Goal: Task Accomplishment & Management: Manage account settings

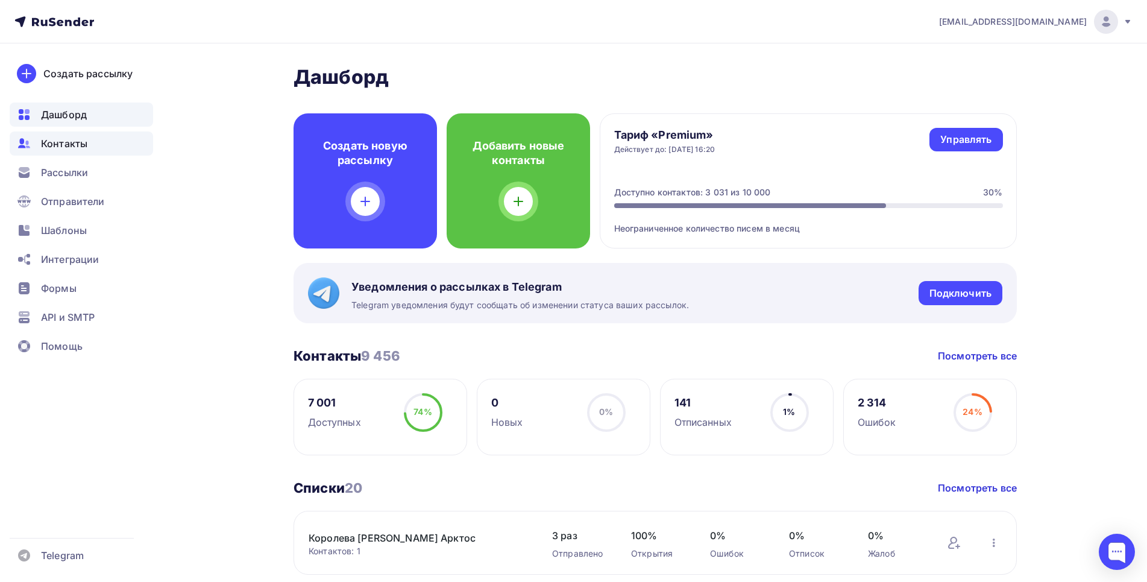
click at [64, 139] on span "Контакты" at bounding box center [64, 143] width 46 height 14
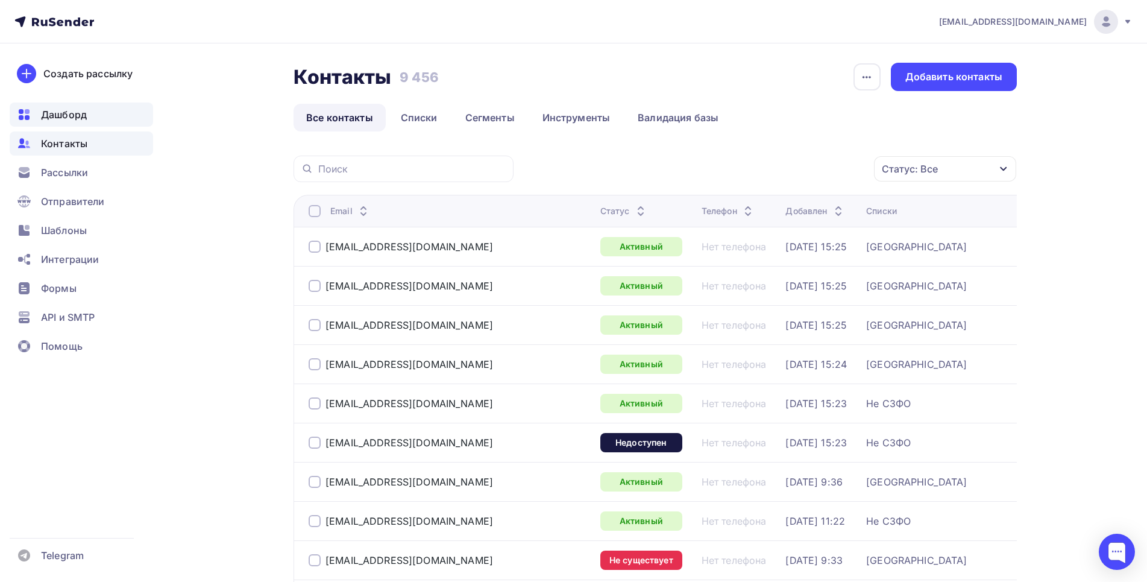
click at [56, 121] on span "Дашборд" at bounding box center [64, 114] width 46 height 14
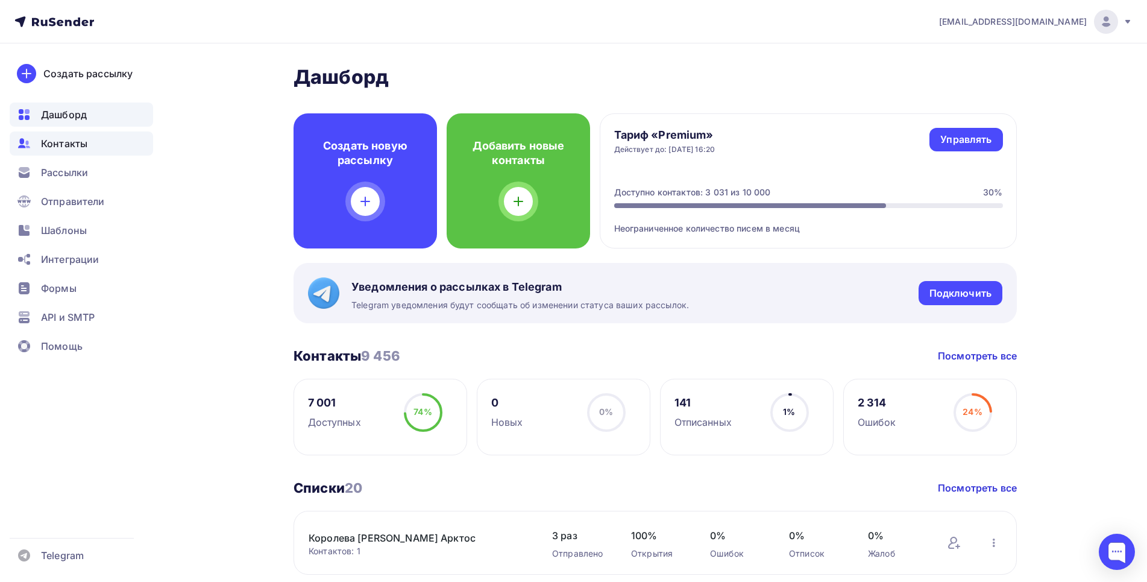
click at [48, 148] on span "Контакты" at bounding box center [64, 143] width 46 height 14
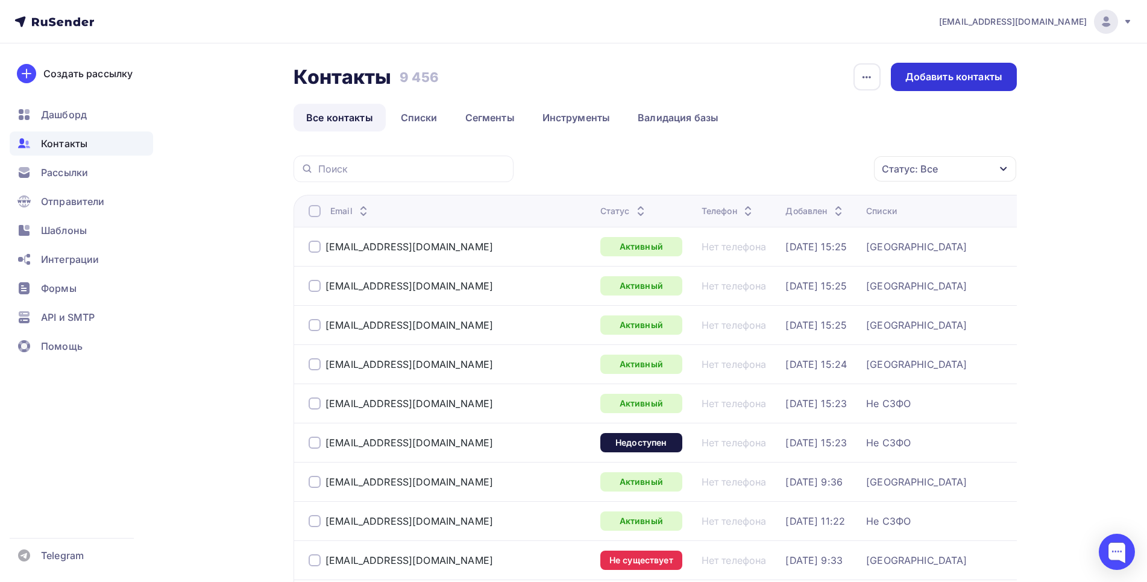
click at [935, 76] on div "Добавить контакты" at bounding box center [953, 77] width 97 height 14
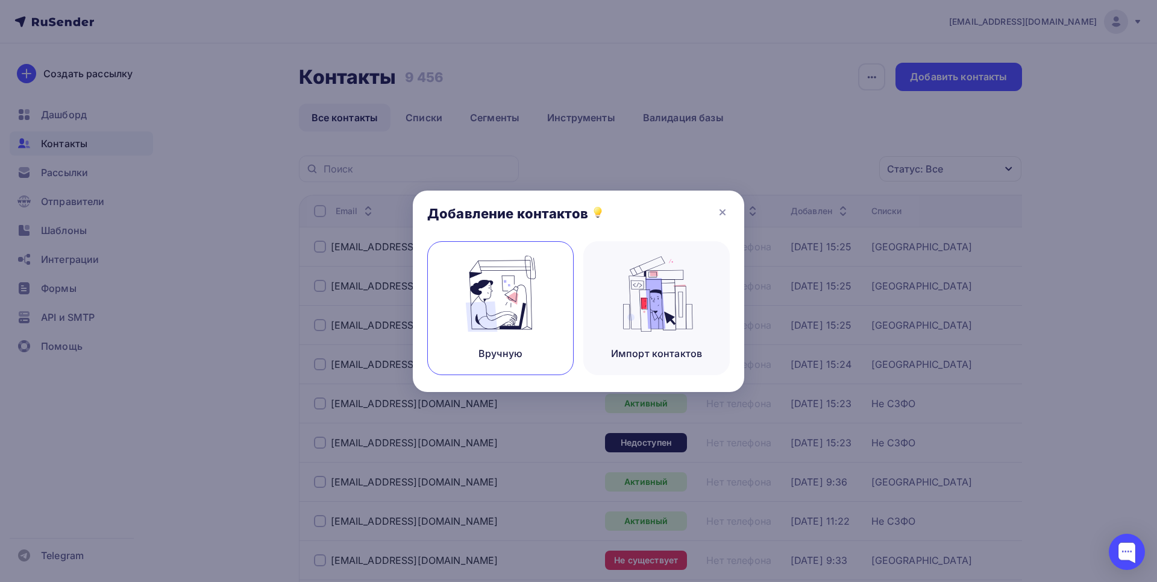
click at [503, 302] on img at bounding box center [501, 294] width 81 height 76
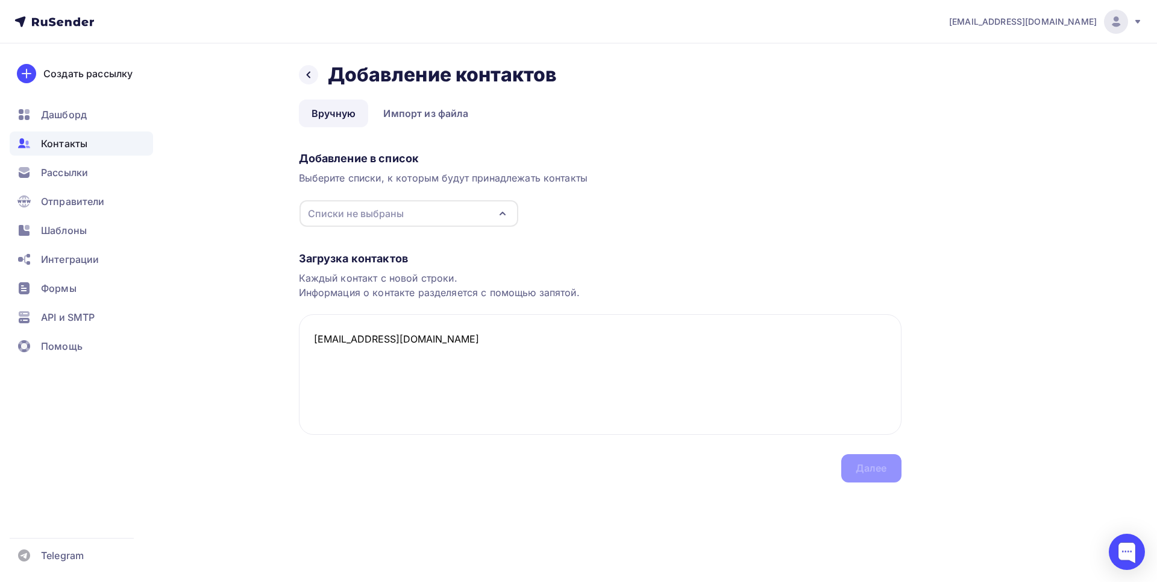
click at [412, 214] on div "Списки не выбраны" at bounding box center [409, 213] width 219 height 27
type textarea "[EMAIL_ADDRESS][DOMAIN_NAME]"
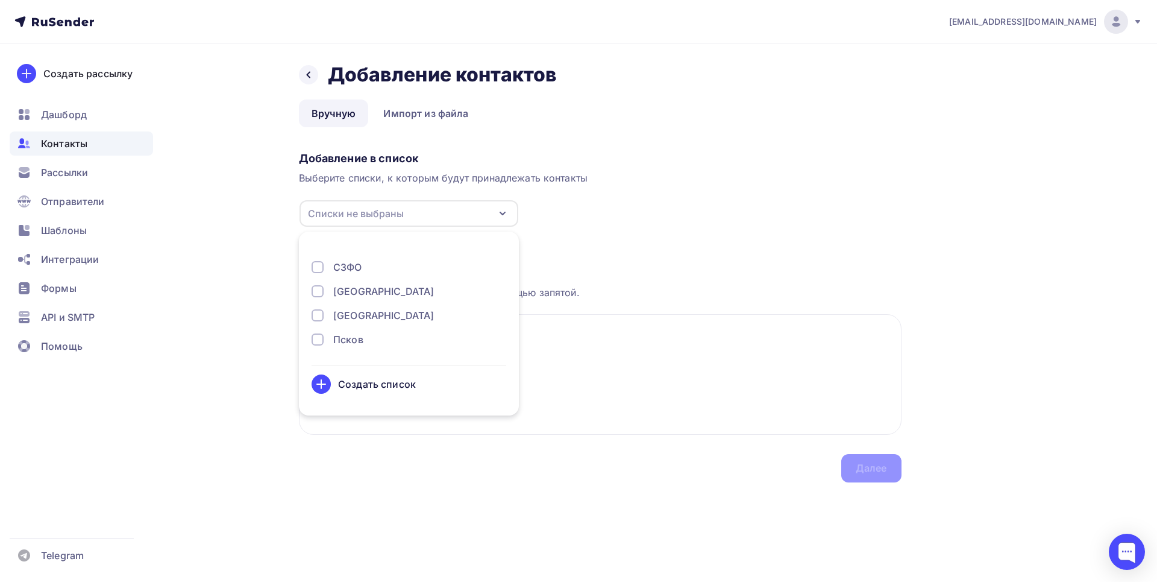
scroll to position [307, 0]
click at [321, 288] on div at bounding box center [318, 289] width 12 height 12
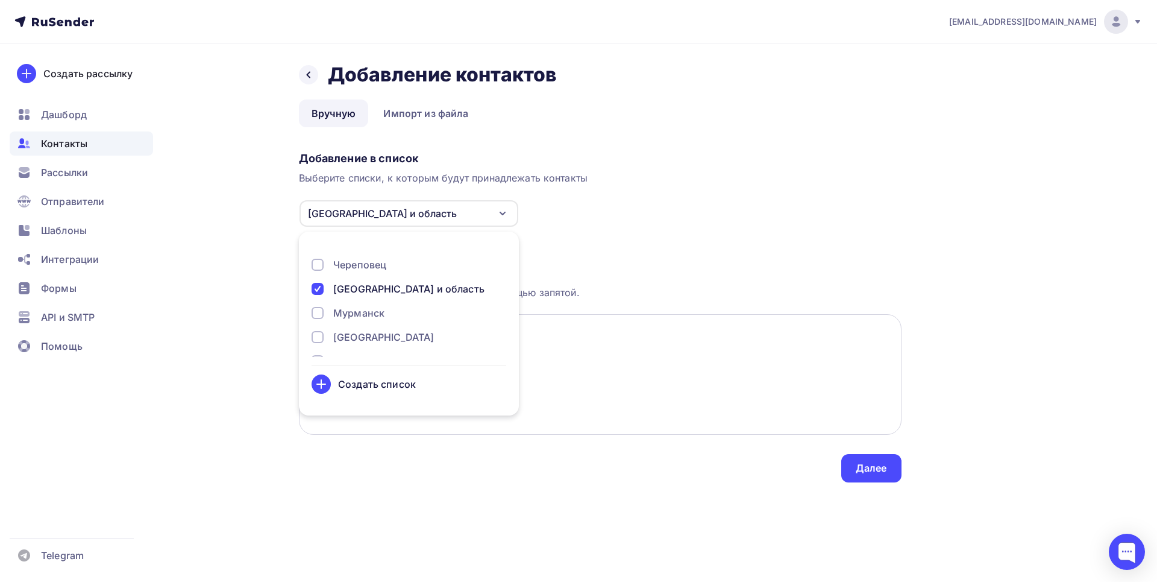
click at [579, 343] on textarea "[EMAIL_ADDRESS][DOMAIN_NAME]" at bounding box center [600, 374] width 603 height 121
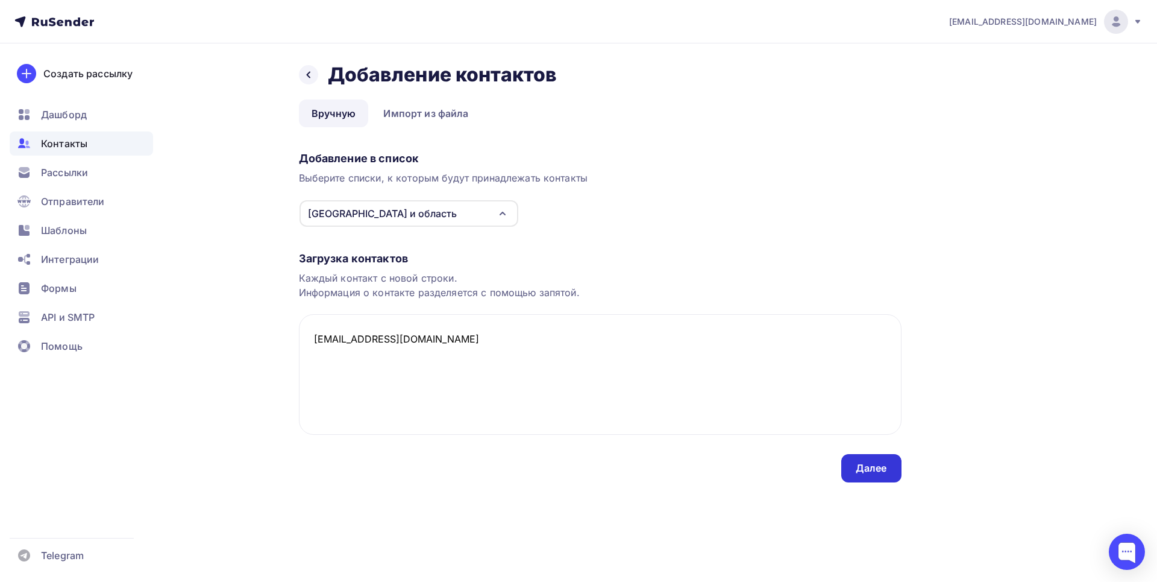
click at [861, 465] on div "Далее" at bounding box center [871, 468] width 31 height 14
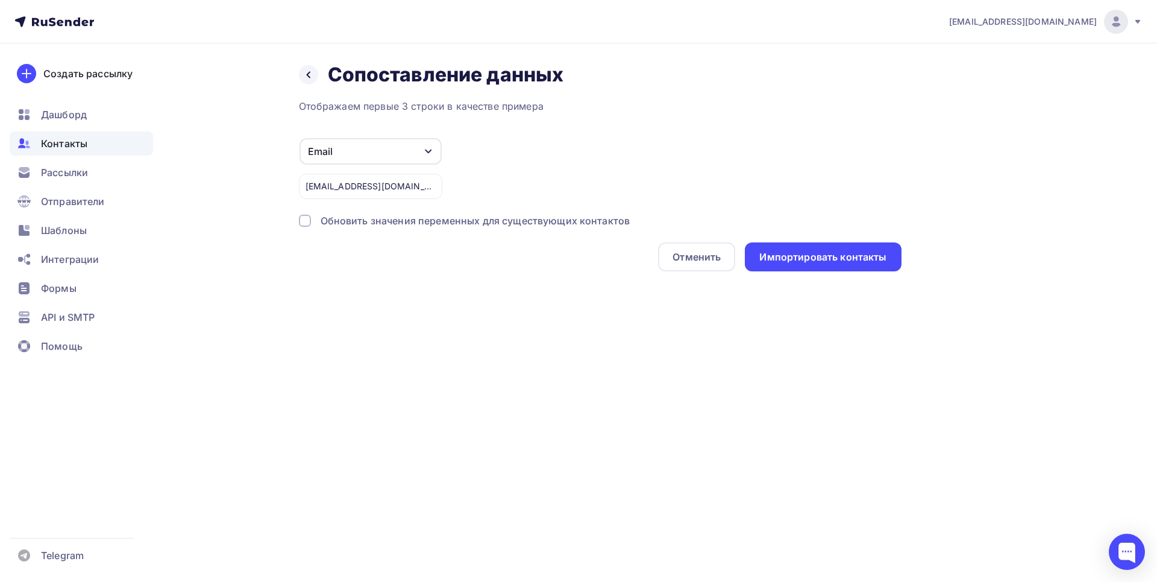
click at [306, 222] on div at bounding box center [305, 221] width 12 height 12
click at [818, 262] on div "Импортировать контакты" at bounding box center [823, 257] width 127 height 14
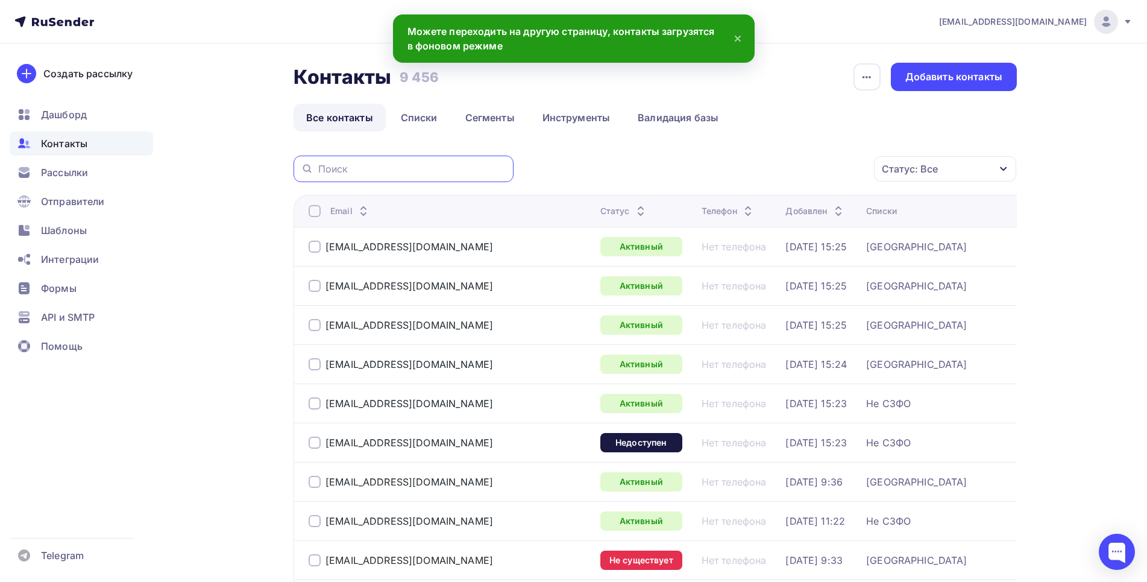
paste input "[EMAIL_ADDRESS][DOMAIN_NAME]"
type input "[EMAIL_ADDRESS][DOMAIN_NAME]"
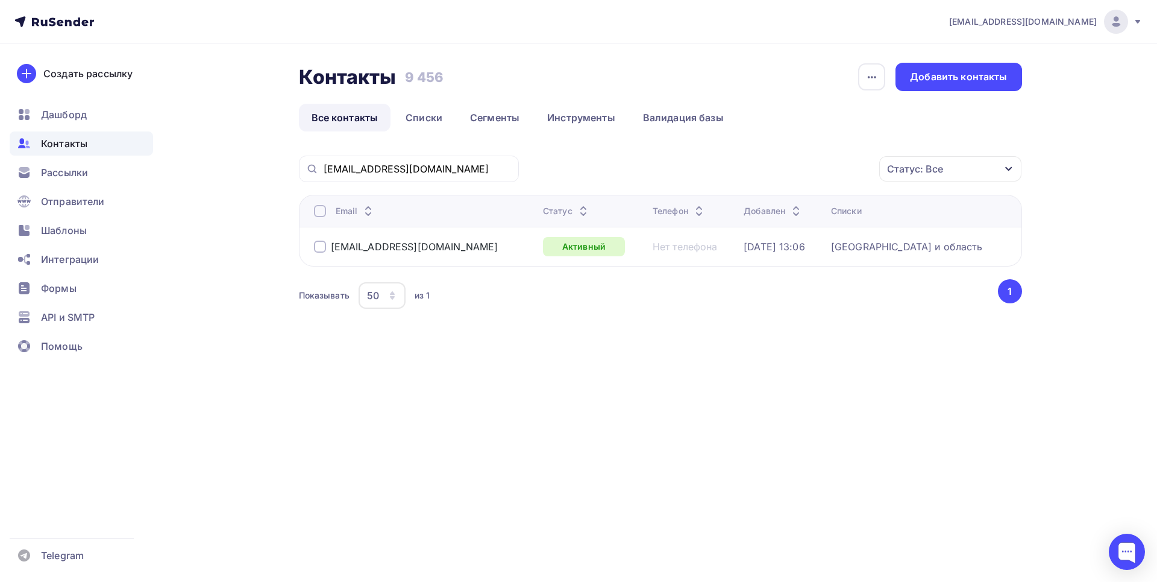
click at [1126, 116] on div "[EMAIL_ADDRESS][DOMAIN_NAME] Аккаунт Тарифы Выйти Создать рассылку [GEOGRAPHIC_…" at bounding box center [578, 194] width 1157 height 389
click at [412, 113] on link "Списки" at bounding box center [424, 118] width 62 height 28
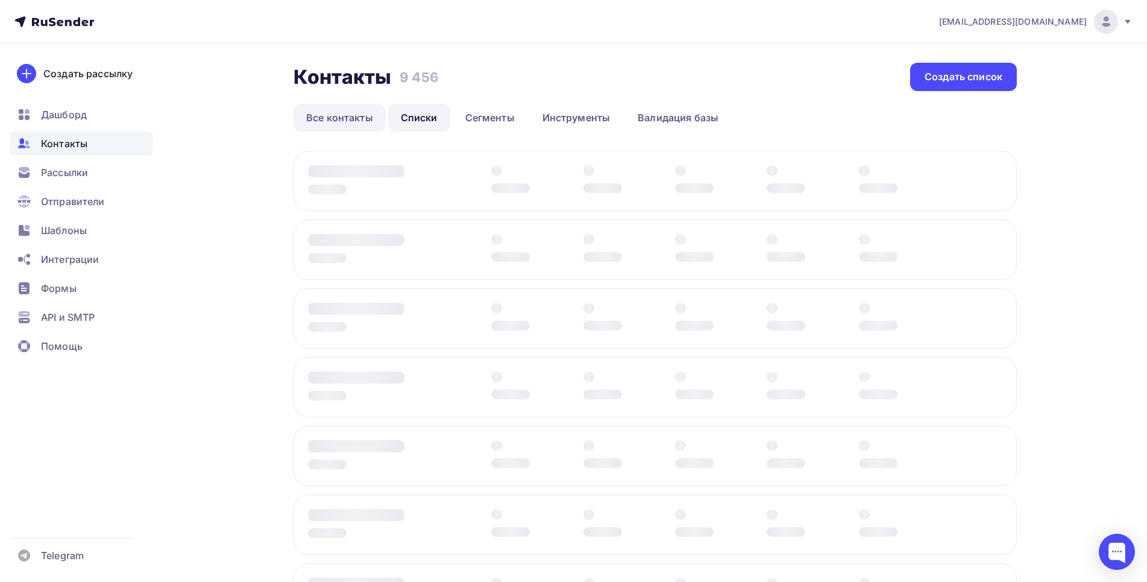
click at [337, 115] on link "Все контакты" at bounding box center [340, 118] width 92 height 28
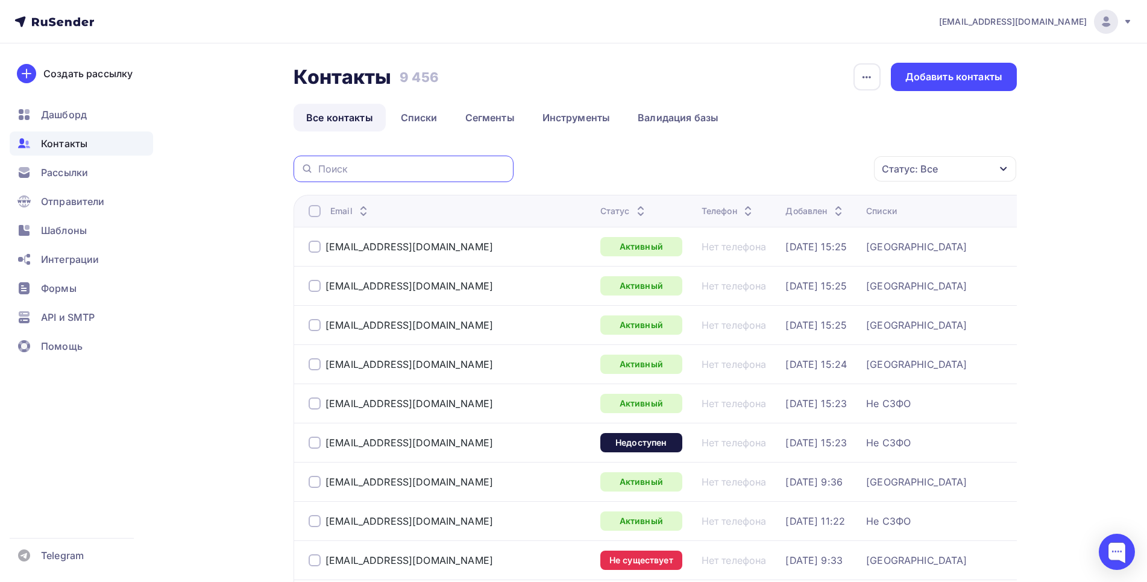
paste input "[EMAIL_ADDRESS][DOMAIN_NAME]"
type input "[EMAIL_ADDRESS][DOMAIN_NAME]"
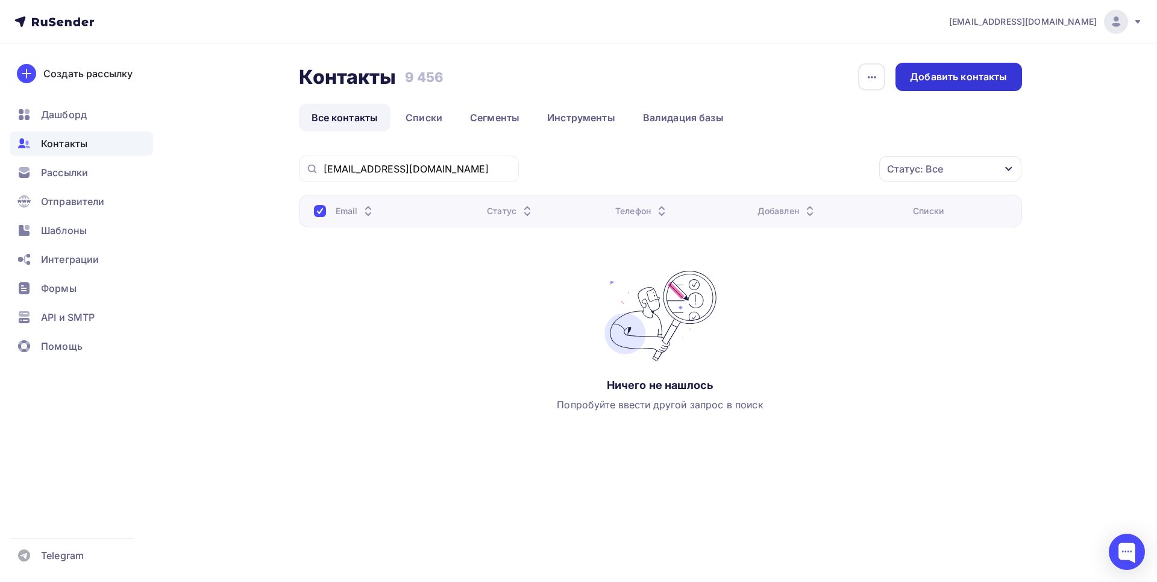
click at [1000, 77] on div "Добавить контакты" at bounding box center [958, 77] width 97 height 14
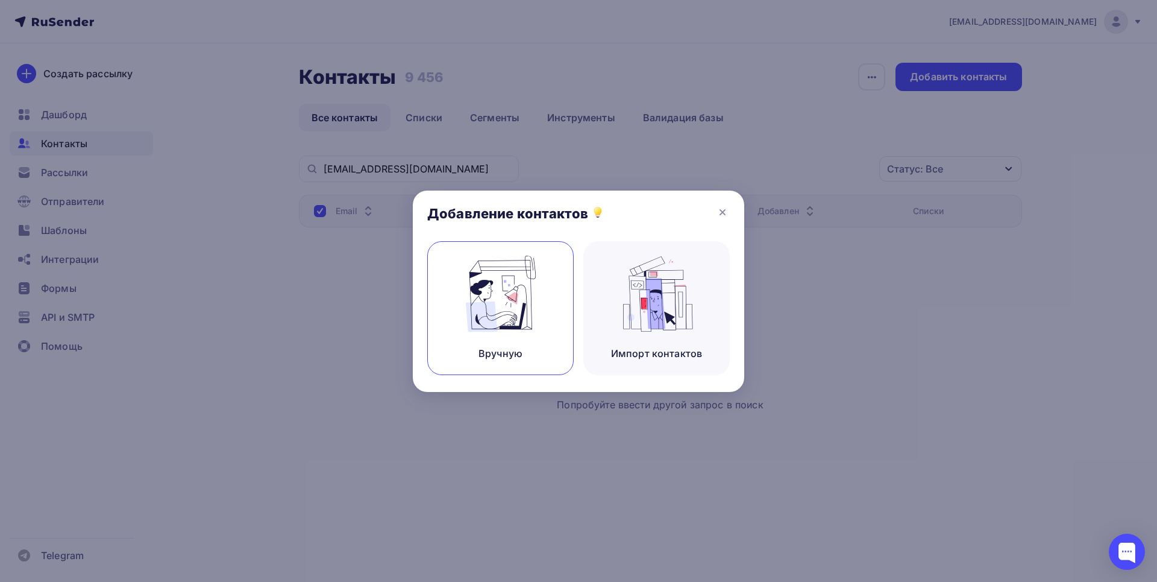
click at [496, 283] on img at bounding box center [501, 294] width 81 height 76
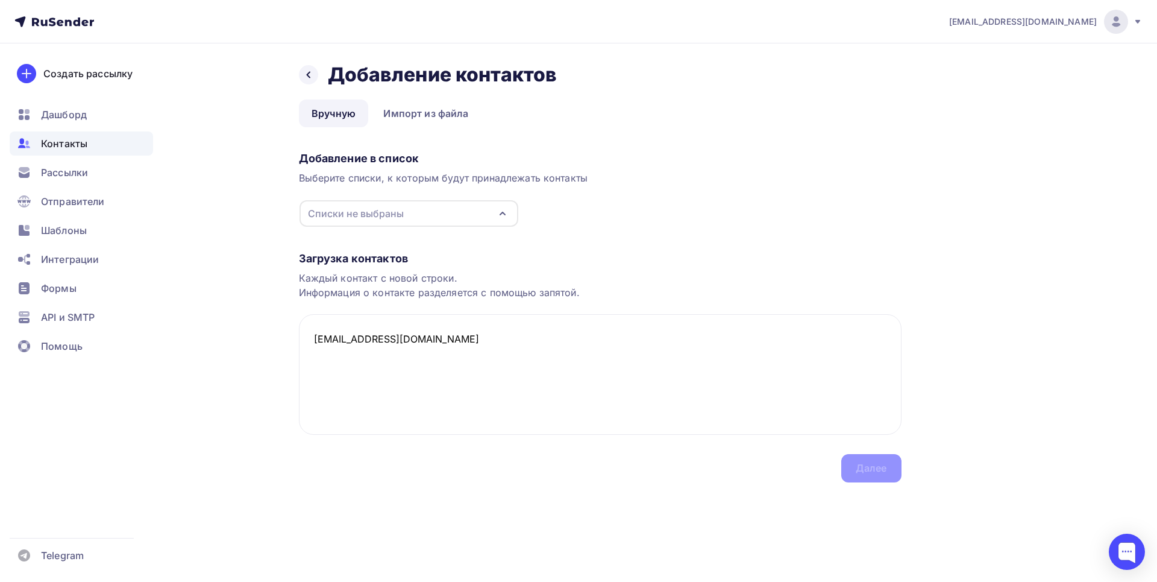
click at [386, 215] on div "Списки не выбраны" at bounding box center [356, 213] width 96 height 14
type textarea "[EMAIL_ADDRESS][DOMAIN_NAME]"
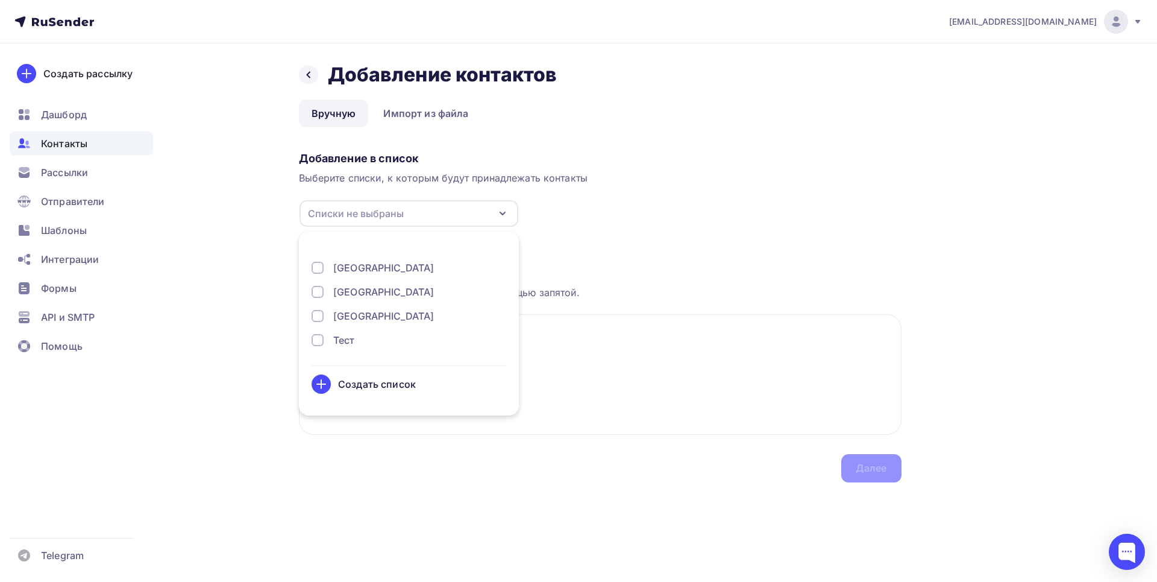
scroll to position [192, 0]
click at [324, 307] on div "[GEOGRAPHIC_DATA]" at bounding box center [409, 307] width 195 height 14
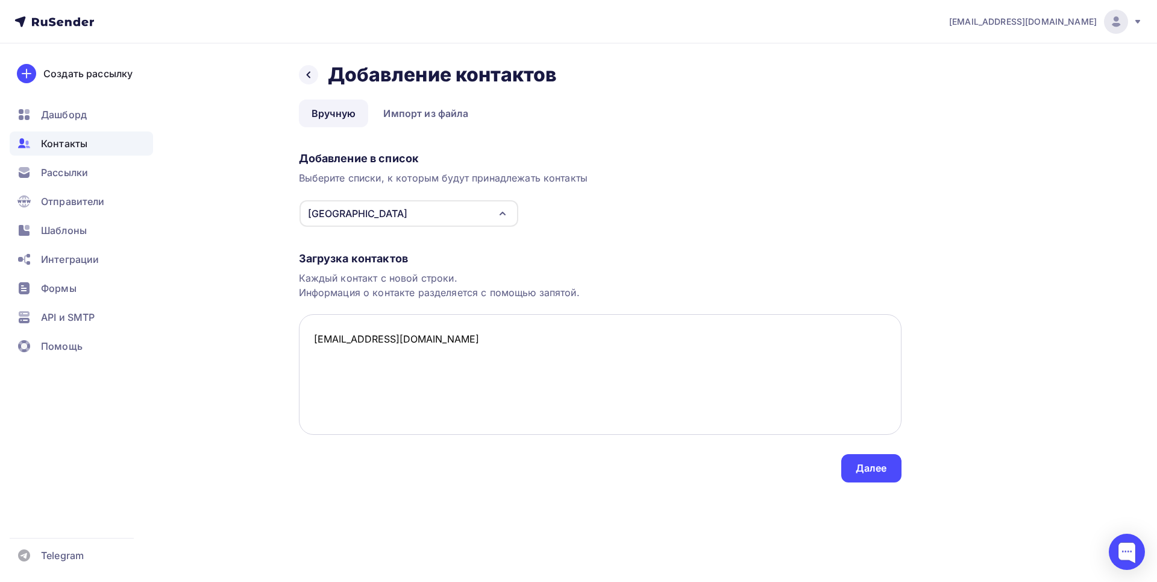
click at [576, 355] on textarea "[EMAIL_ADDRESS][DOMAIN_NAME]" at bounding box center [600, 374] width 603 height 121
click at [864, 462] on div "Далее" at bounding box center [871, 468] width 31 height 14
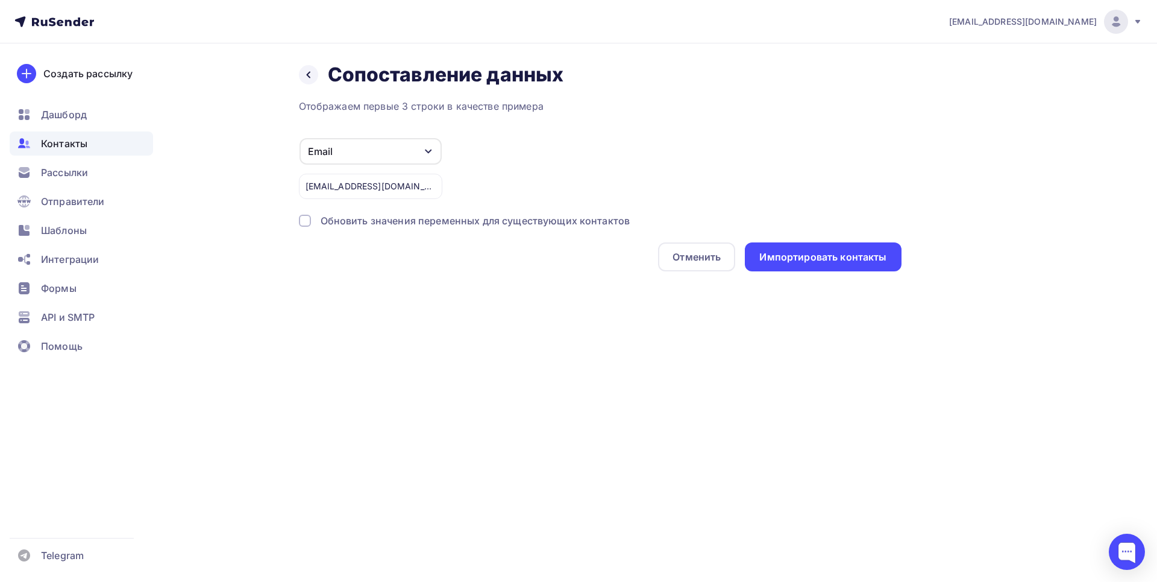
click at [312, 220] on div "Обновить значения переменных для существующих контактов" at bounding box center [600, 220] width 603 height 14
click at [796, 259] on div "Импортировать контакты" at bounding box center [823, 257] width 127 height 14
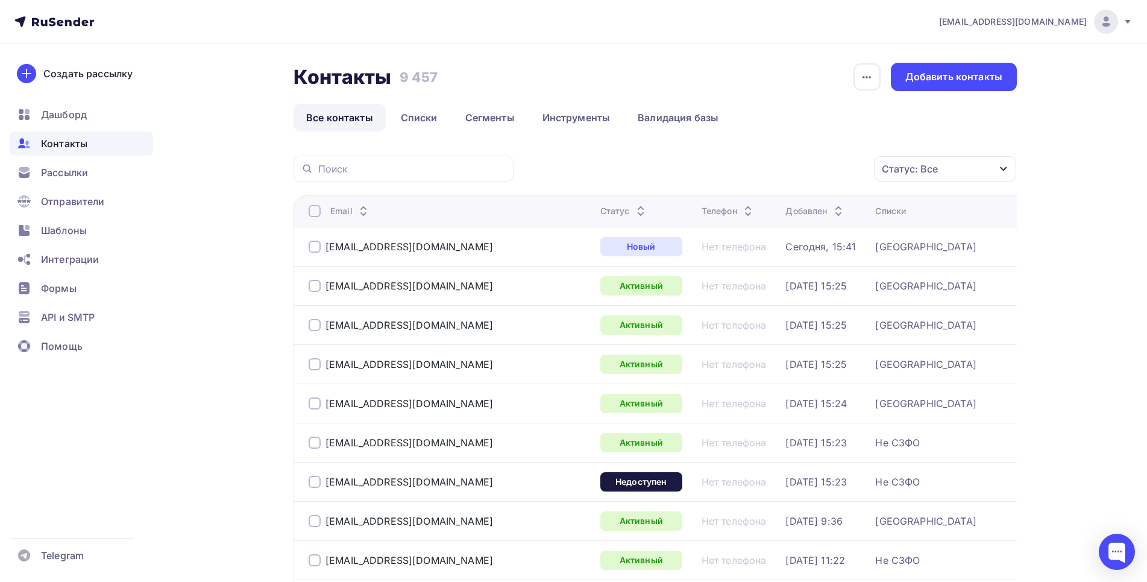
paste input "[EMAIL_ADDRESS][DOMAIN_NAME]"
type input "[EMAIL_ADDRESS][DOMAIN_NAME]"
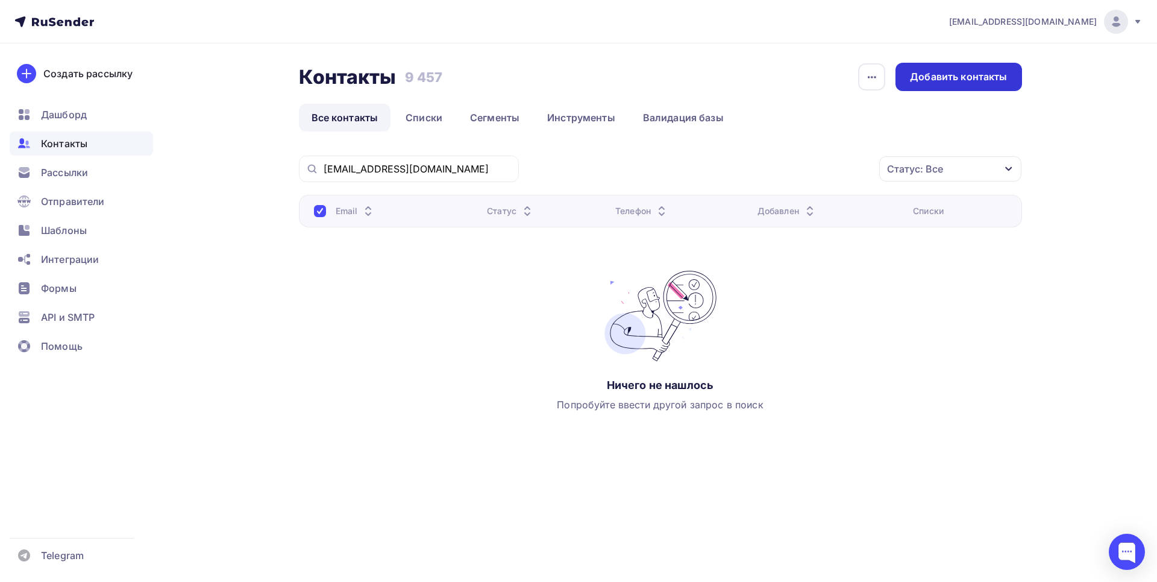
click at [983, 78] on div "Добавить контакты" at bounding box center [958, 77] width 97 height 14
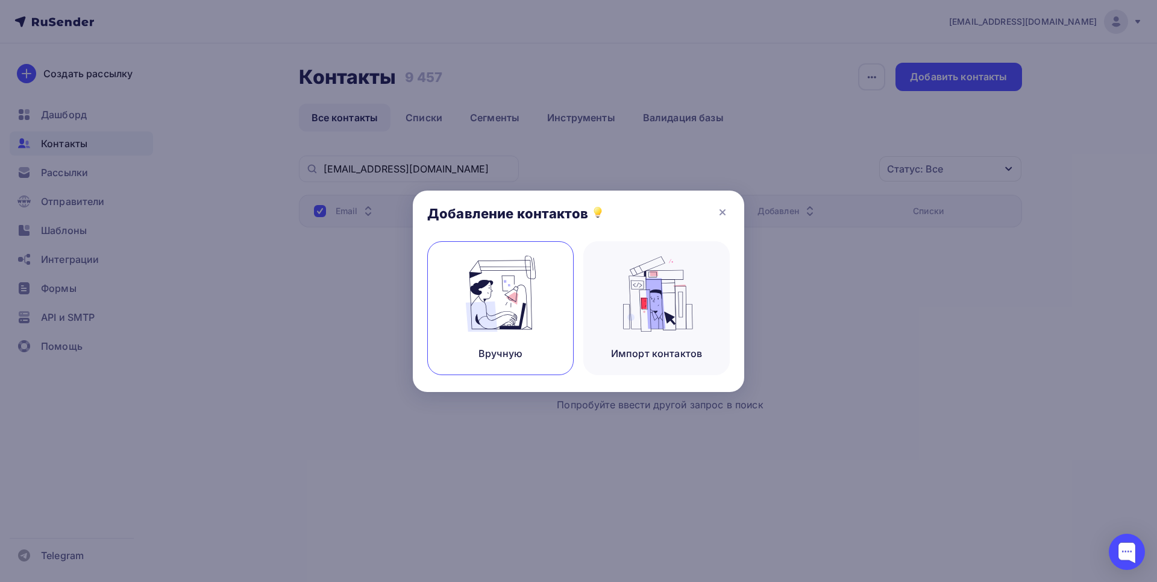
click at [502, 323] on img at bounding box center [501, 294] width 81 height 76
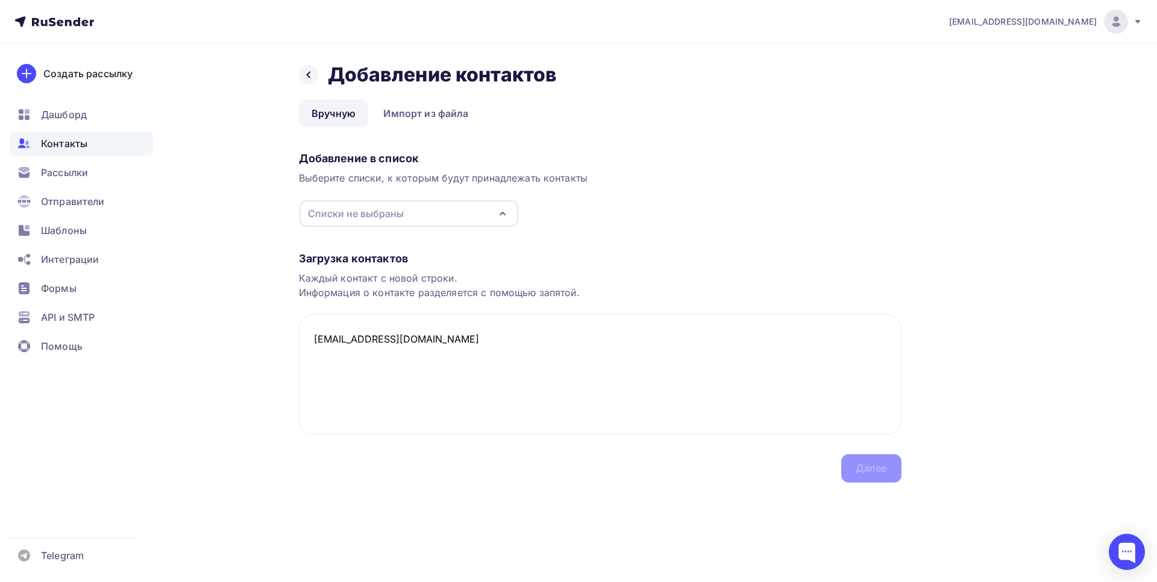
click at [362, 214] on div "Списки не выбраны" at bounding box center [356, 213] width 96 height 14
type textarea "[EMAIL_ADDRESS][DOMAIN_NAME]"
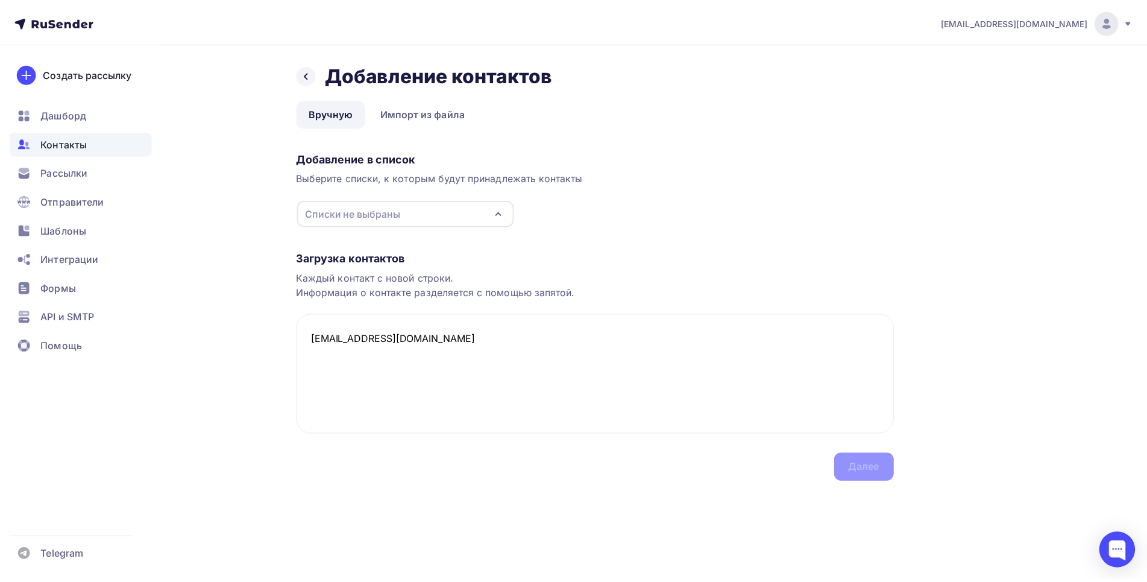
scroll to position [192, 0]
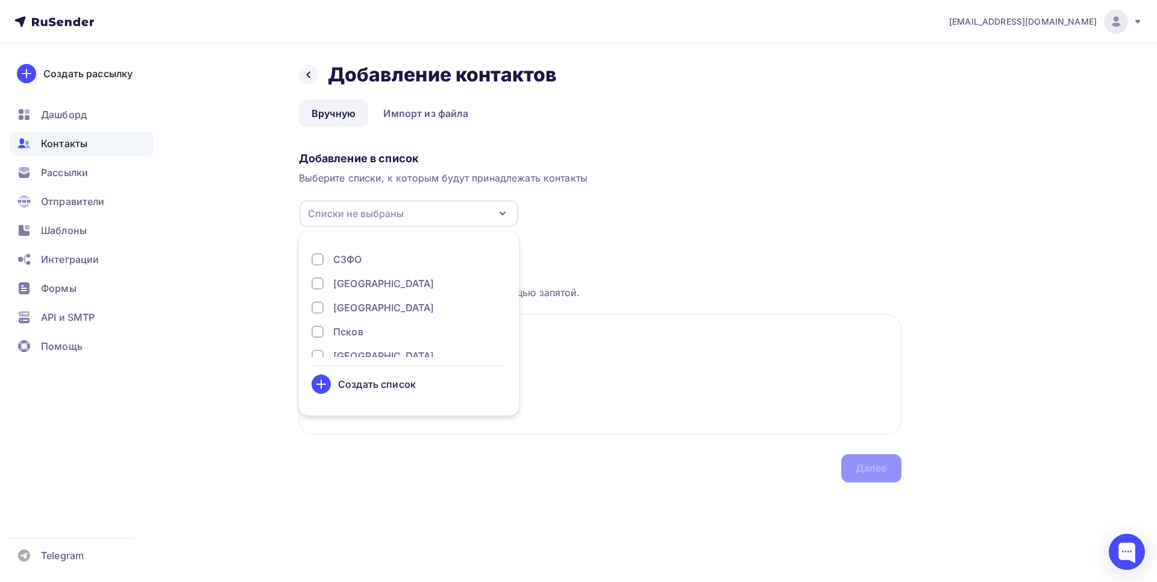
click at [317, 286] on div at bounding box center [318, 283] width 12 height 12
click at [608, 356] on textarea "[EMAIL_ADDRESS][DOMAIN_NAME]" at bounding box center [600, 374] width 603 height 121
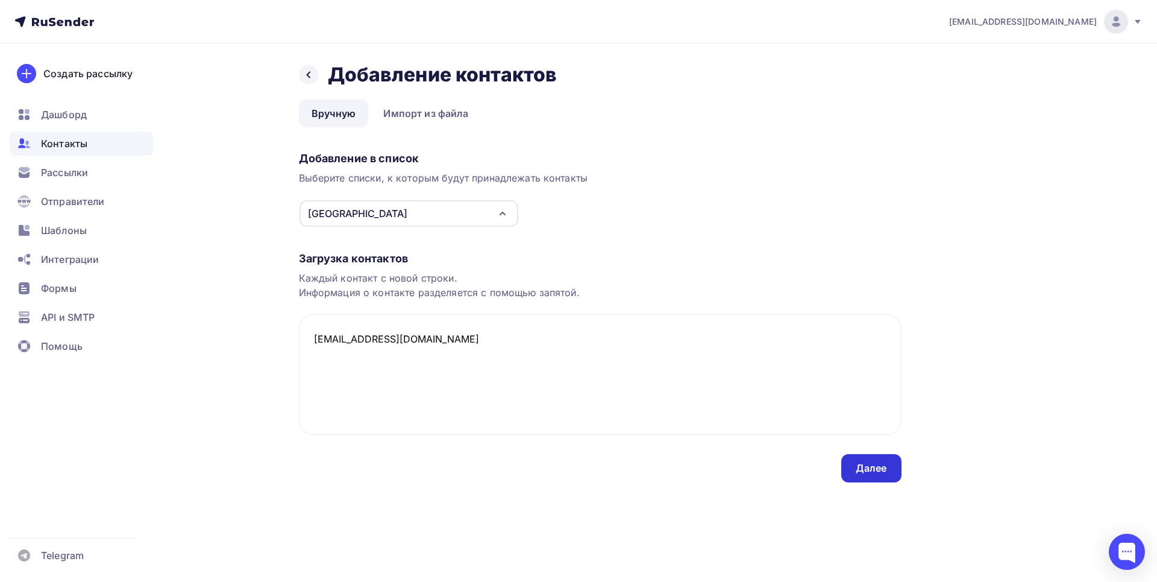
click at [862, 470] on div "Далее" at bounding box center [871, 468] width 31 height 14
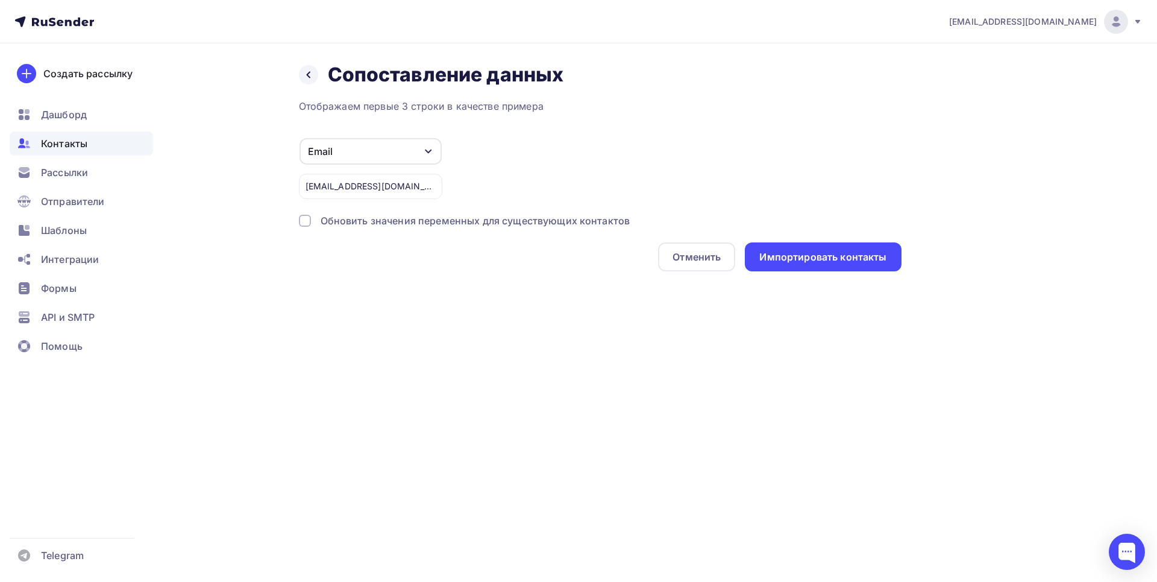
click at [303, 217] on div at bounding box center [305, 221] width 12 height 12
click at [822, 257] on div "Импортировать контакты" at bounding box center [823, 257] width 127 height 14
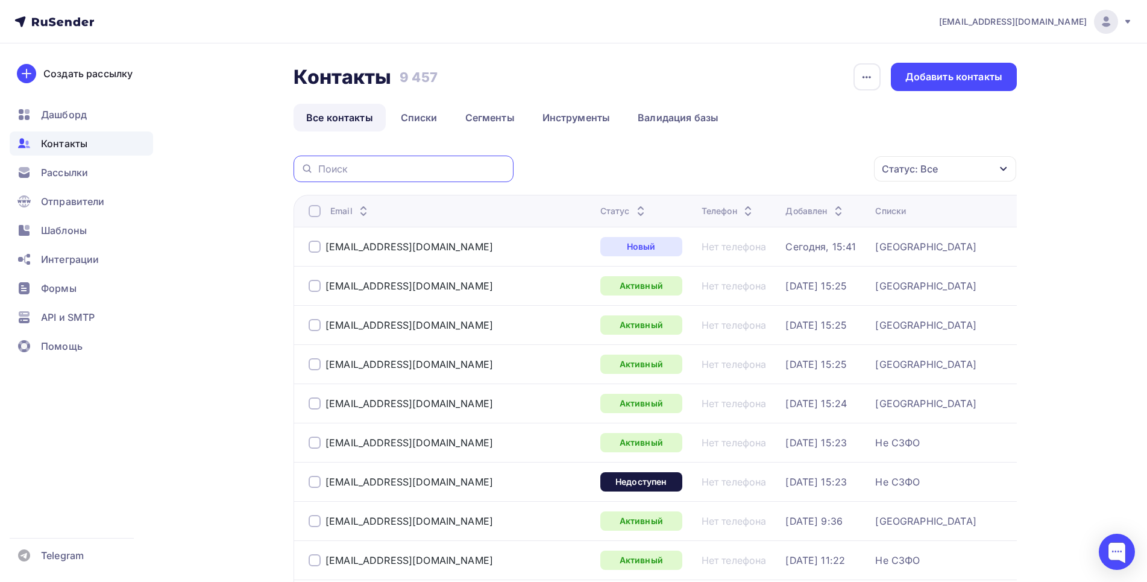
paste input "[EMAIL_ADDRESS][DOMAIN_NAME]"
type input "[EMAIL_ADDRESS][DOMAIN_NAME]"
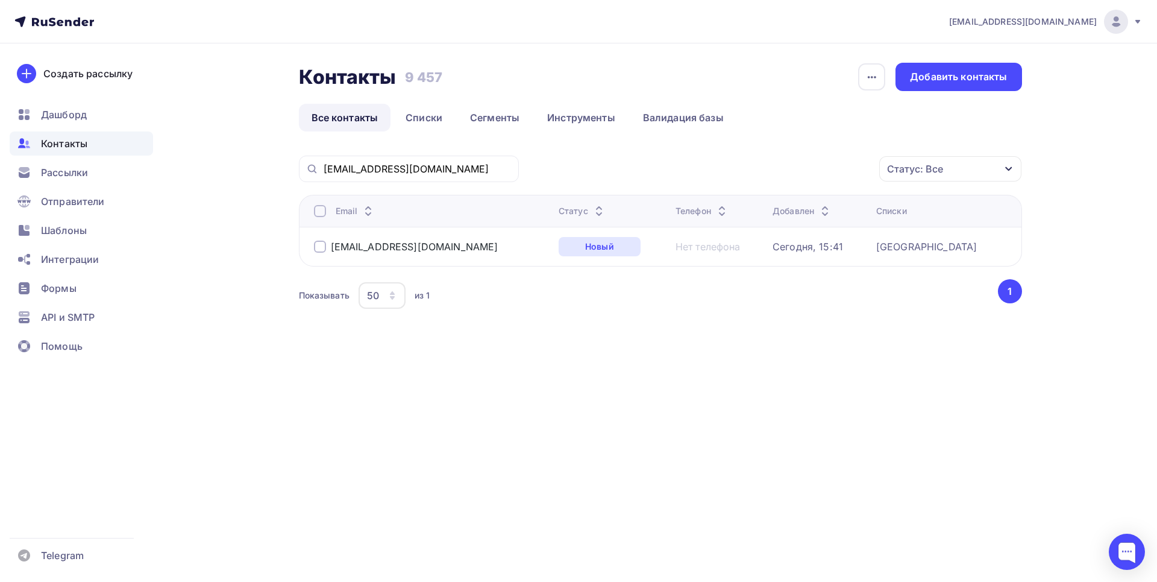
click at [74, 128] on ul "Дашборд Контакты Рассылки Отправители Шаблоны Интеграции Формы API и SMTP Помощь" at bounding box center [81, 233] width 143 height 262
click at [74, 163] on div "Рассылки" at bounding box center [81, 172] width 143 height 24
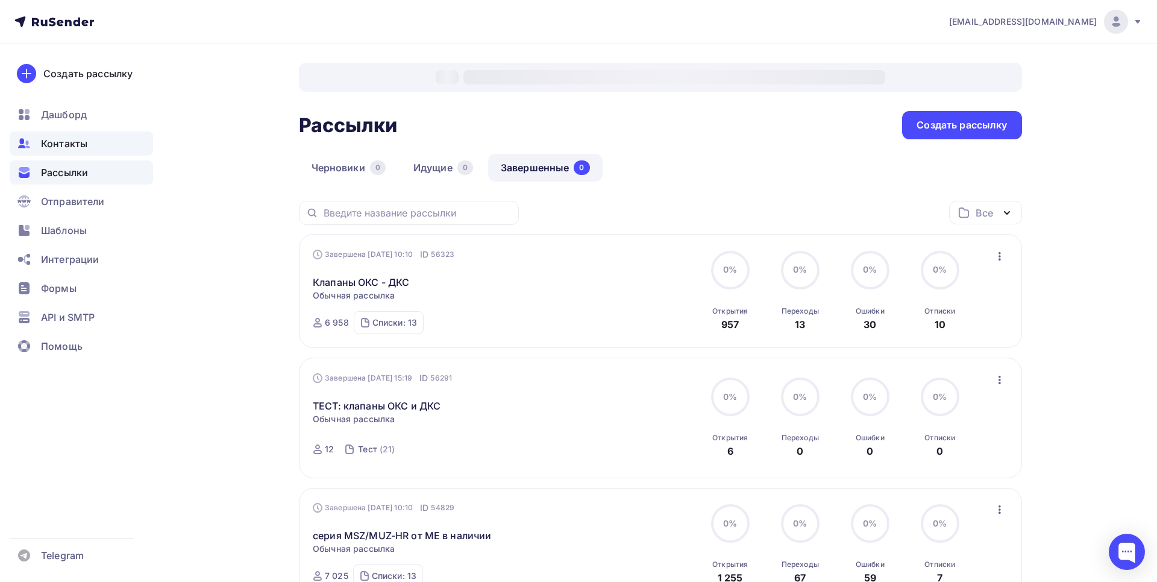
click at [68, 149] on span "Контакты" at bounding box center [64, 143] width 46 height 14
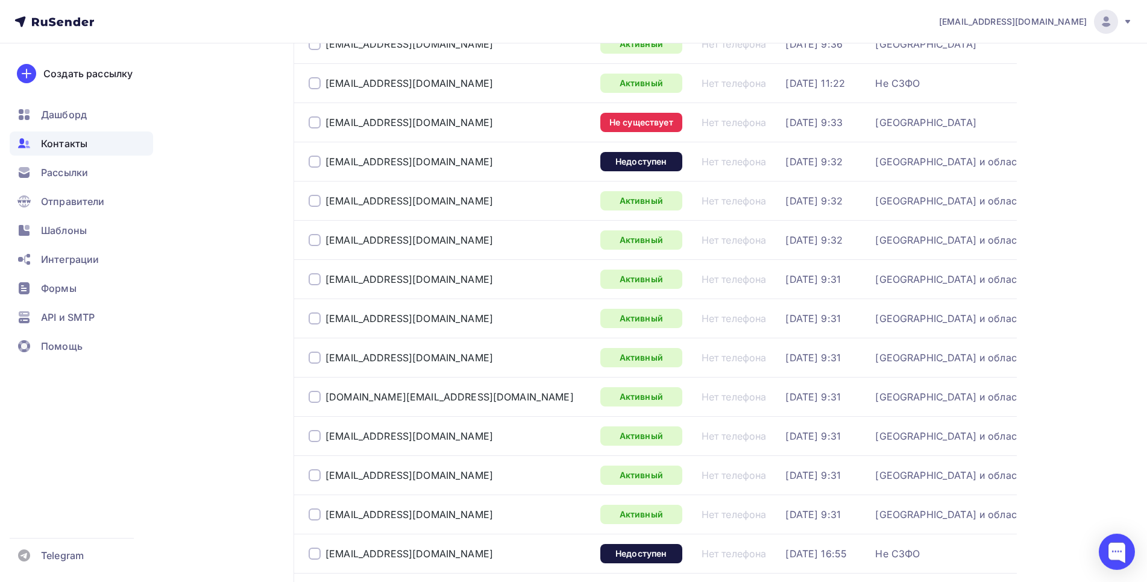
scroll to position [561, 0]
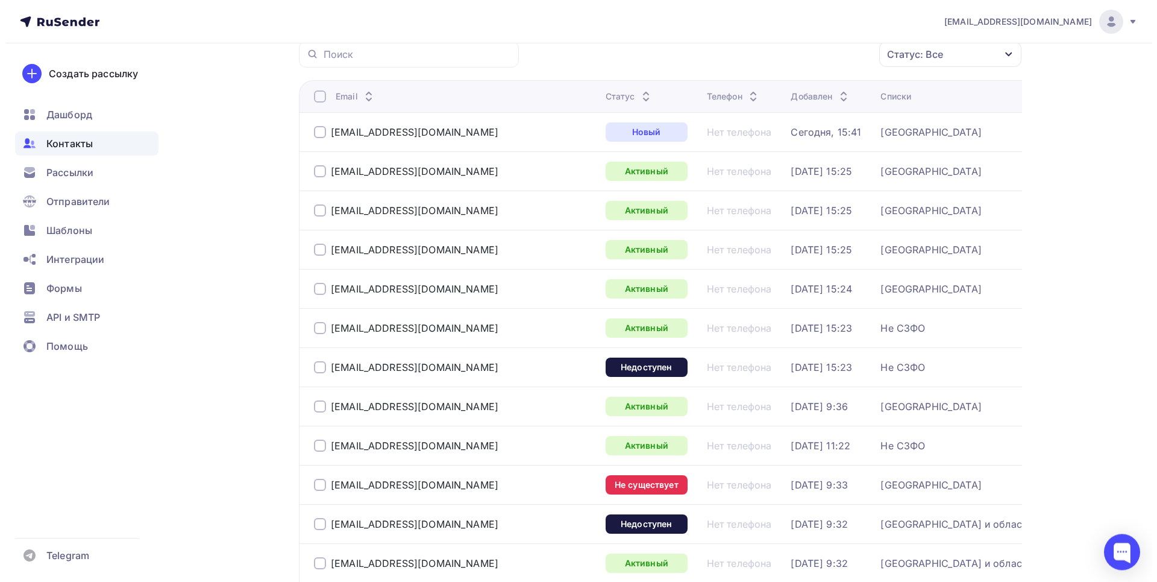
scroll to position [0, 0]
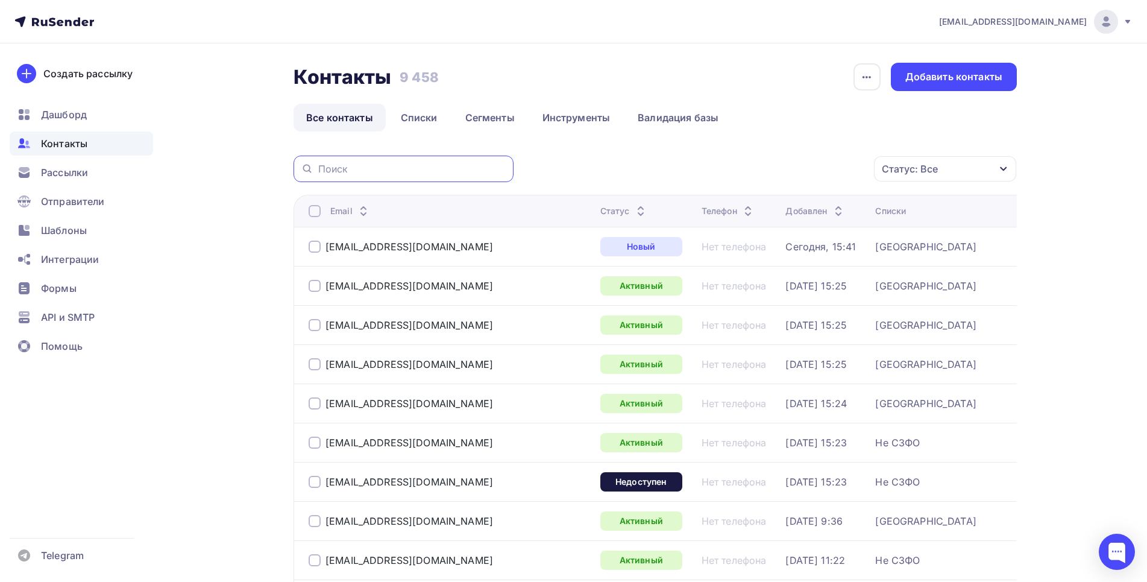
paste input "[EMAIL_ADDRESS][DOMAIN_NAME]"
type input "[EMAIL_ADDRESS][DOMAIN_NAME]"
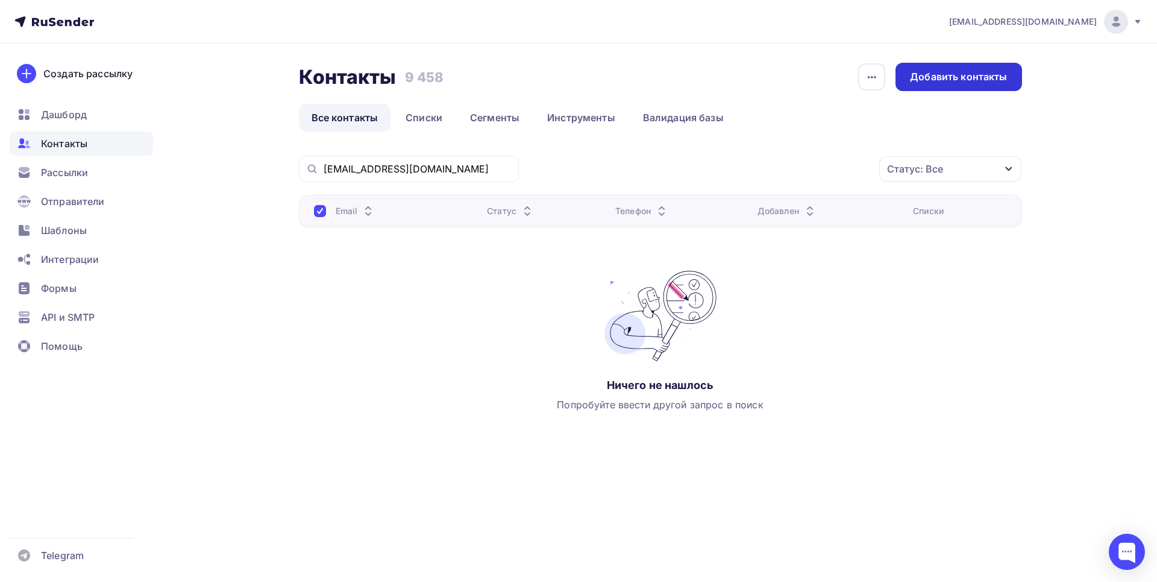
click at [938, 71] on div "Добавить контакты" at bounding box center [958, 77] width 97 height 14
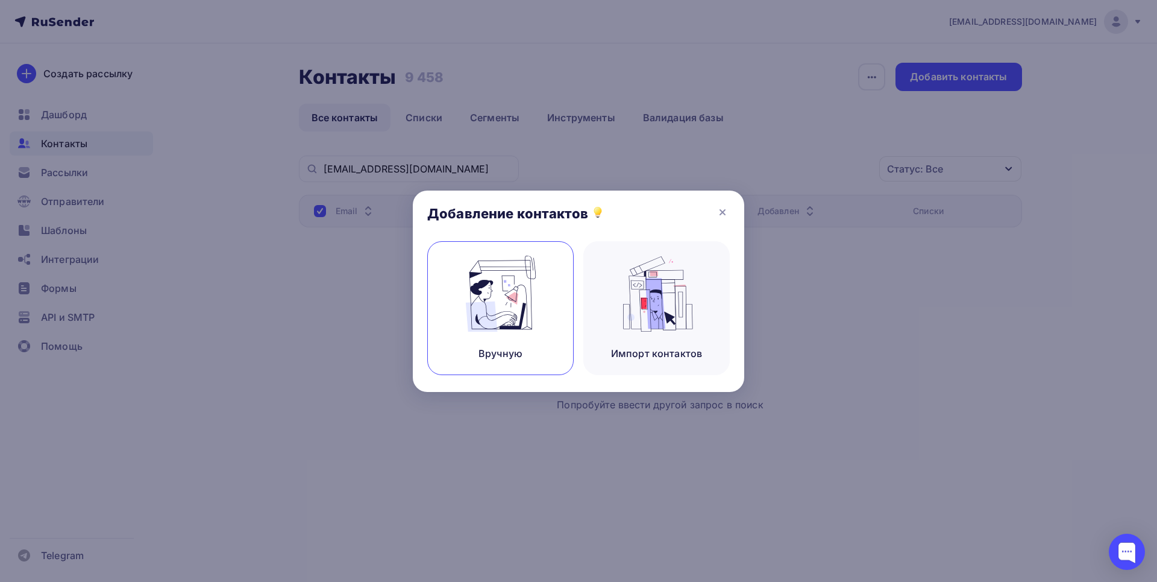
click at [496, 289] on img at bounding box center [501, 294] width 81 height 76
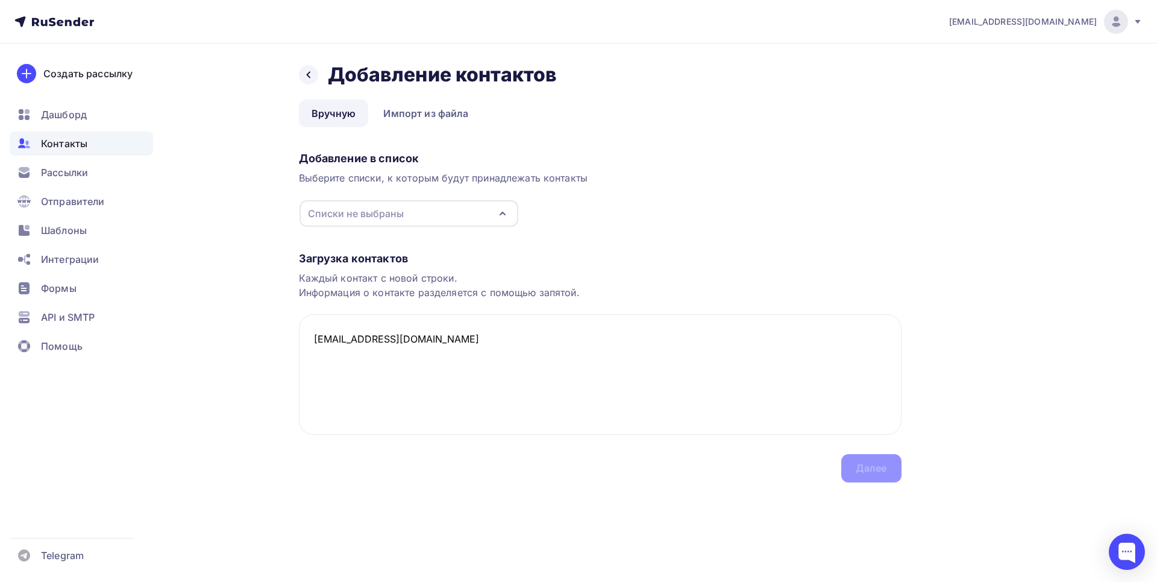
click at [364, 213] on div "Списки не выбраны" at bounding box center [356, 213] width 96 height 14
type textarea "[EMAIL_ADDRESS][DOMAIN_NAME]"
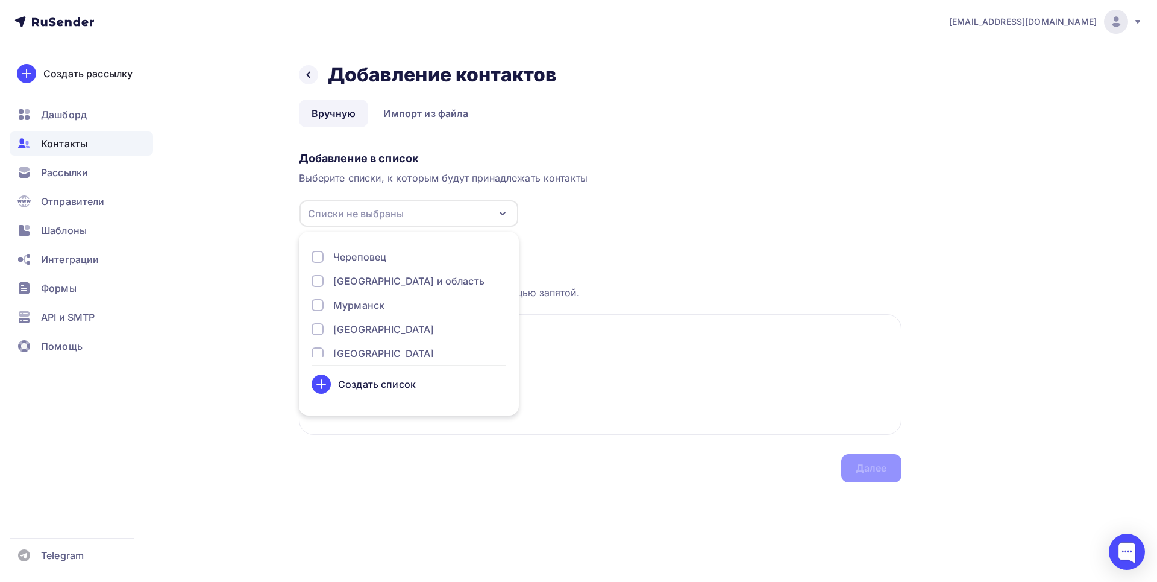
scroll to position [131, 0]
click at [318, 297] on div at bounding box center [318, 297] width 12 height 12
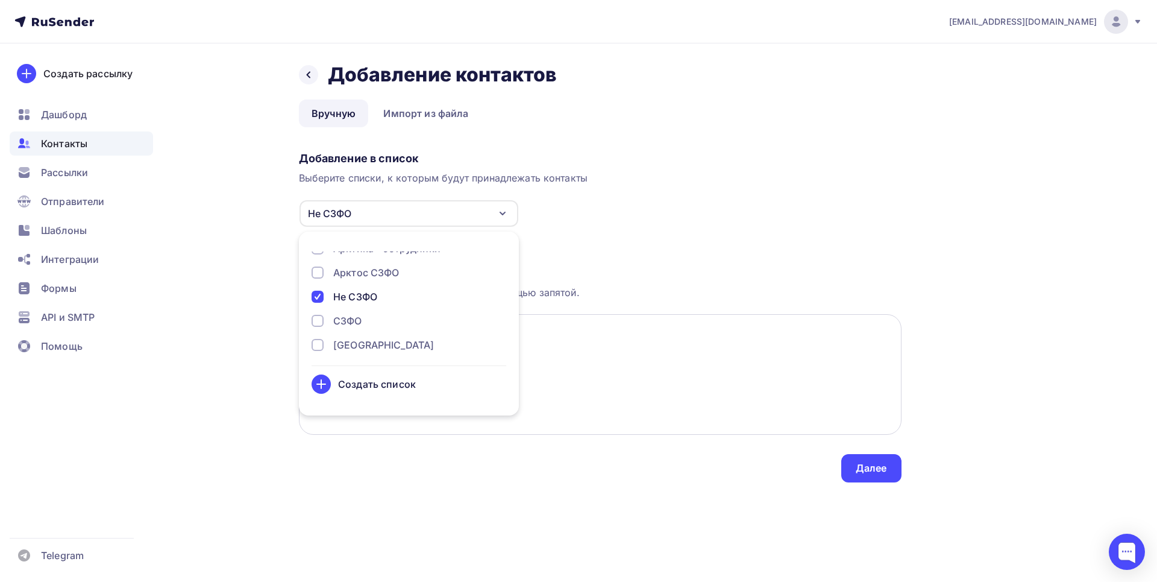
click at [590, 379] on textarea "[EMAIL_ADDRESS][DOMAIN_NAME]" at bounding box center [600, 374] width 603 height 121
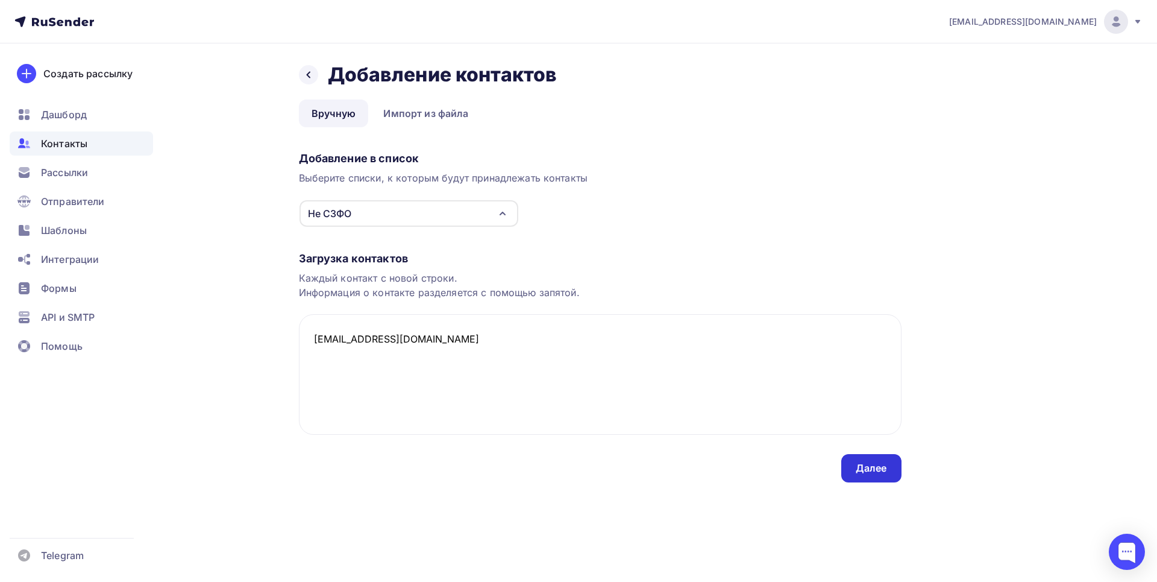
drag, startPoint x: 842, startPoint y: 453, endPoint x: 857, endPoint y: 467, distance: 20.5
click at [857, 467] on div "Загрузка контактов Каждый контакт с новой строки. Информация о контакте разделя…" at bounding box center [600, 354] width 603 height 255
click at [858, 467] on div "Далее" at bounding box center [871, 468] width 31 height 14
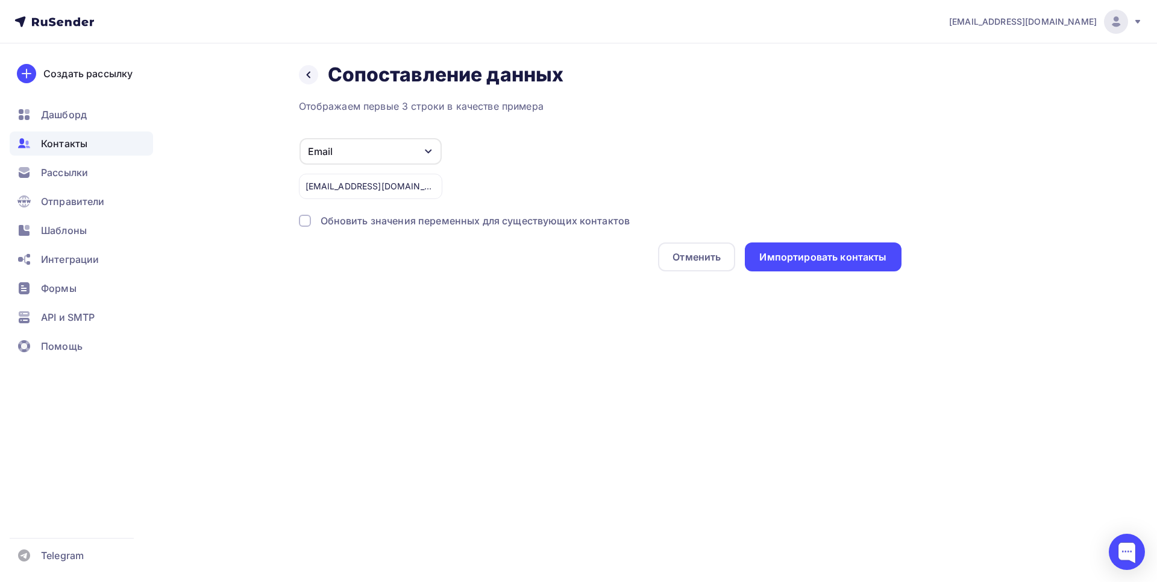
click at [307, 222] on div at bounding box center [305, 221] width 12 height 12
click at [840, 248] on div "Импортировать контакты" at bounding box center [823, 256] width 156 height 29
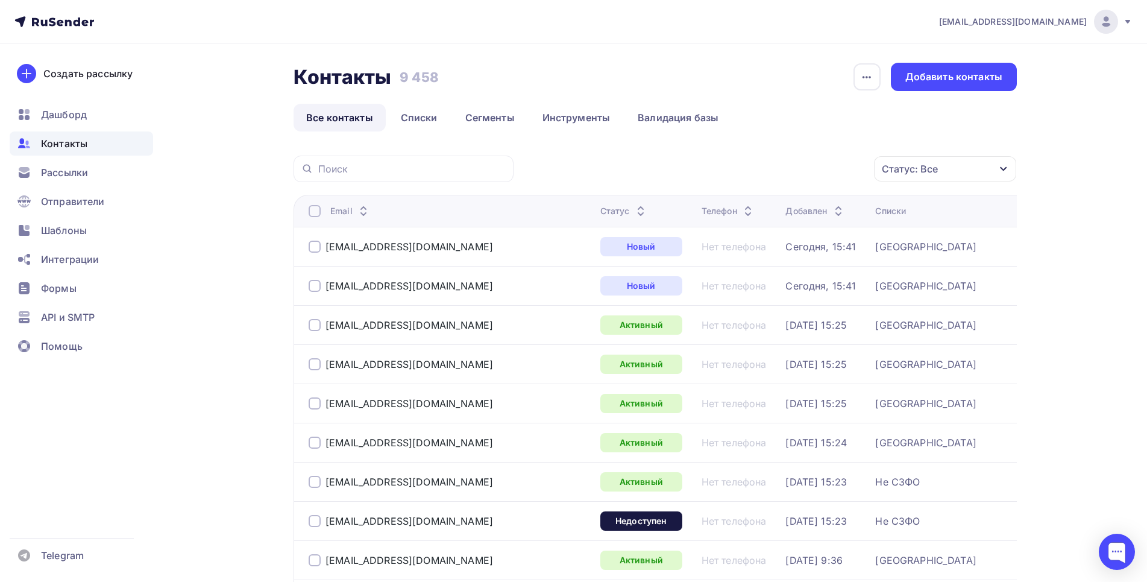
click at [28, 444] on div "Создать рассылку [GEOGRAPHIC_DATA] Контакты Рассылки Отправители Шаблоны Интегр…" at bounding box center [81, 312] width 163 height 538
paste input "mishka.mm.pp. [EMAIL_ADDRESS][DOMAIN_NAME]"
type input "mishka.mm.pp. [EMAIL_ADDRESS][DOMAIN_NAME]"
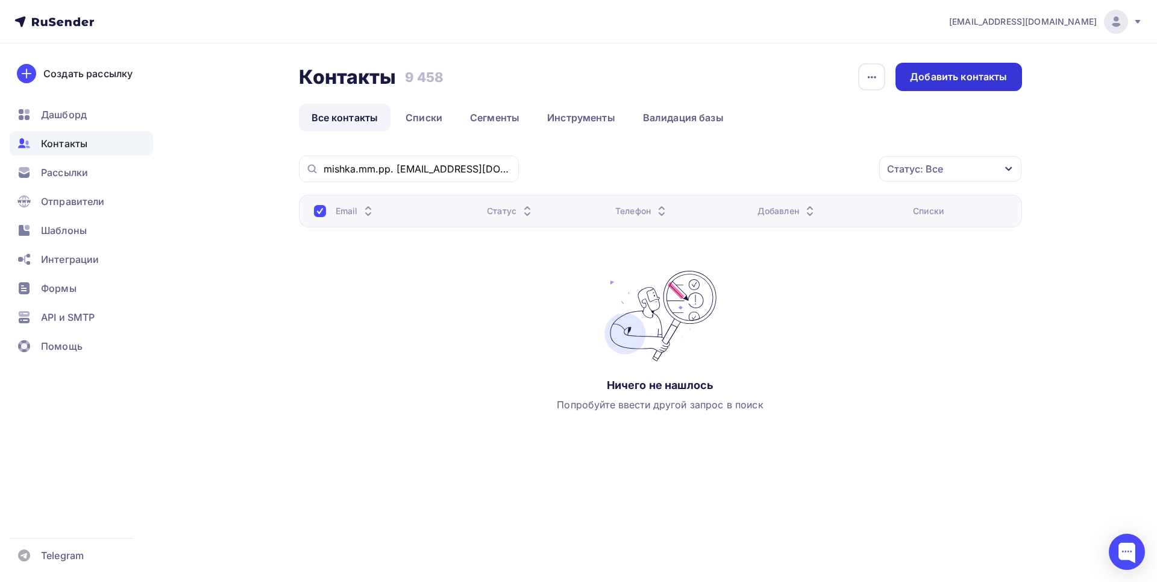
click at [937, 74] on div "Добавить контакты" at bounding box center [958, 77] width 97 height 14
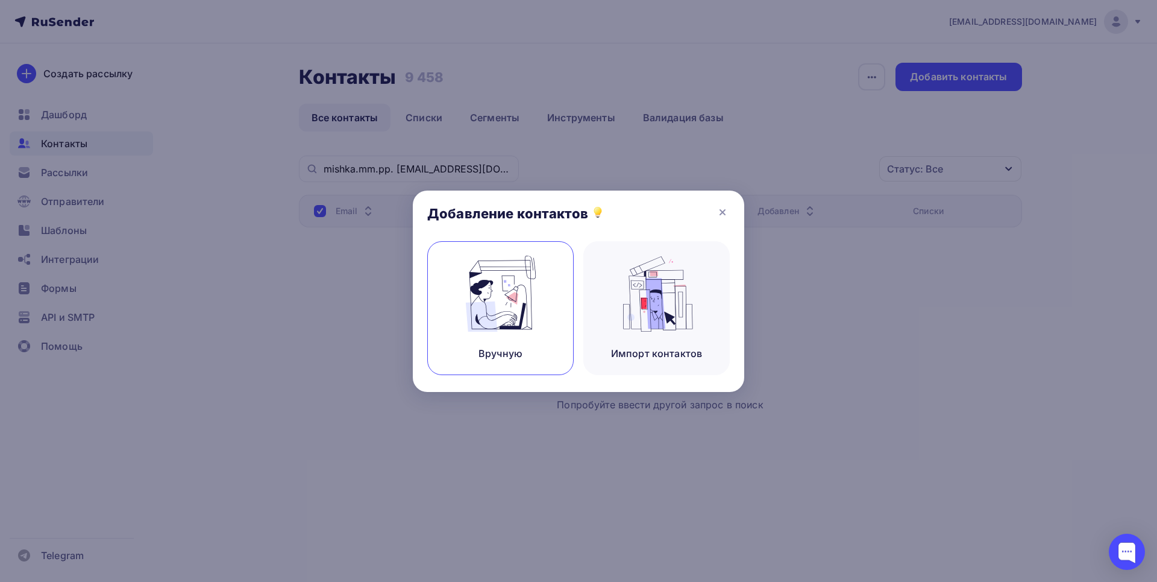
click at [501, 277] on img at bounding box center [501, 294] width 81 height 76
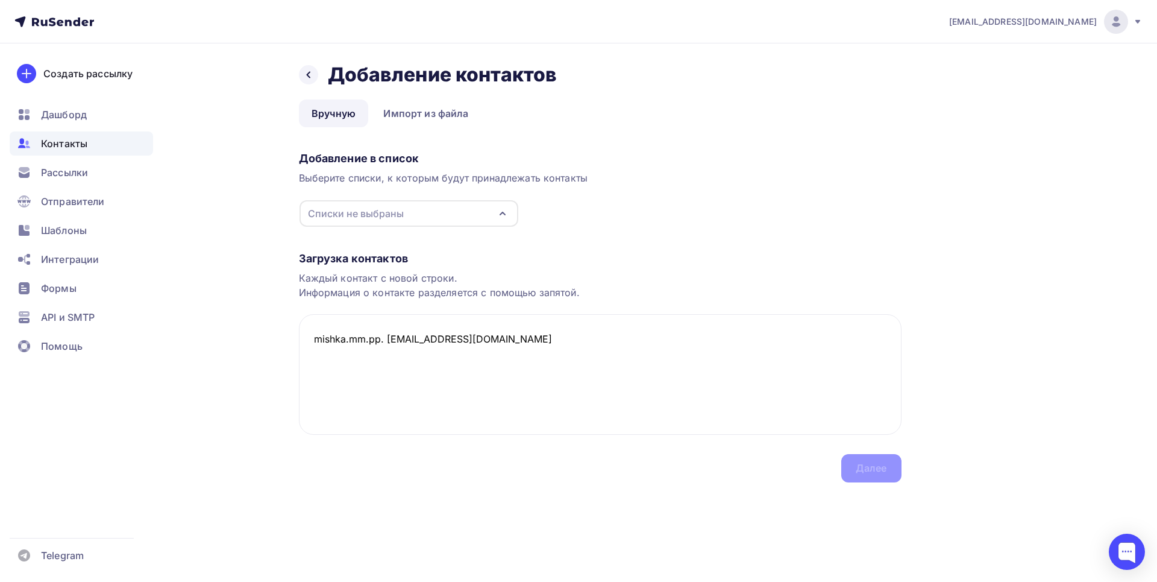
click at [381, 212] on div "Списки не выбраны" at bounding box center [356, 213] width 96 height 14
type textarea "mishka.mm.pp. [EMAIL_ADDRESS][DOMAIN_NAME]"
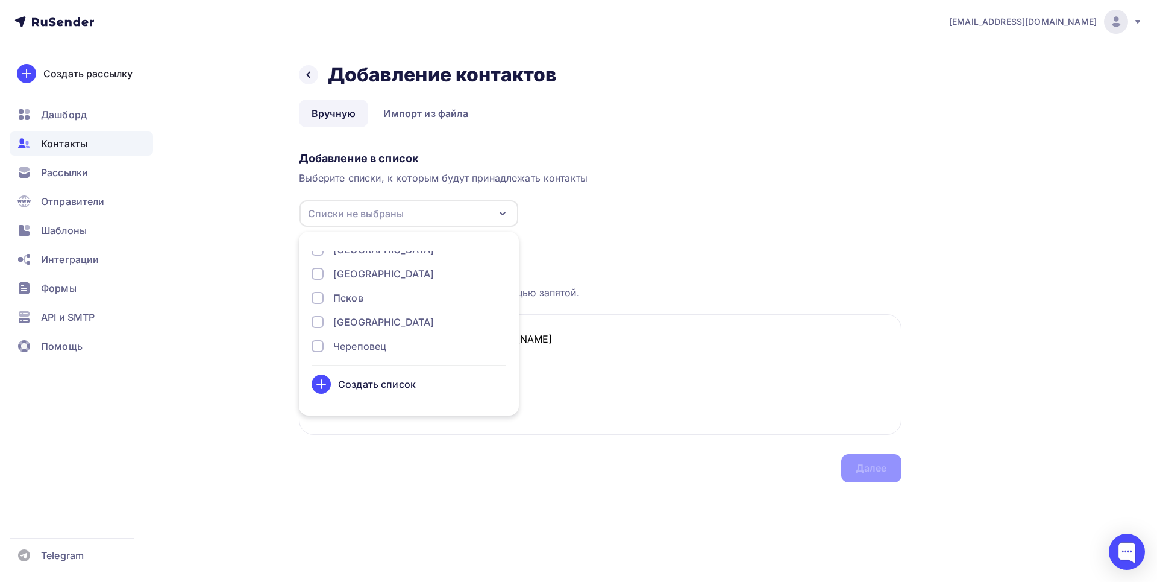
scroll to position [246, 0]
click at [317, 254] on div at bounding box center [318, 254] width 12 height 12
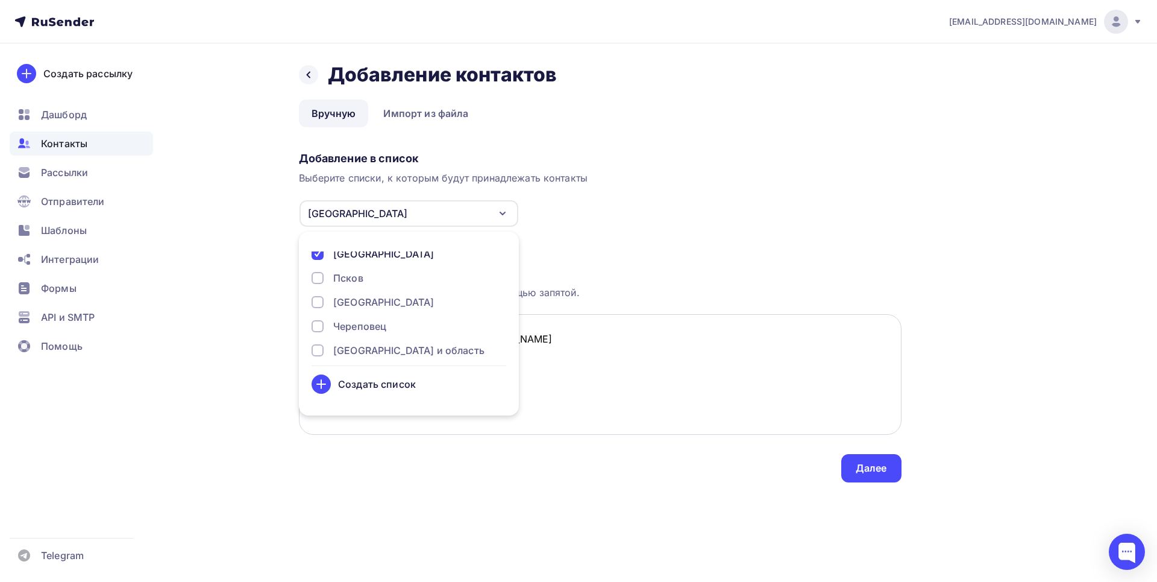
click at [579, 350] on textarea "mishka.mm.pp. [EMAIL_ADDRESS][DOMAIN_NAME]" at bounding box center [600, 374] width 603 height 121
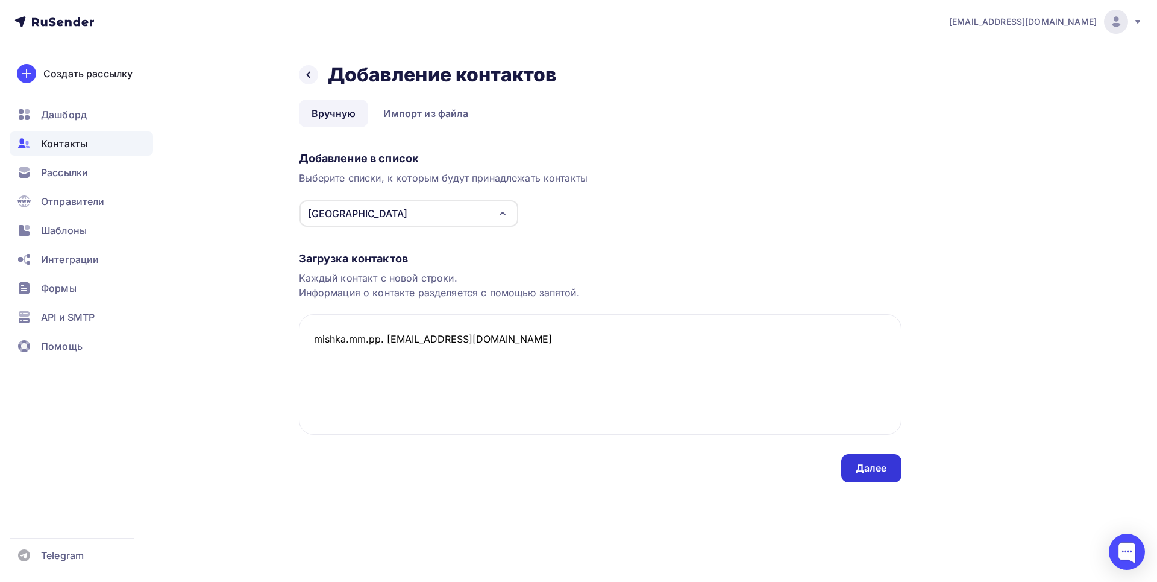
click at [868, 467] on div "Далее" at bounding box center [871, 468] width 31 height 14
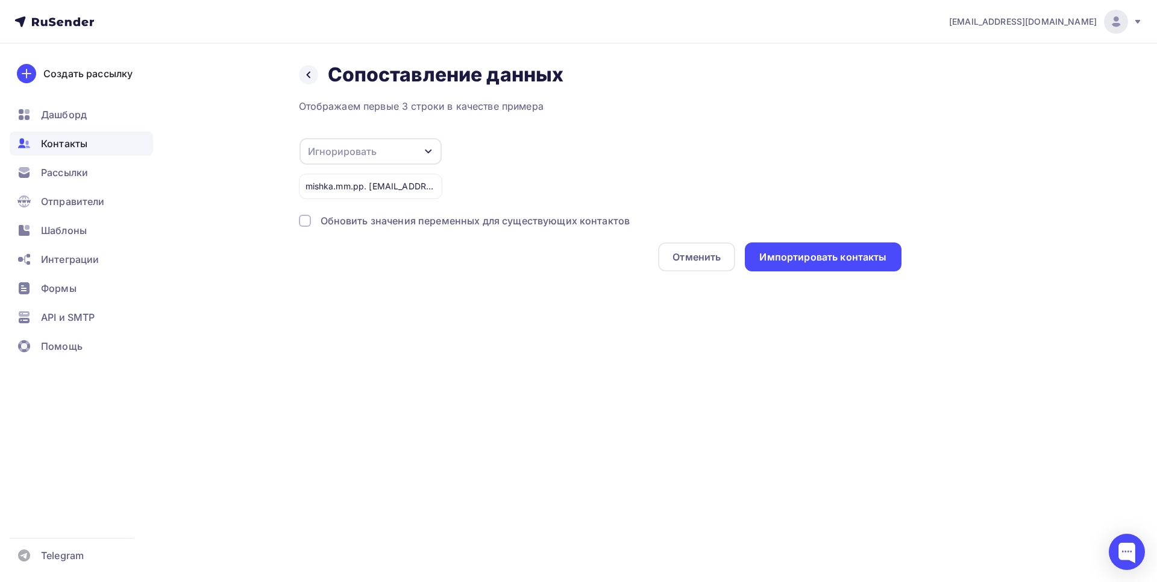
click at [308, 222] on div at bounding box center [305, 221] width 12 height 12
click at [391, 156] on div "Игнорировать" at bounding box center [371, 151] width 142 height 27
click at [362, 122] on div "Email" at bounding box center [351, 121] width 70 height 14
click at [861, 253] on div "Импортировать контакты" at bounding box center [823, 257] width 127 height 14
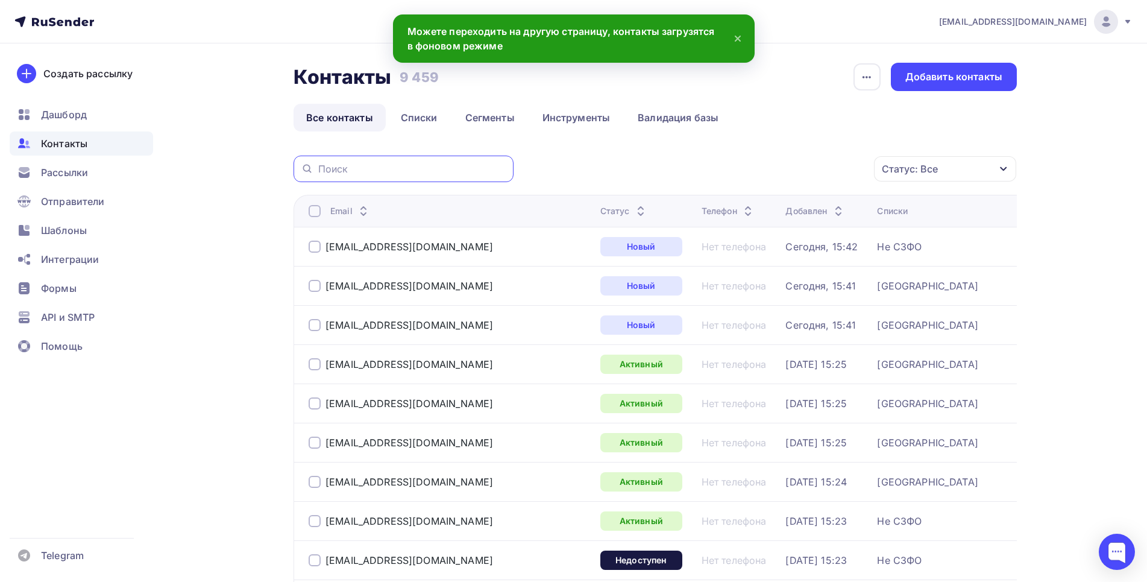
paste input "mishka.mm.pp. [EMAIL_ADDRESS][DOMAIN_NAME]"
type input "mishka.mm.pp. [EMAIL_ADDRESS][DOMAIN_NAME]"
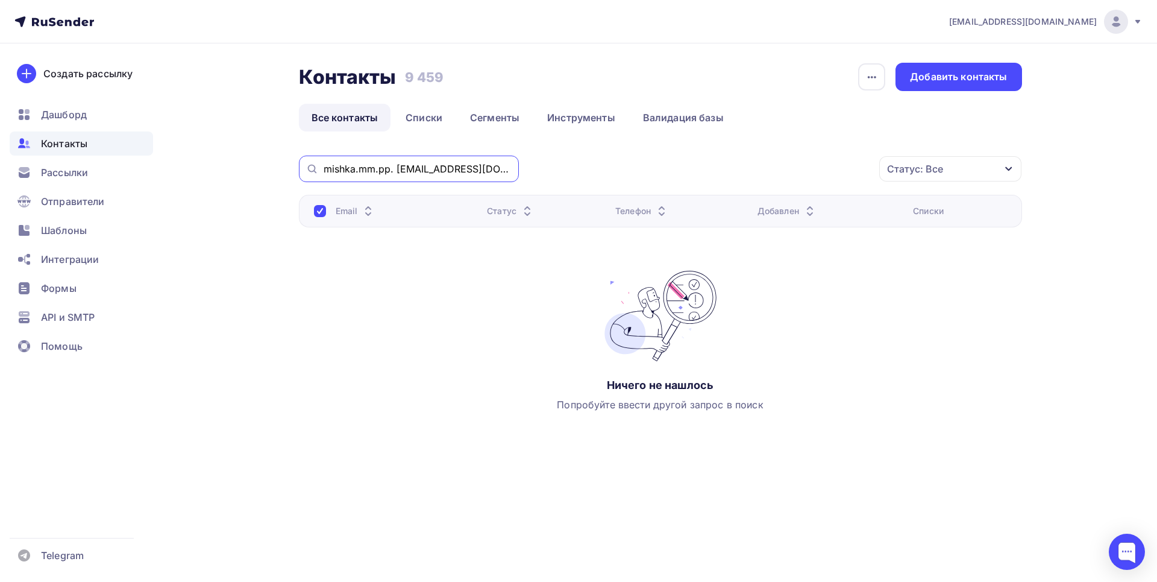
click at [475, 169] on input "mishka.mm.pp. [EMAIL_ADDRESS][DOMAIN_NAME]" at bounding box center [418, 168] width 188 height 13
click at [318, 172] on icon at bounding box center [312, 169] width 13 height 14
click at [351, 169] on input "mishka.mm.pp. [EMAIL_ADDRESS][DOMAIN_NAME]" at bounding box center [418, 168] width 188 height 13
click at [456, 168] on input "mishka.mm.pp. [EMAIL_ADDRESS][DOMAIN_NAME]" at bounding box center [418, 168] width 188 height 13
click at [429, 122] on link "Списки" at bounding box center [424, 118] width 62 height 28
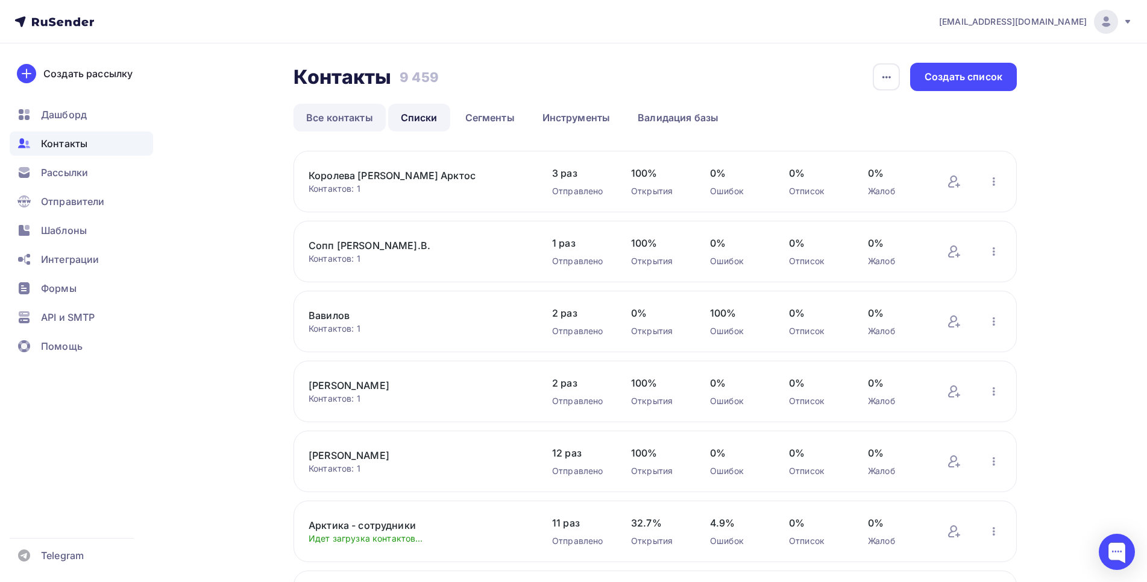
click at [352, 123] on link "Все контакты" at bounding box center [340, 118] width 92 height 28
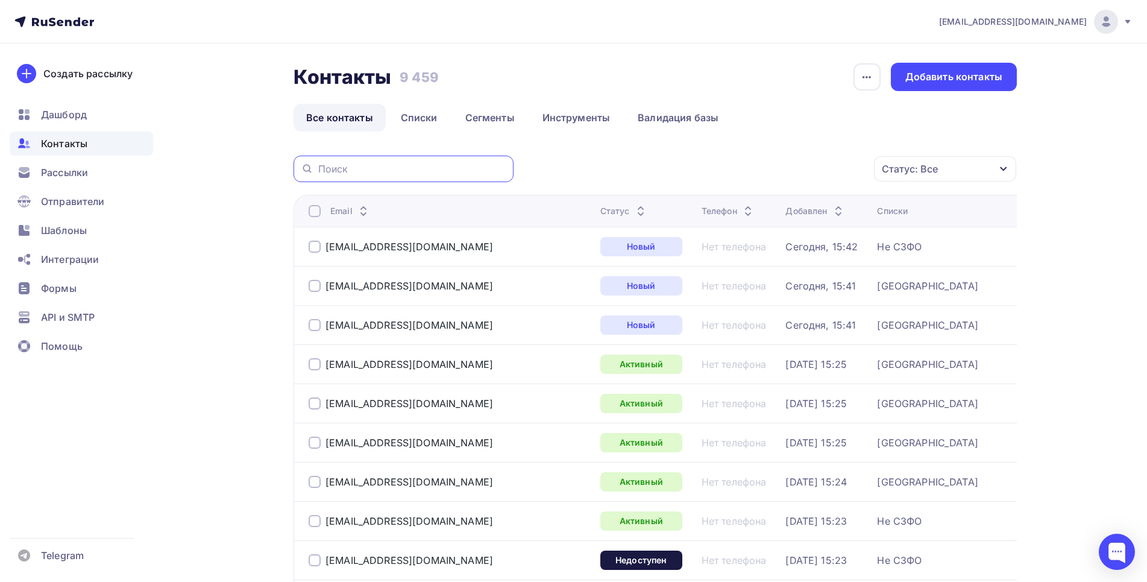
drag, startPoint x: 361, startPoint y: 169, endPoint x: 371, endPoint y: 168, distance: 10.4
paste input "mishka.mm.pp. [EMAIL_ADDRESS][DOMAIN_NAME]"
type input "mishka.mm.pp. [EMAIL_ADDRESS][DOMAIN_NAME]"
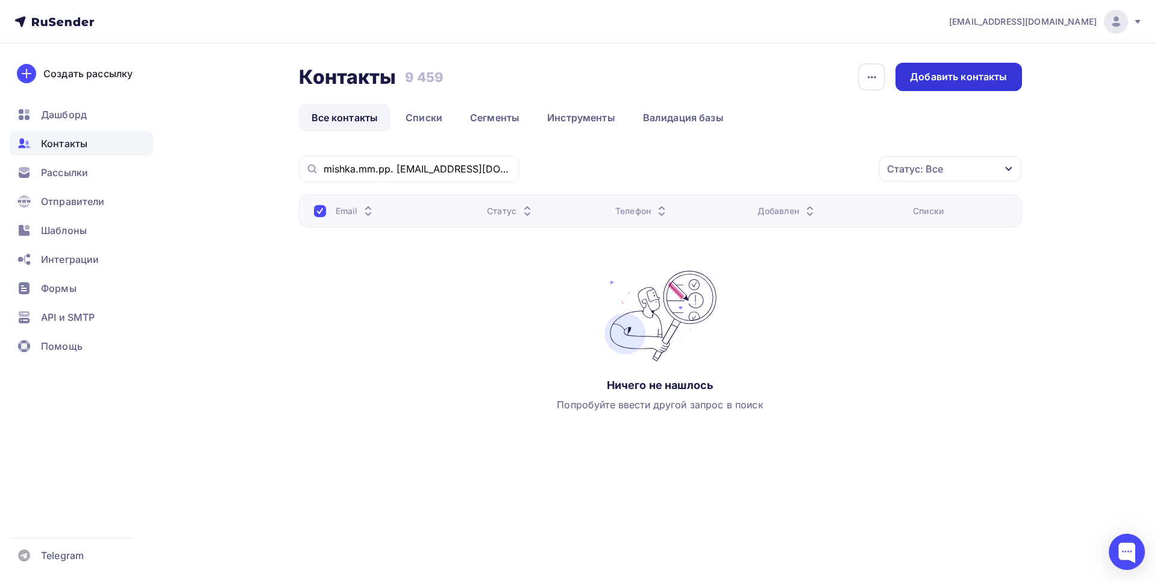
click at [945, 68] on div "Добавить контакты" at bounding box center [959, 77] width 126 height 28
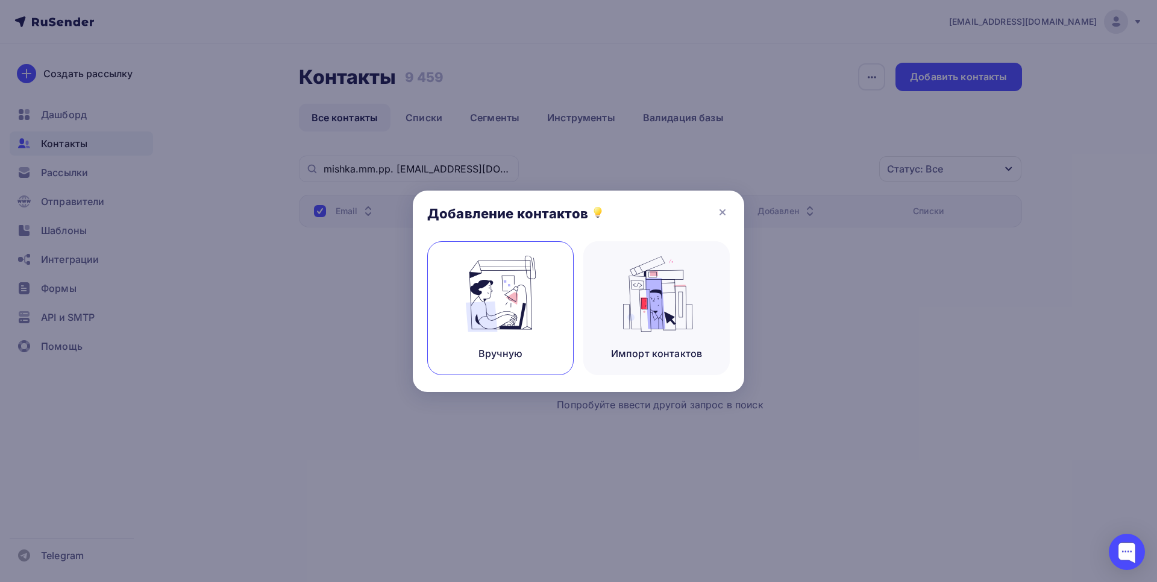
click at [474, 304] on img at bounding box center [501, 294] width 81 height 76
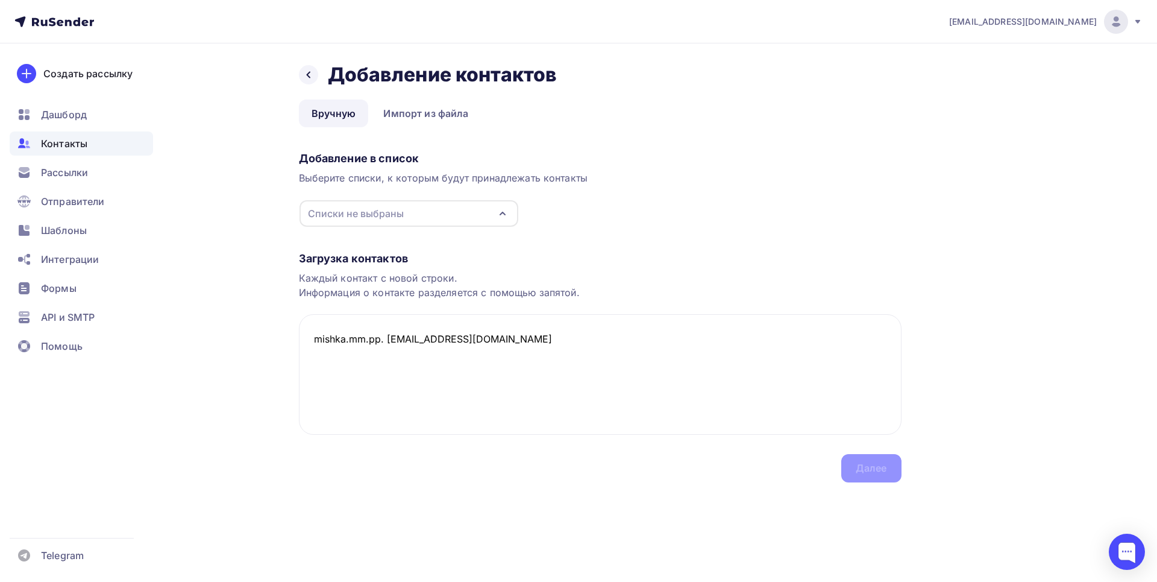
click at [352, 217] on div "Списки не выбраны" at bounding box center [356, 213] width 96 height 14
type textarea "mishka.mm.pp. [EMAIL_ADDRESS][DOMAIN_NAME]"
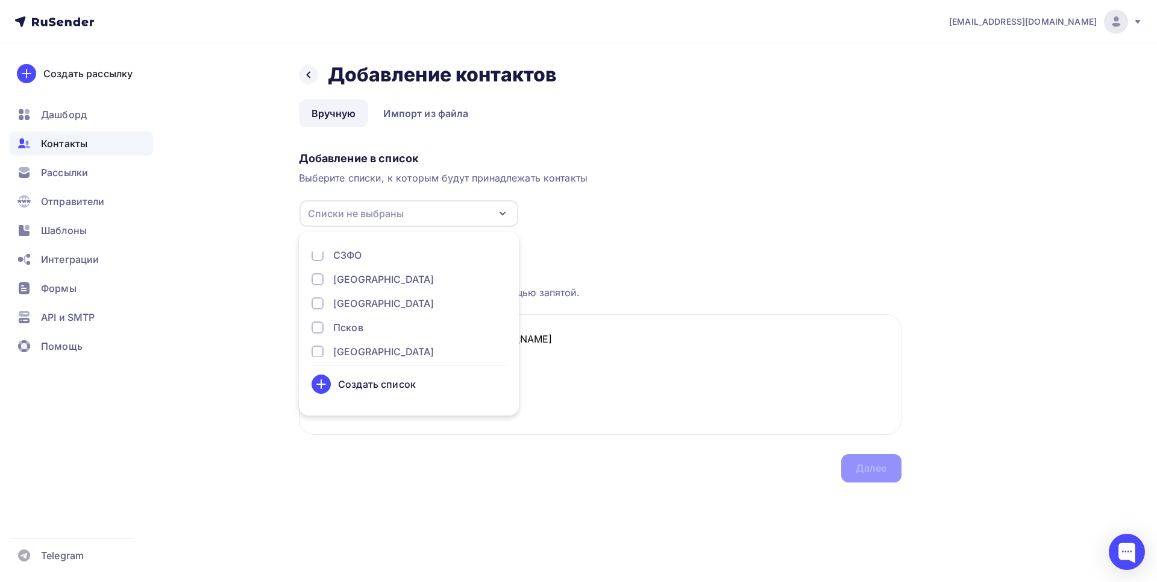
scroll to position [184, 0]
click at [319, 313] on div at bounding box center [318, 315] width 12 height 12
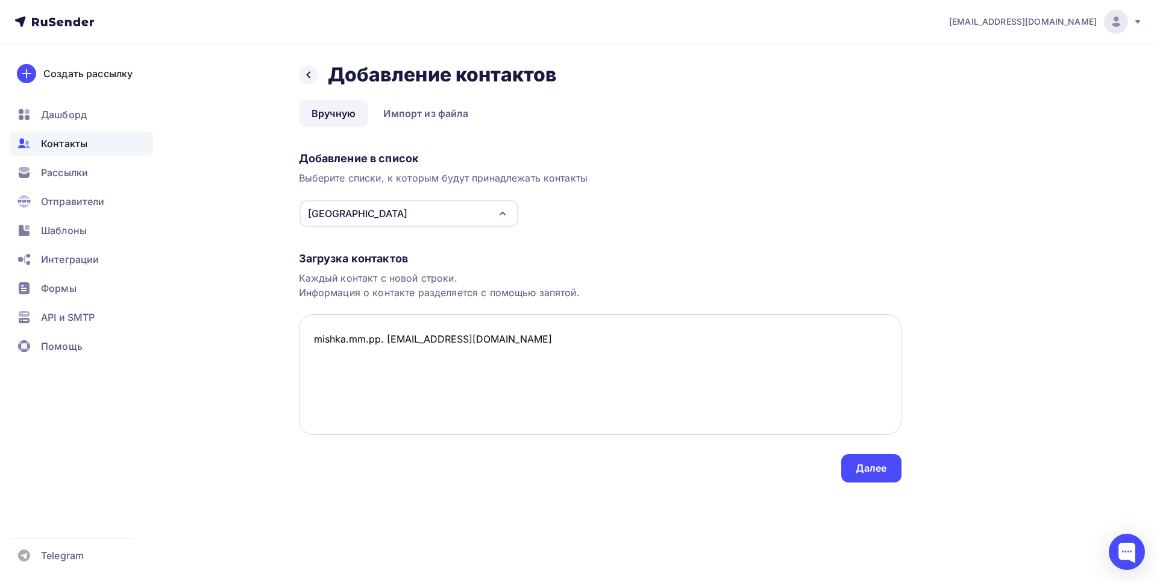
click at [587, 326] on textarea "mishka.mm.pp. [EMAIL_ADDRESS][DOMAIN_NAME]" at bounding box center [600, 374] width 603 height 121
click at [310, 343] on textarea "mishka.mm.pp. [EMAIL_ADDRESS][DOMAIN_NAME]" at bounding box center [600, 374] width 603 height 121
click at [294, 339] on div "Назад Добавление контактов Добавление контактов Вручную Импорт из файла Вручную…" at bounding box center [579, 286] width 988 height 487
click at [531, 327] on textarea "mishka.mm.pp. [EMAIL_ADDRESS][DOMAIN_NAME]" at bounding box center [600, 374] width 603 height 121
click at [866, 468] on div "Далее" at bounding box center [871, 468] width 31 height 14
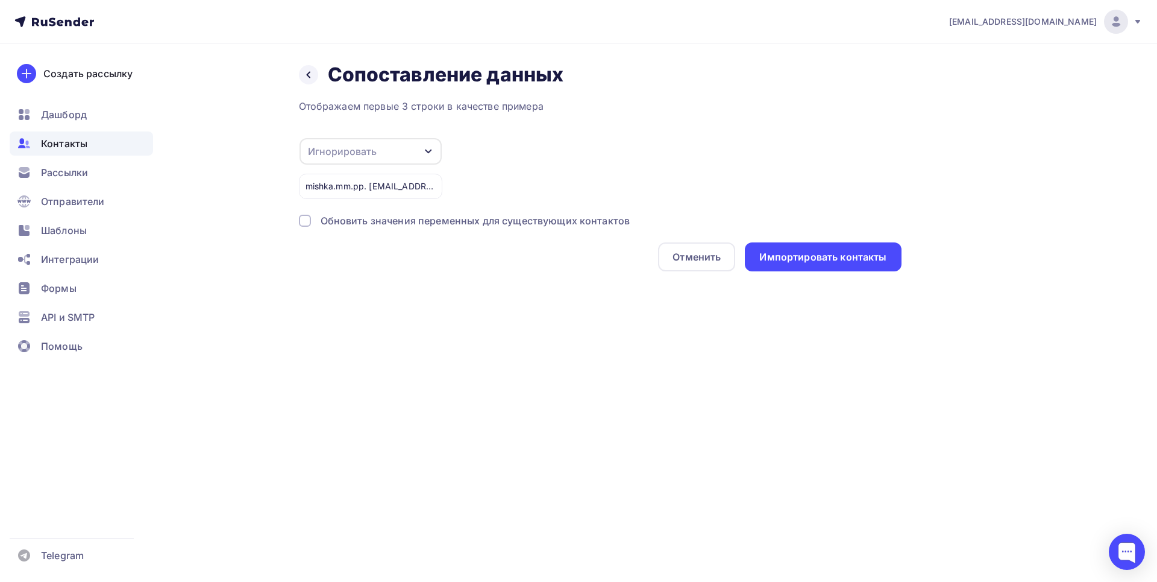
click at [348, 149] on div "Игнорировать" at bounding box center [342, 151] width 69 height 14
click at [330, 120] on div "Email" at bounding box center [351, 121] width 70 height 14
click at [298, 219] on div "Назад Сопоставление данных Сопоставление данных Отображаем первые 3 строки в ка…" at bounding box center [579, 181] width 988 height 276
click at [309, 219] on div at bounding box center [305, 221] width 12 height 12
click at [849, 260] on div "Импортировать контакты" at bounding box center [823, 257] width 127 height 14
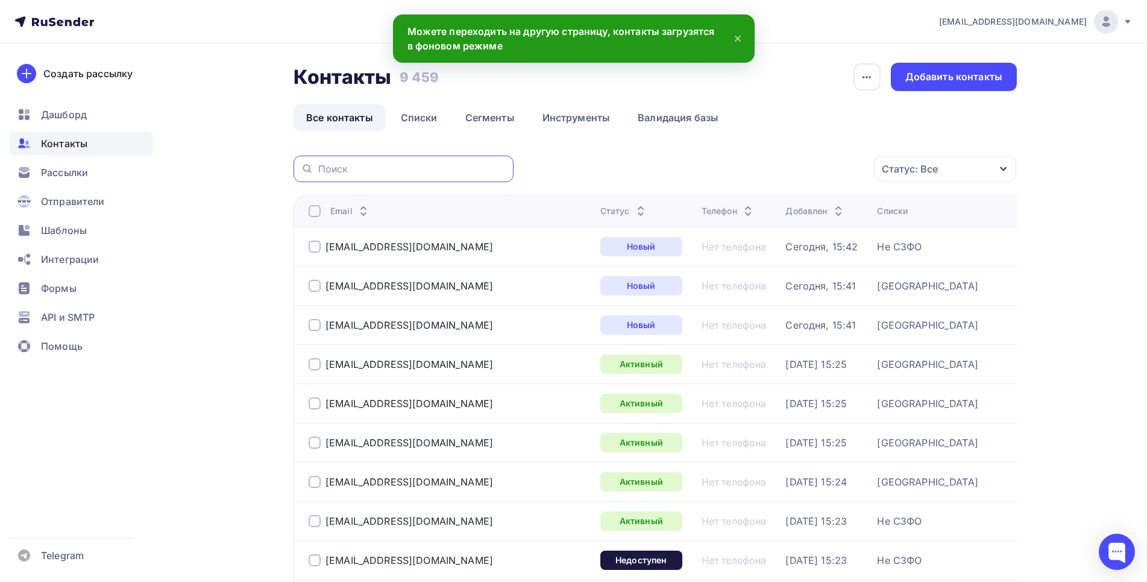
paste input "mishka.mm.pp. [EMAIL_ADDRESS][DOMAIN_NAME]"
type input "mishka.mm.pp. [EMAIL_ADDRESS][DOMAIN_NAME]"
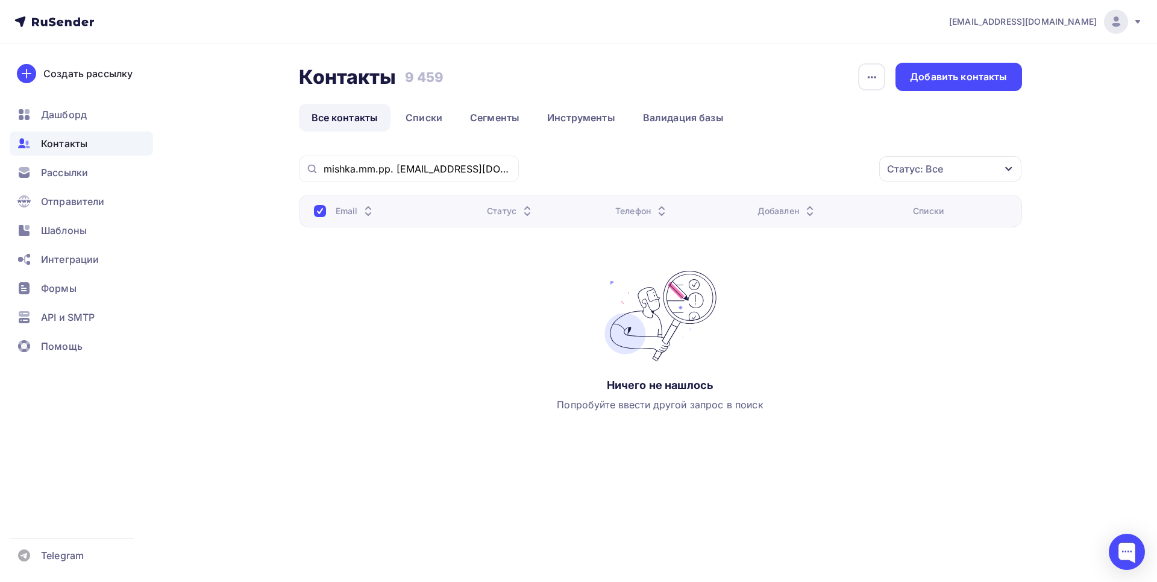
click at [1009, 170] on icon "button" at bounding box center [1009, 169] width 7 height 4
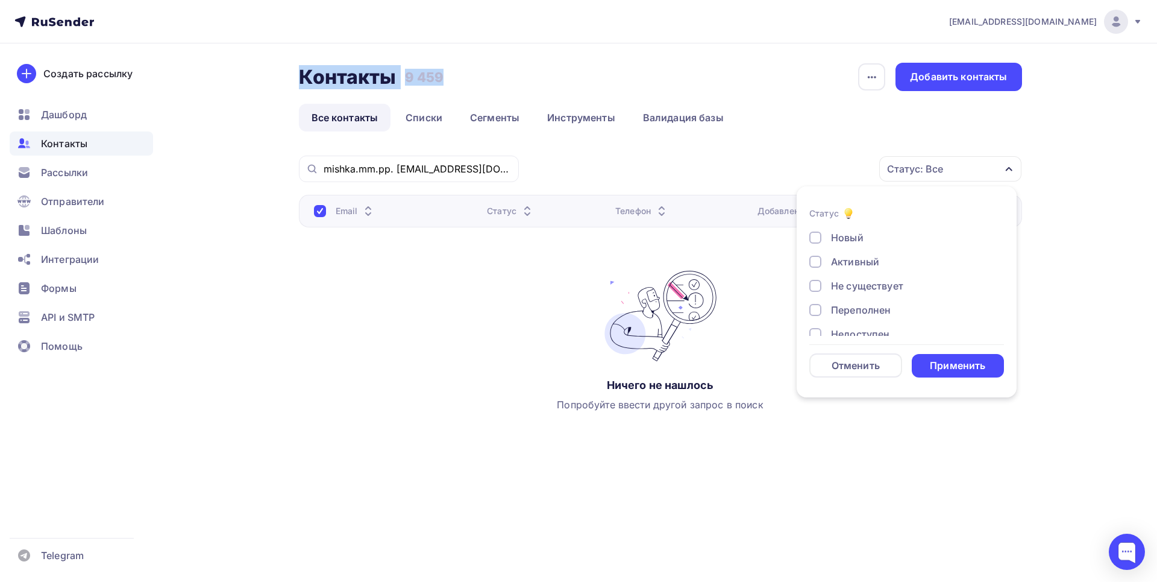
drag, startPoint x: 998, startPoint y: 256, endPoint x: 1004, endPoint y: 270, distance: 15.7
click at [1004, 270] on div "Новый Активный Не существует Переполнен Недоступен Отписан Отписан вручную [GEO…" at bounding box center [907, 326] width 195 height 193
click at [1004, 259] on li "Статус Новый Активный Не существует Переполнен Недоступен Отписан Отписан вручн…" at bounding box center [907, 292] width 220 height 197
click at [811, 243] on div at bounding box center [816, 237] width 12 height 12
drag, startPoint x: 810, startPoint y: 264, endPoint x: 818, endPoint y: 269, distance: 9.7
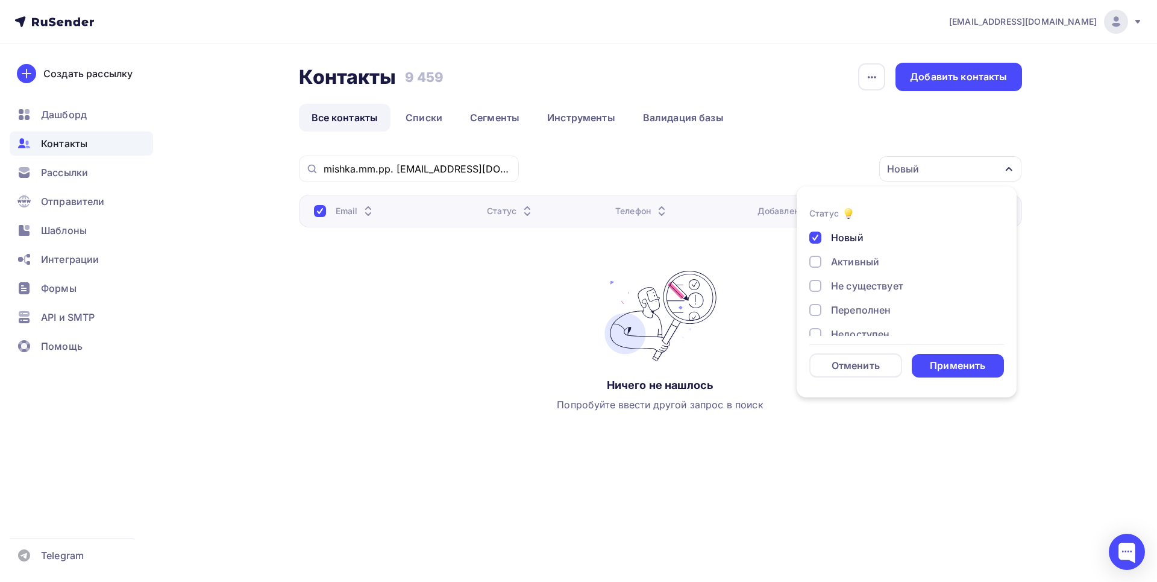
click at [810, 265] on div "Активный" at bounding box center [900, 261] width 181 height 14
click at [817, 291] on div at bounding box center [816, 286] width 12 height 12
click at [818, 305] on div at bounding box center [816, 310] width 12 height 12
click at [815, 253] on div "Недоступен" at bounding box center [900, 246] width 181 height 14
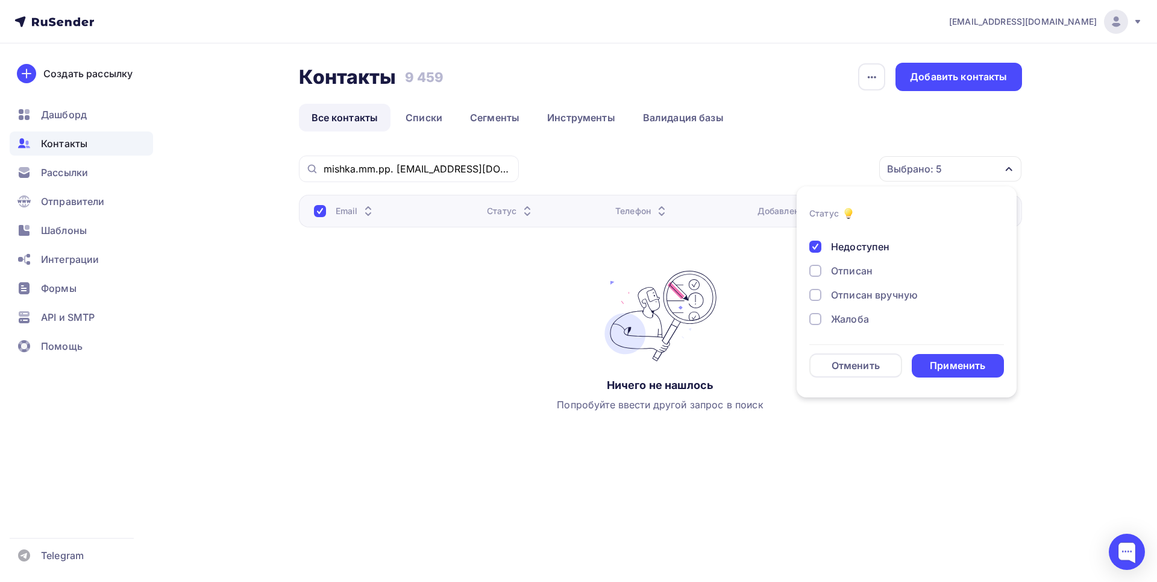
click at [815, 273] on div at bounding box center [816, 271] width 12 height 12
click at [817, 294] on div at bounding box center [816, 295] width 12 height 12
click at [817, 316] on div at bounding box center [816, 319] width 12 height 12
click at [948, 366] on div "Применить" at bounding box center [957, 366] width 55 height 14
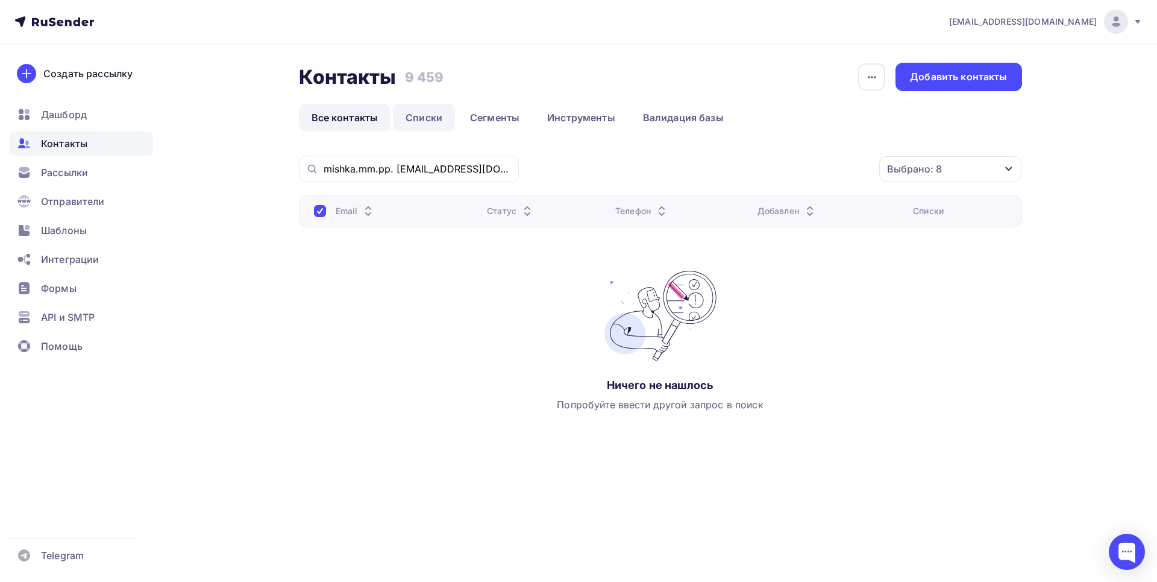
click at [405, 114] on link "Списки" at bounding box center [424, 118] width 62 height 28
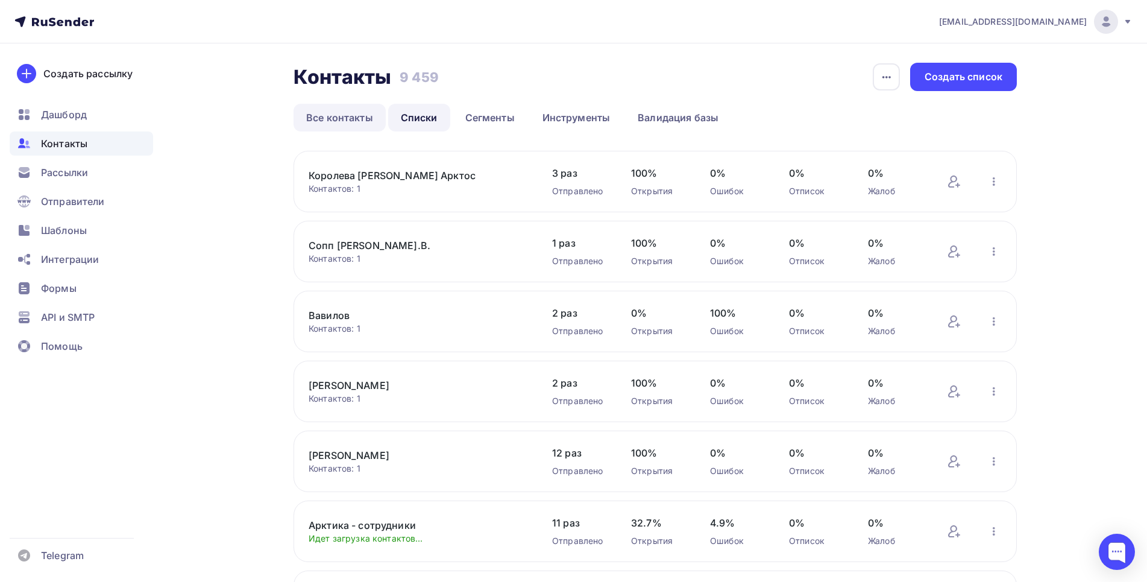
click at [330, 115] on link "Все контакты" at bounding box center [340, 118] width 92 height 28
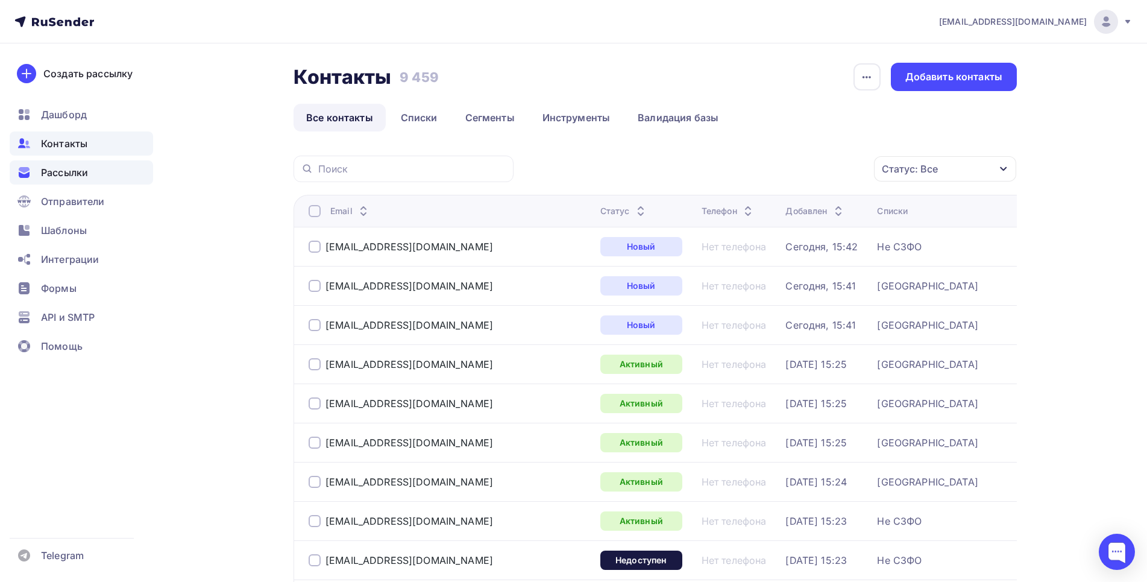
click at [69, 176] on span "Рассылки" at bounding box center [64, 172] width 47 height 14
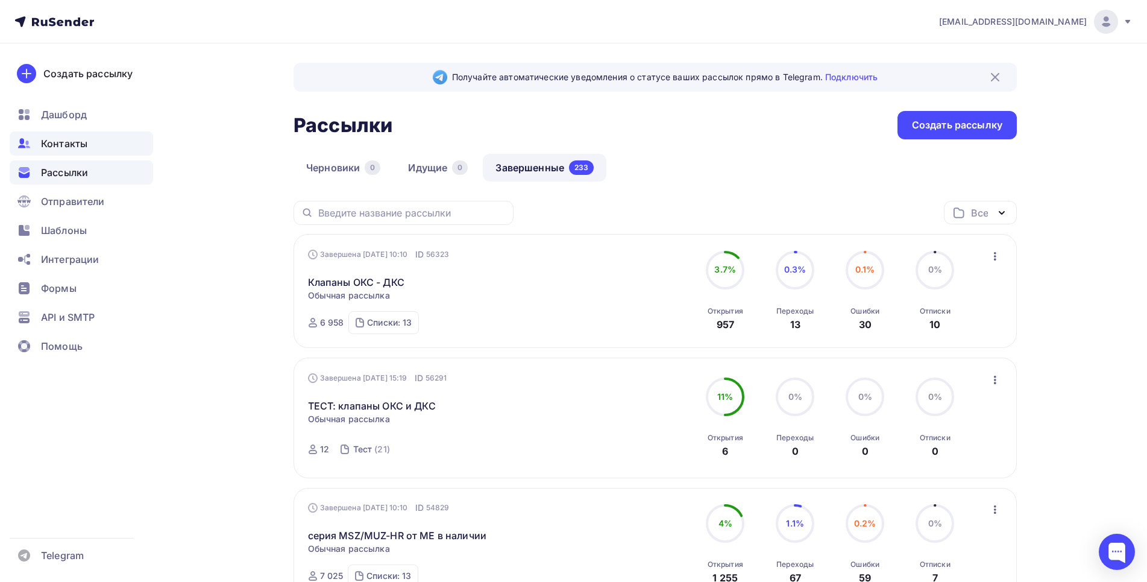
click at [66, 150] on span "Контакты" at bounding box center [64, 143] width 46 height 14
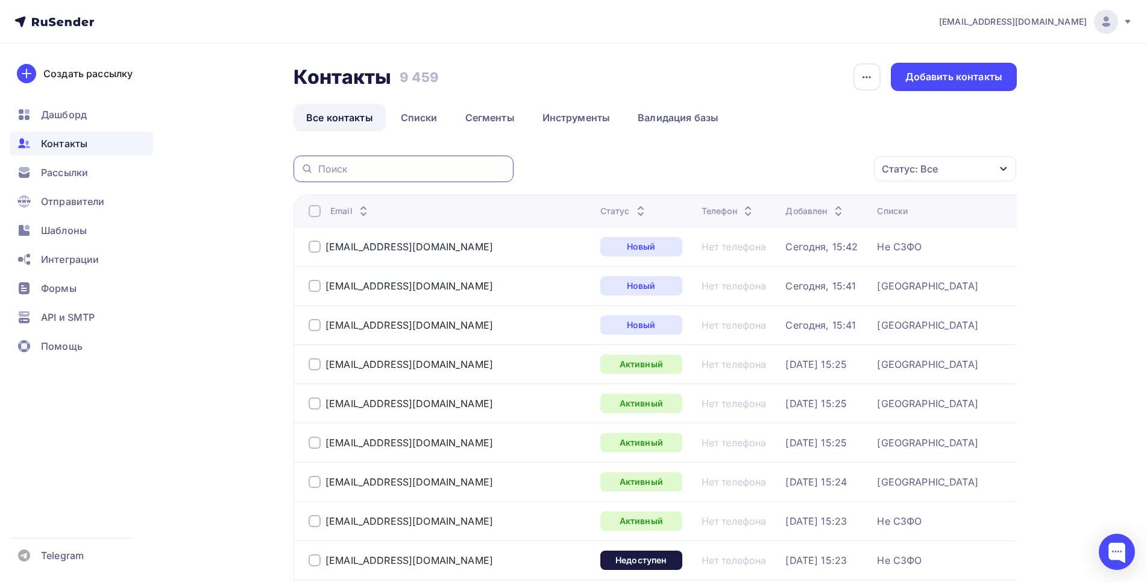
paste input "mishka.mm.pp. [EMAIL_ADDRESS][DOMAIN_NAME]"
type input "mishka.mm.pp. [EMAIL_ADDRESS][DOMAIN_NAME]"
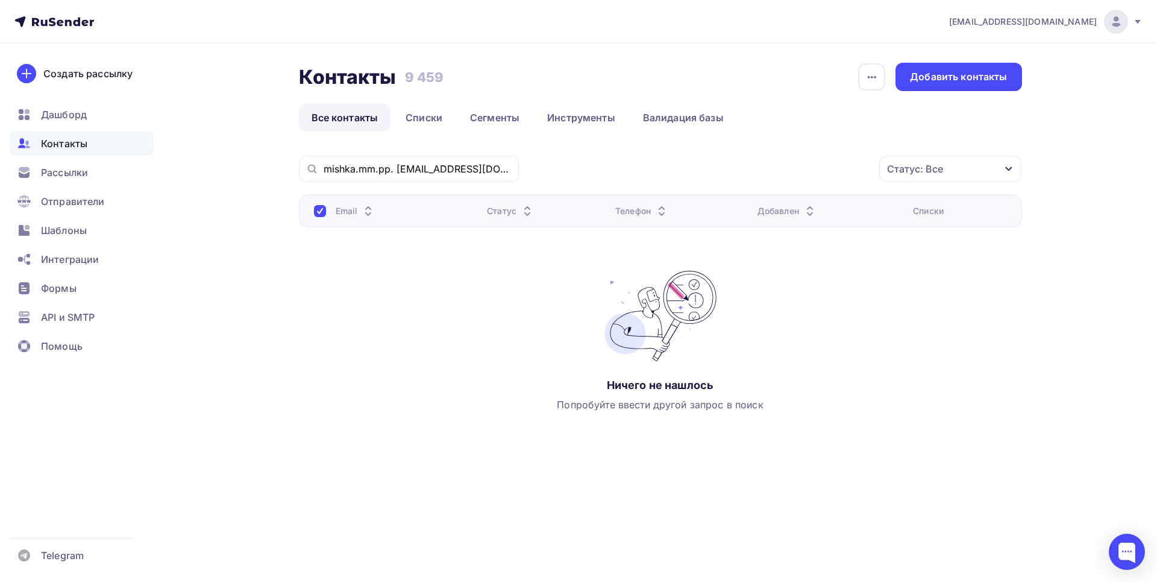
click at [1135, 130] on div "[EMAIL_ADDRESS][DOMAIN_NAME] Аккаунт Тарифы Выйти Создать рассылку [GEOGRAPHIC_…" at bounding box center [578, 257] width 1157 height 514
click at [949, 86] on div "Добавить контакты" at bounding box center [959, 77] width 126 height 28
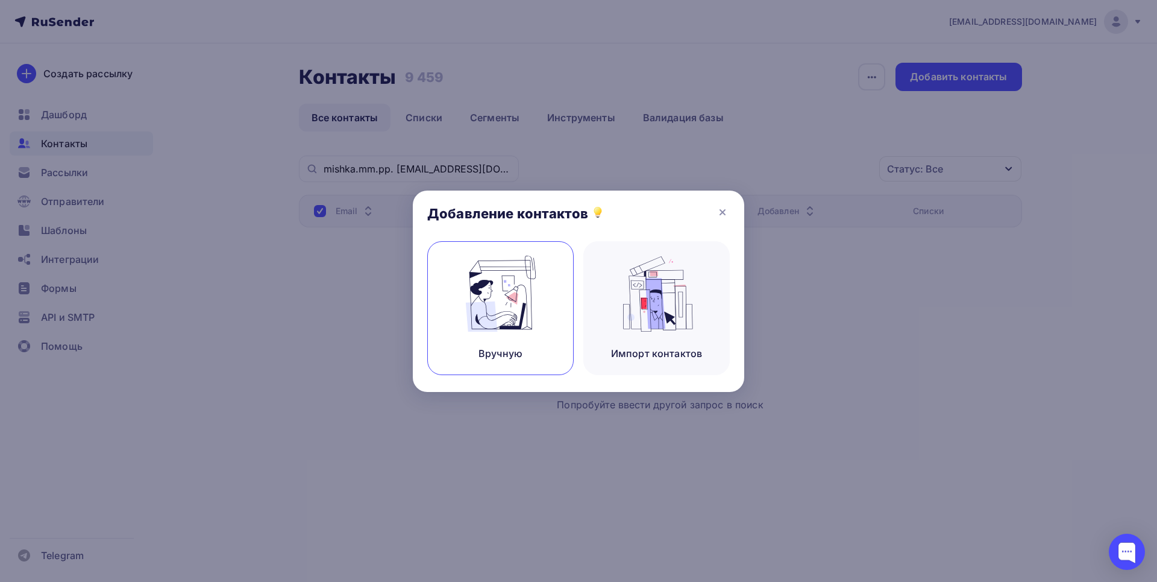
click at [503, 301] on img at bounding box center [501, 294] width 81 height 76
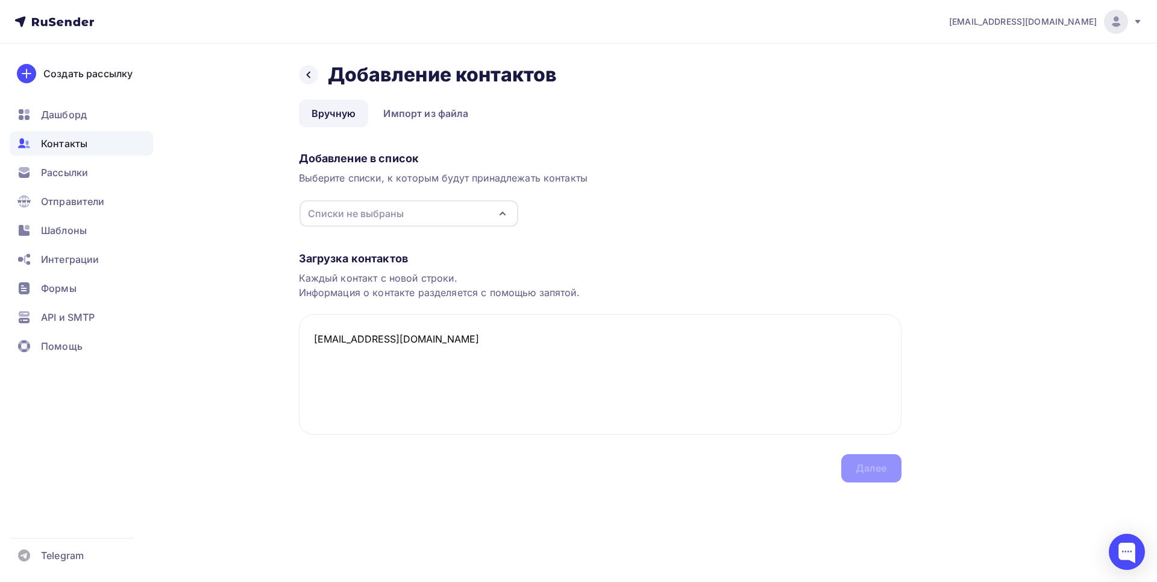
click at [385, 212] on div "Списки не выбраны" at bounding box center [356, 213] width 96 height 14
type textarea "[EMAIL_ADDRESS][DOMAIN_NAME]"
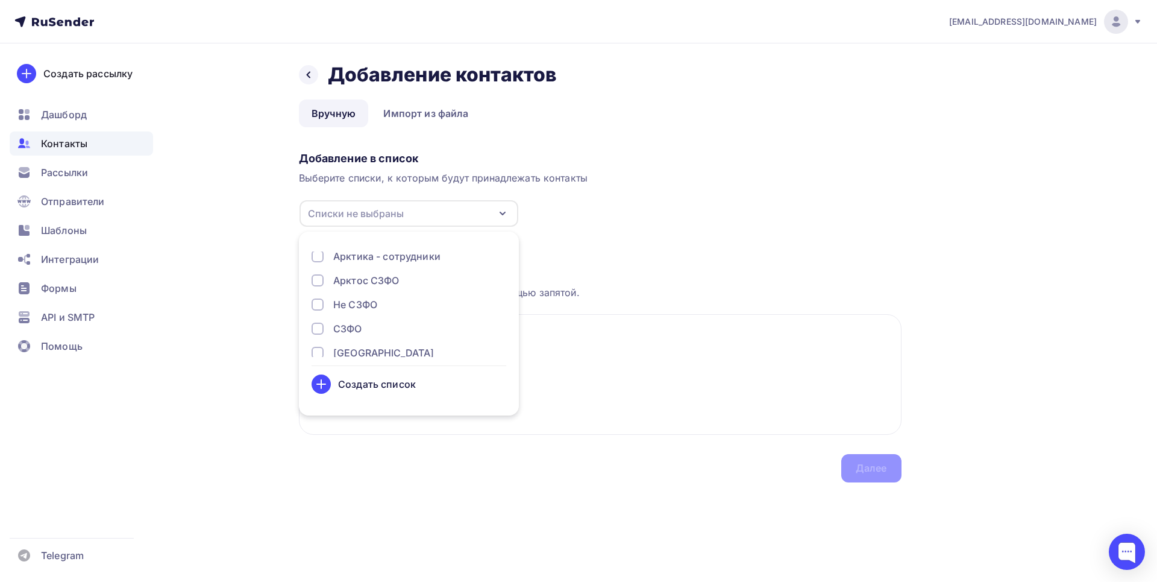
scroll to position [184, 0]
click at [323, 315] on div "[GEOGRAPHIC_DATA]" at bounding box center [409, 315] width 195 height 14
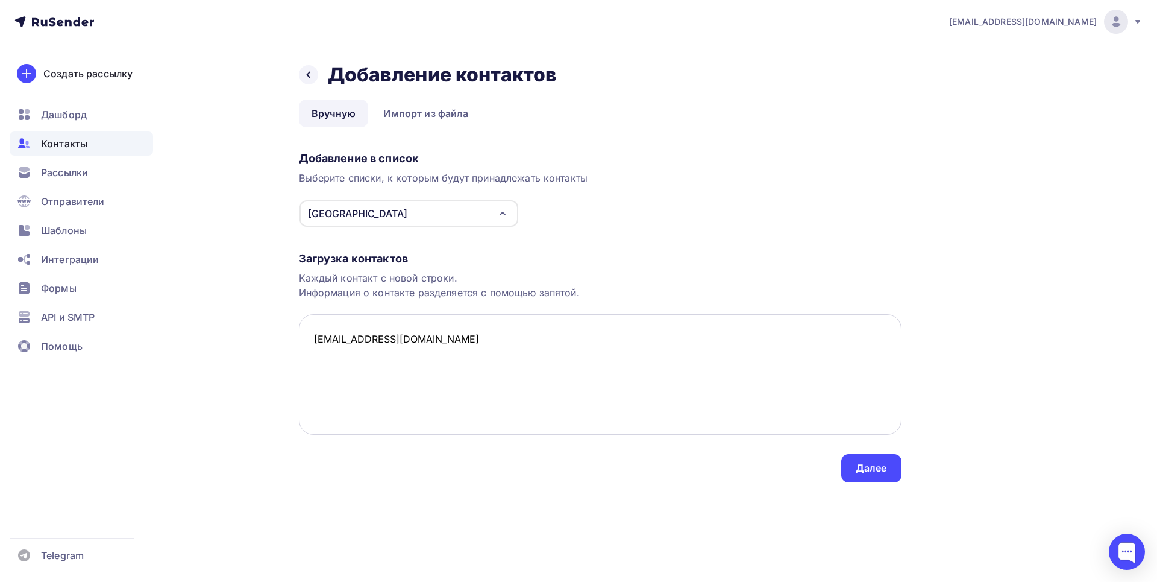
click at [580, 344] on textarea "[EMAIL_ADDRESS][DOMAIN_NAME]" at bounding box center [600, 374] width 603 height 121
click at [858, 466] on div "Далее" at bounding box center [871, 468] width 31 height 14
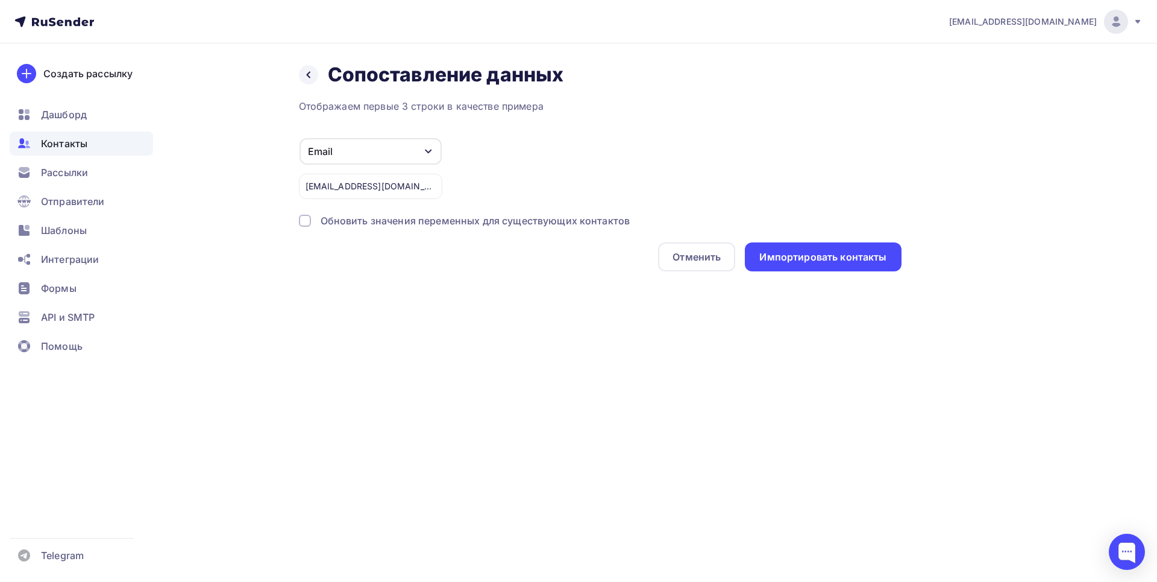
click at [303, 223] on div at bounding box center [305, 221] width 12 height 12
click at [801, 257] on div "Импортировать контакты" at bounding box center [823, 257] width 127 height 14
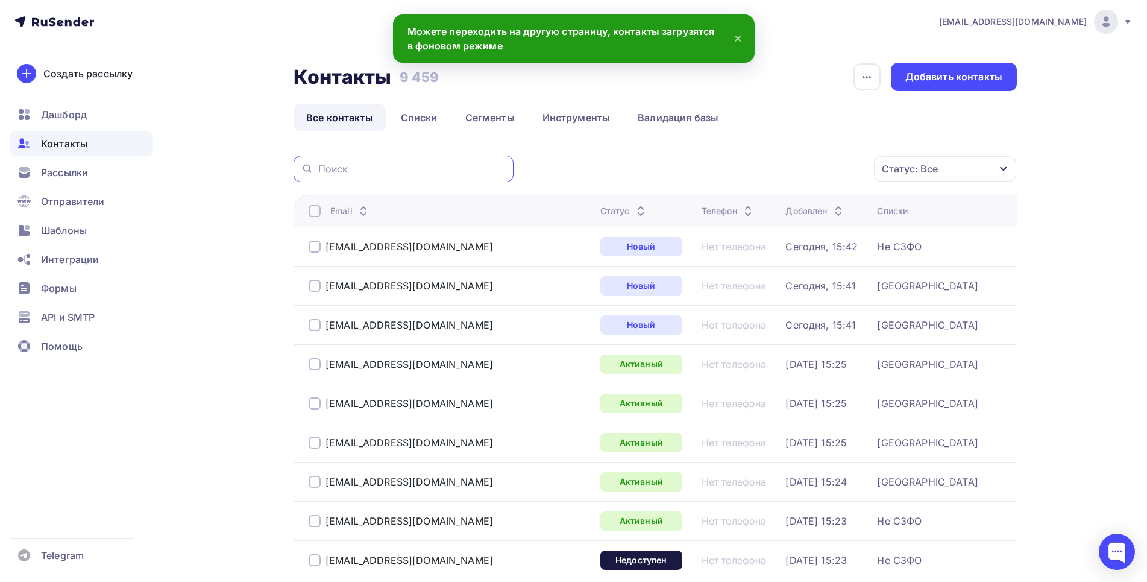
paste input "[EMAIL_ADDRESS][DOMAIN_NAME]"
type input "[EMAIL_ADDRESS][DOMAIN_NAME]"
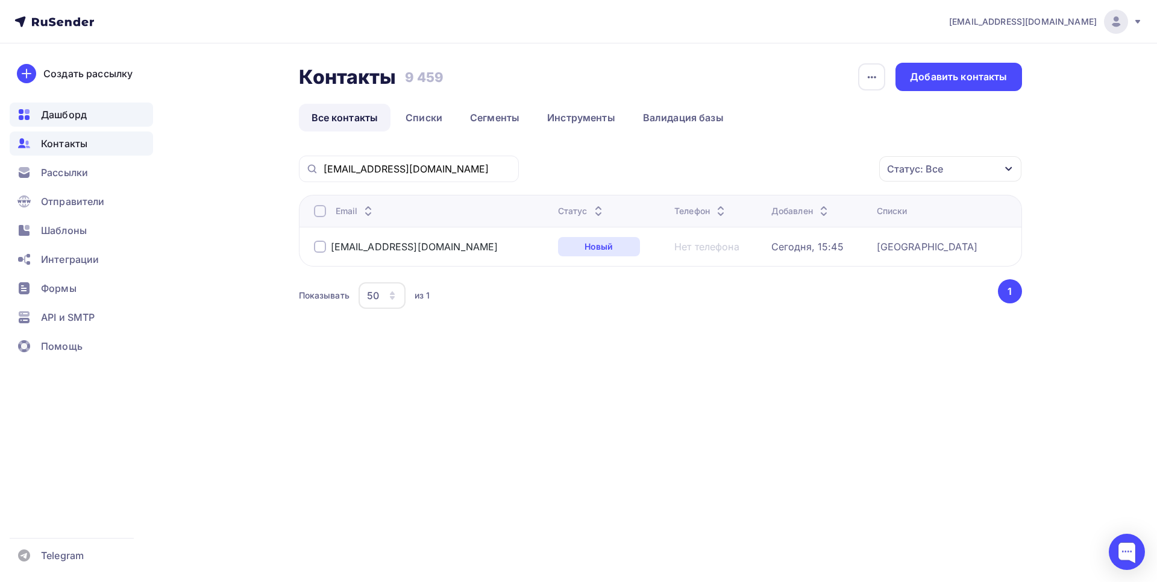
click at [72, 111] on span "Дашборд" at bounding box center [64, 114] width 46 height 14
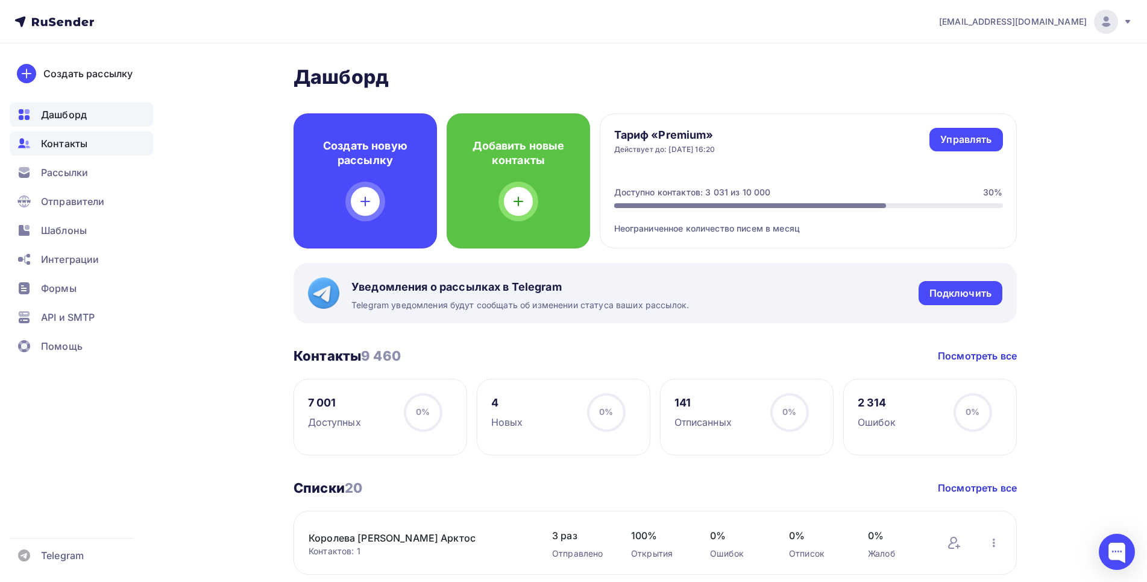
click at [53, 145] on span "Контакты" at bounding box center [64, 143] width 46 height 14
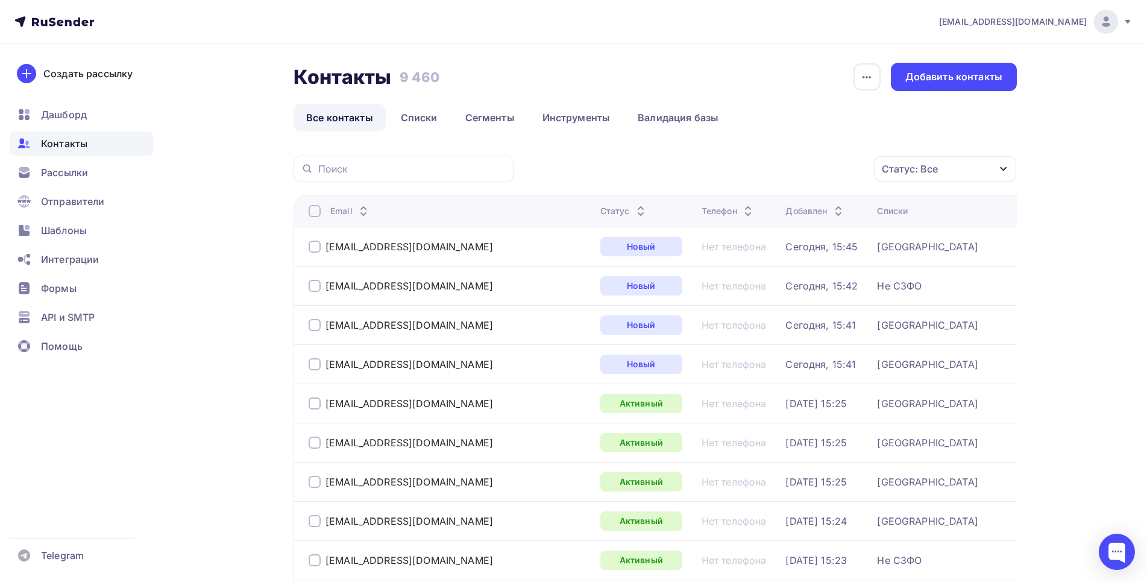
click at [927, 84] on div "Добавить контакты" at bounding box center [954, 77] width 126 height 28
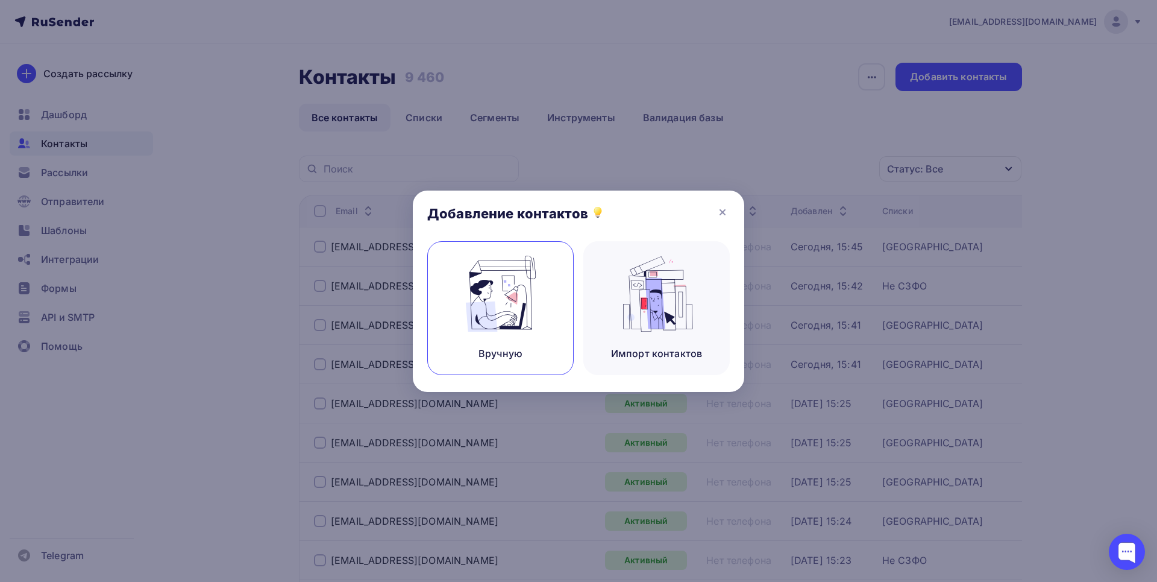
click at [456, 307] on div "Вручную" at bounding box center [500, 308] width 146 height 134
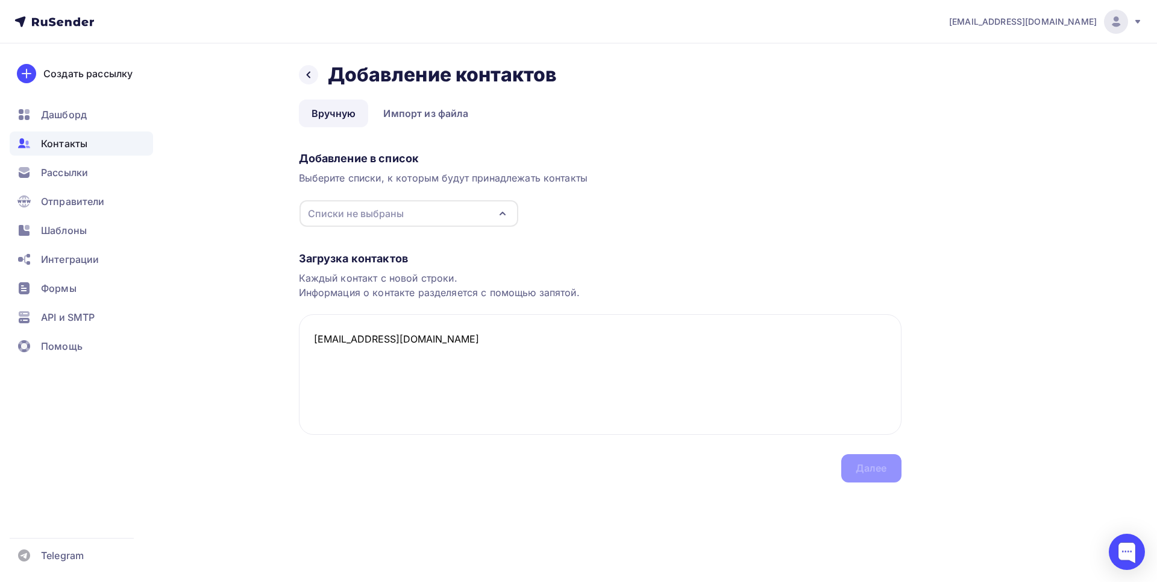
click at [371, 216] on div "Списки не выбраны" at bounding box center [356, 213] width 96 height 14
type textarea "[EMAIL_ADDRESS][DOMAIN_NAME]"
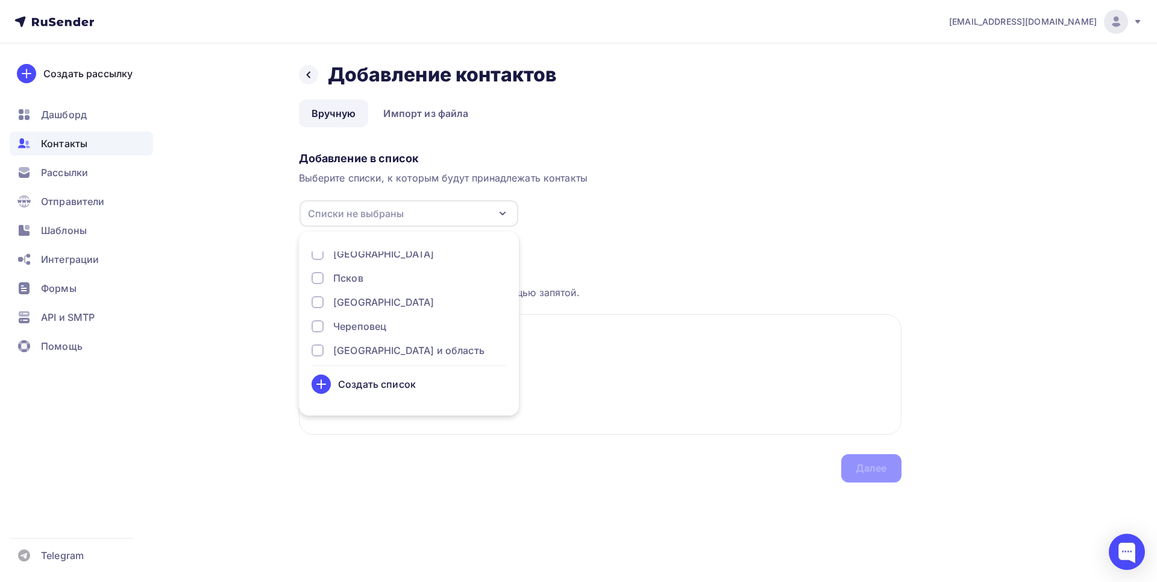
scroll to position [307, 0]
click at [323, 289] on div at bounding box center [318, 289] width 12 height 12
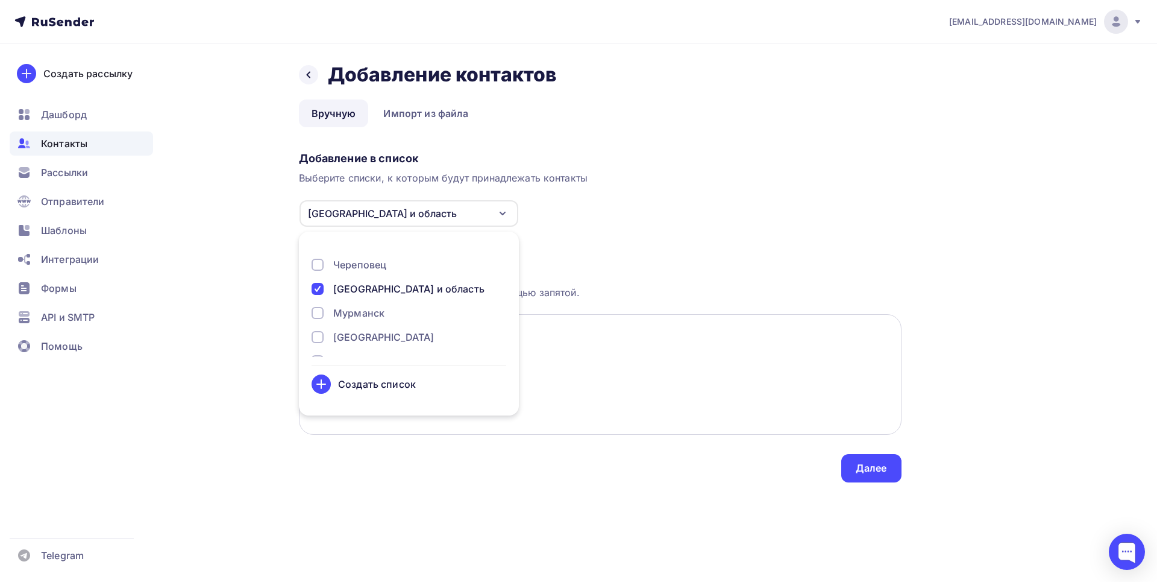
click at [537, 350] on textarea "[EMAIL_ADDRESS][DOMAIN_NAME]" at bounding box center [600, 374] width 603 height 121
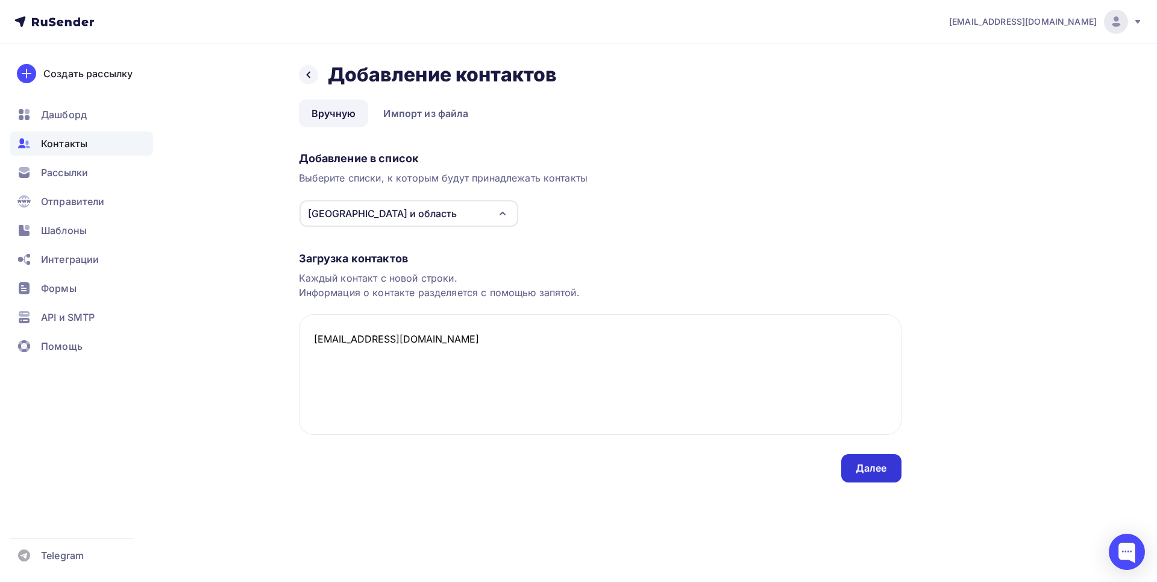
click at [872, 466] on div "Далее" at bounding box center [871, 468] width 31 height 14
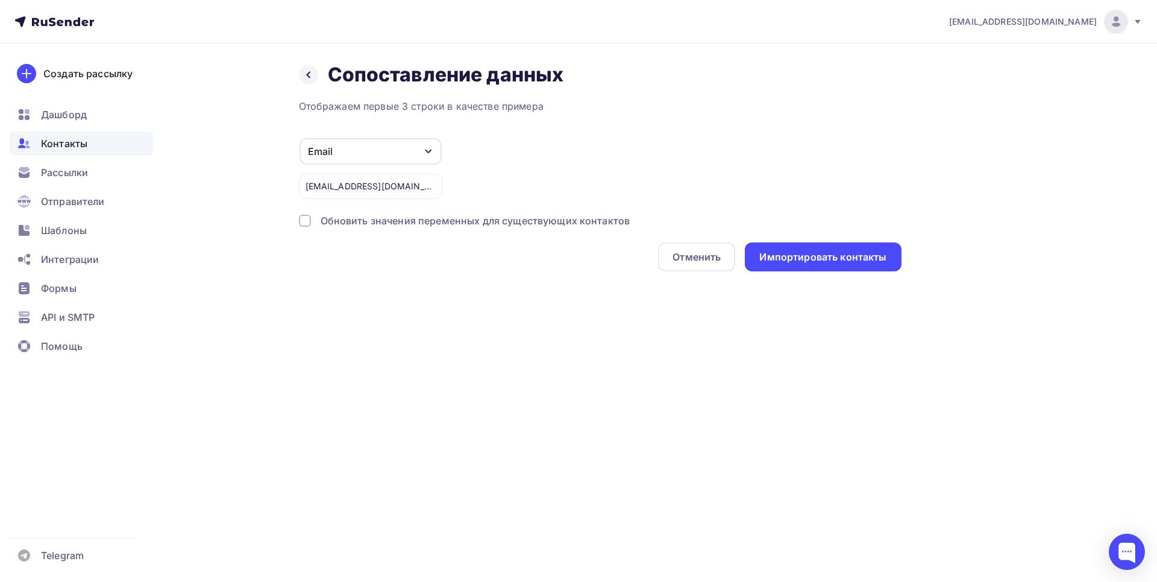
click at [304, 218] on div at bounding box center [305, 221] width 12 height 12
click at [836, 263] on div "Импортировать контакты" at bounding box center [823, 257] width 127 height 14
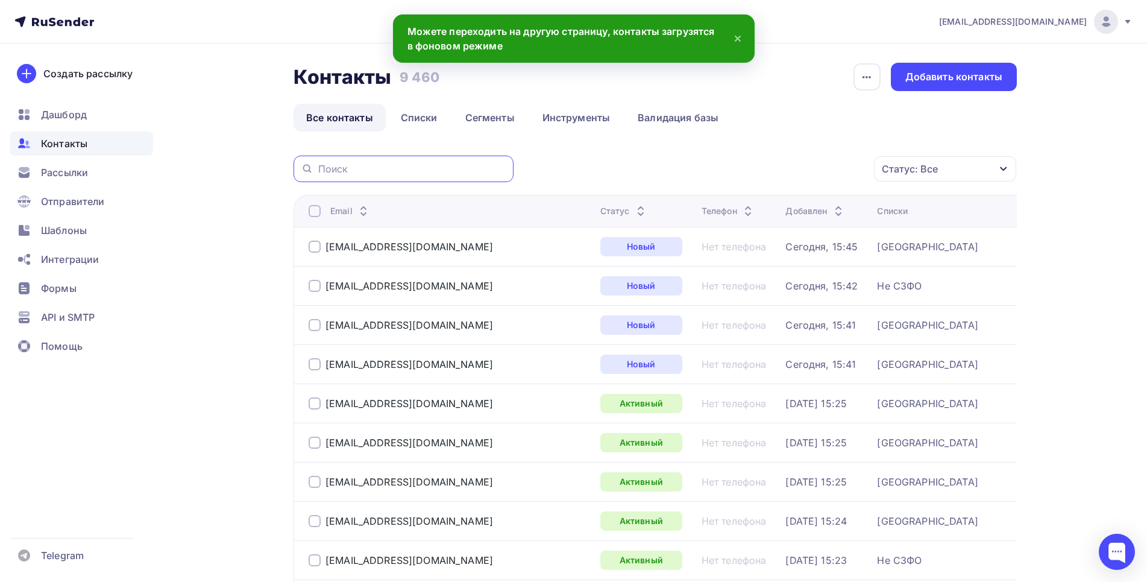
paste input "[EMAIL_ADDRESS][DOMAIN_NAME]"
type input "[EMAIL_ADDRESS][DOMAIN_NAME]"
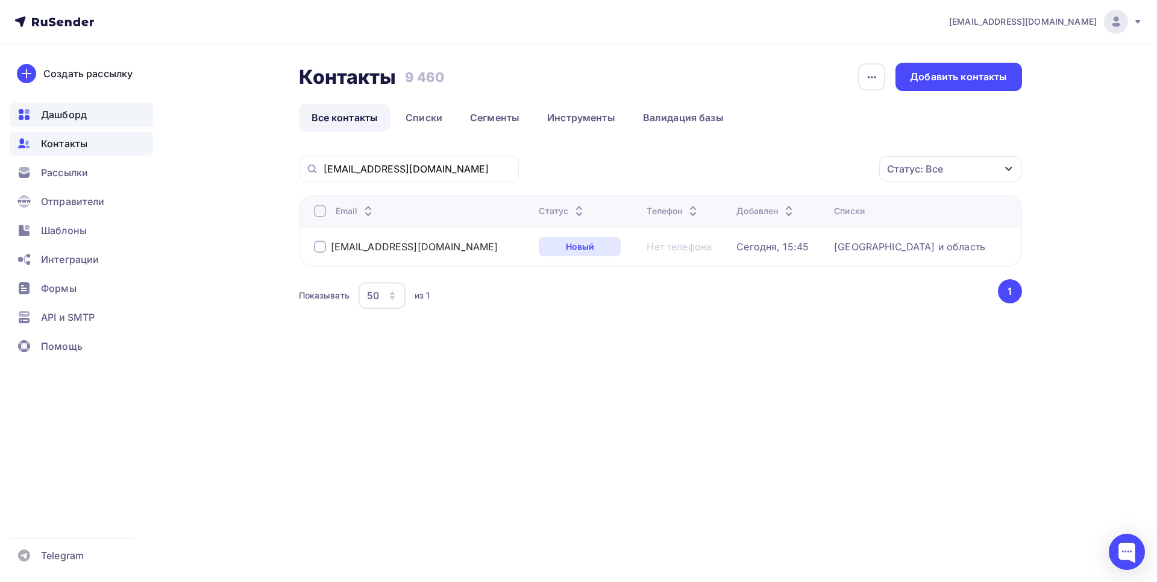
click at [55, 118] on span "Дашборд" at bounding box center [64, 114] width 46 height 14
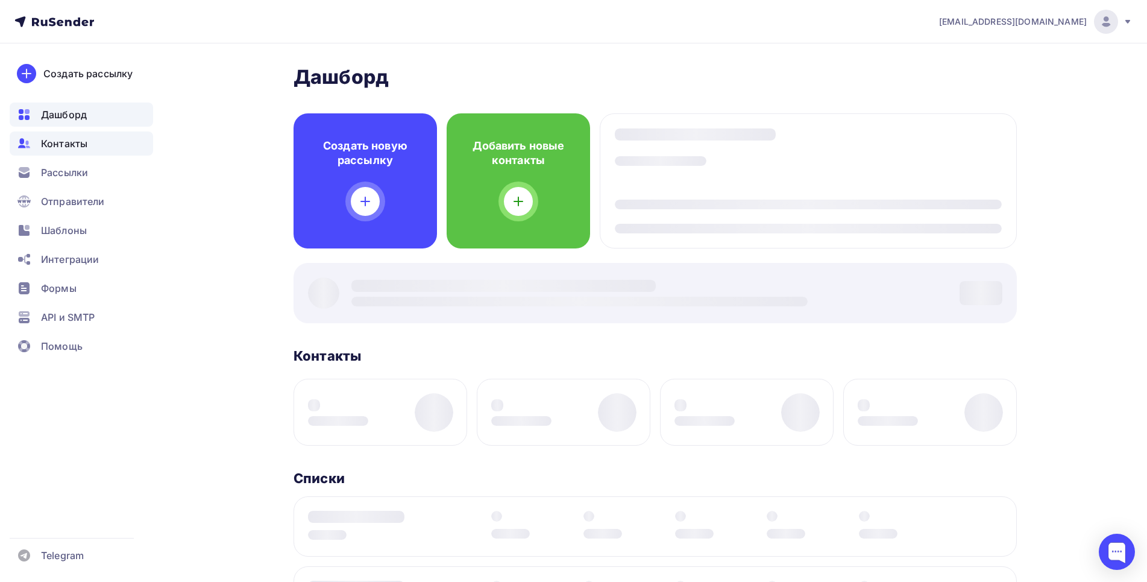
click at [48, 146] on span "Контакты" at bounding box center [64, 143] width 46 height 14
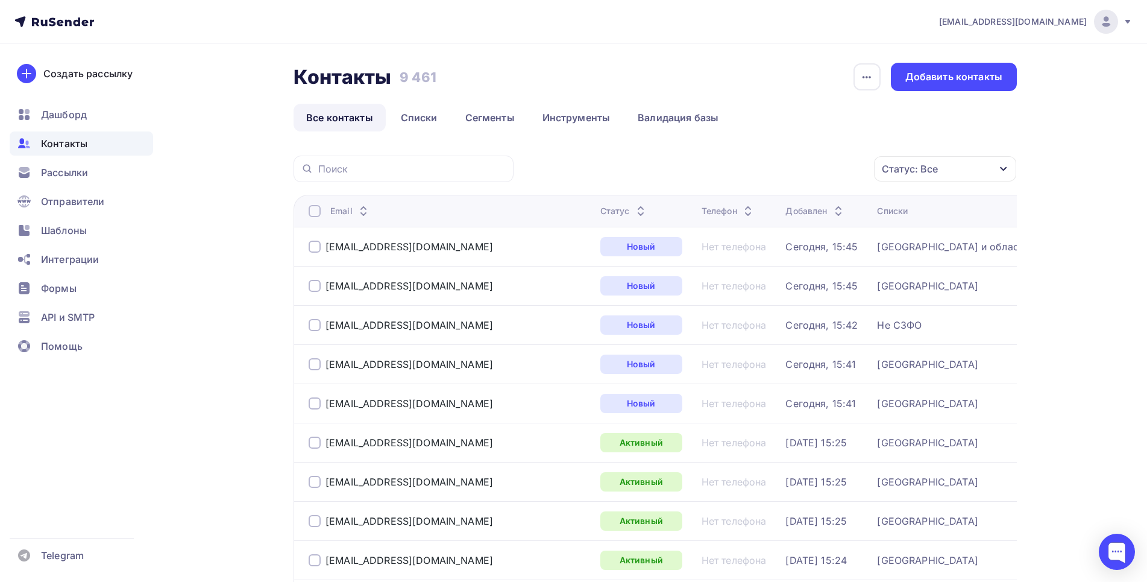
click at [927, 86] on div "Добавить контакты" at bounding box center [954, 77] width 126 height 28
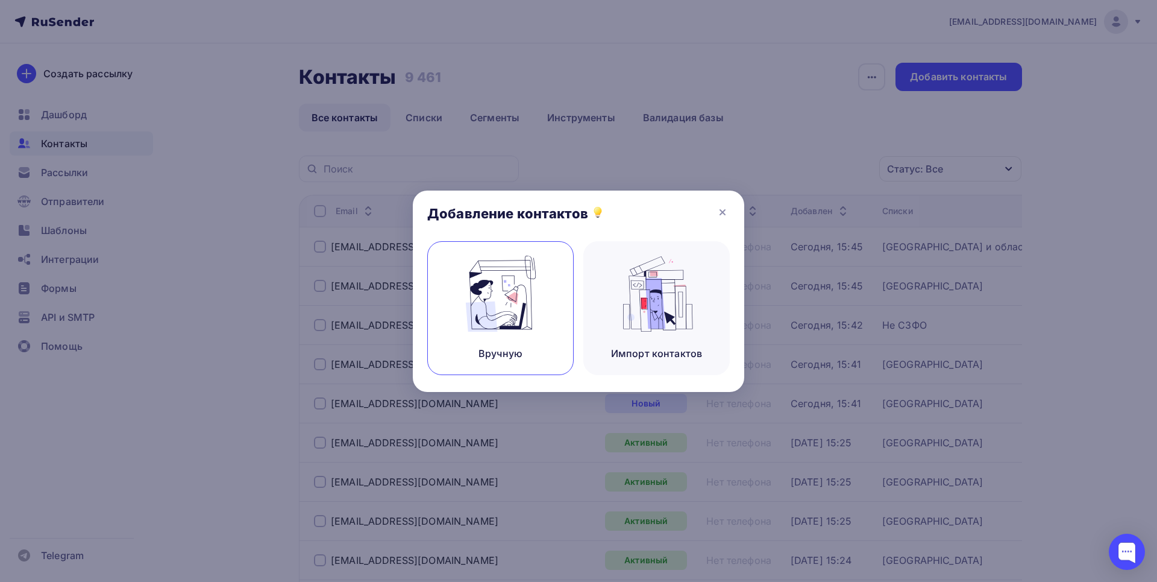
click at [530, 273] on img at bounding box center [501, 294] width 81 height 76
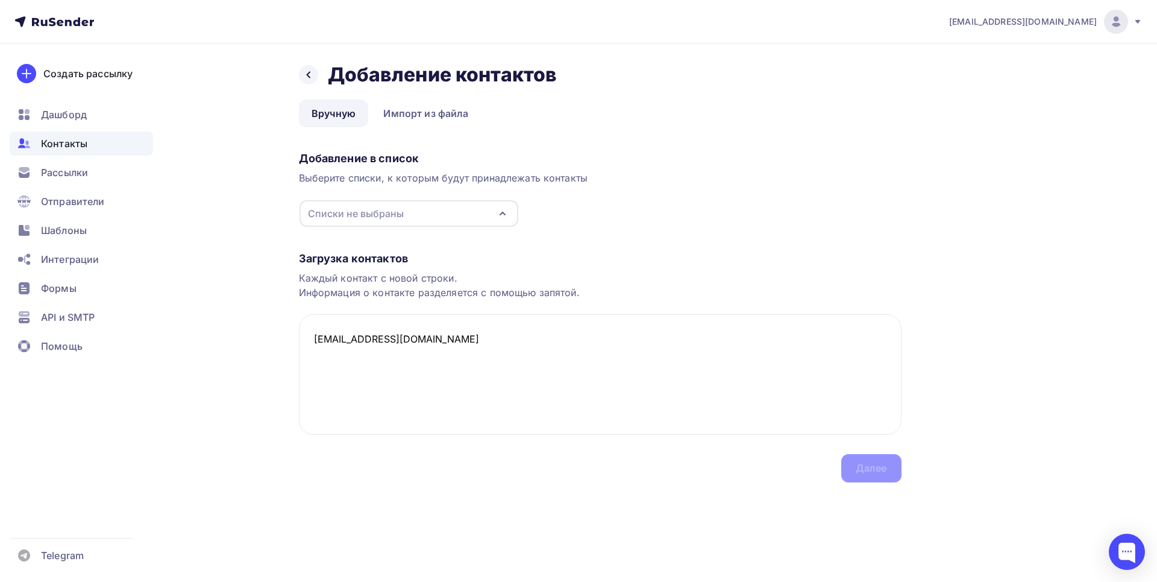
click at [426, 210] on div "Списки не выбраны" at bounding box center [409, 213] width 219 height 27
type textarea "[EMAIL_ADDRESS][DOMAIN_NAME]"
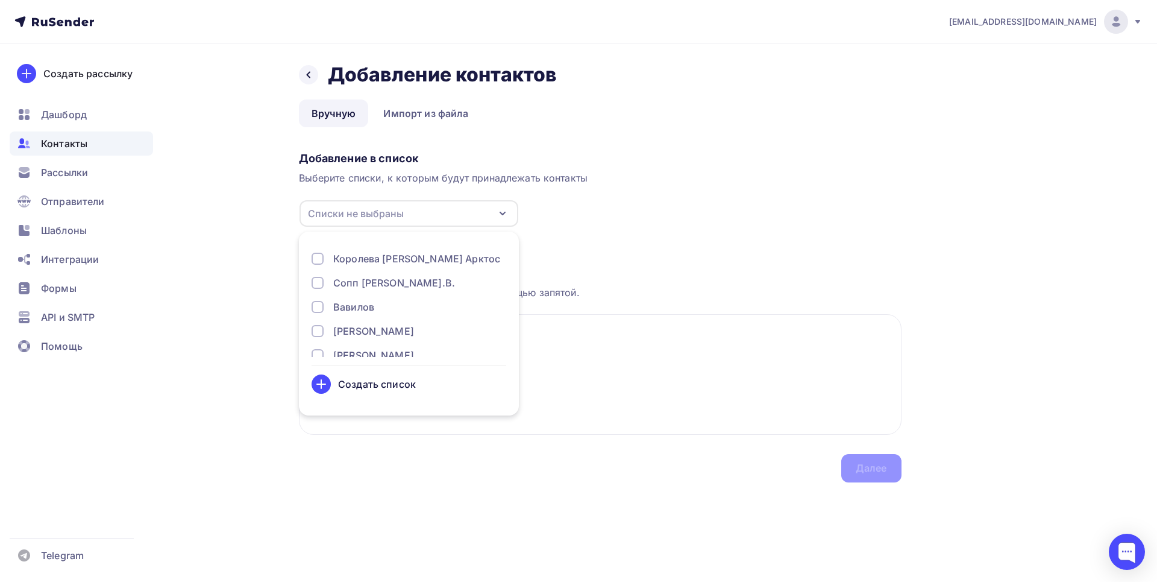
scroll to position [307, 0]
click at [321, 287] on div at bounding box center [318, 289] width 12 height 12
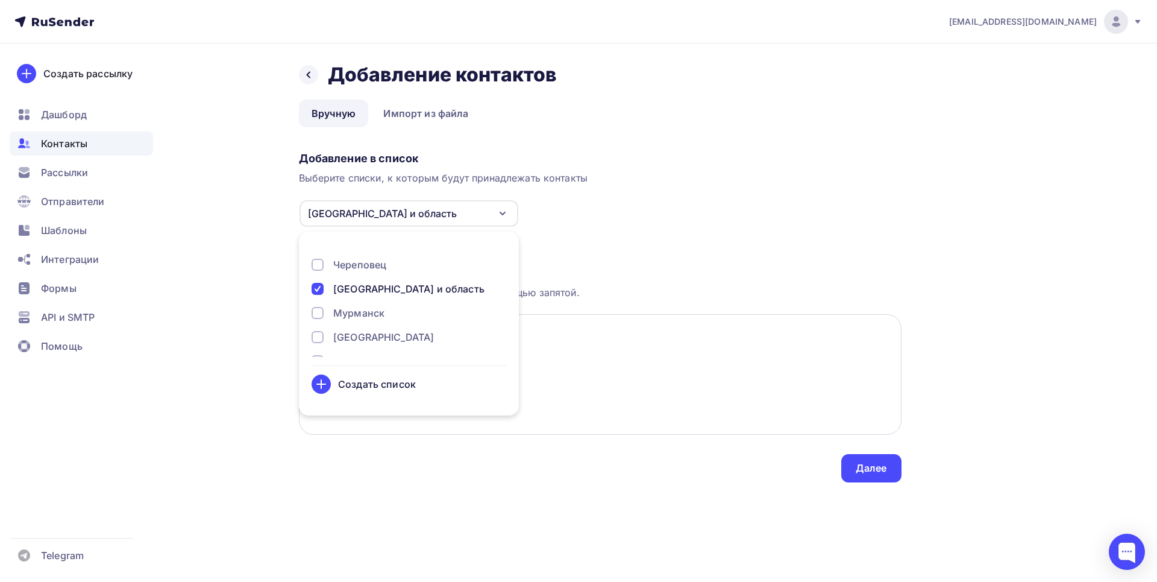
click at [641, 382] on textarea "[EMAIL_ADDRESS][DOMAIN_NAME]" at bounding box center [600, 374] width 603 height 121
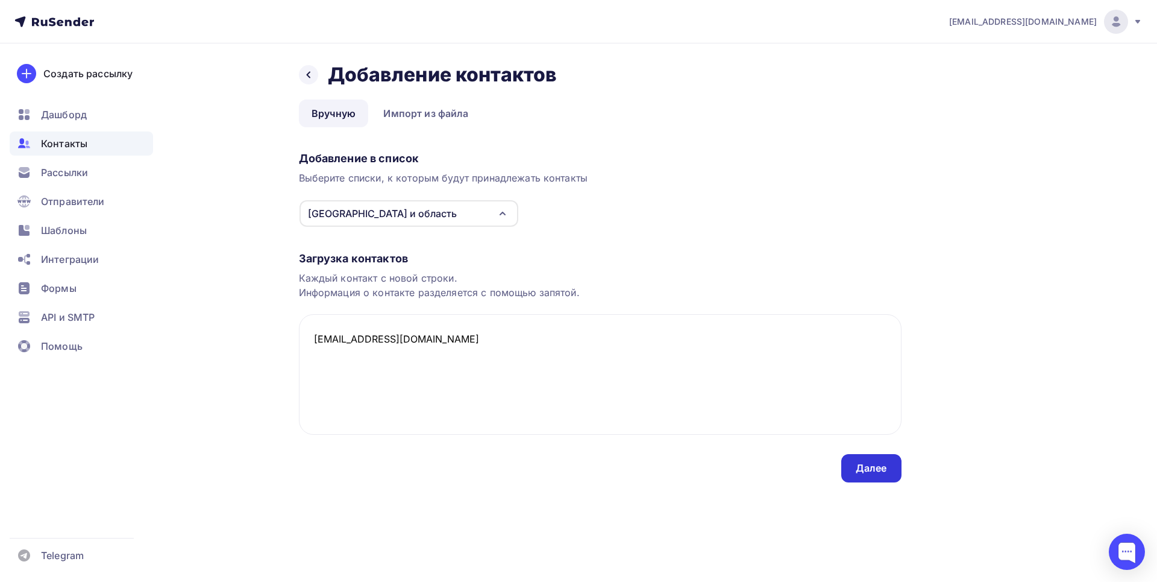
click at [877, 471] on div "Далее" at bounding box center [871, 468] width 31 height 14
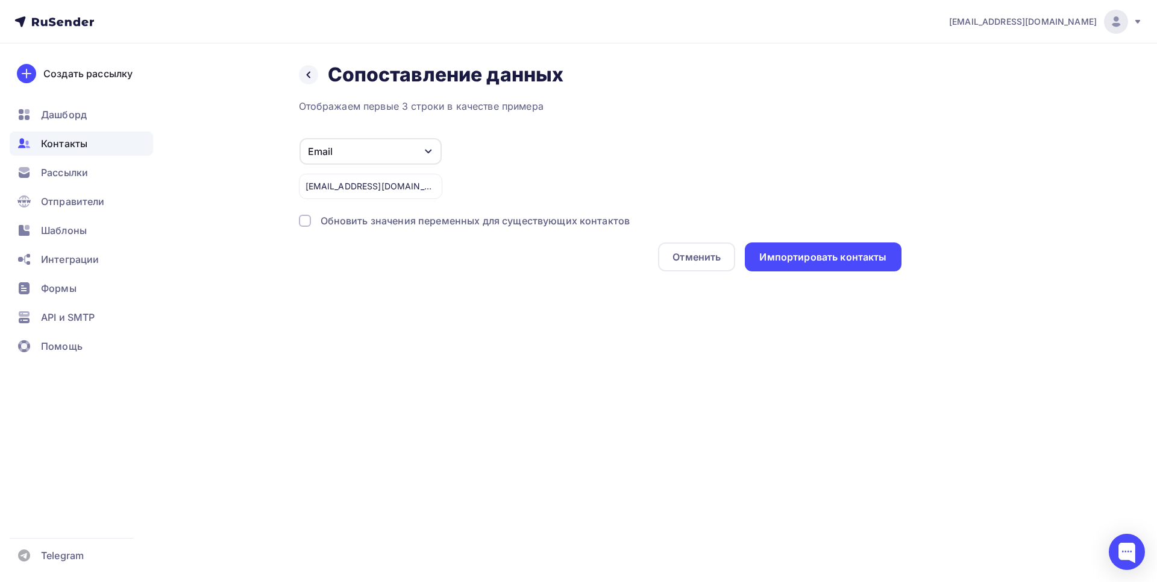
click at [304, 222] on div at bounding box center [305, 221] width 12 height 12
click at [855, 262] on div "Импортировать контакты" at bounding box center [823, 257] width 127 height 14
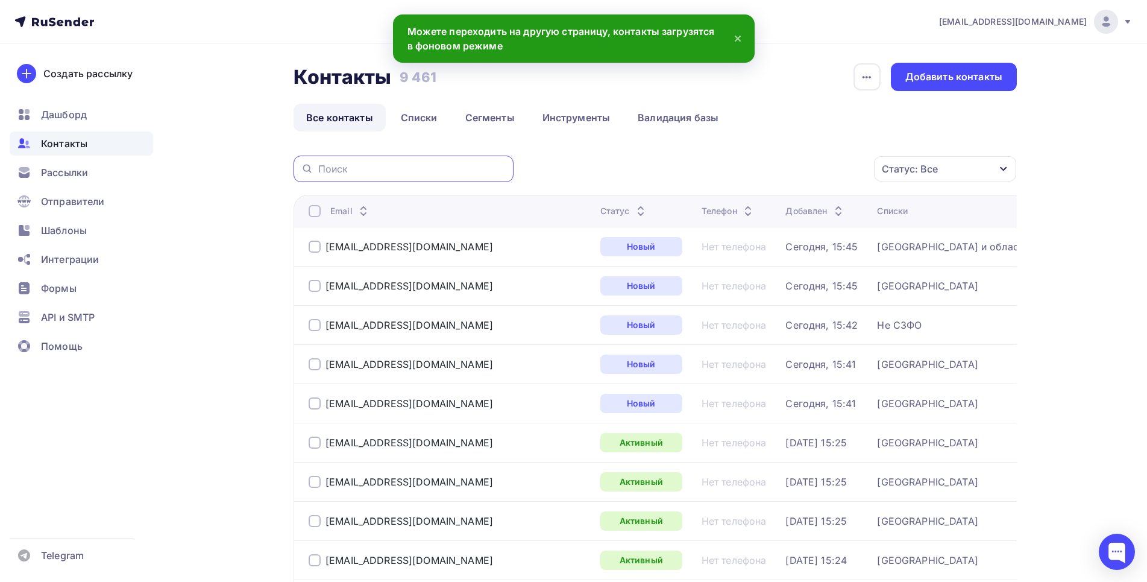
paste input "[EMAIL_ADDRESS][DOMAIN_NAME]"
type input "[EMAIL_ADDRESS][DOMAIN_NAME]"
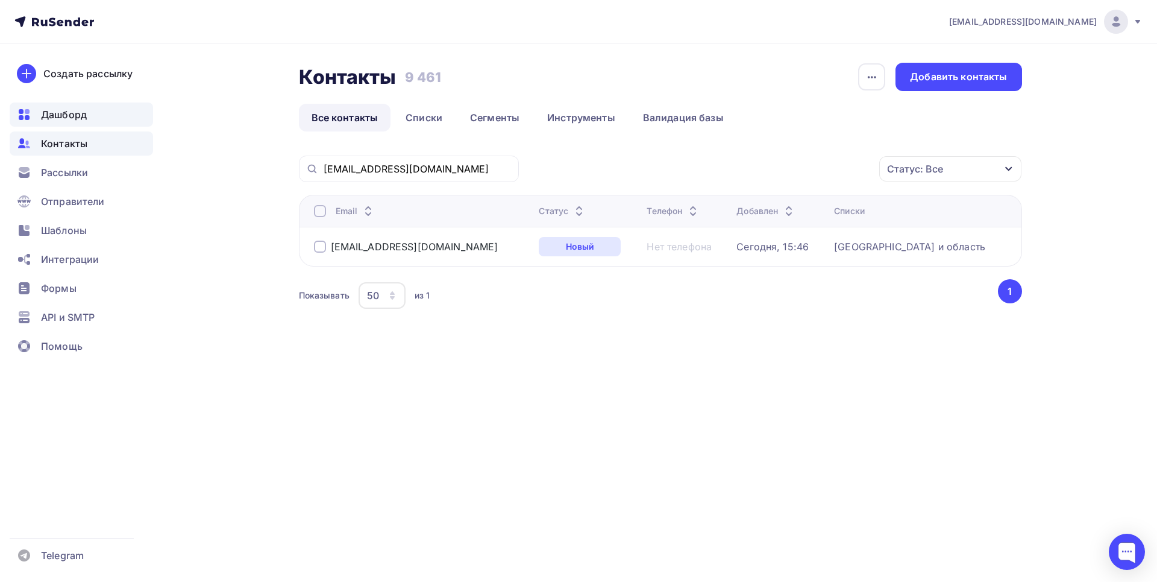
click at [59, 120] on span "Дашборд" at bounding box center [64, 114] width 46 height 14
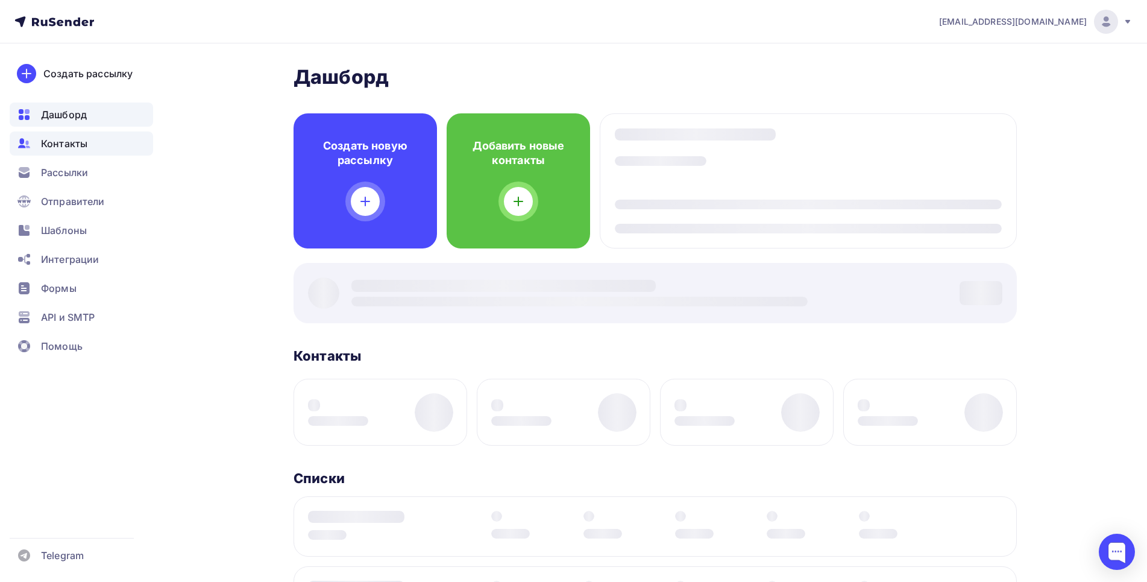
click at [62, 148] on span "Контакты" at bounding box center [64, 143] width 46 height 14
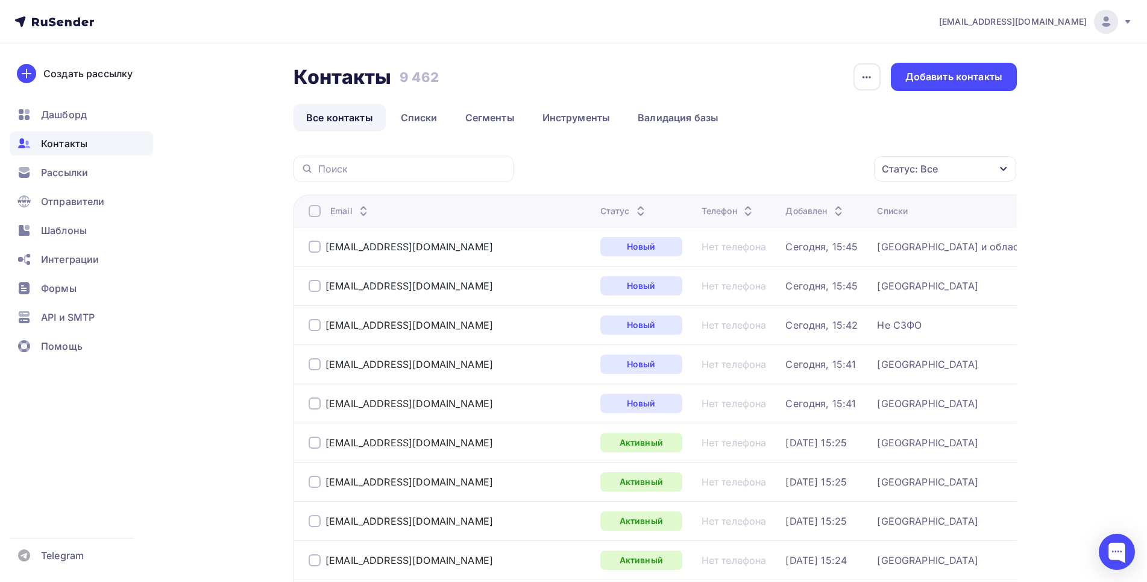
click at [33, 386] on div "Создать рассылку [GEOGRAPHIC_DATA] Контакты Рассылки Отправители Шаблоны Интегр…" at bounding box center [81, 312] width 163 height 538
paste input "[EMAIL_ADDRESS][DOMAIN_NAME]"
type input "[EMAIL_ADDRESS][DOMAIN_NAME]"
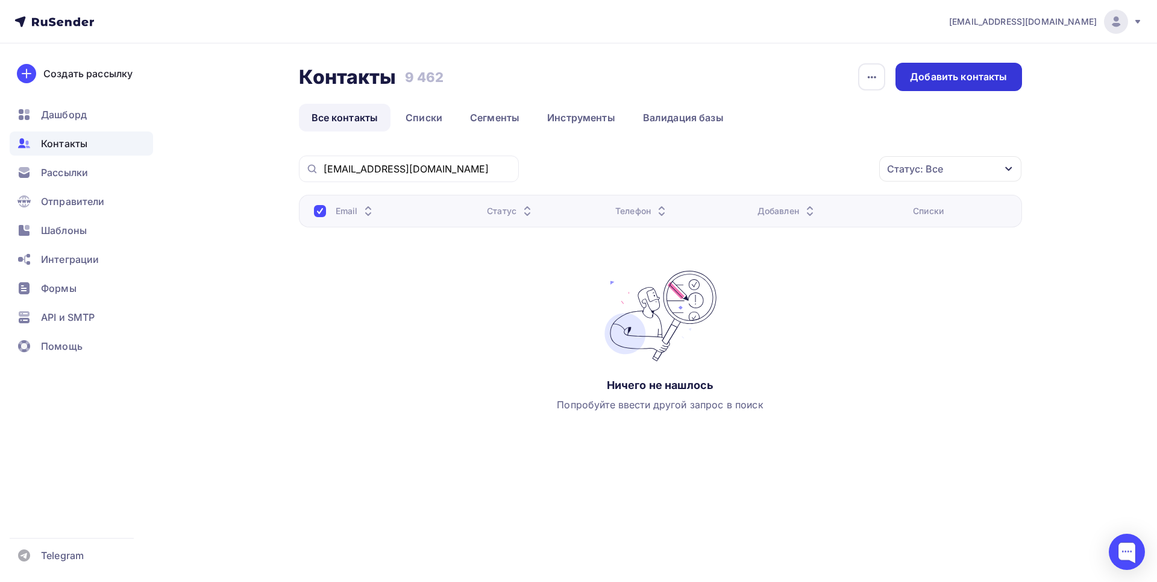
click at [948, 63] on div "Добавить контакты" at bounding box center [959, 77] width 126 height 28
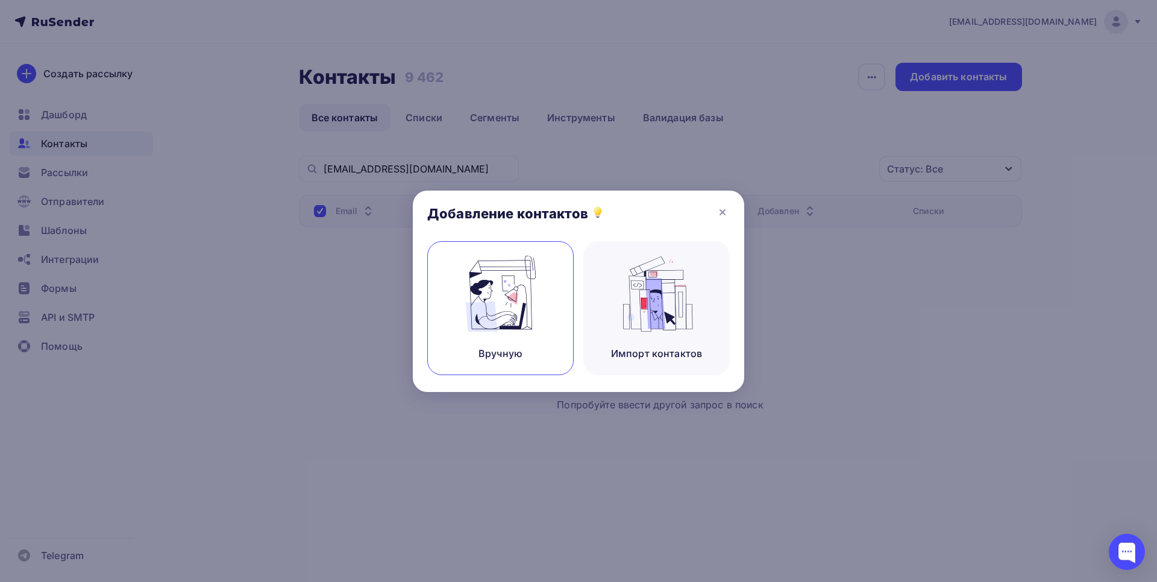
drag, startPoint x: 567, startPoint y: 292, endPoint x: 548, endPoint y: 291, distance: 18.7
click at [566, 291] on div "Вручную" at bounding box center [500, 308] width 146 height 134
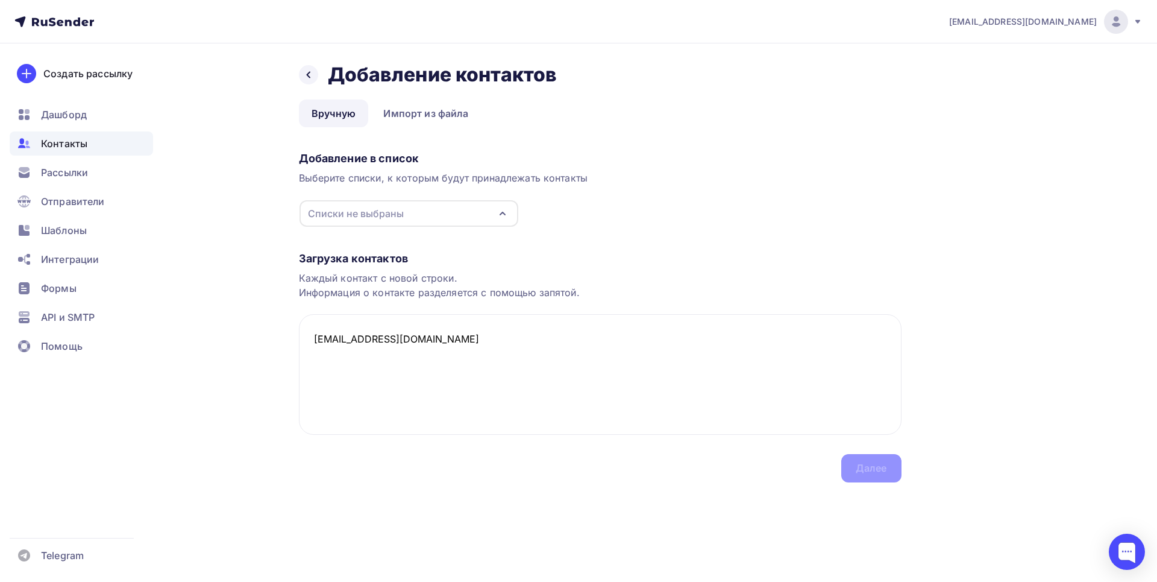
click at [347, 213] on div "Списки не выбраны" at bounding box center [356, 213] width 96 height 14
type textarea "[EMAIL_ADDRESS][DOMAIN_NAME]"
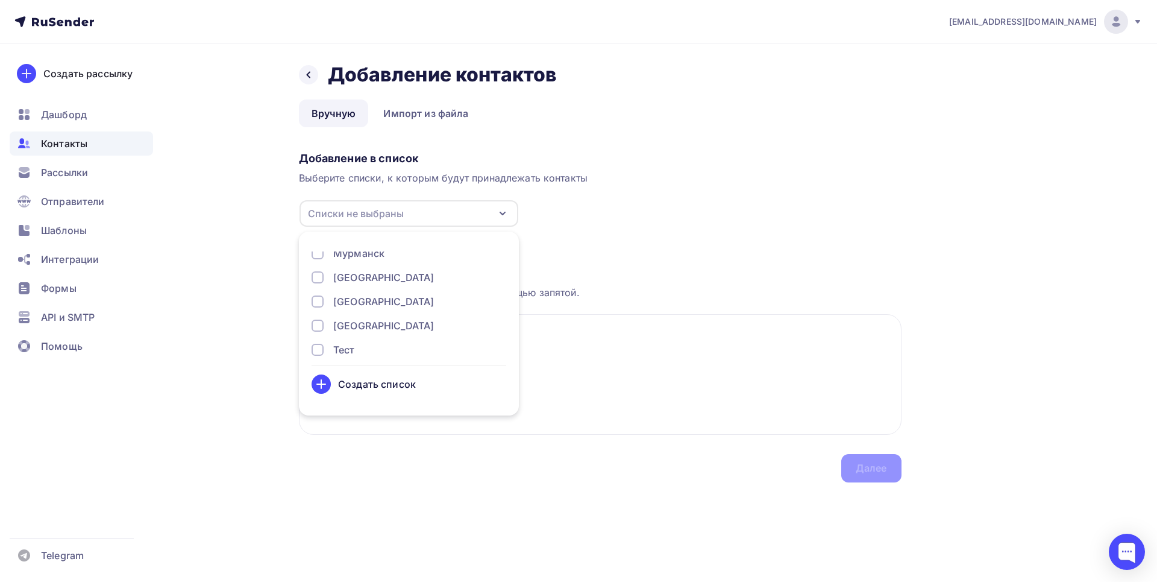
scroll to position [369, 0]
click at [319, 321] on div at bounding box center [318, 324] width 12 height 12
click at [588, 358] on textarea "[EMAIL_ADDRESS][DOMAIN_NAME]" at bounding box center [600, 374] width 603 height 121
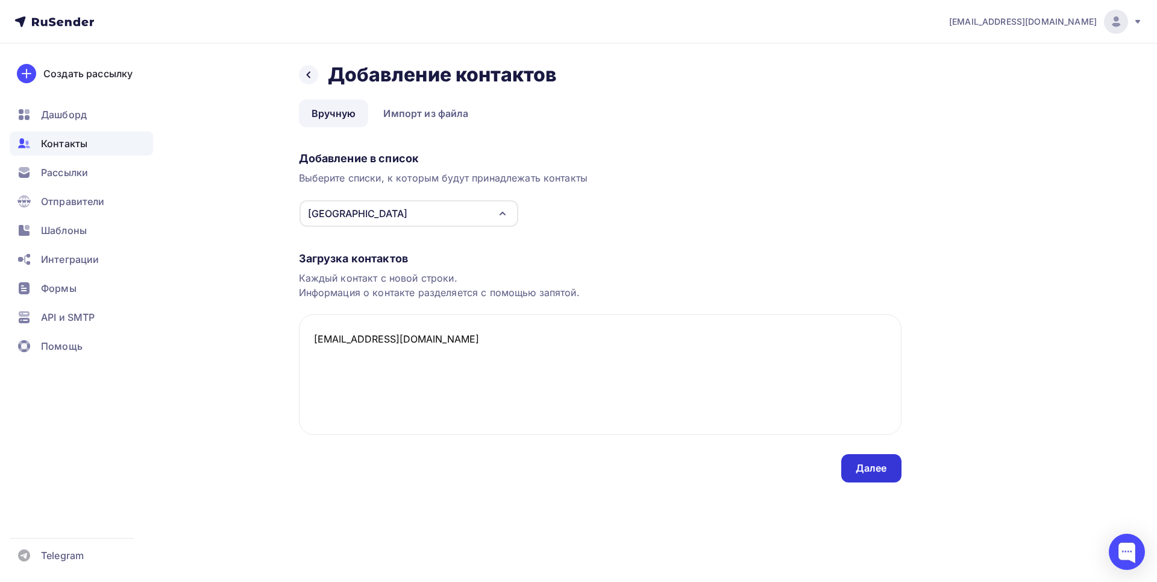
drag, startPoint x: 889, startPoint y: 456, endPoint x: 876, endPoint y: 461, distance: 13.3
click at [887, 456] on div "Далее" at bounding box center [872, 468] width 60 height 28
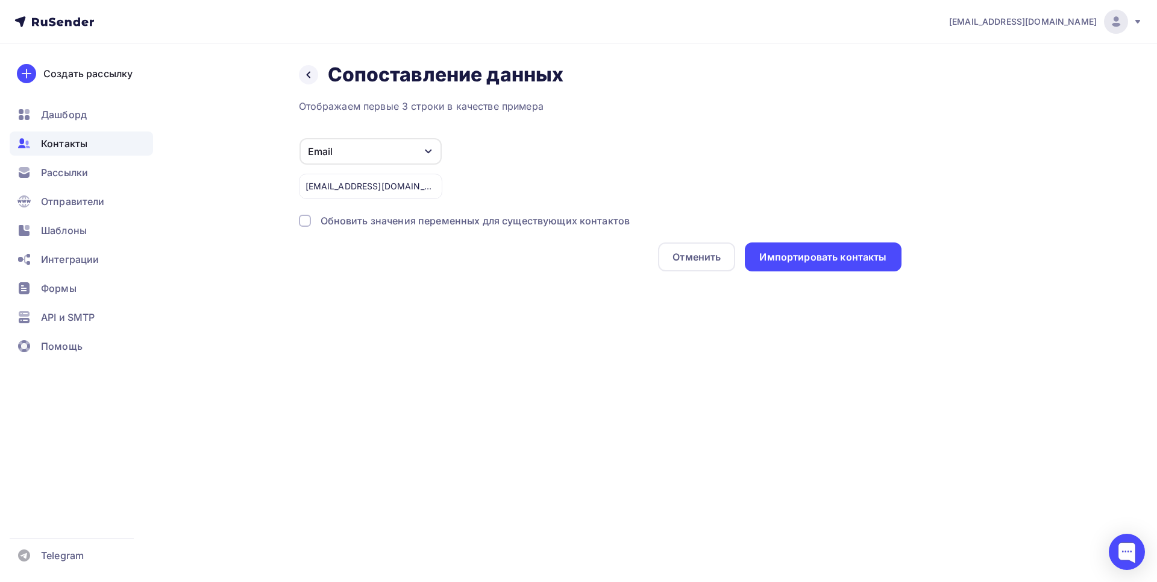
click at [310, 221] on div at bounding box center [305, 221] width 12 height 12
click at [810, 262] on div "Импортировать контакты" at bounding box center [823, 257] width 127 height 14
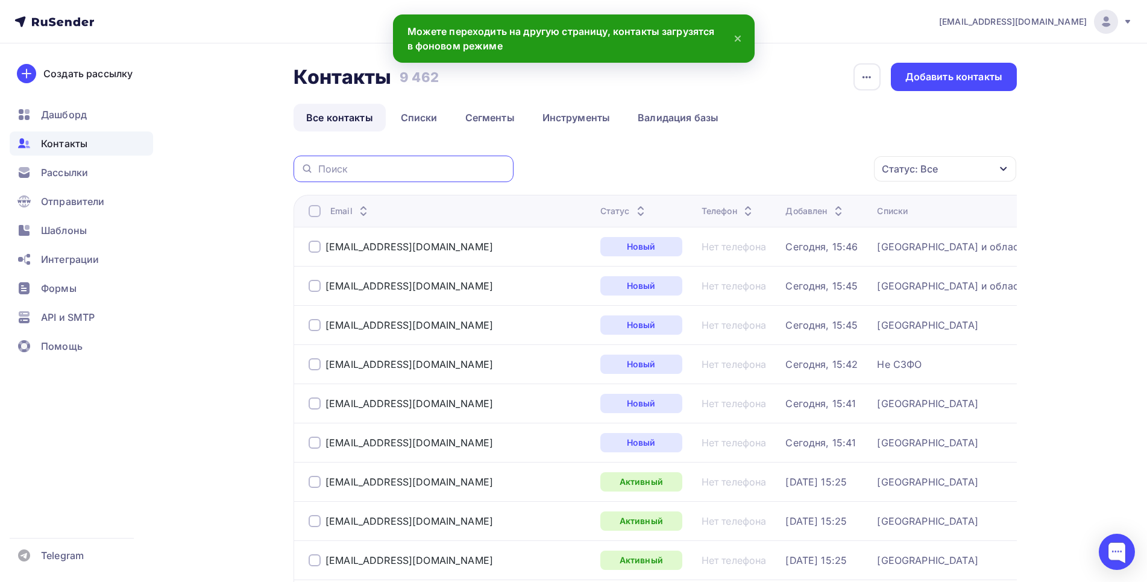
paste input "[EMAIL_ADDRESS][DOMAIN_NAME]"
type input "[EMAIL_ADDRESS][DOMAIN_NAME]"
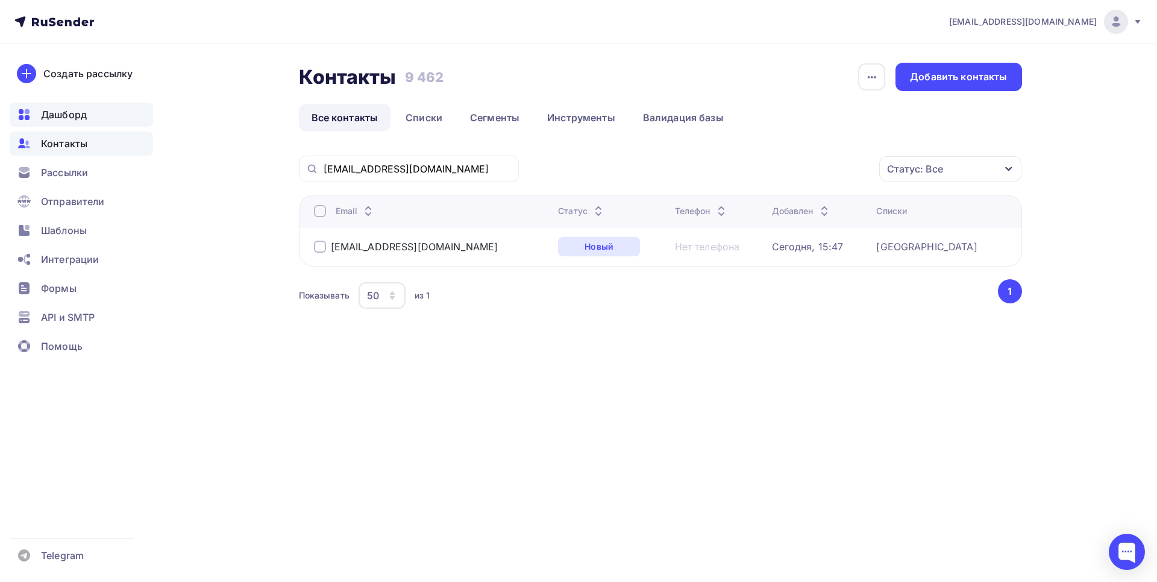
click at [61, 118] on span "Дашборд" at bounding box center [64, 114] width 46 height 14
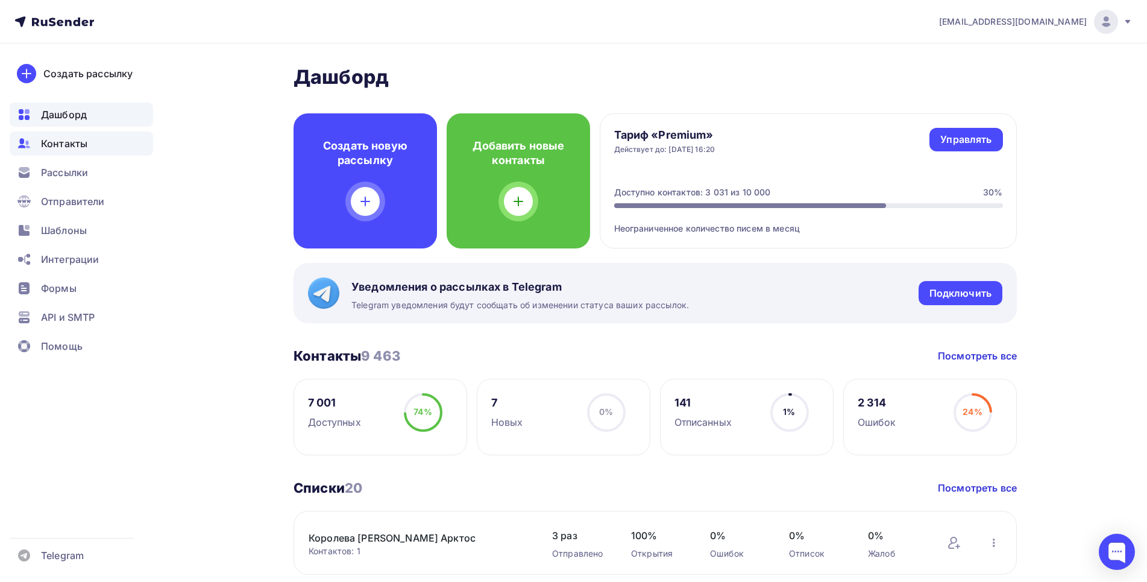
click at [68, 142] on span "Контакты" at bounding box center [64, 143] width 46 height 14
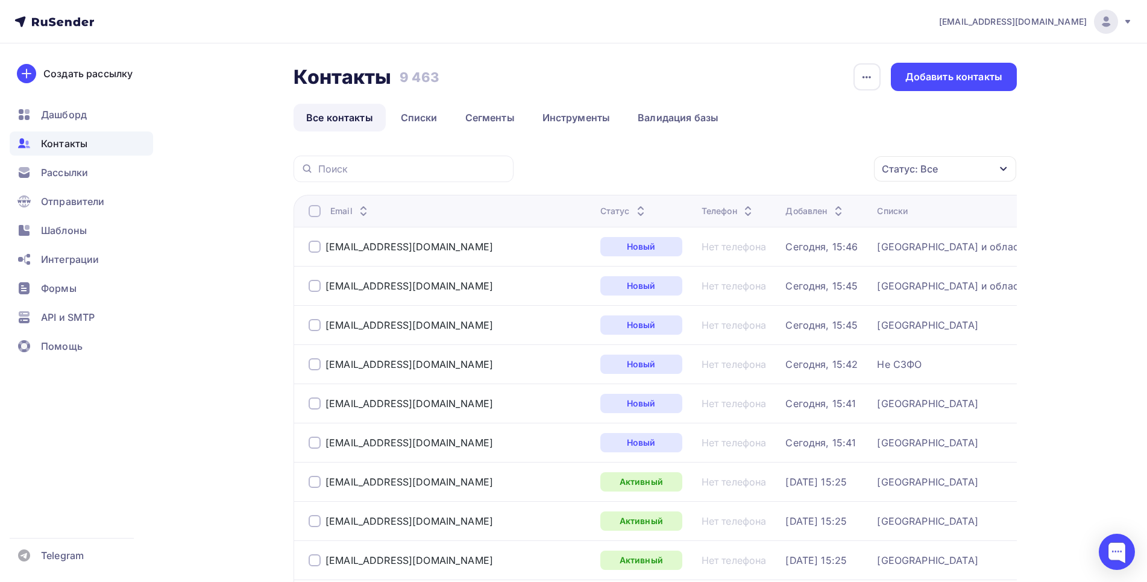
click at [31, 385] on div "Создать рассылку [GEOGRAPHIC_DATA] Контакты Рассылки Отправители Шаблоны Интегр…" at bounding box center [81, 312] width 163 height 538
click at [1007, 78] on div "Добавить контакты" at bounding box center [954, 77] width 126 height 28
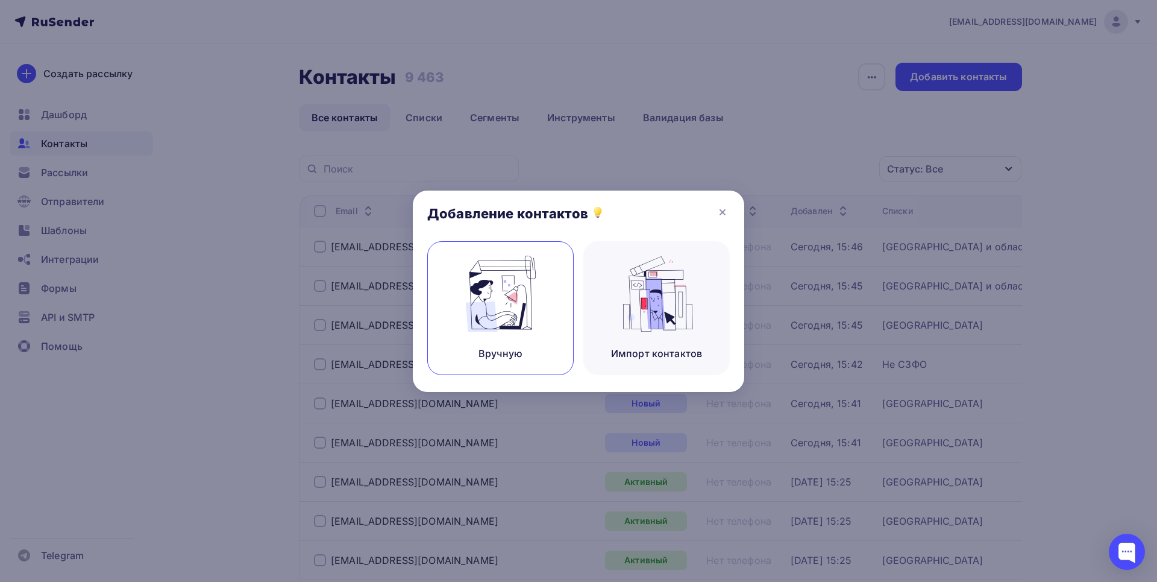
click at [509, 287] on img at bounding box center [501, 294] width 81 height 76
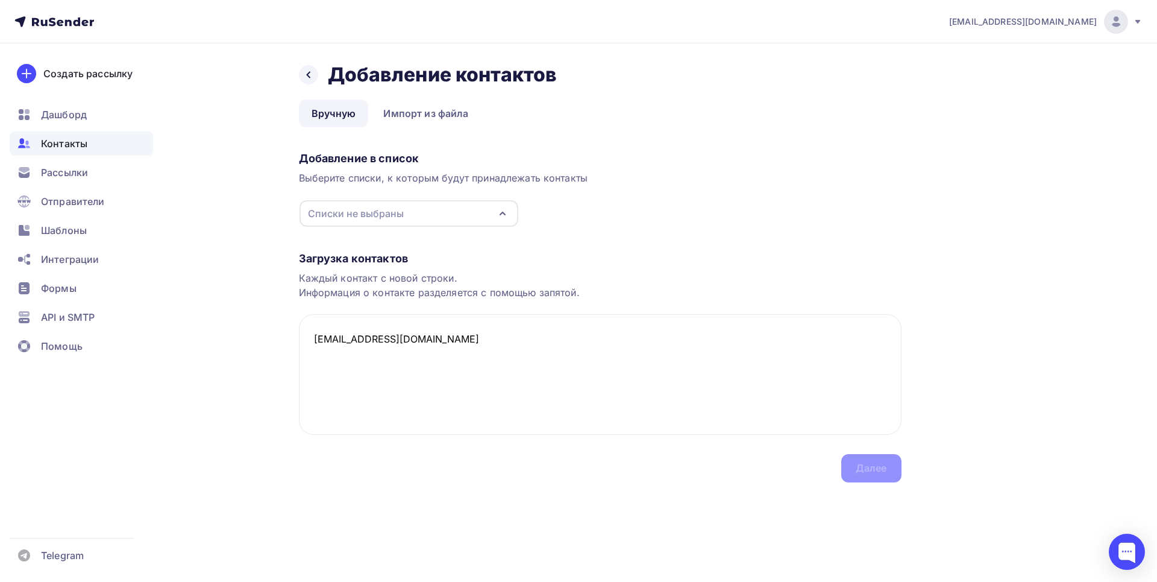
click at [350, 216] on div "Списки не выбраны" at bounding box center [356, 213] width 96 height 14
type textarea "[EMAIL_ADDRESS][DOMAIN_NAME]"
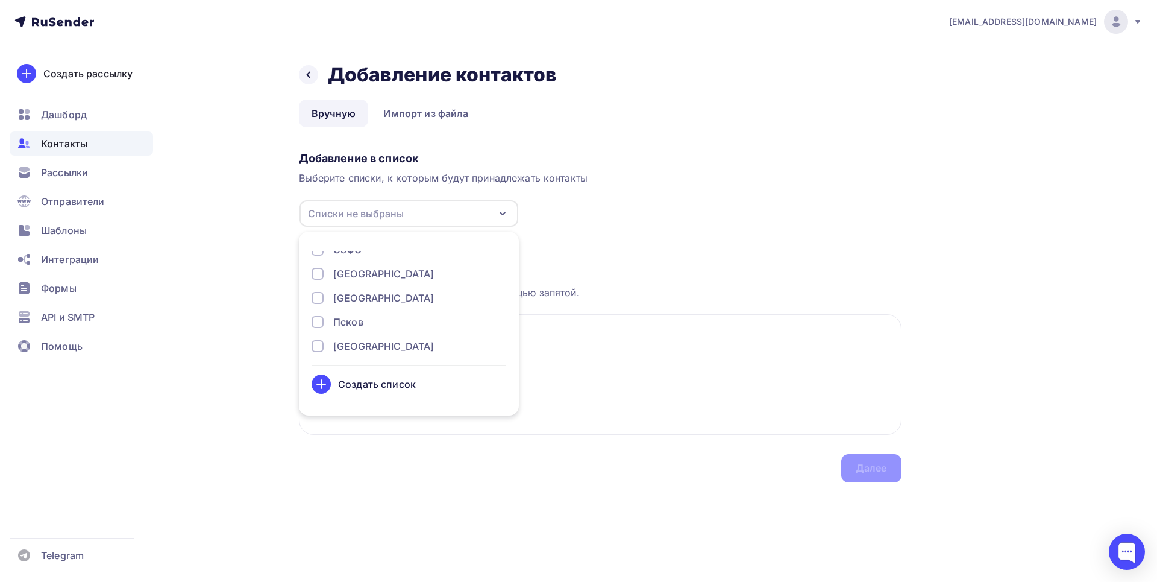
scroll to position [184, 0]
click at [319, 311] on div at bounding box center [318, 315] width 12 height 12
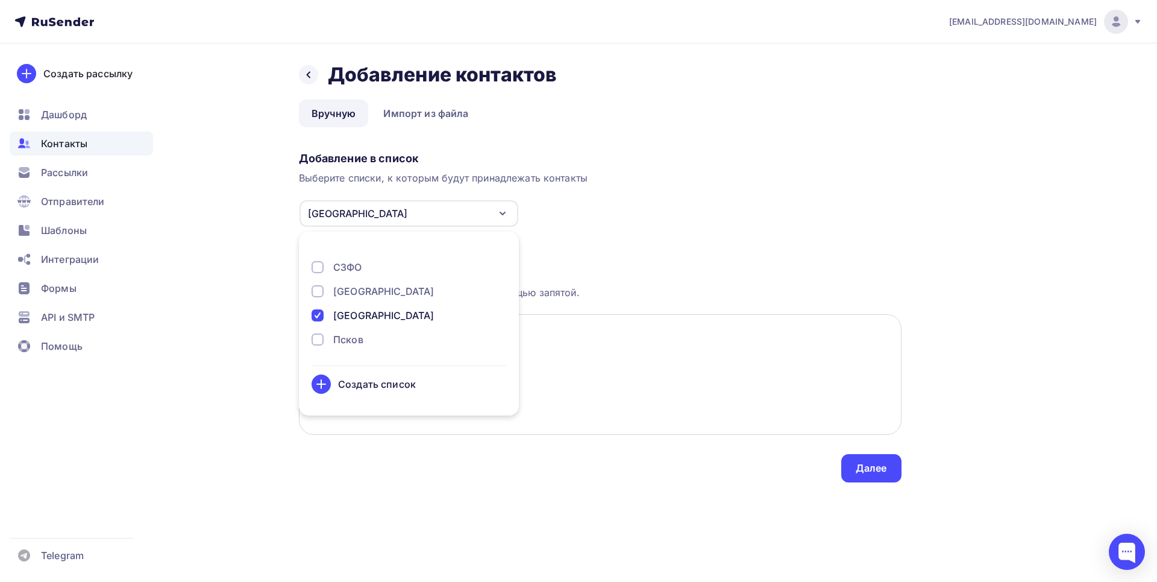
click at [600, 353] on textarea "[EMAIL_ADDRESS][DOMAIN_NAME]" at bounding box center [600, 374] width 603 height 121
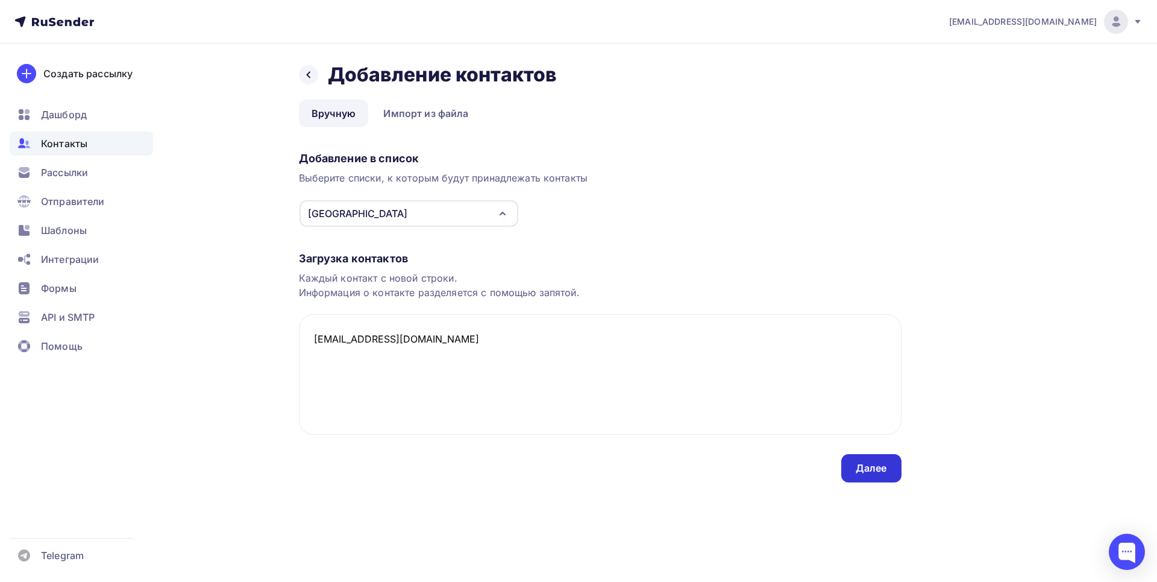
click at [871, 460] on div "Далее" at bounding box center [872, 468] width 60 height 28
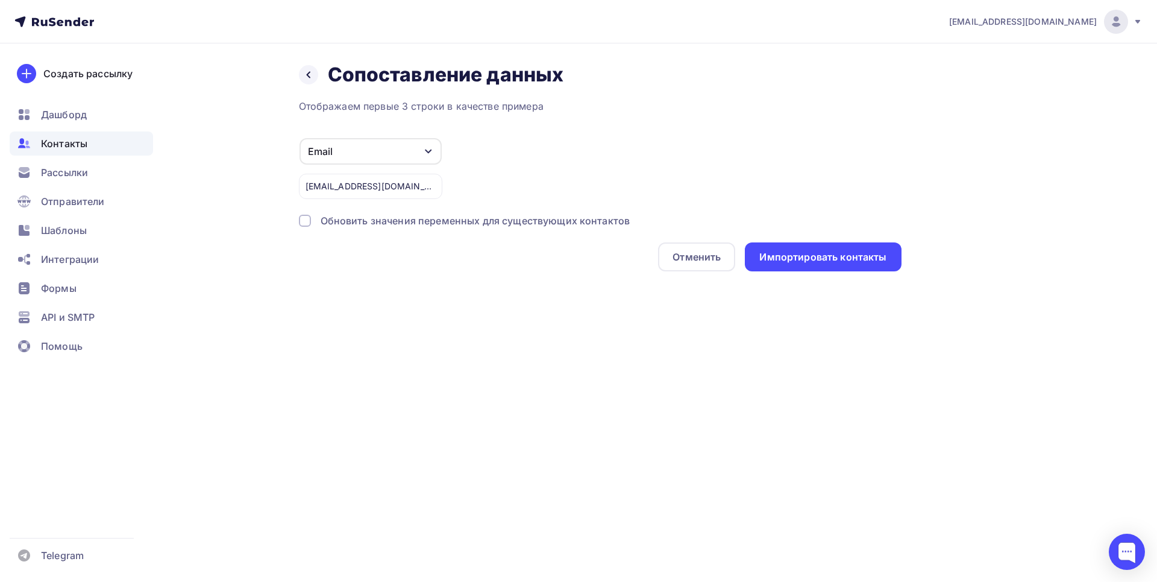
click at [302, 216] on div at bounding box center [305, 221] width 12 height 12
click at [800, 265] on div "Импортировать контакты" at bounding box center [823, 256] width 156 height 29
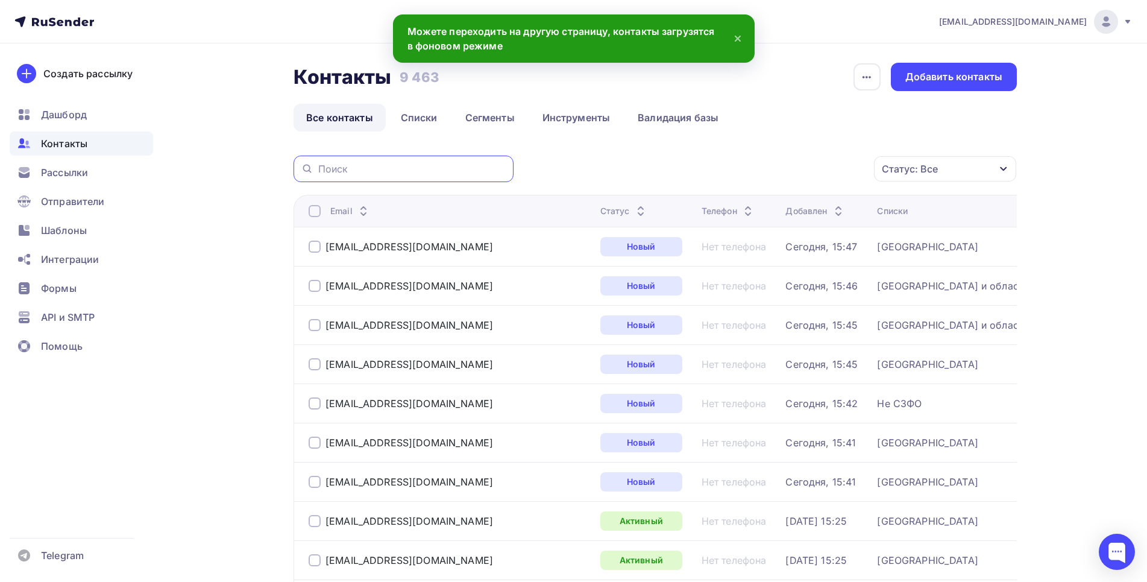
paste input "[EMAIL_ADDRESS][DOMAIN_NAME]"
type input "[EMAIL_ADDRESS][DOMAIN_NAME]"
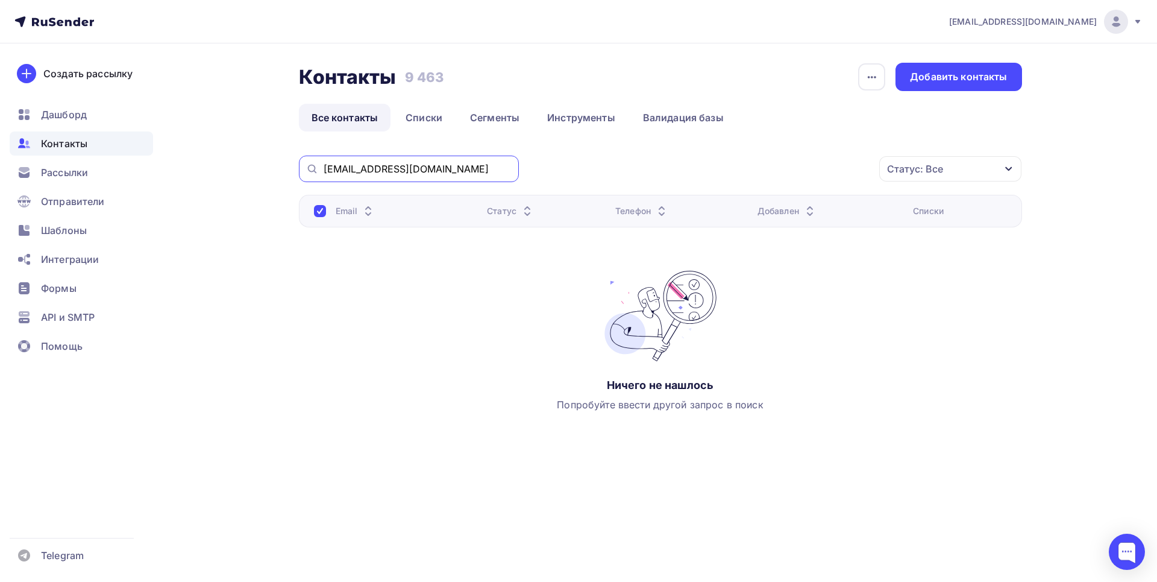
click at [404, 168] on input "[EMAIL_ADDRESS][DOMAIN_NAME]" at bounding box center [418, 168] width 188 height 13
click at [1130, 255] on div "[EMAIL_ADDRESS][DOMAIN_NAME] Аккаунт Тарифы Выйти Создать рассылку [GEOGRAPHIC_…" at bounding box center [578, 257] width 1157 height 514
click at [979, 67] on div "Добавить контакты" at bounding box center [959, 77] width 126 height 28
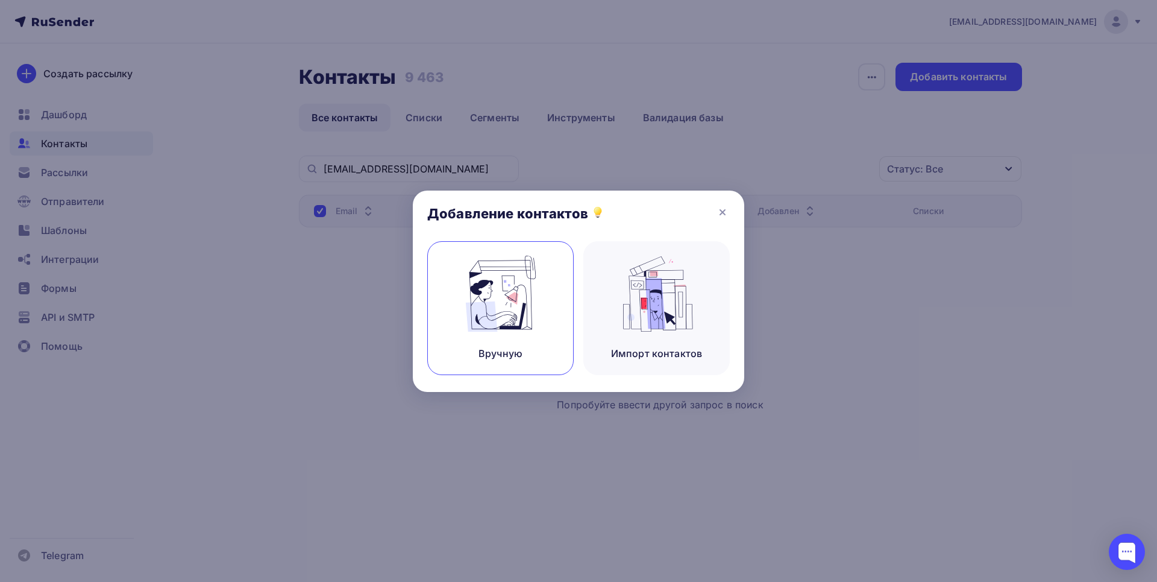
click at [478, 301] on img at bounding box center [501, 294] width 81 height 76
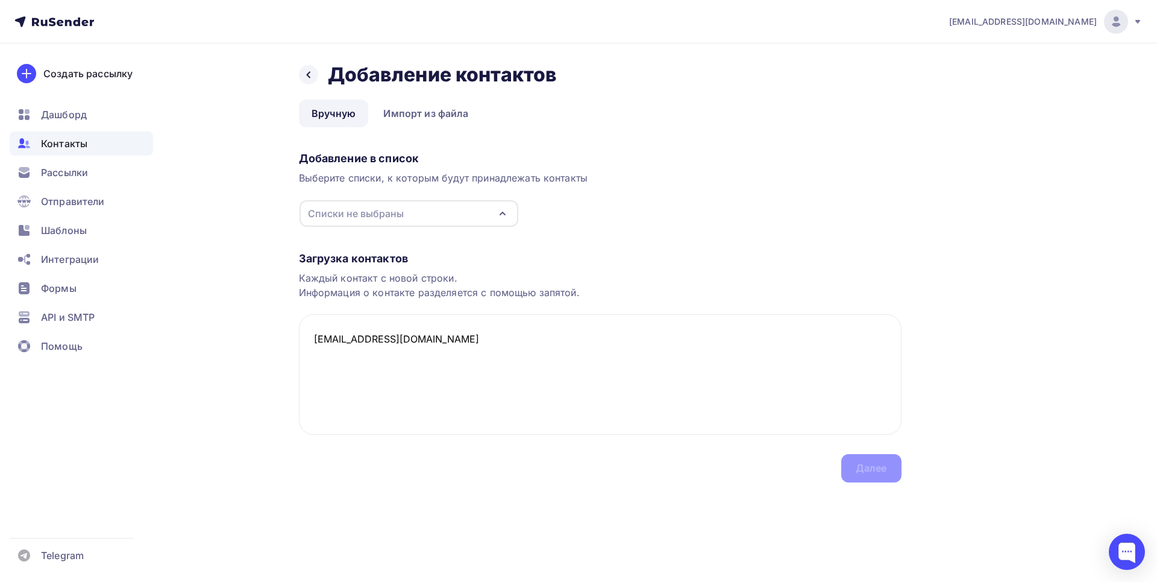
click at [367, 222] on div "Списки не выбраны" at bounding box center [409, 213] width 219 height 27
type textarea "[EMAIL_ADDRESS][DOMAIN_NAME]"
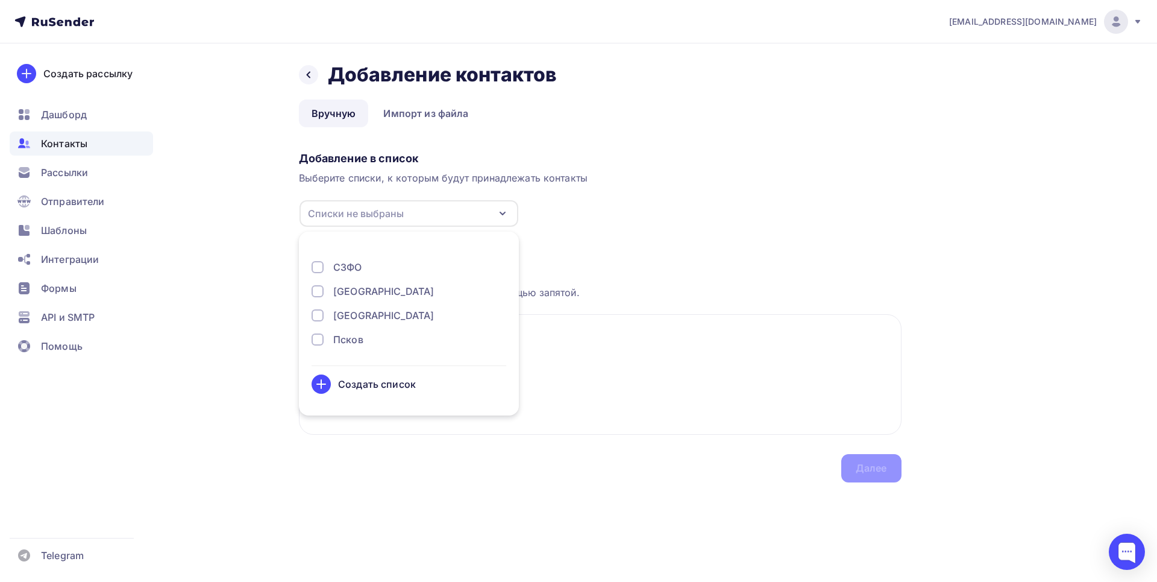
click at [320, 312] on div at bounding box center [318, 315] width 12 height 12
click at [571, 348] on textarea "[EMAIL_ADDRESS][DOMAIN_NAME]" at bounding box center [600, 374] width 603 height 121
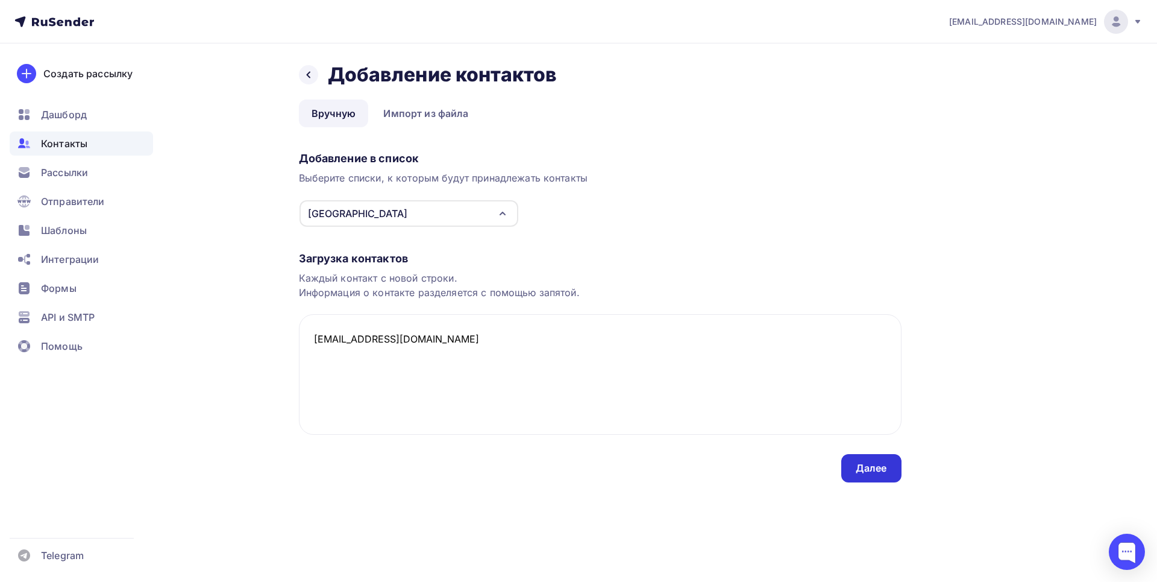
click at [855, 462] on div "Далее" at bounding box center [872, 468] width 60 height 28
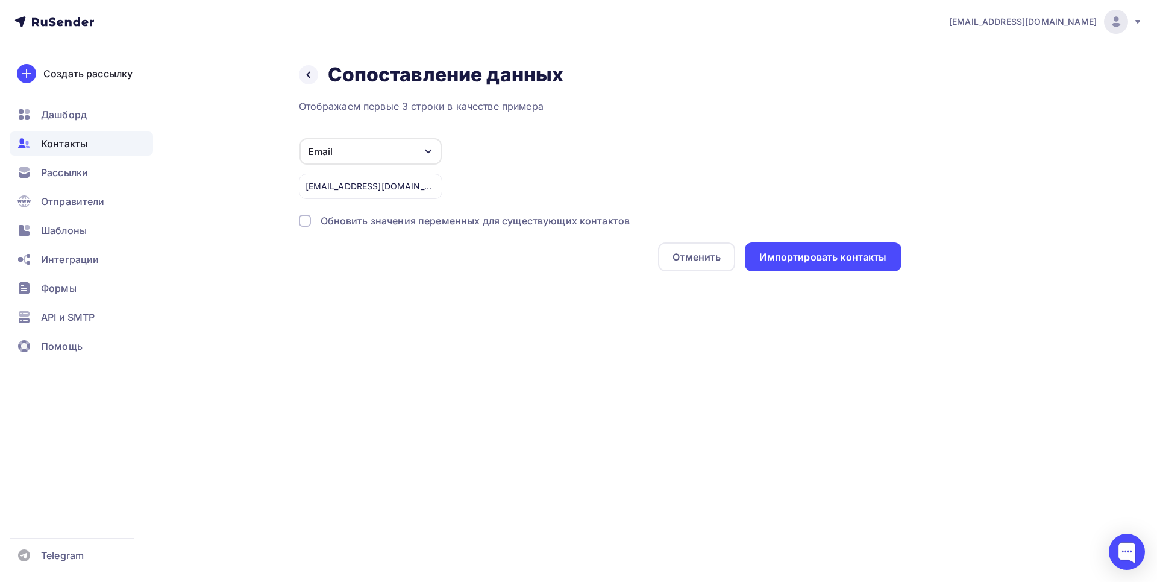
click at [306, 218] on div at bounding box center [305, 221] width 12 height 12
click at [845, 263] on div "Импортировать контакты" at bounding box center [823, 257] width 127 height 14
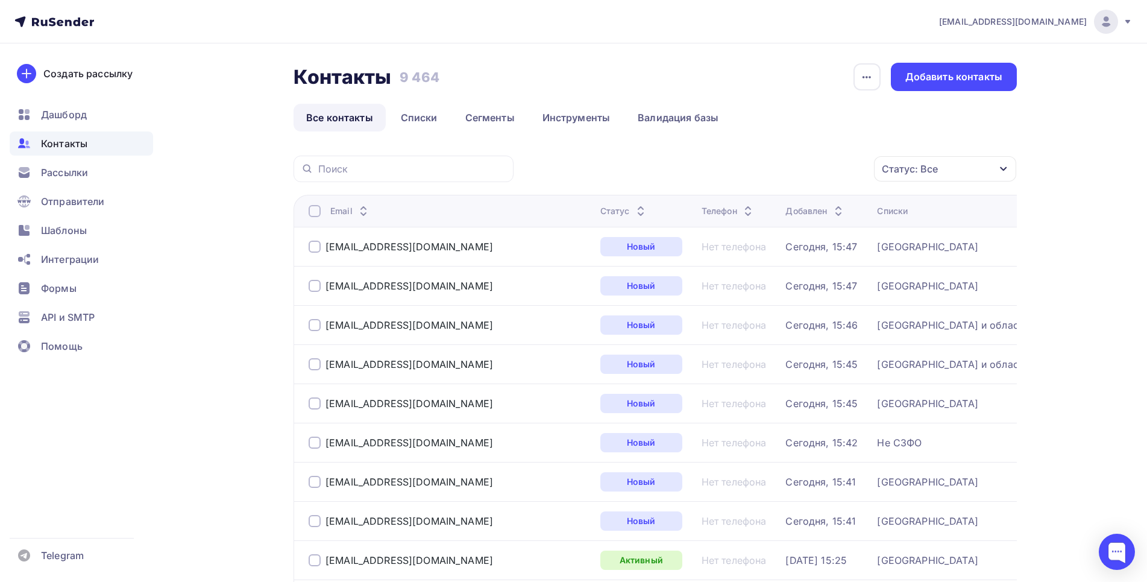
click at [957, 79] on div "Добавить контакты" at bounding box center [953, 77] width 97 height 14
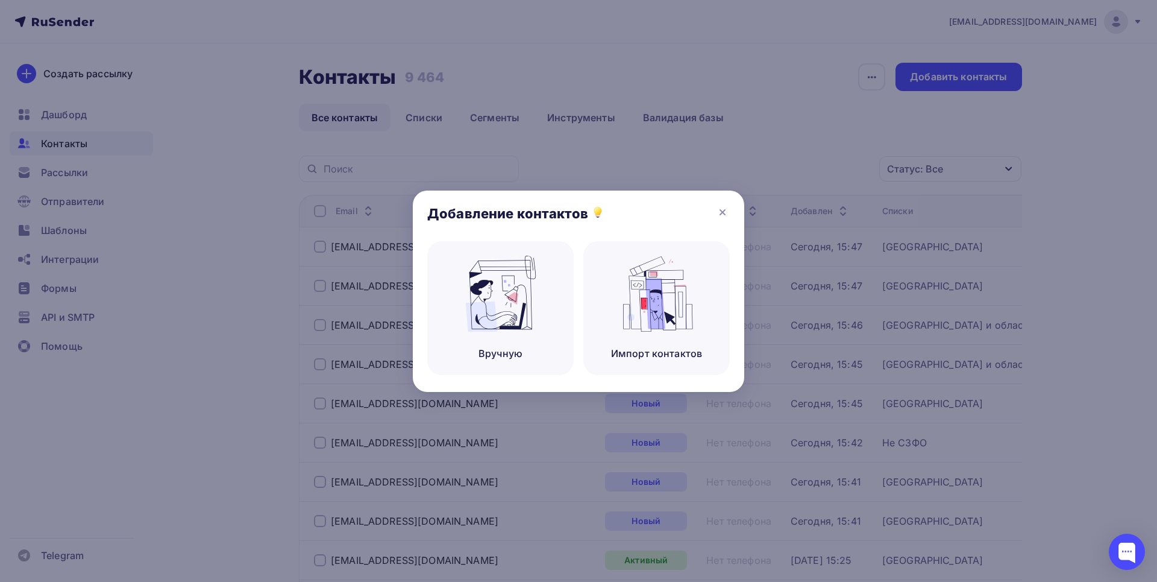
click at [453, 146] on div at bounding box center [578, 291] width 1157 height 582
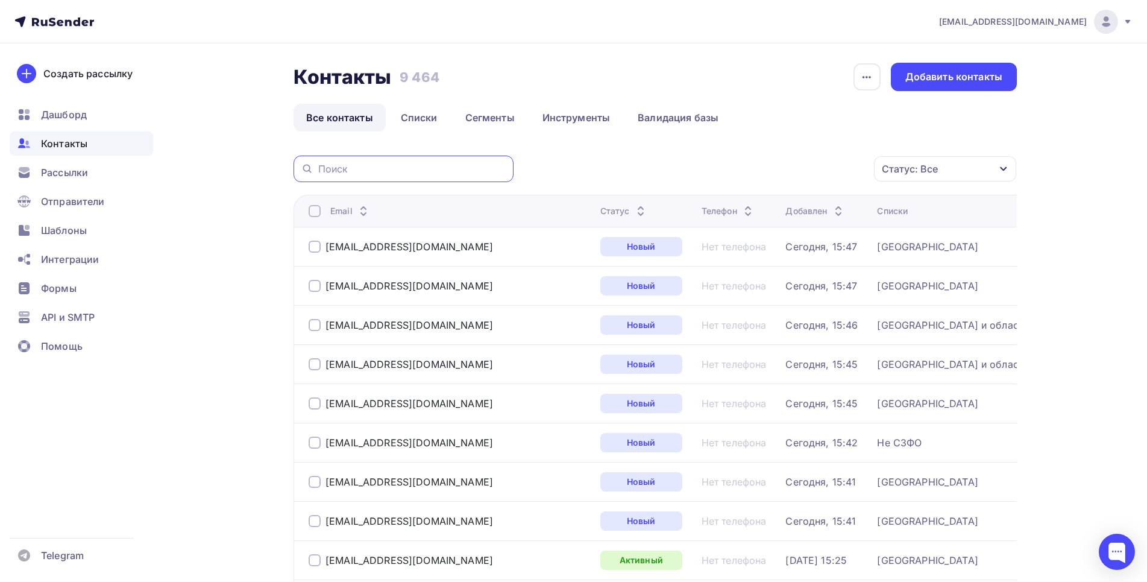
paste input "[EMAIL_ADDRESS][DOMAIN_NAME]"
type input "[EMAIL_ADDRESS][DOMAIN_NAME]"
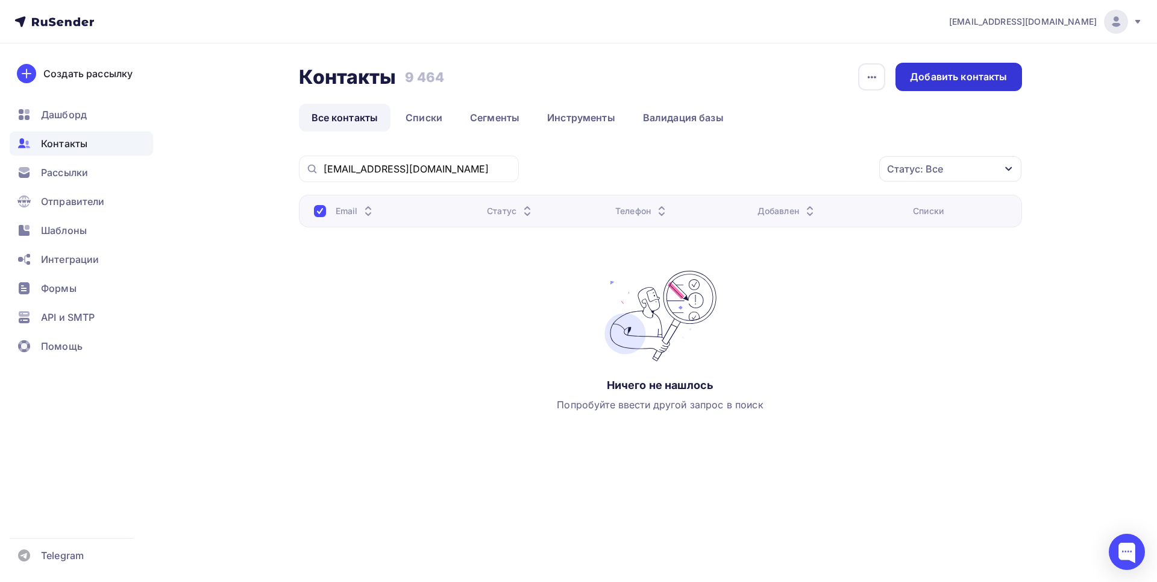
click at [938, 82] on div "Добавить контакты" at bounding box center [958, 77] width 97 height 14
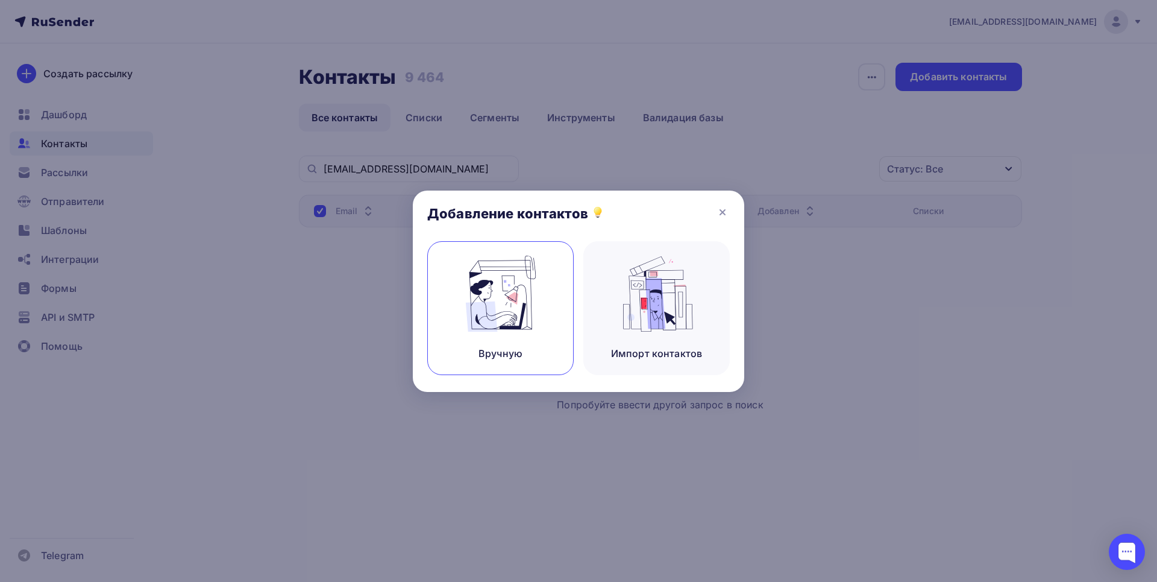
click at [544, 276] on div "Вручную" at bounding box center [500, 308] width 146 height 134
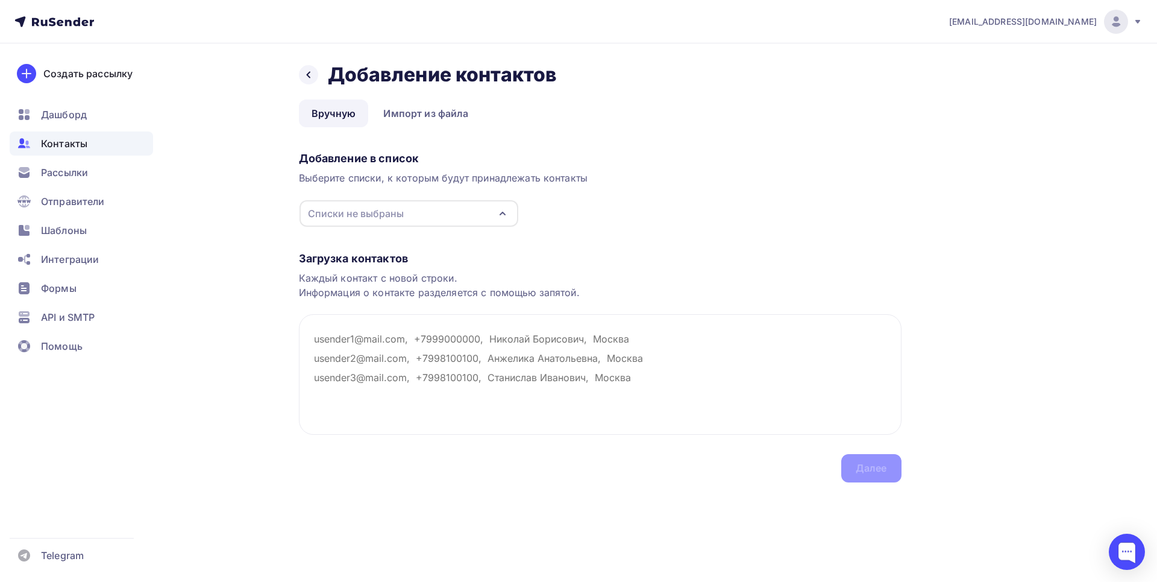
click at [359, 218] on div "Списки не выбраны" at bounding box center [356, 213] width 96 height 14
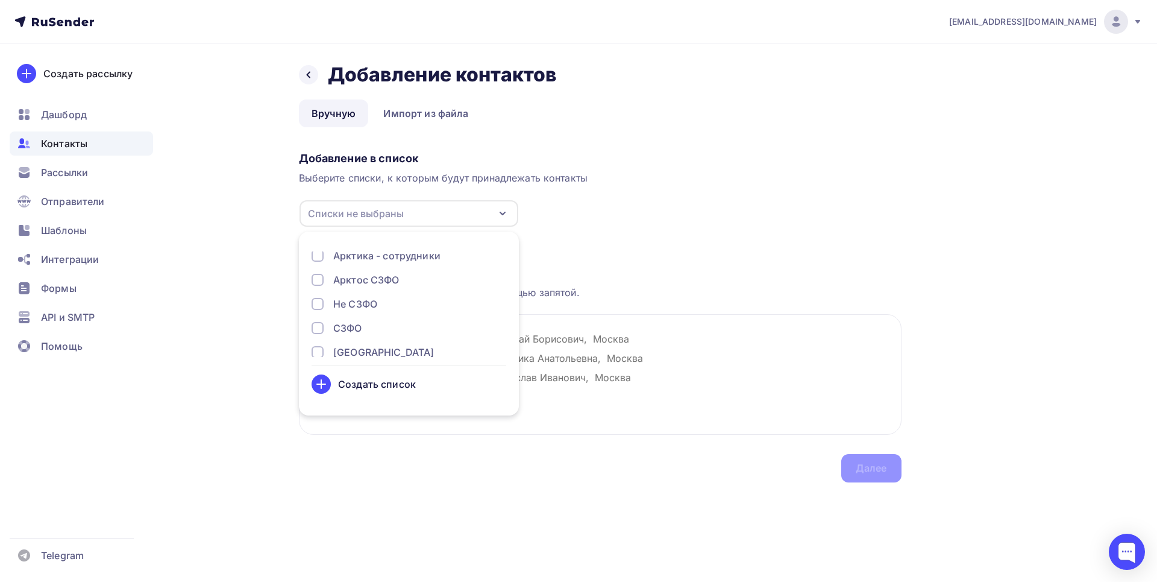
scroll to position [123, 0]
click at [315, 306] on div at bounding box center [318, 304] width 12 height 12
click at [537, 274] on div "Каждый контакт с новой строки. Информация о контакте разделяется с помощью запя…" at bounding box center [600, 285] width 603 height 29
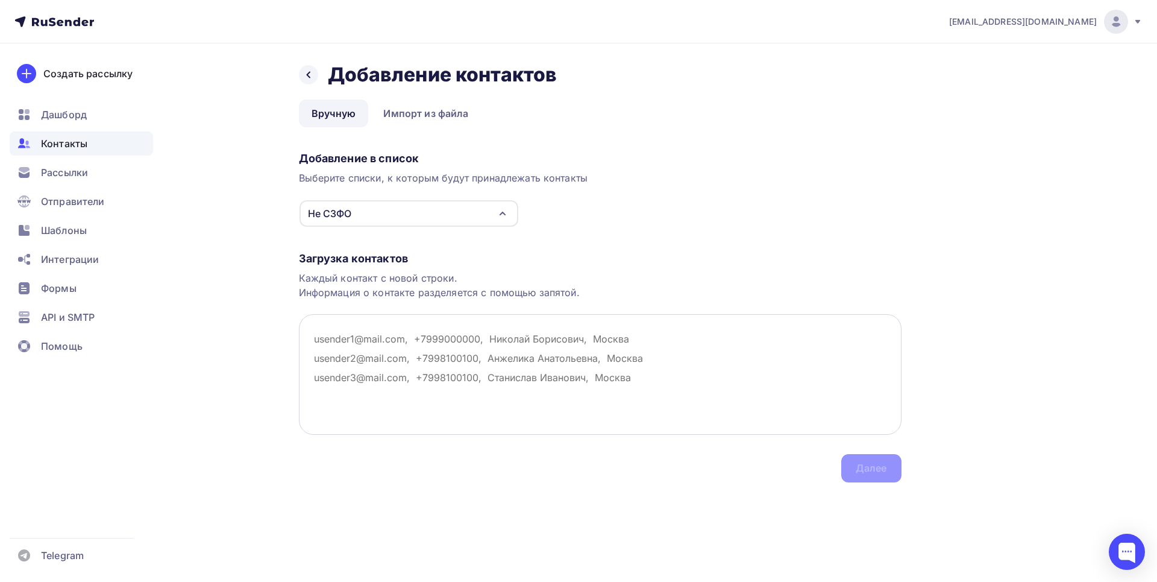
paste textarea "[EMAIL_ADDRESS][DOMAIN_NAME]"
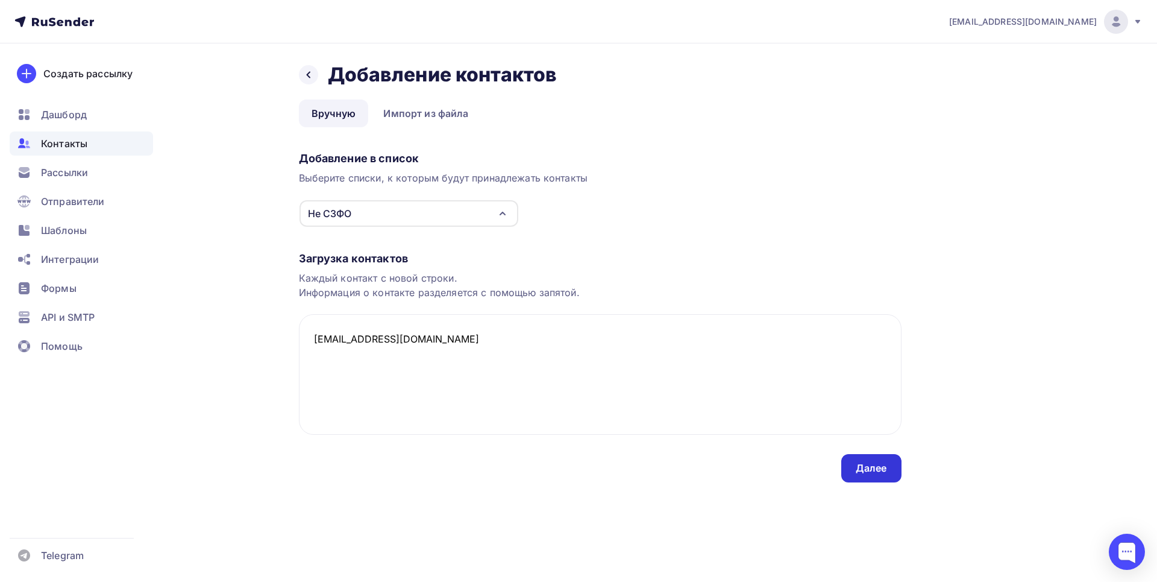
type textarea "[EMAIL_ADDRESS][DOMAIN_NAME]"
click at [860, 465] on div "Далее" at bounding box center [871, 468] width 31 height 14
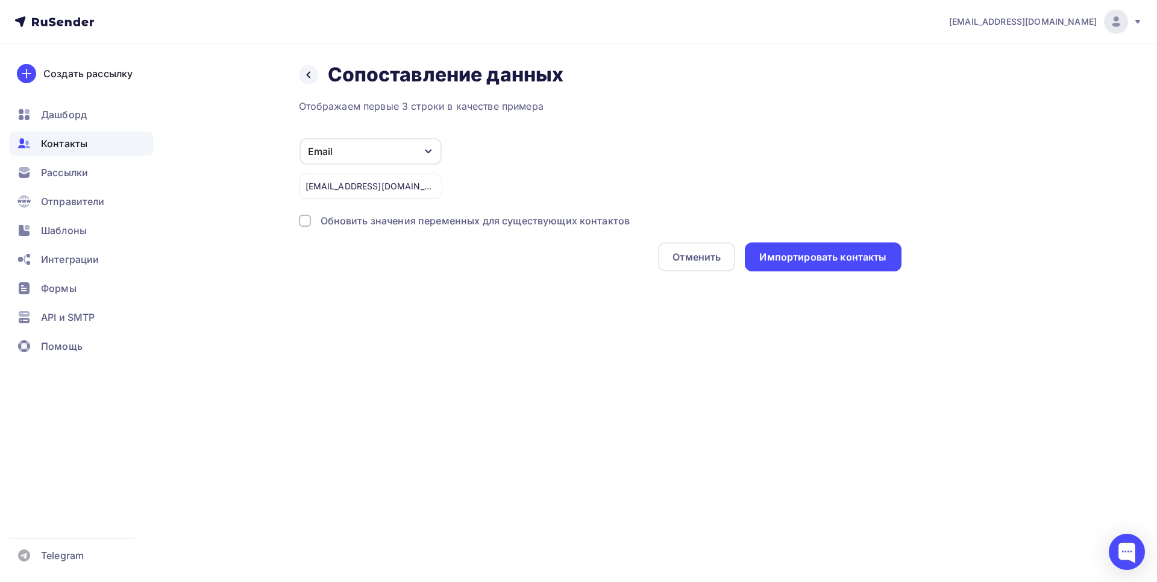
click at [306, 220] on div at bounding box center [305, 221] width 12 height 12
click at [822, 251] on div "Импортировать контакты" at bounding box center [823, 257] width 127 height 14
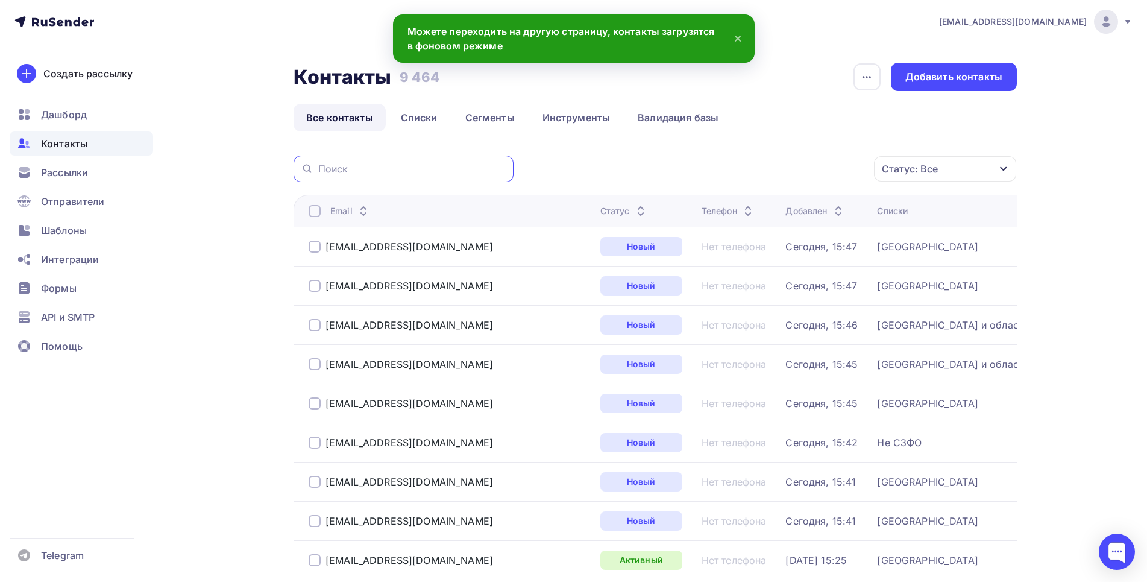
paste input "[EMAIL_ADDRESS][DOMAIN_NAME]"
type input "[EMAIL_ADDRESS][DOMAIN_NAME]"
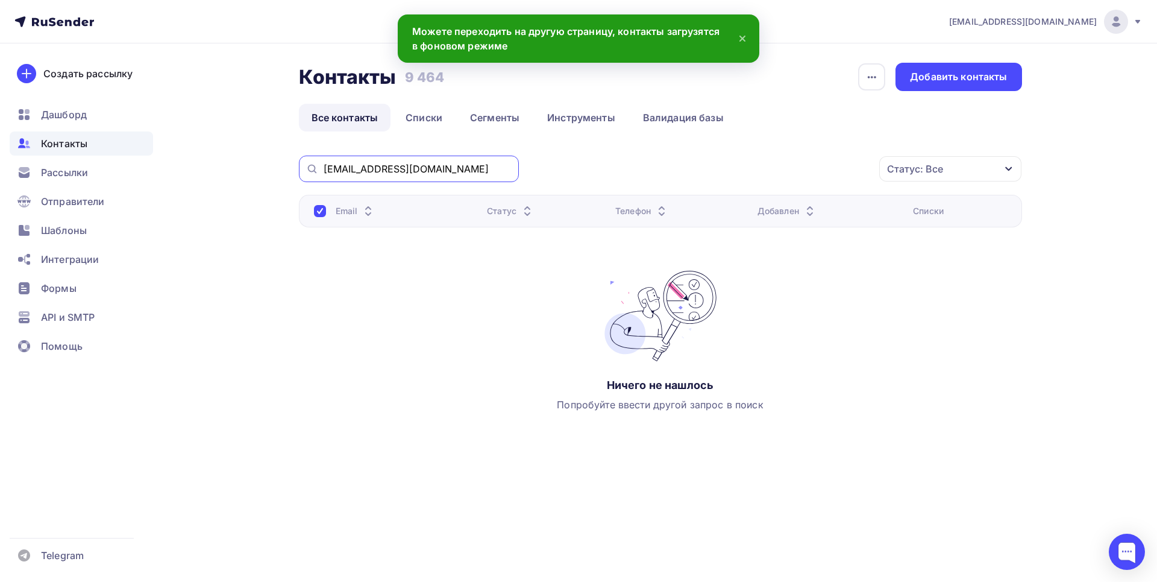
click at [474, 174] on input "[EMAIL_ADDRESS][DOMAIN_NAME]" at bounding box center [418, 168] width 188 height 13
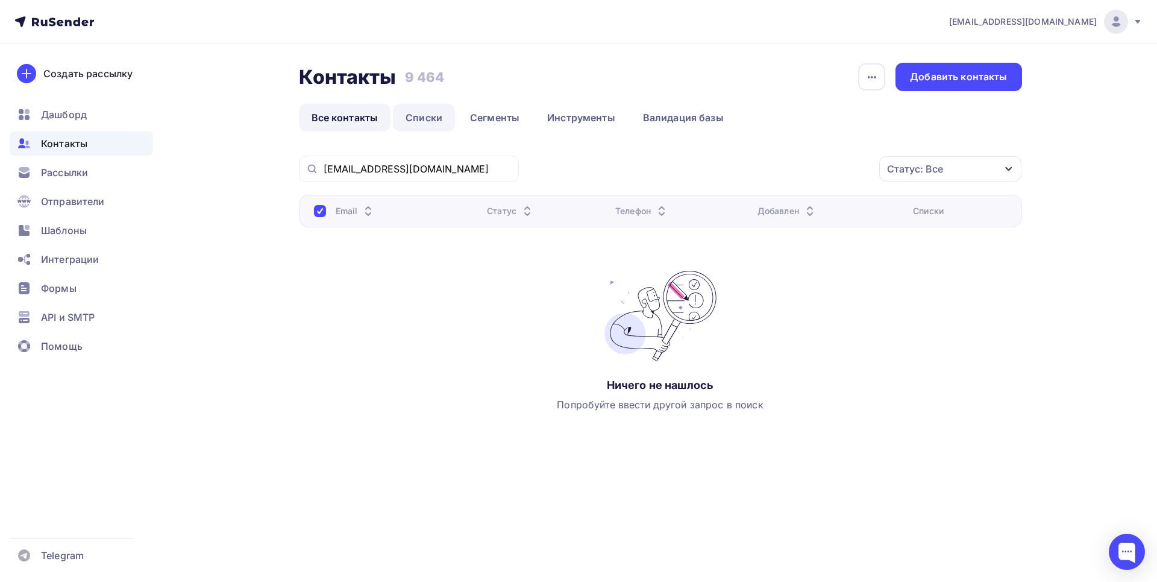
click at [421, 122] on link "Списки" at bounding box center [424, 118] width 62 height 28
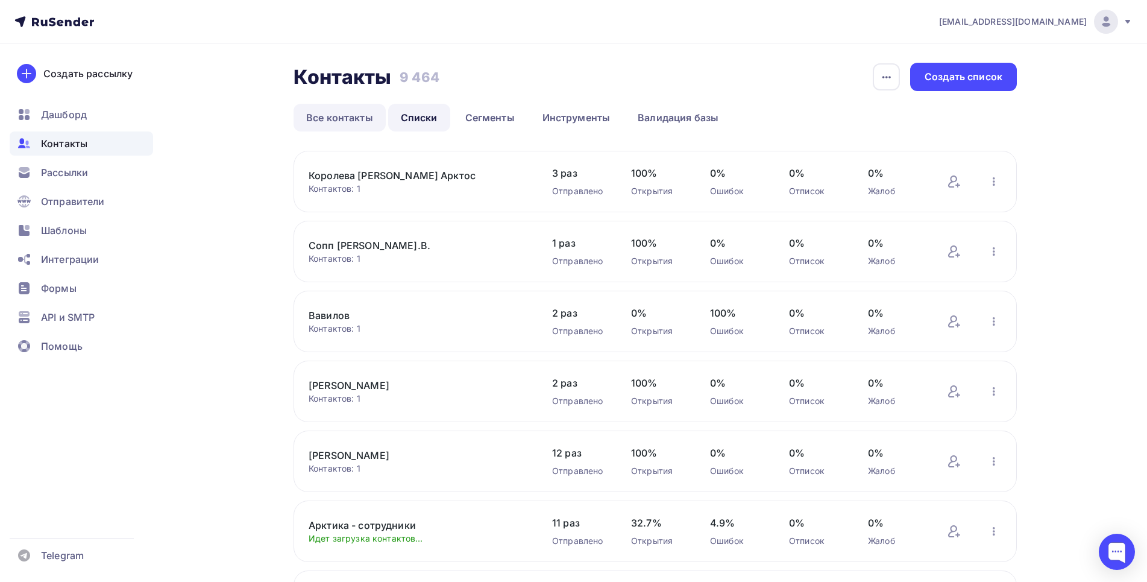
click at [325, 113] on link "Все контакты" at bounding box center [340, 118] width 92 height 28
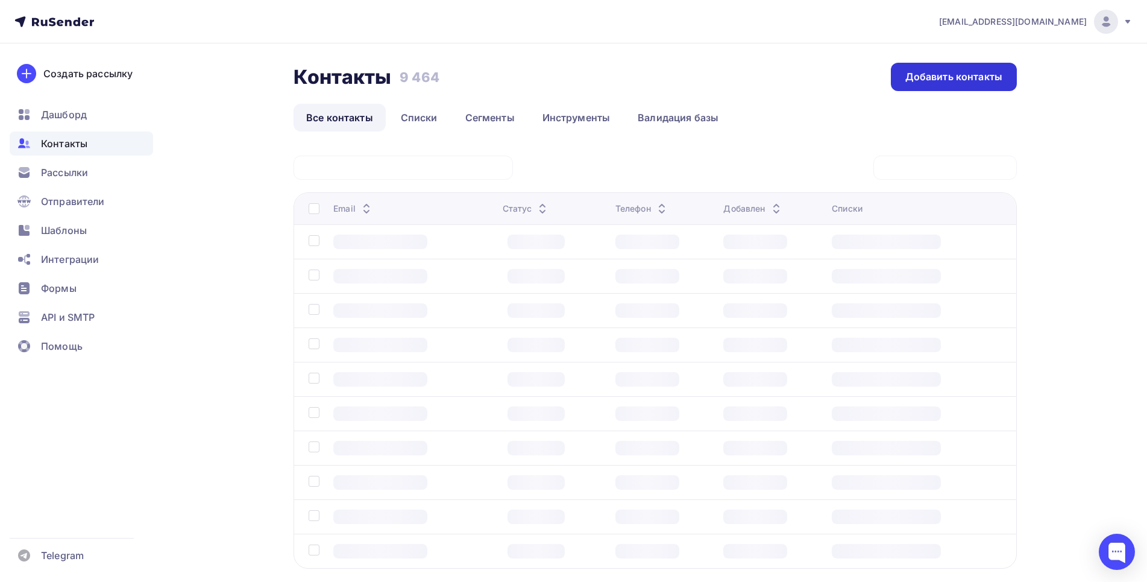
click at [934, 78] on div "Добавить контакты" at bounding box center [953, 77] width 97 height 14
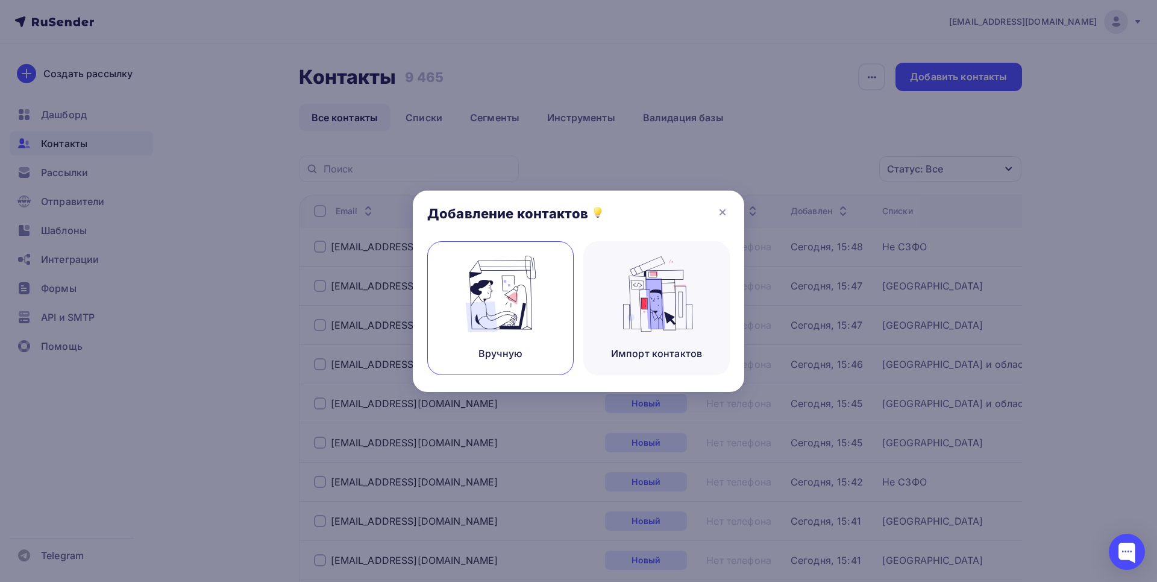
click at [494, 265] on img at bounding box center [501, 294] width 81 height 76
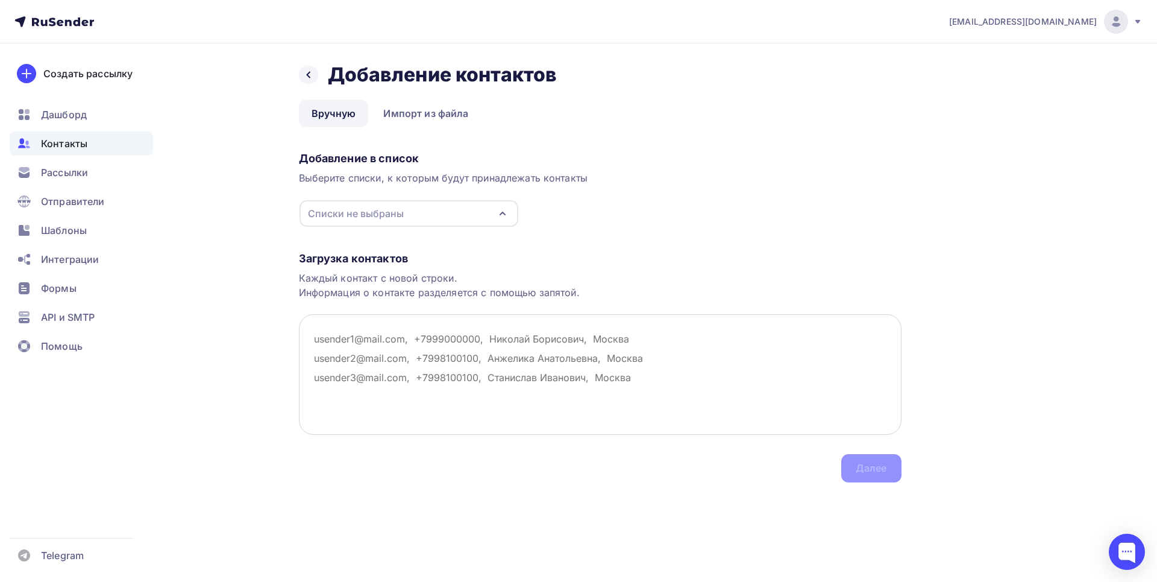
click at [345, 349] on textarea at bounding box center [600, 374] width 603 height 121
paste textarea "[EMAIL_ADDRESS][DOMAIN_NAME]"
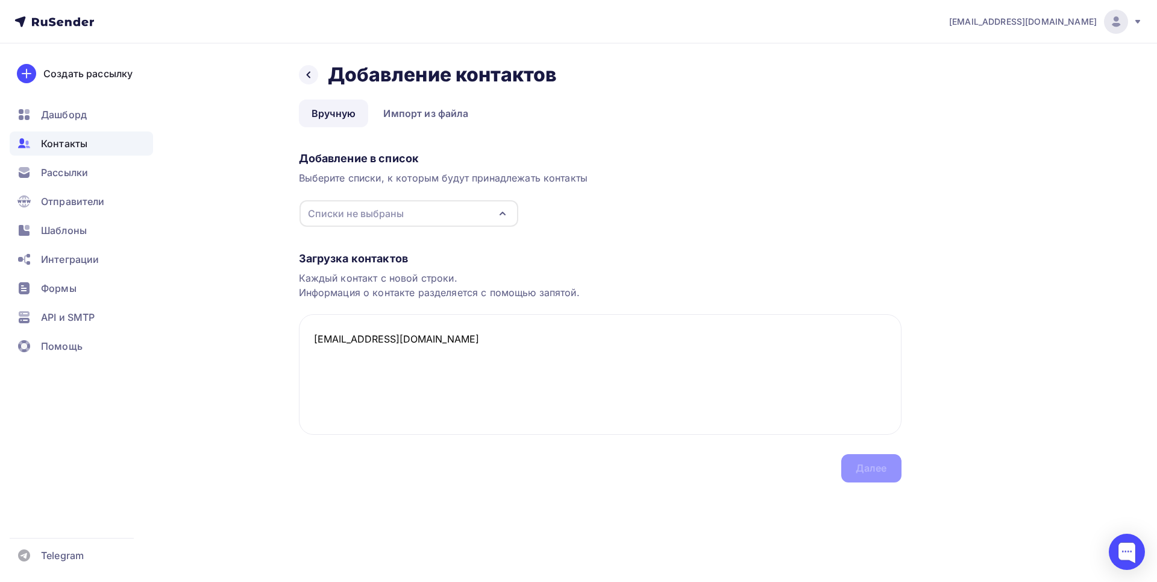
click at [367, 216] on div "Списки не выбраны" at bounding box center [356, 213] width 96 height 14
type textarea "[EMAIL_ADDRESS][DOMAIN_NAME]"
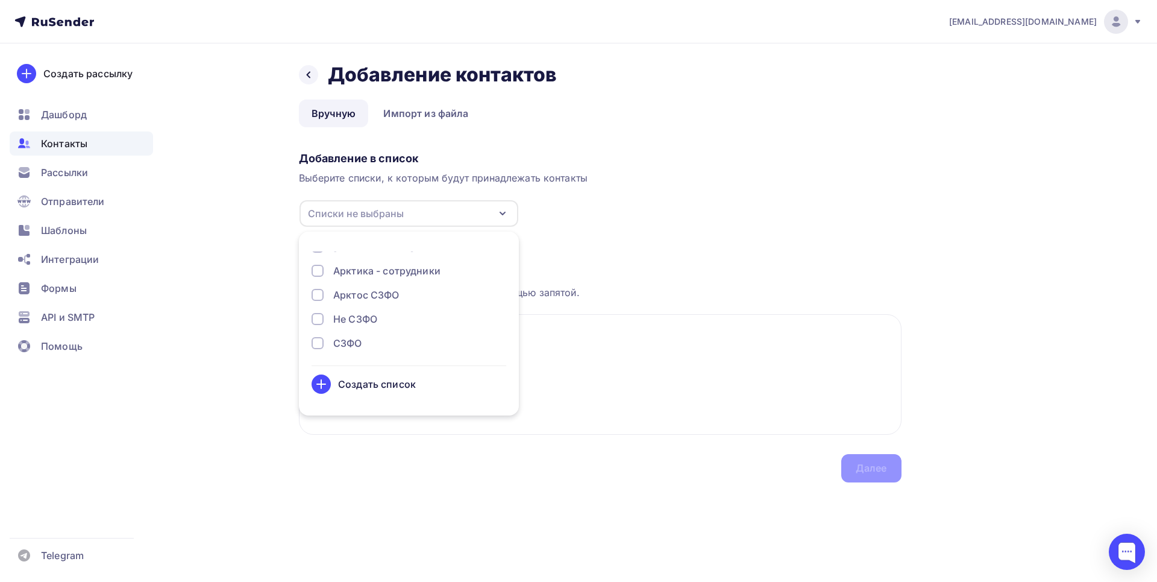
scroll to position [123, 0]
click at [315, 300] on div at bounding box center [318, 304] width 12 height 12
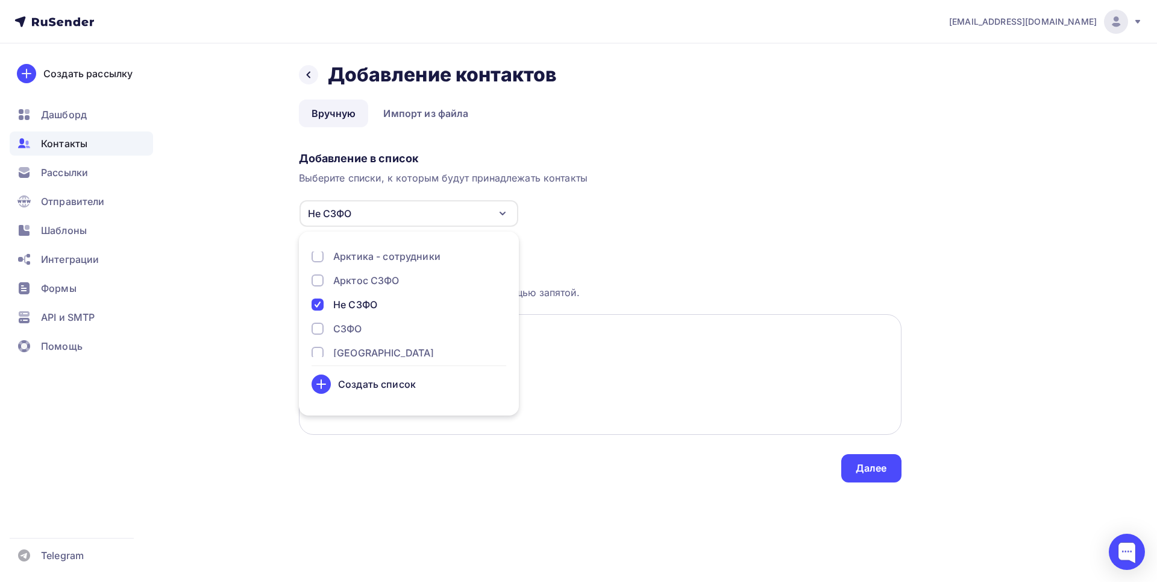
click at [642, 351] on textarea "[EMAIL_ADDRESS][DOMAIN_NAME]" at bounding box center [600, 374] width 603 height 121
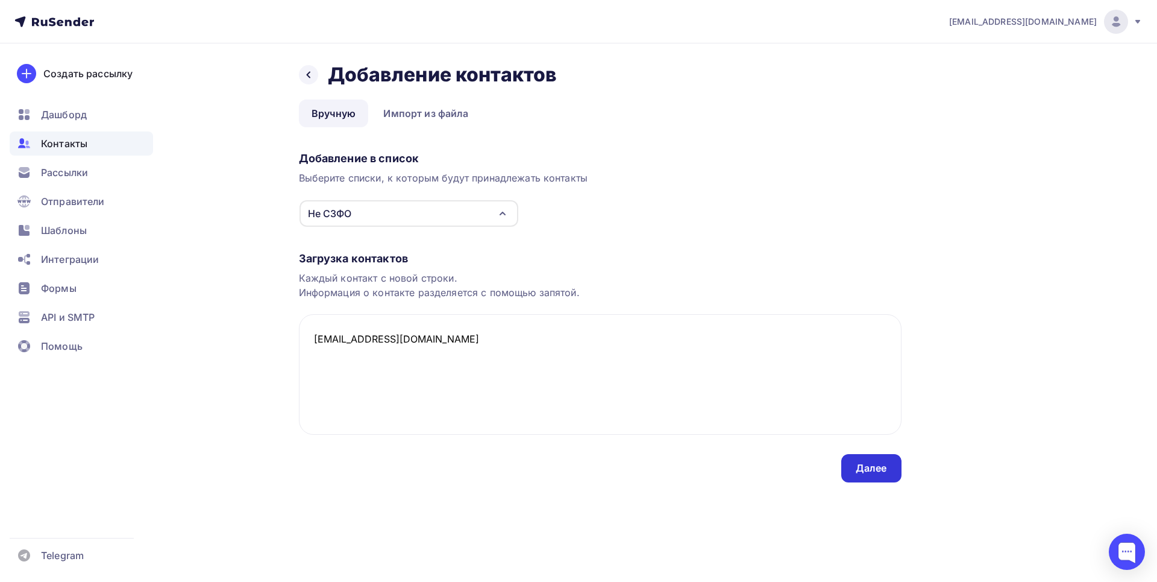
click at [866, 465] on div "Далее" at bounding box center [871, 468] width 31 height 14
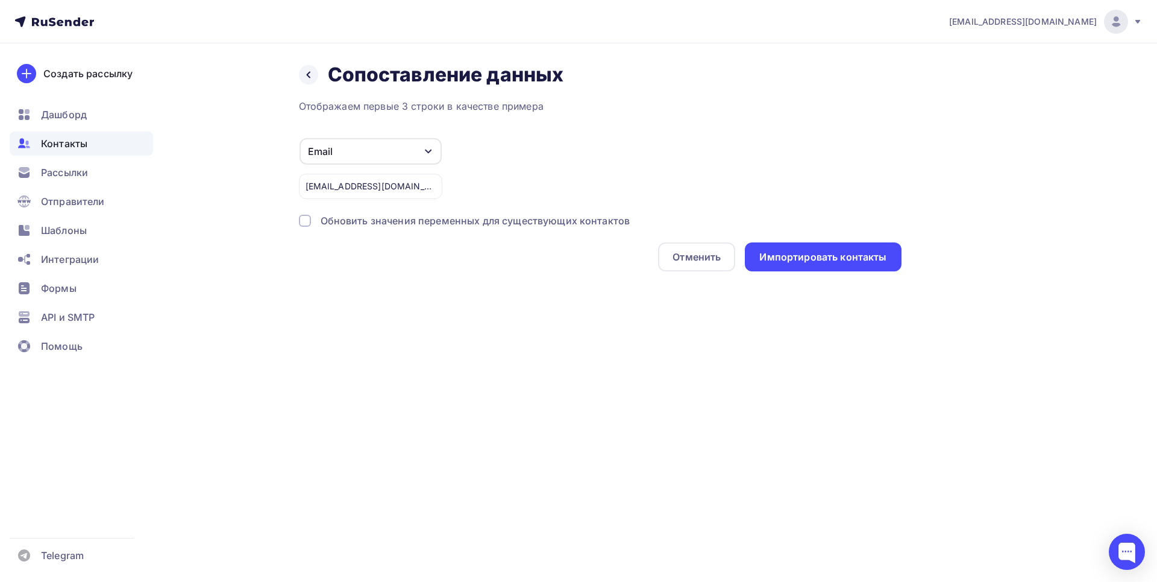
click at [304, 221] on div at bounding box center [305, 221] width 12 height 12
click at [810, 266] on div "Импортировать контакты" at bounding box center [823, 256] width 156 height 29
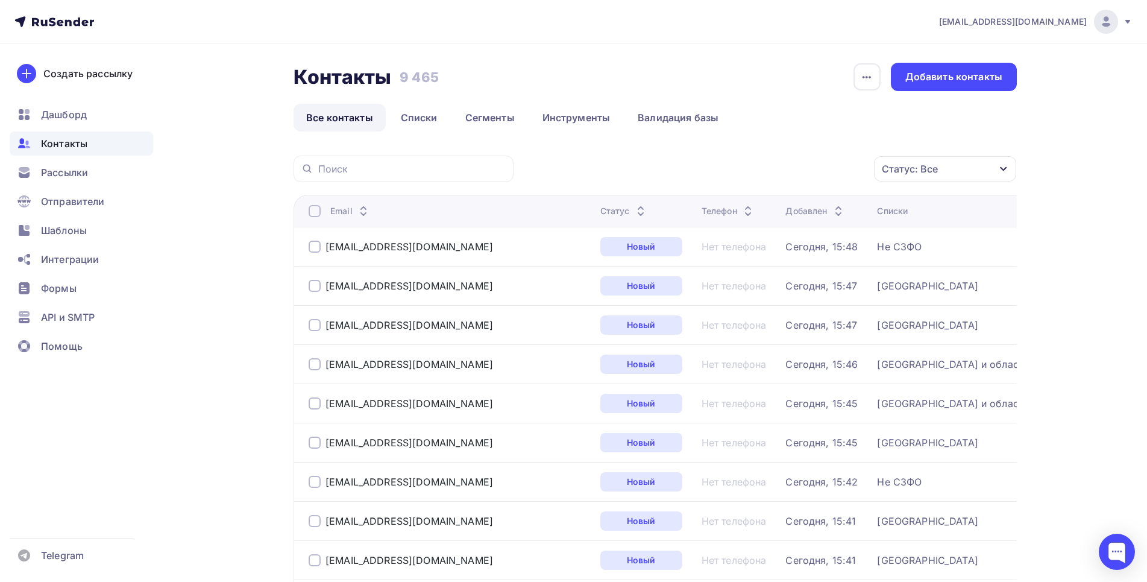
click at [937, 79] on div "Добавить контакты" at bounding box center [953, 77] width 97 height 14
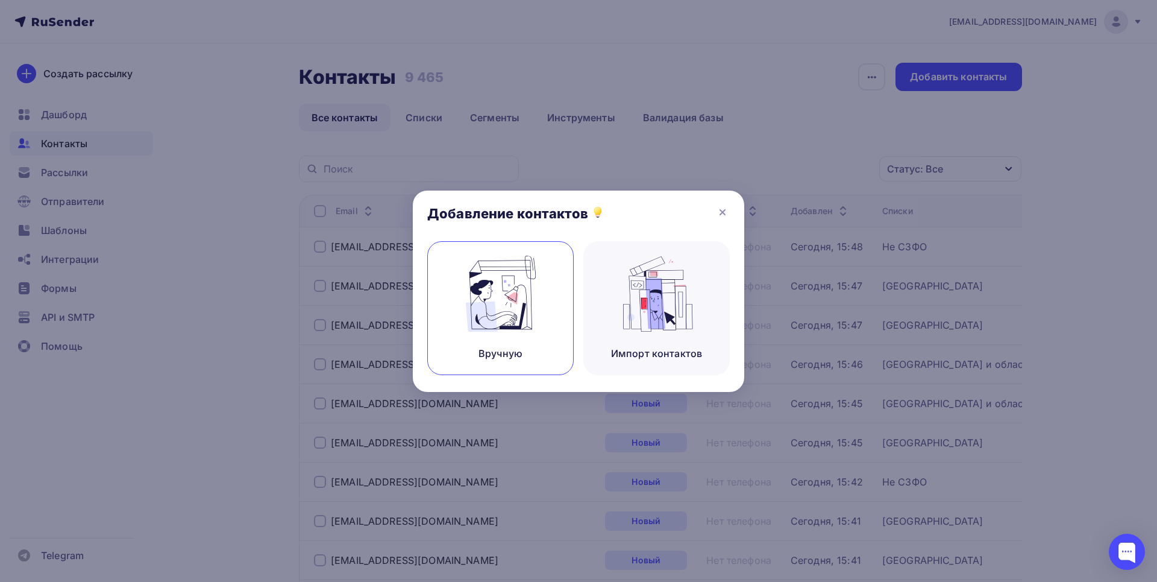
click at [508, 287] on img at bounding box center [501, 294] width 81 height 76
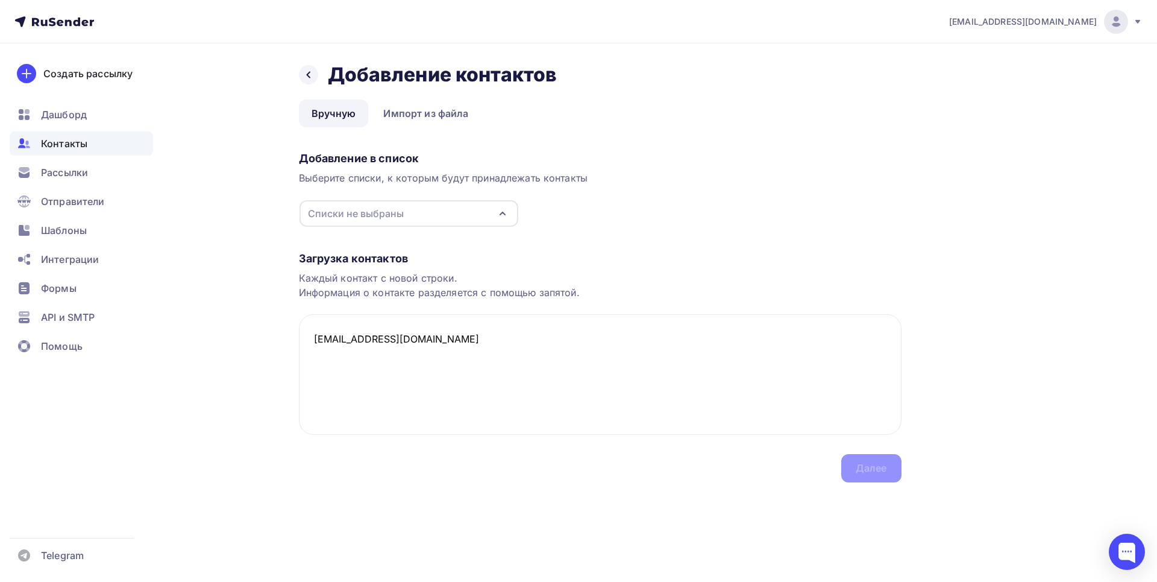
click at [361, 215] on div "Списки не выбраны" at bounding box center [356, 213] width 96 height 14
type textarea "[EMAIL_ADDRESS][DOMAIN_NAME]"
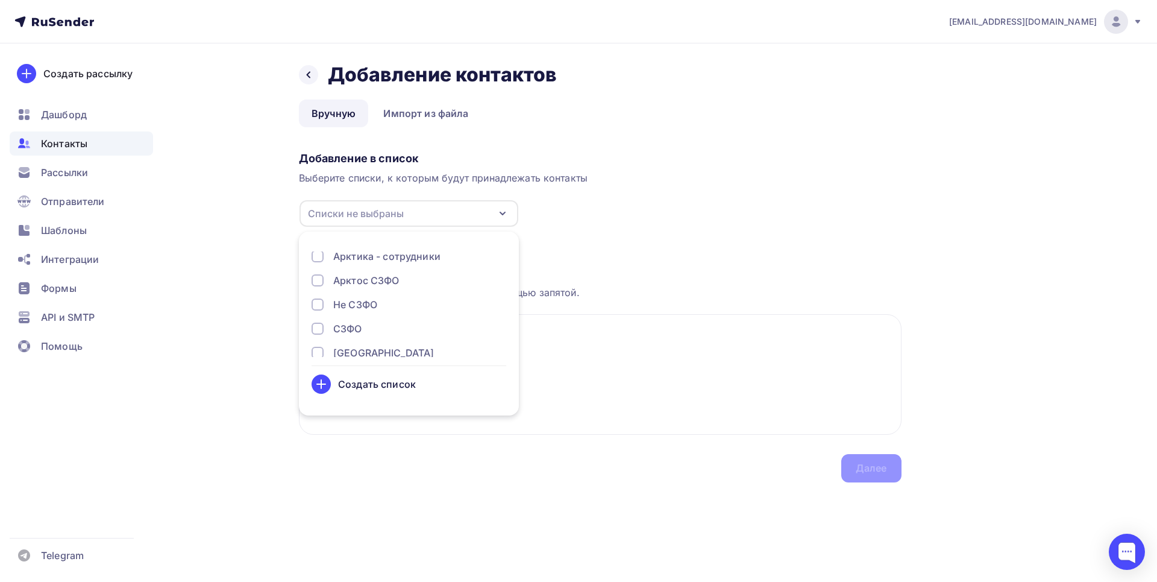
click at [319, 302] on div at bounding box center [318, 304] width 12 height 12
click at [610, 361] on textarea "[EMAIL_ADDRESS][DOMAIN_NAME]" at bounding box center [600, 374] width 603 height 121
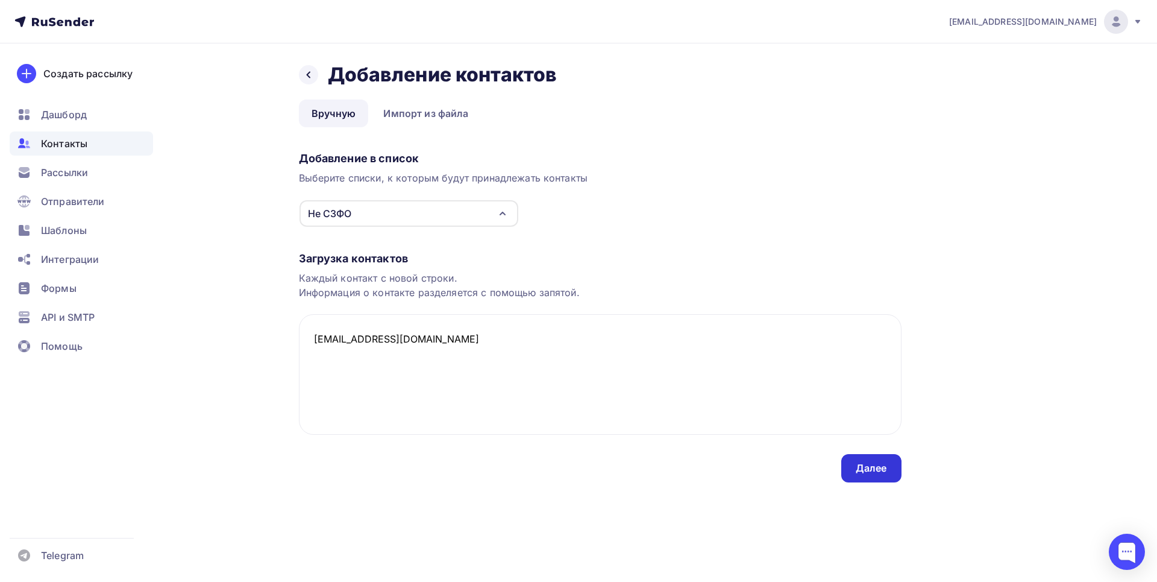
click at [872, 467] on div "Далее" at bounding box center [871, 468] width 31 height 14
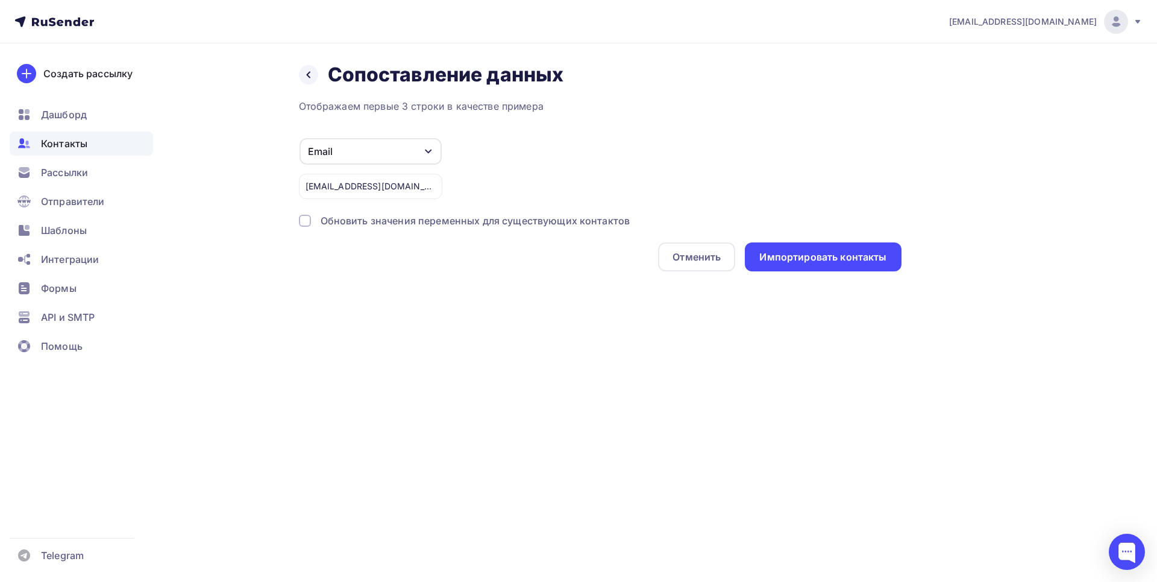
click at [305, 221] on div at bounding box center [305, 221] width 12 height 12
click at [810, 248] on div "Импортировать контакты" at bounding box center [823, 256] width 156 height 29
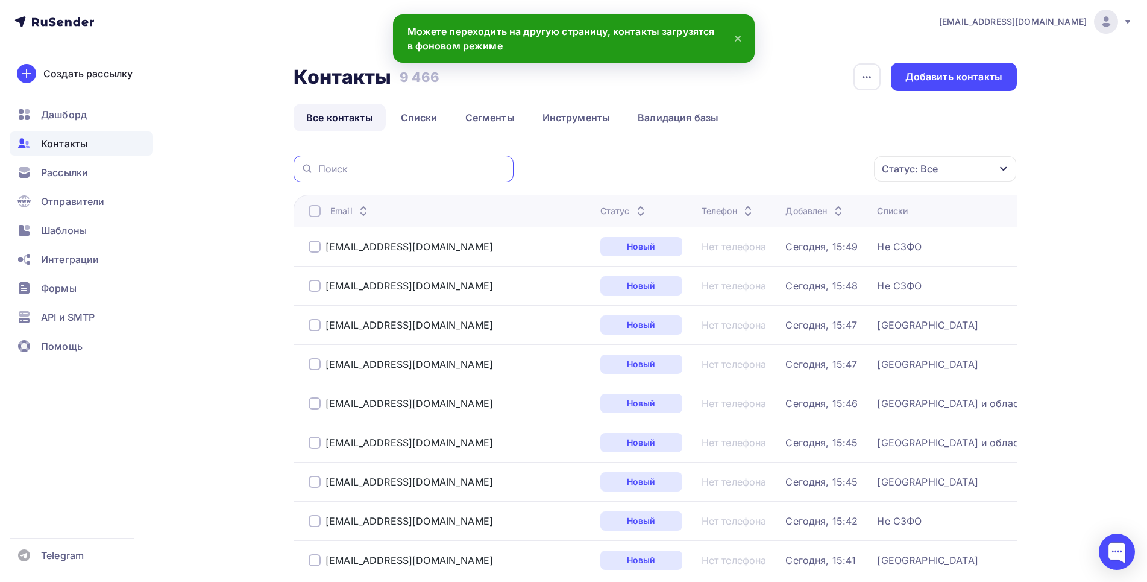
paste input "[EMAIL_ADDRESS][DOMAIN_NAME]"
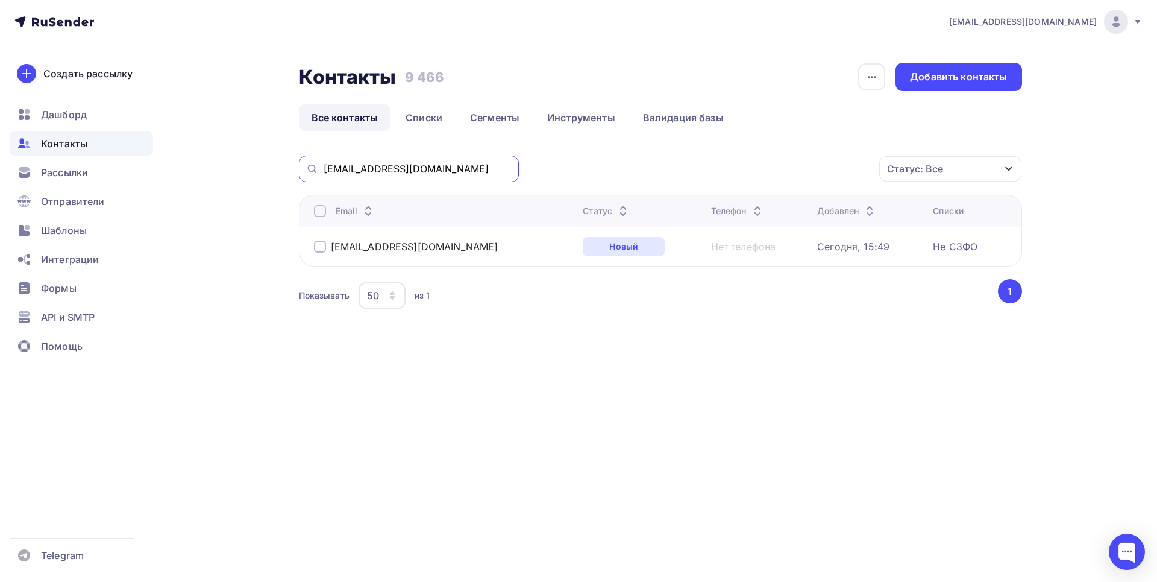
drag, startPoint x: 453, startPoint y: 167, endPoint x: 301, endPoint y: 168, distance: 152.5
click at [324, 167] on input "[EMAIL_ADDRESS][DOMAIN_NAME]" at bounding box center [418, 168] width 188 height 13
paste input "[EMAIL_ADDRESS]"
type input "[EMAIL_ADDRESS][DOMAIN_NAME]"
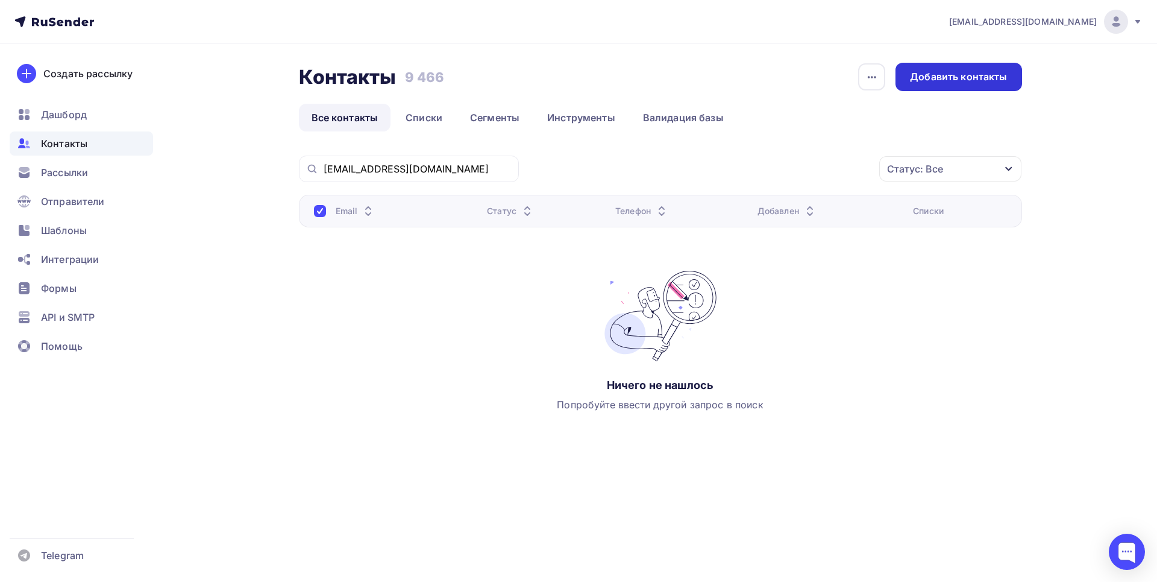
click at [958, 73] on div "Добавить контакты" at bounding box center [958, 77] width 97 height 14
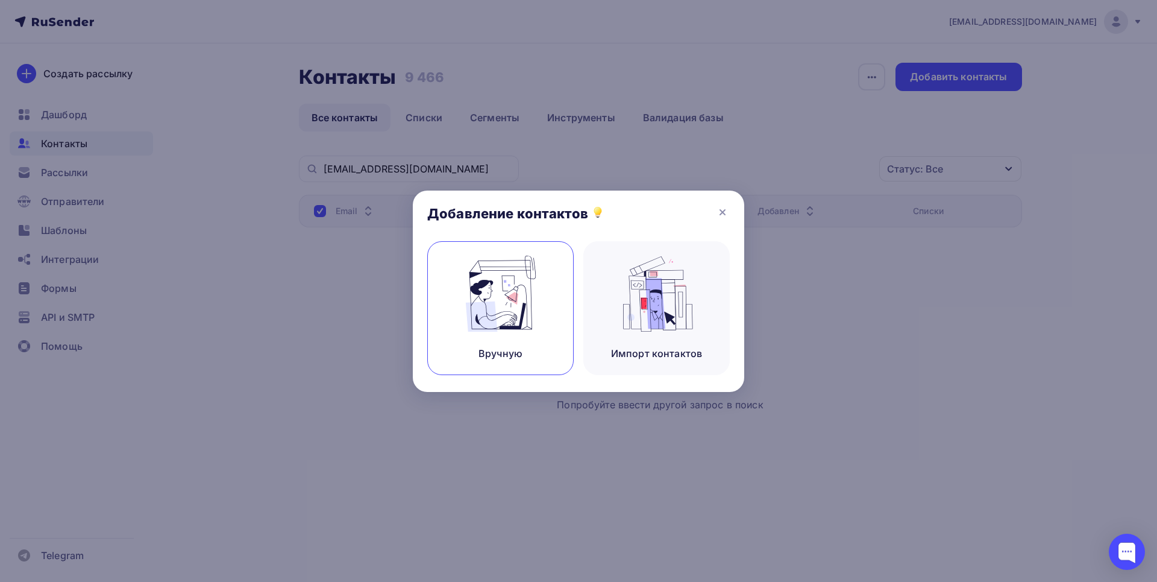
click at [490, 287] on img at bounding box center [501, 294] width 81 height 76
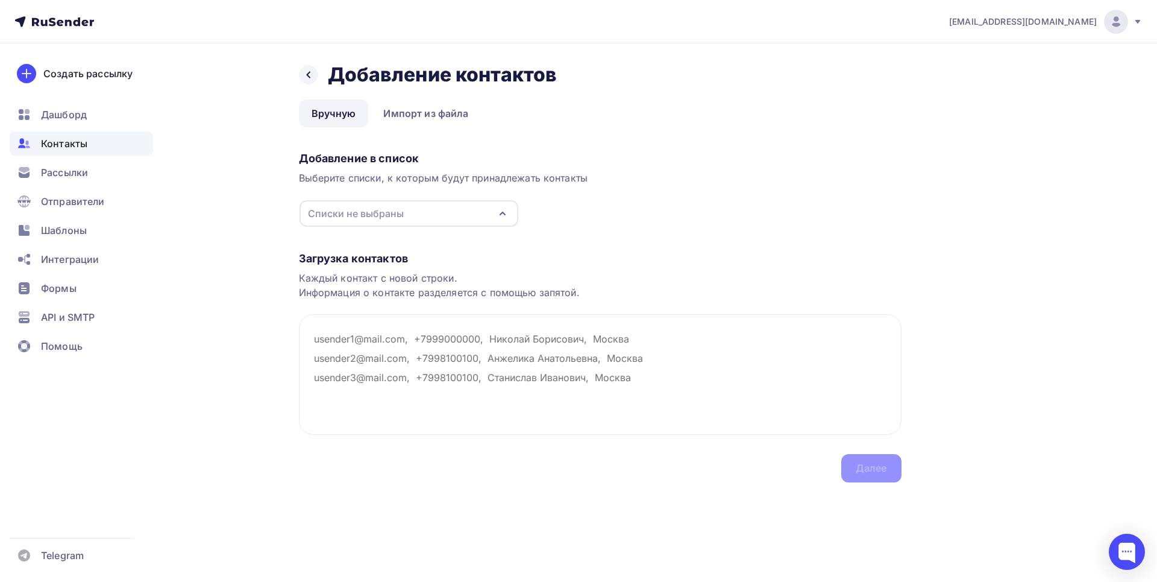
drag, startPoint x: 367, startPoint y: 217, endPoint x: 354, endPoint y: 223, distance: 14.6
click at [367, 216] on div "Списки не выбраны" at bounding box center [356, 213] width 96 height 14
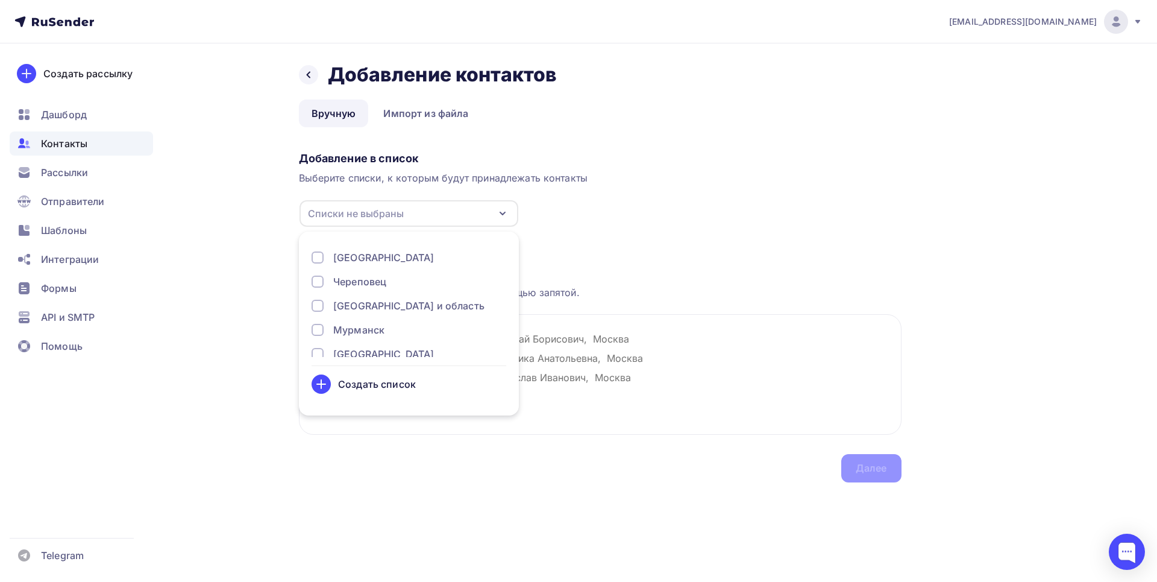
scroll to position [307, 0]
click at [320, 289] on div at bounding box center [318, 289] width 12 height 12
click at [638, 374] on textarea at bounding box center [600, 374] width 603 height 121
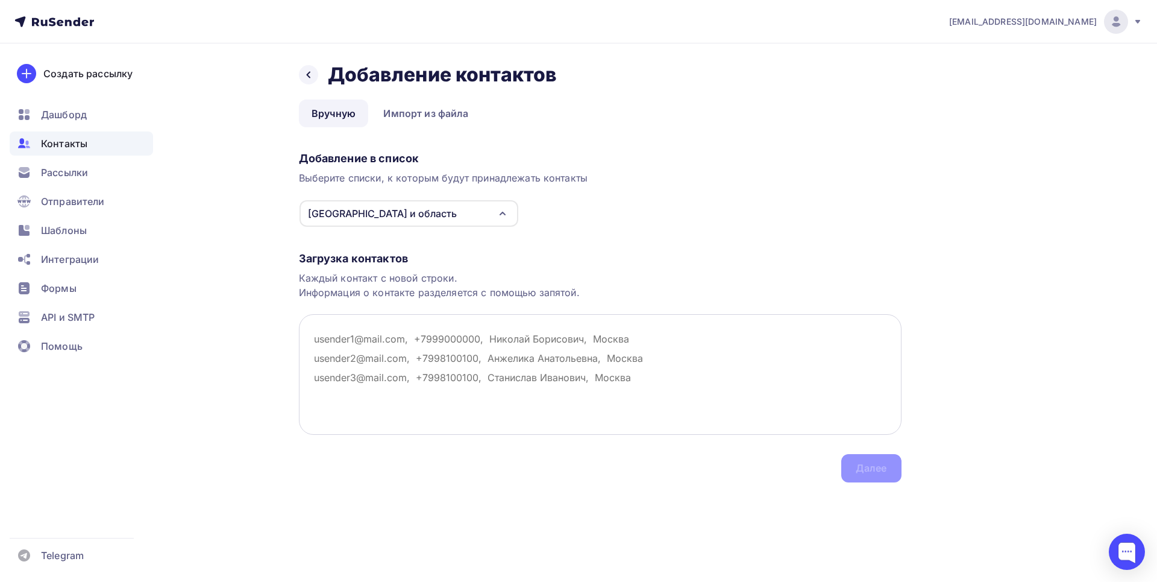
paste textarea "[EMAIL_ADDRESS][DOMAIN_NAME]"
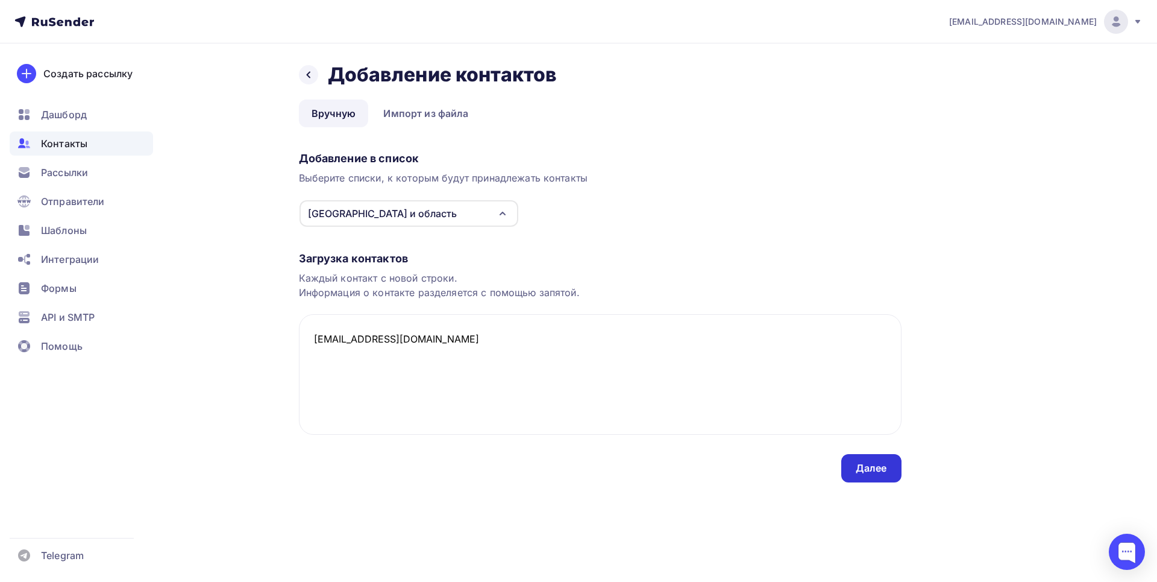
type textarea "[EMAIL_ADDRESS][DOMAIN_NAME]"
click at [861, 468] on div "Далее" at bounding box center [871, 468] width 31 height 14
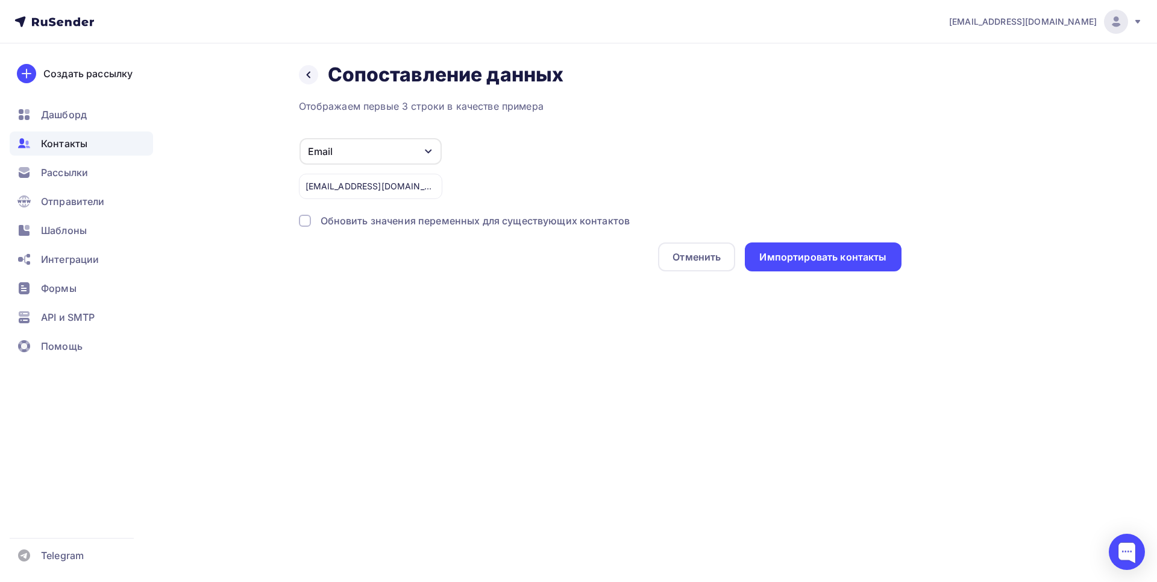
click at [307, 219] on div at bounding box center [305, 221] width 12 height 12
click at [827, 260] on div "Импортировать контакты" at bounding box center [823, 257] width 127 height 14
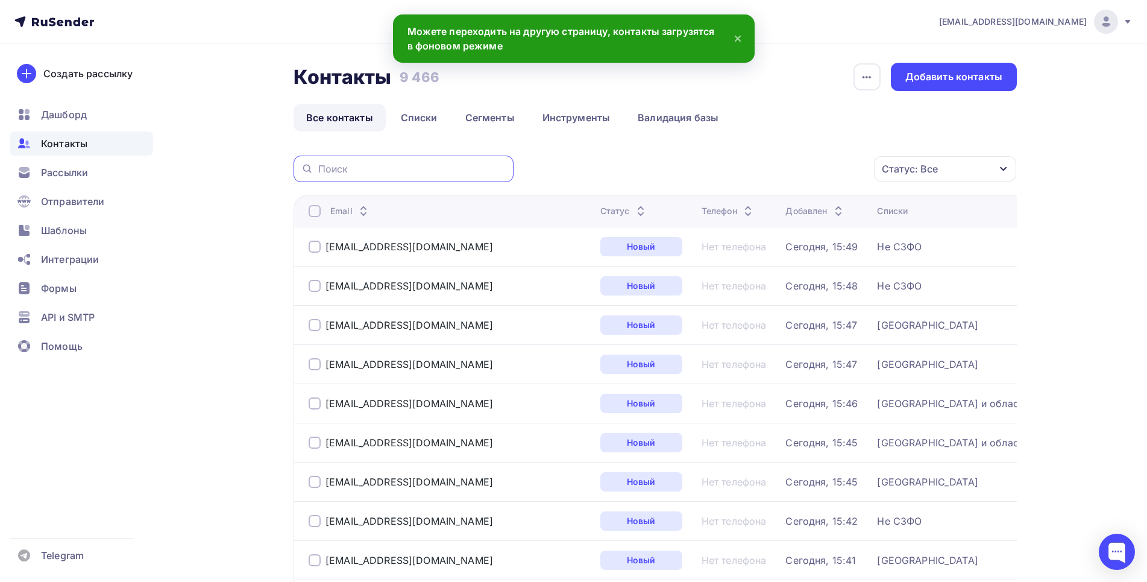
paste input "[EMAIL_ADDRESS][DOMAIN_NAME]"
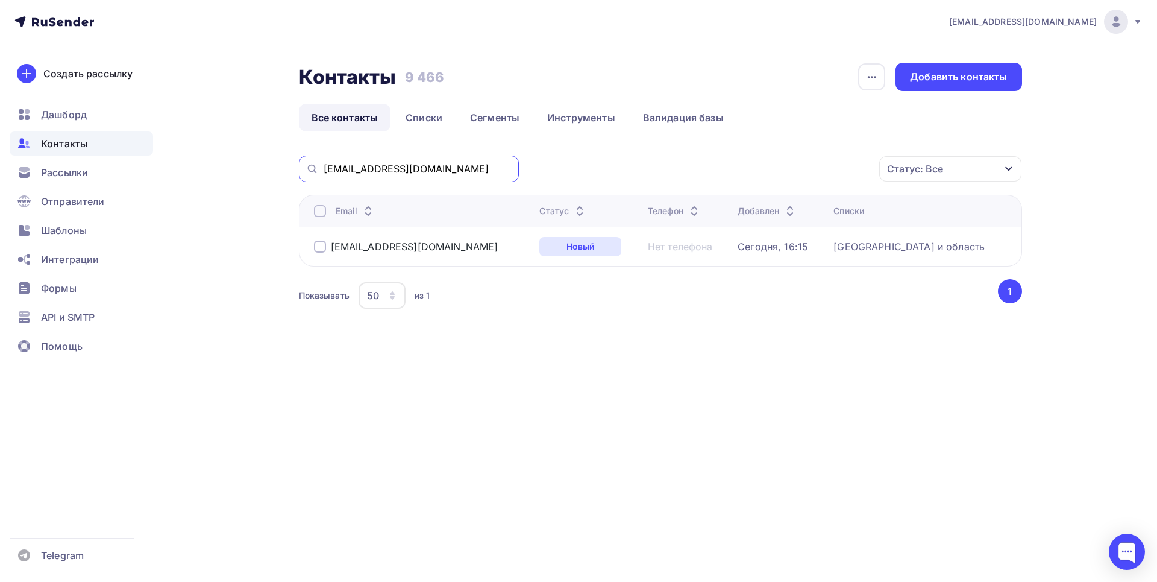
drag, startPoint x: 439, startPoint y: 169, endPoint x: 290, endPoint y: 168, distance: 149.5
click at [324, 168] on input "[EMAIL_ADDRESS][DOMAIN_NAME]" at bounding box center [418, 168] width 188 height 13
paste input "FedorovOV@gsp-2"
type input "[EMAIL_ADDRESS][DOMAIN_NAME]"
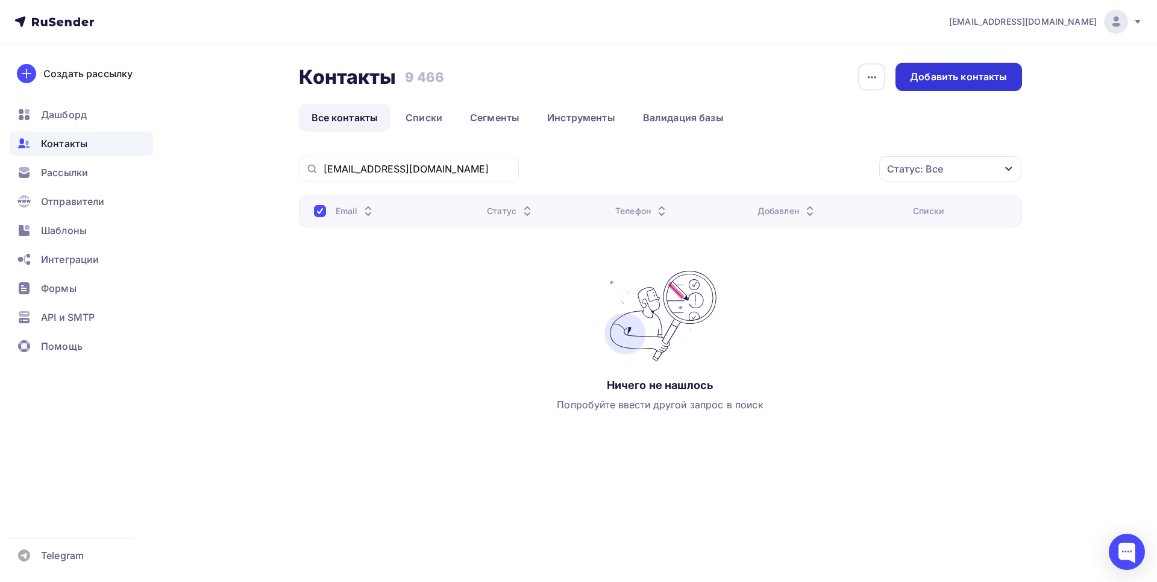
click at [955, 80] on div "Добавить контакты" at bounding box center [958, 77] width 97 height 14
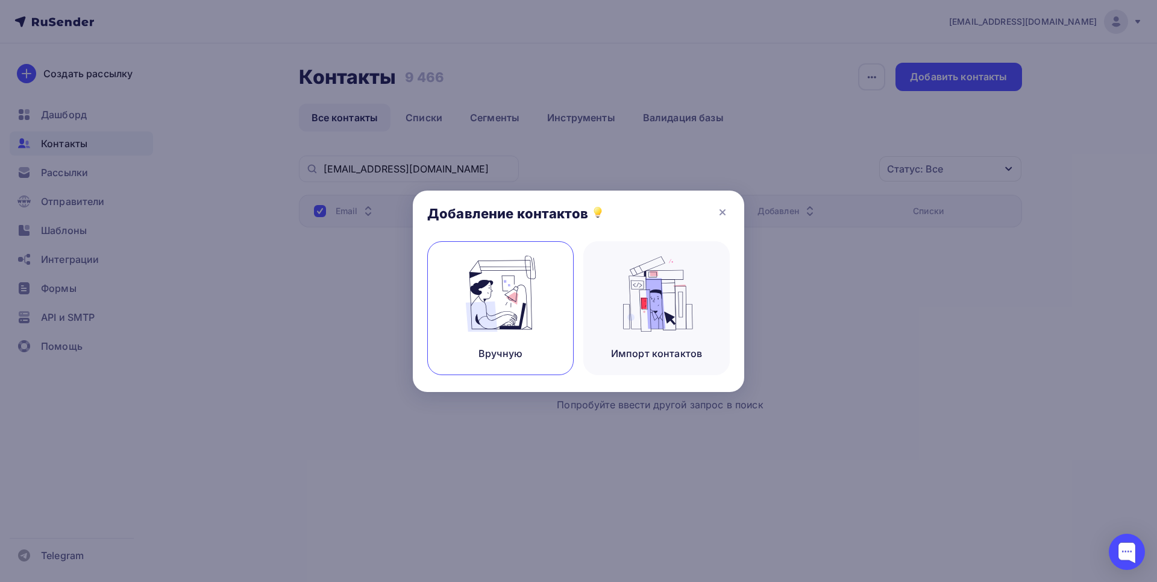
click at [506, 276] on img at bounding box center [501, 294] width 81 height 76
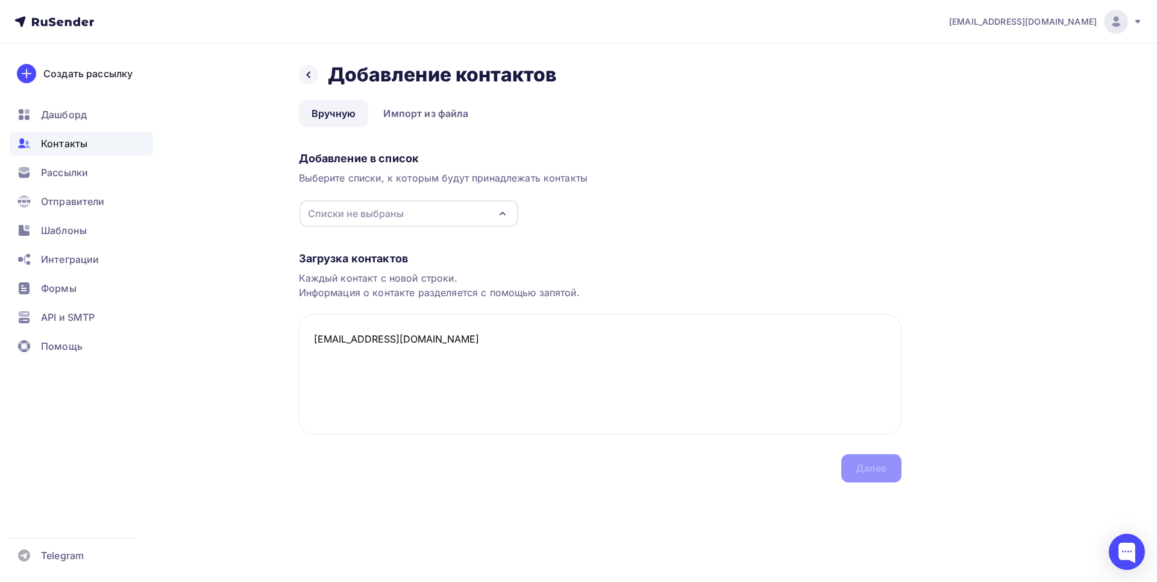
click at [345, 207] on div "Списки не выбраны" at bounding box center [356, 213] width 96 height 14
type textarea "[EMAIL_ADDRESS][DOMAIN_NAME]"
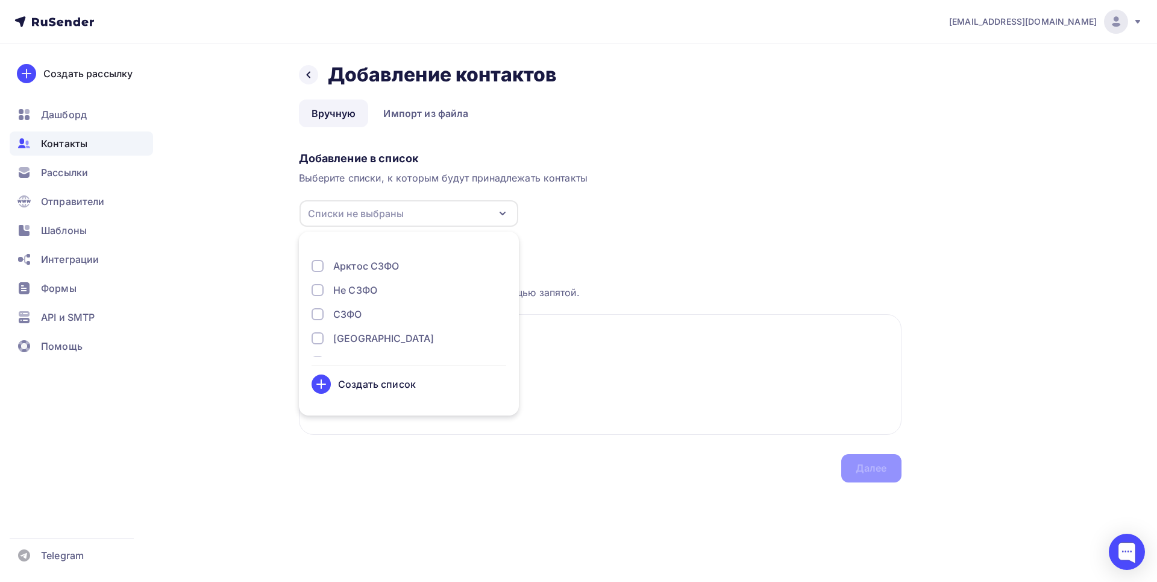
scroll to position [123, 0]
click at [321, 304] on div at bounding box center [318, 304] width 12 height 12
click at [605, 357] on textarea "[EMAIL_ADDRESS][DOMAIN_NAME]" at bounding box center [600, 374] width 603 height 121
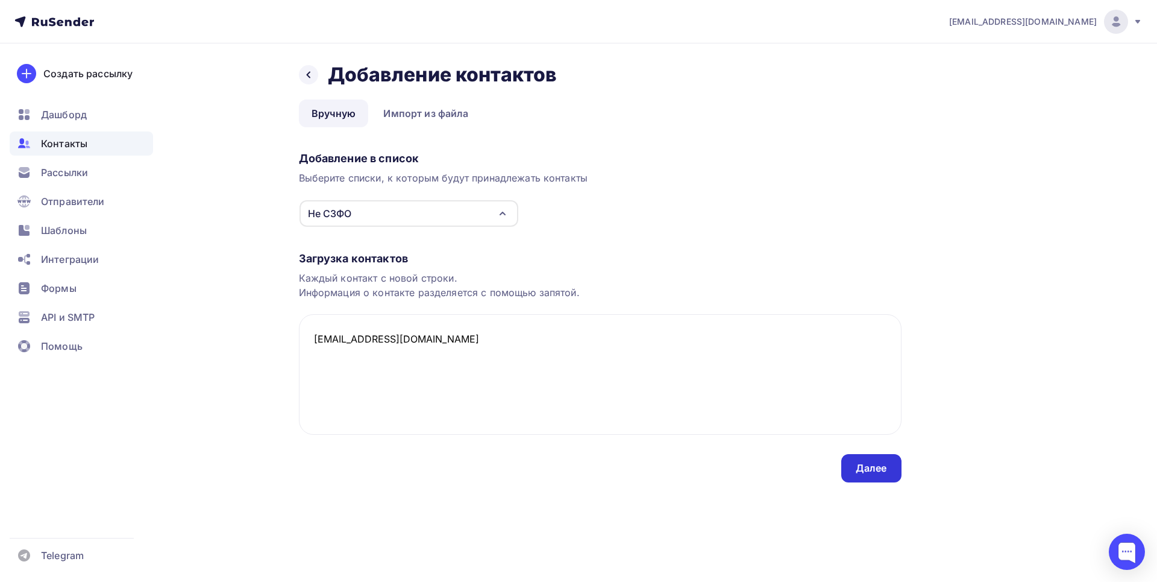
click at [860, 465] on div "Далее" at bounding box center [871, 468] width 31 height 14
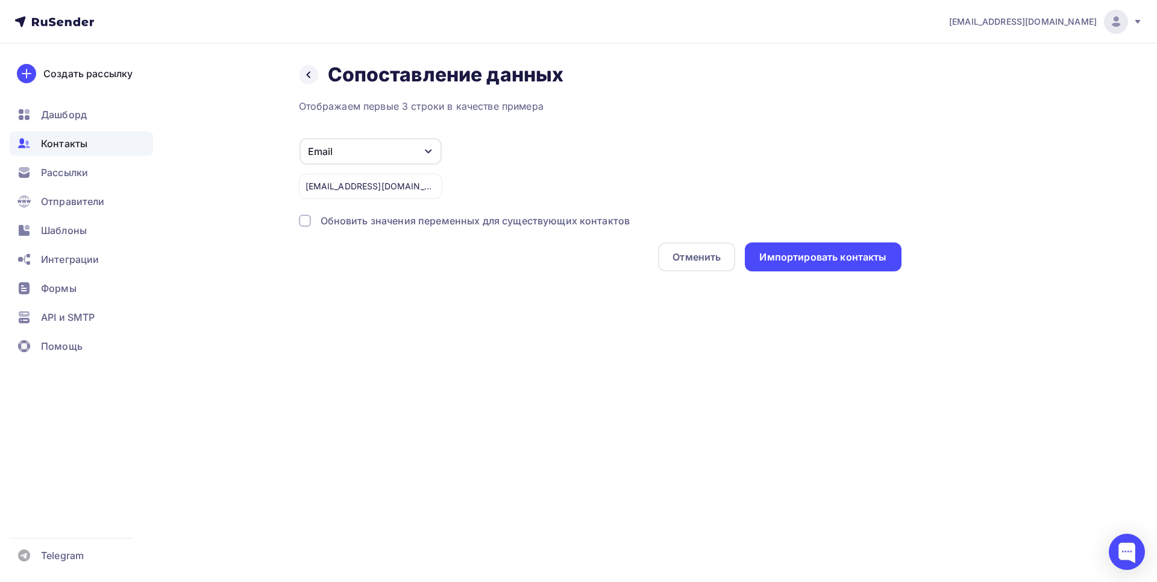
click at [302, 220] on div at bounding box center [305, 221] width 12 height 12
click at [798, 254] on div "Импортировать контакты" at bounding box center [823, 257] width 127 height 14
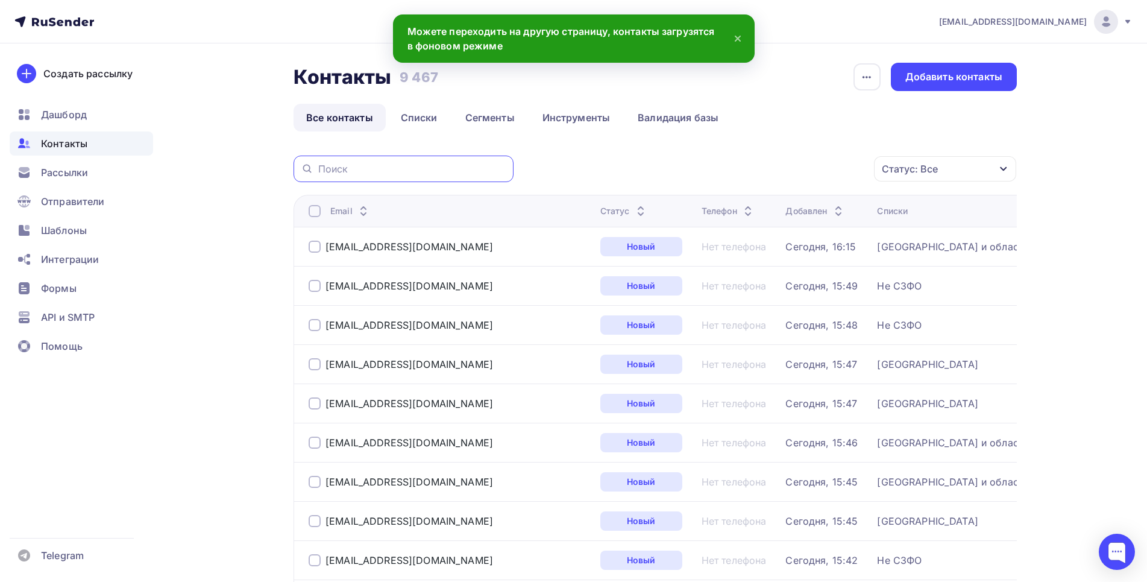
paste input "[EMAIL_ADDRESS][DOMAIN_NAME]"
type input "[EMAIL_ADDRESS][DOMAIN_NAME]"
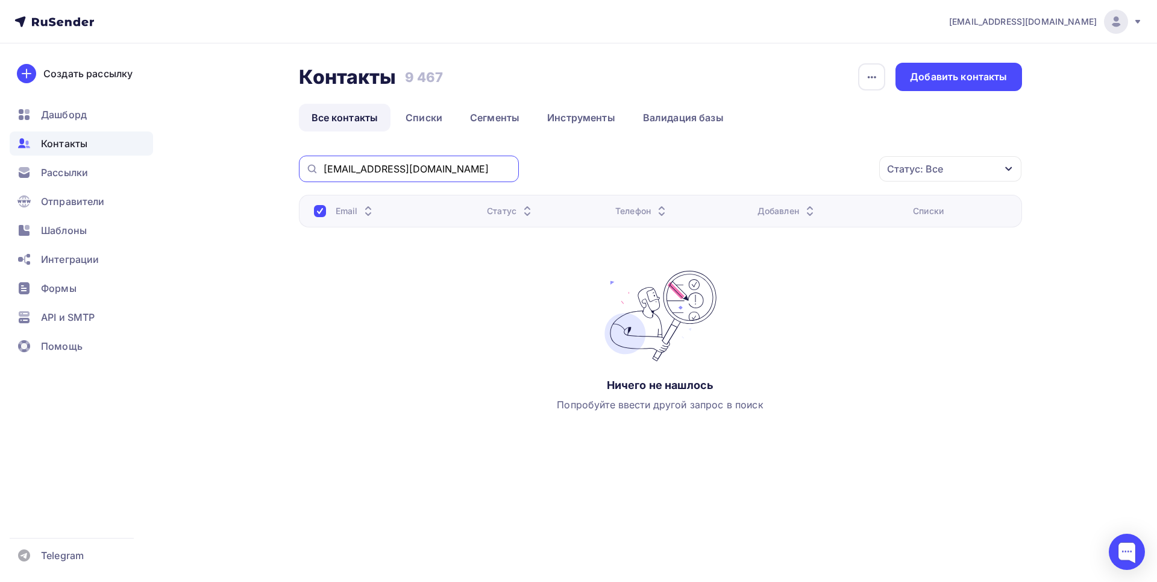
drag, startPoint x: 456, startPoint y: 165, endPoint x: 268, endPoint y: 162, distance: 188.7
click at [324, 162] on input "[EMAIL_ADDRESS][DOMAIN_NAME]" at bounding box center [418, 168] width 188 height 13
paste input "[EMAIL_ADDRESS][DOMAIN_NAME]"
type input "[EMAIL_ADDRESS][DOMAIN_NAME]"
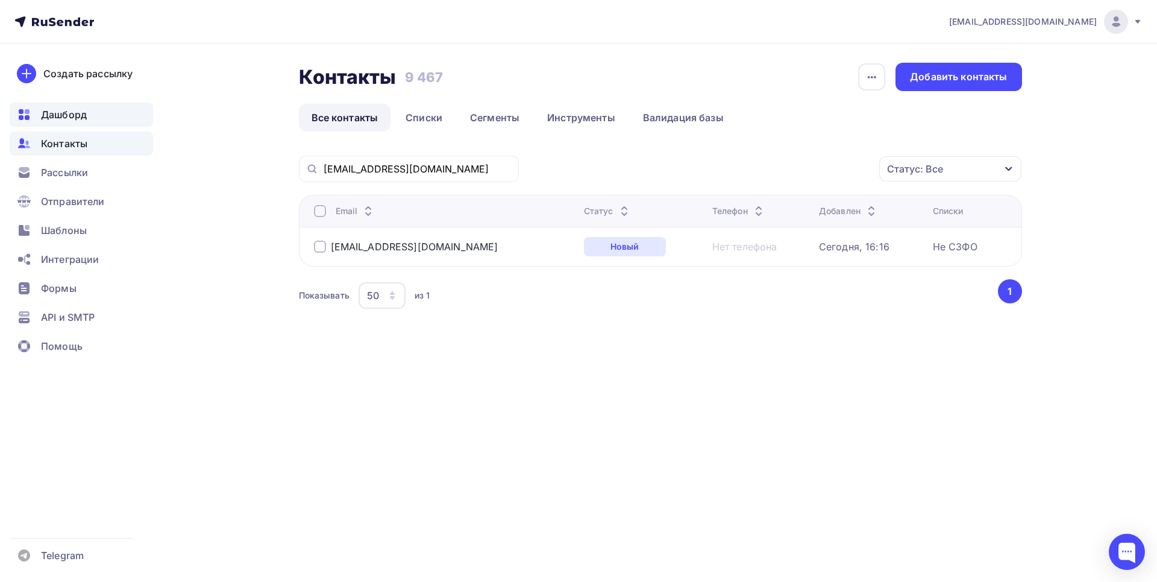
click at [69, 122] on div "Дашборд" at bounding box center [81, 114] width 143 height 24
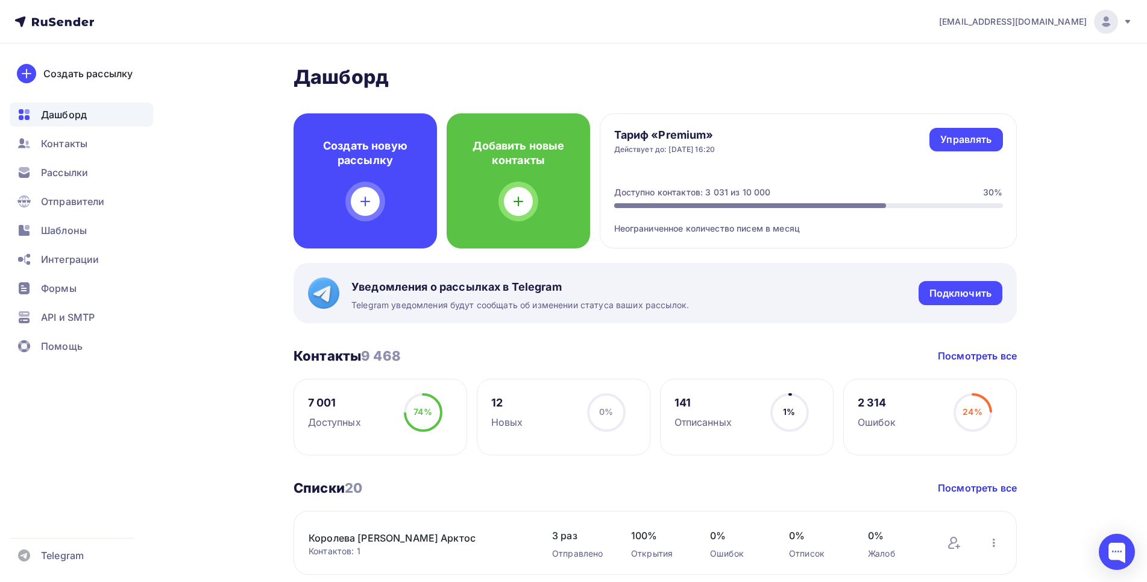
drag, startPoint x: 1139, startPoint y: 157, endPoint x: 1115, endPoint y: 157, distance: 24.7
click at [72, 142] on span "Контакты" at bounding box center [64, 143] width 46 height 14
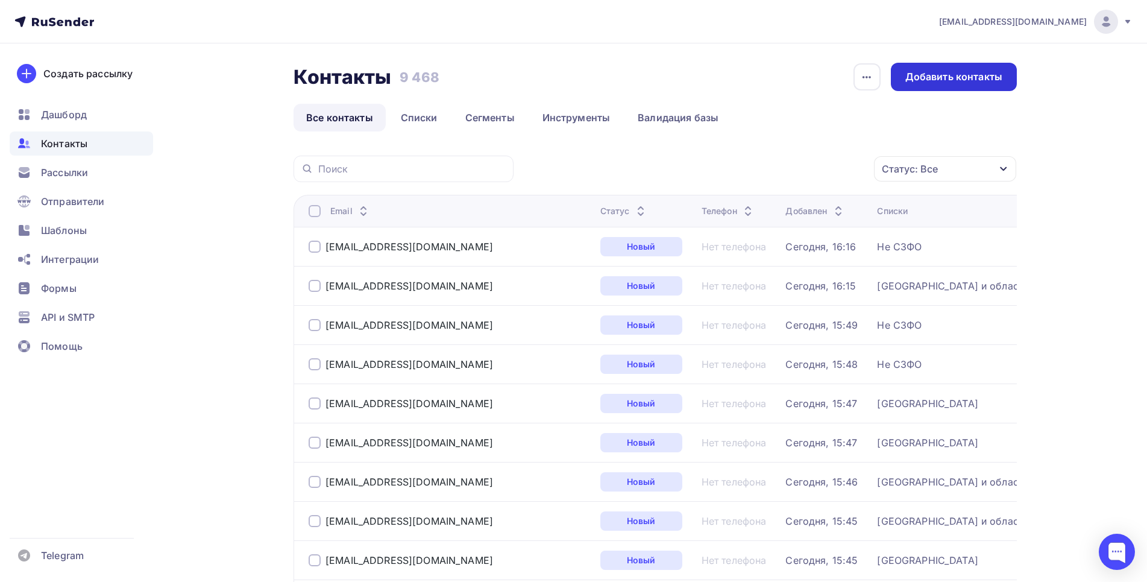
click at [972, 83] on div "Добавить контакты" at bounding box center [953, 77] width 97 height 14
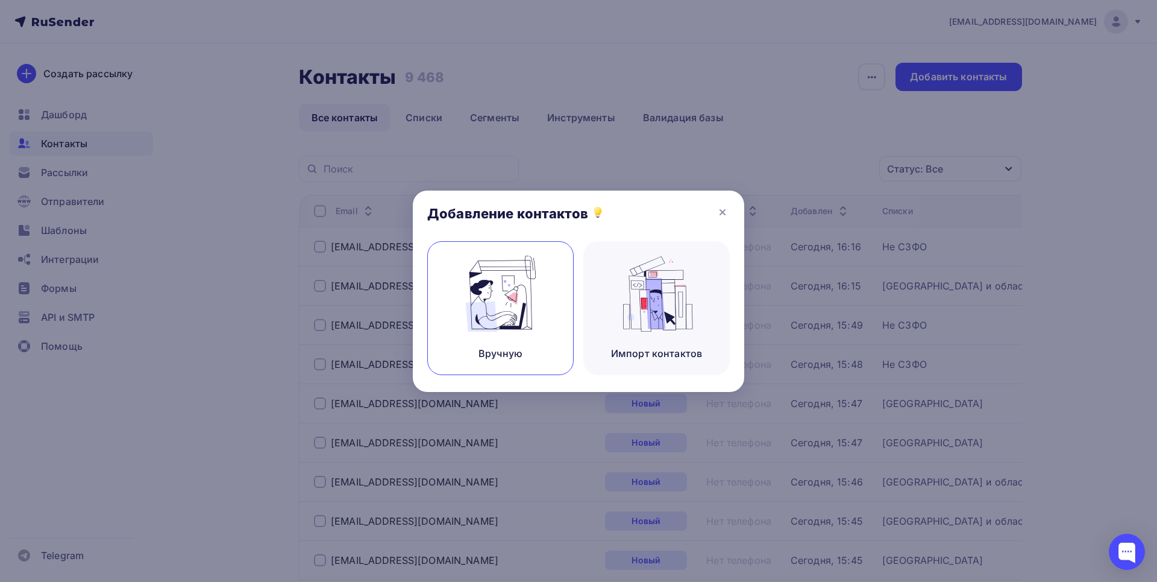
click at [475, 281] on img at bounding box center [501, 294] width 81 height 76
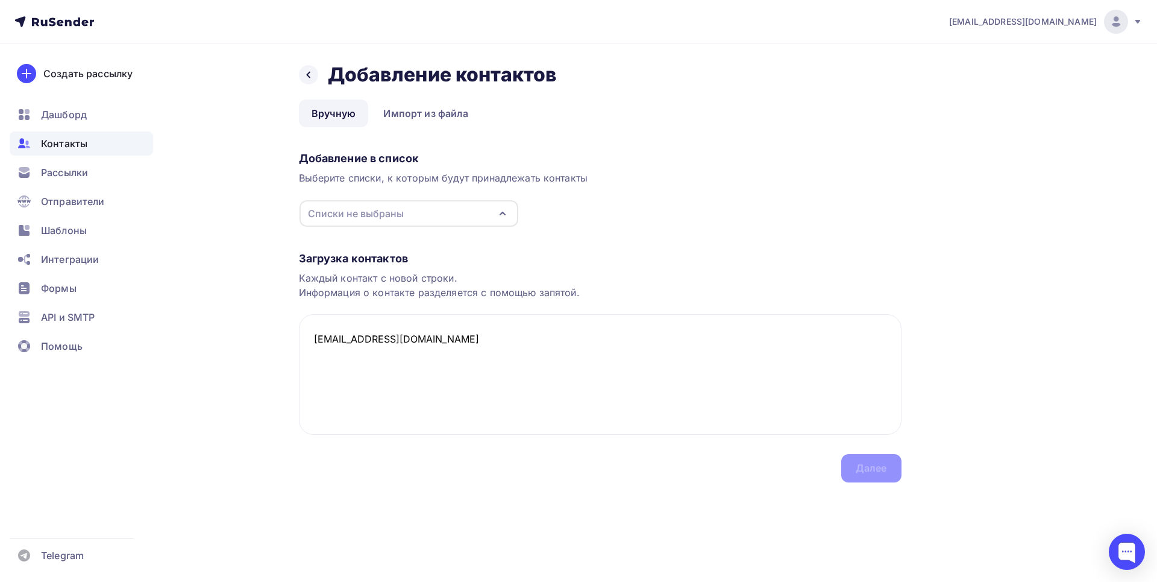
click at [339, 207] on div "Списки не выбраны" at bounding box center [356, 213] width 96 height 14
type textarea "[EMAIL_ADDRESS][DOMAIN_NAME]"
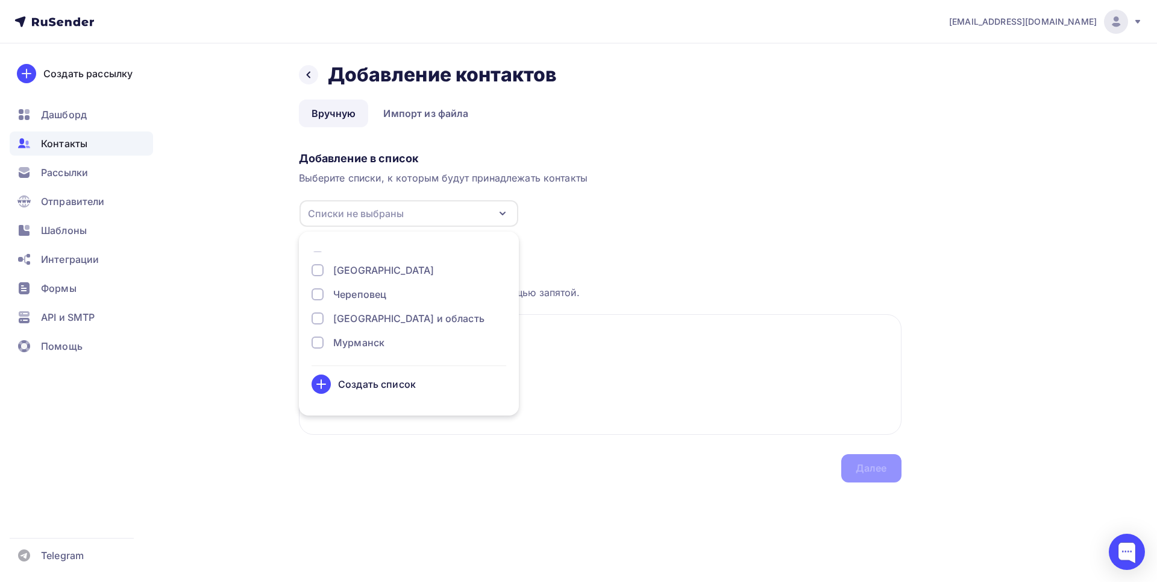
scroll to position [307, 0]
click at [322, 309] on div at bounding box center [318, 313] width 12 height 12
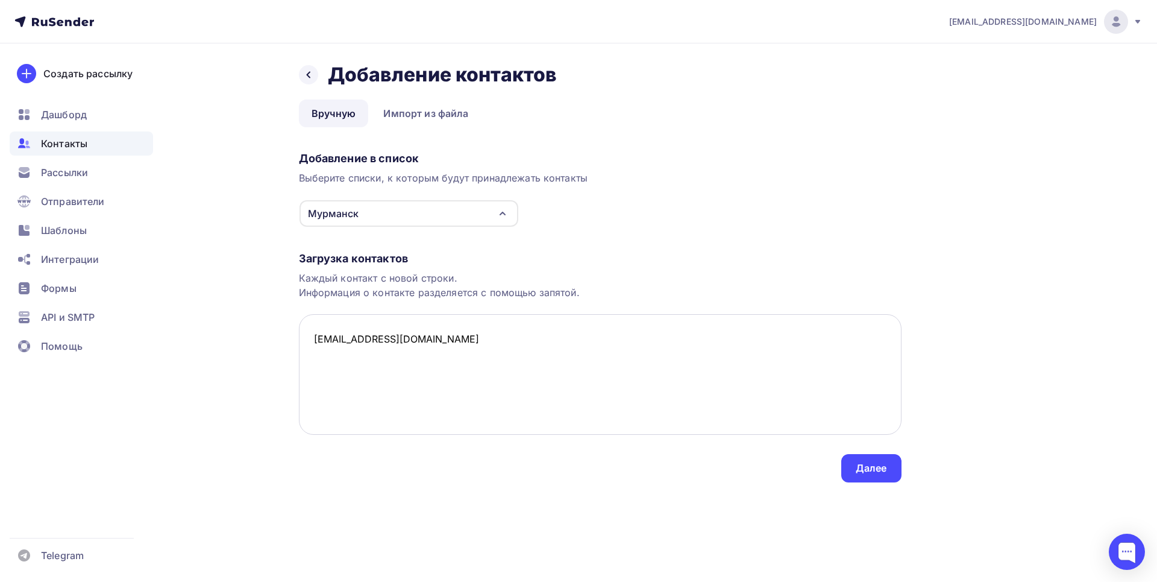
click at [552, 344] on textarea "[EMAIL_ADDRESS][DOMAIN_NAME]" at bounding box center [600, 374] width 603 height 121
click at [857, 464] on div "Далее" at bounding box center [871, 468] width 31 height 14
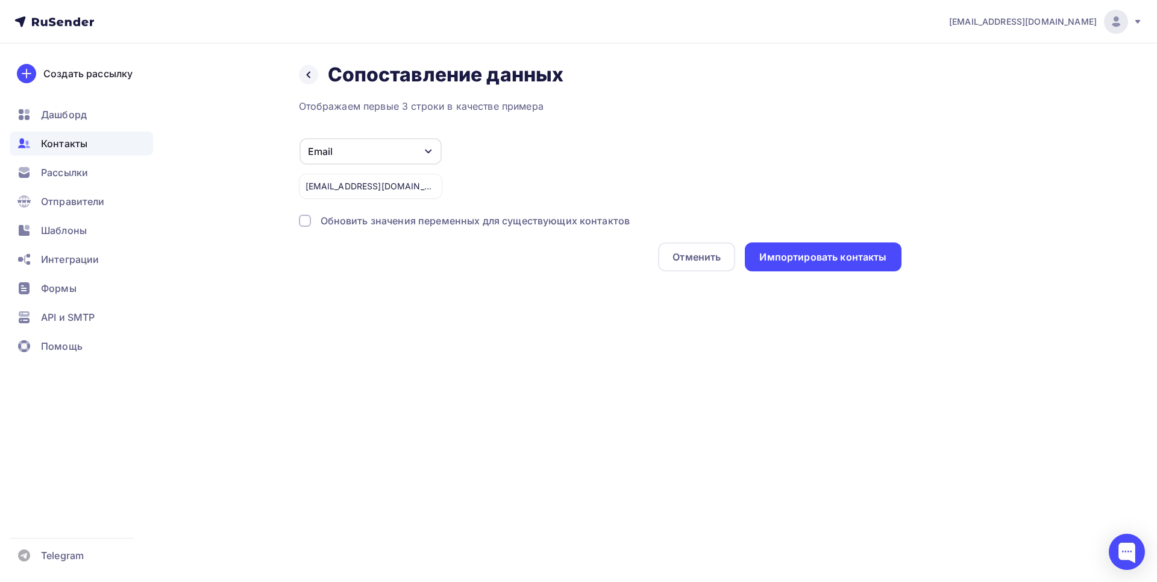
click at [304, 222] on div at bounding box center [305, 221] width 12 height 12
click at [783, 251] on div "Импортировать контакты" at bounding box center [823, 257] width 127 height 14
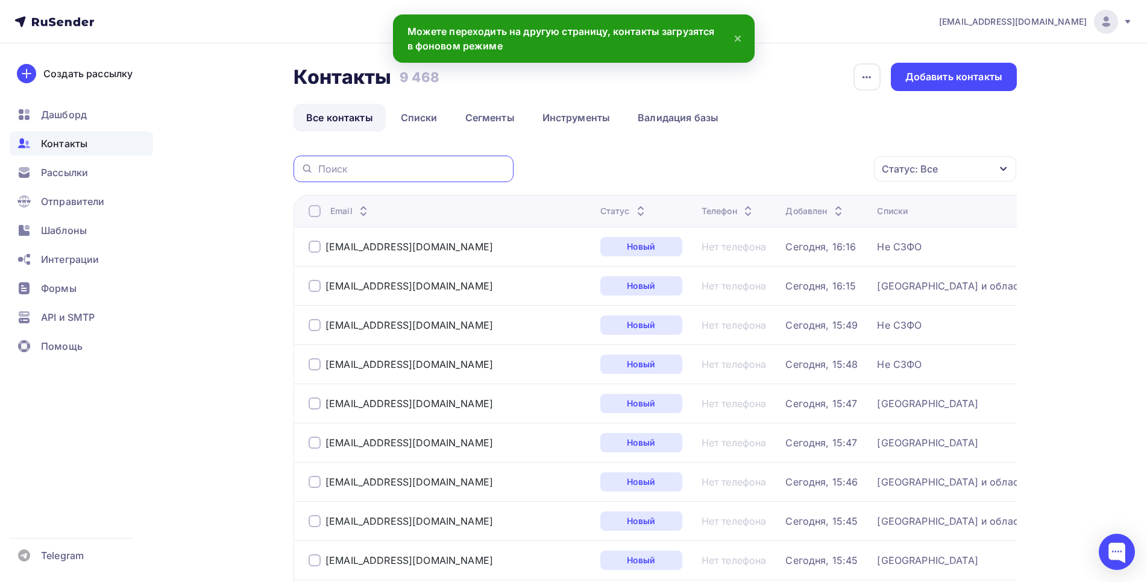
paste input "[EMAIL_ADDRESS][DOMAIN_NAME]"
type input "[EMAIL_ADDRESS][DOMAIN_NAME]"
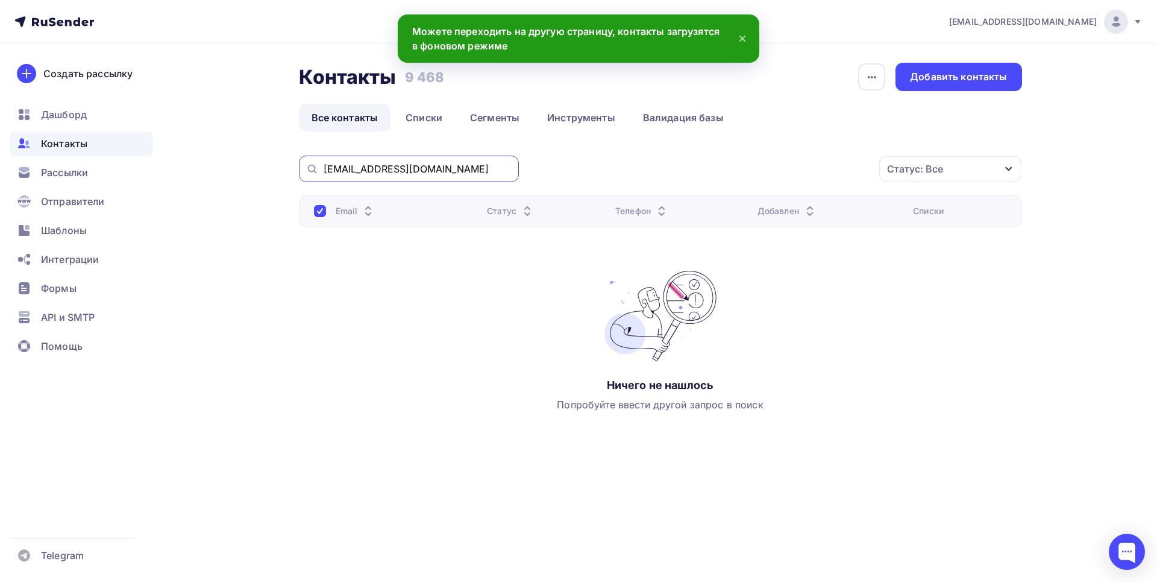
click at [413, 170] on input "[EMAIL_ADDRESS][DOMAIN_NAME]" at bounding box center [418, 168] width 188 height 13
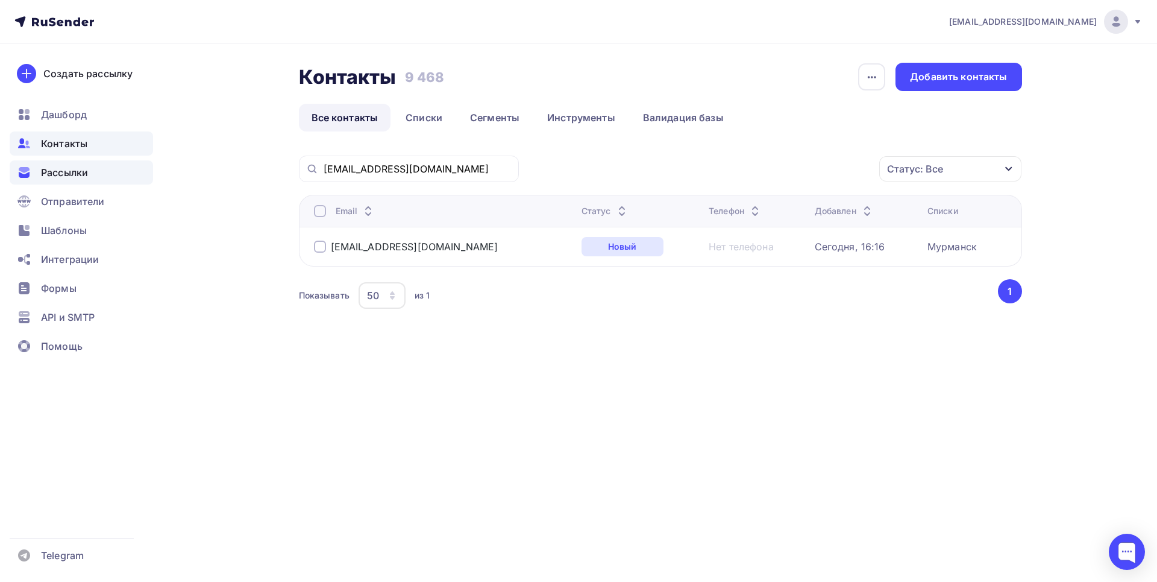
click at [76, 164] on div "Рассылки" at bounding box center [81, 172] width 143 height 24
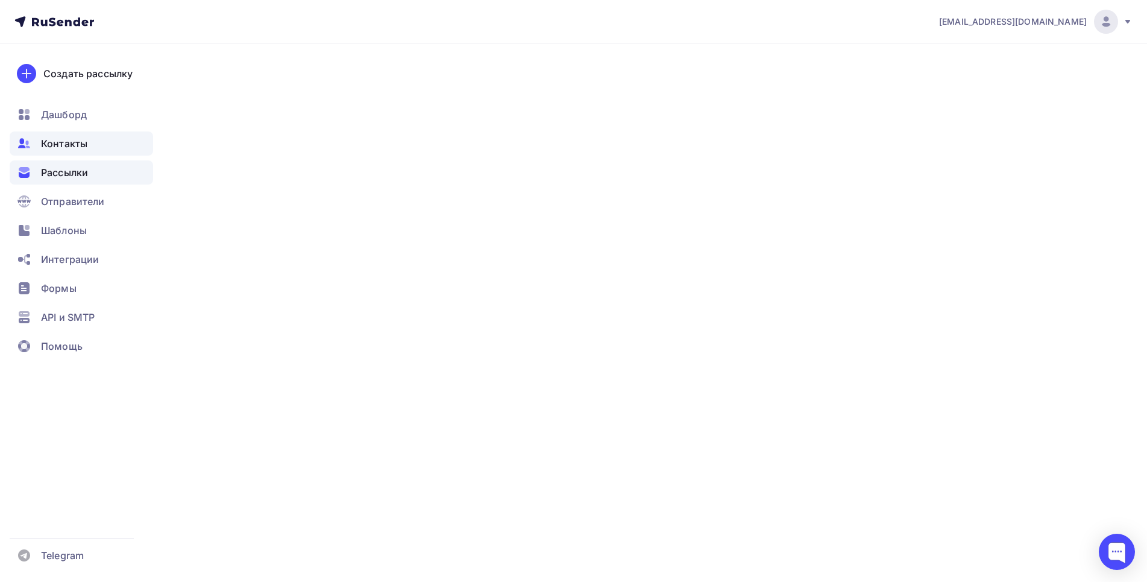
click at [72, 146] on span "Контакты" at bounding box center [64, 143] width 46 height 14
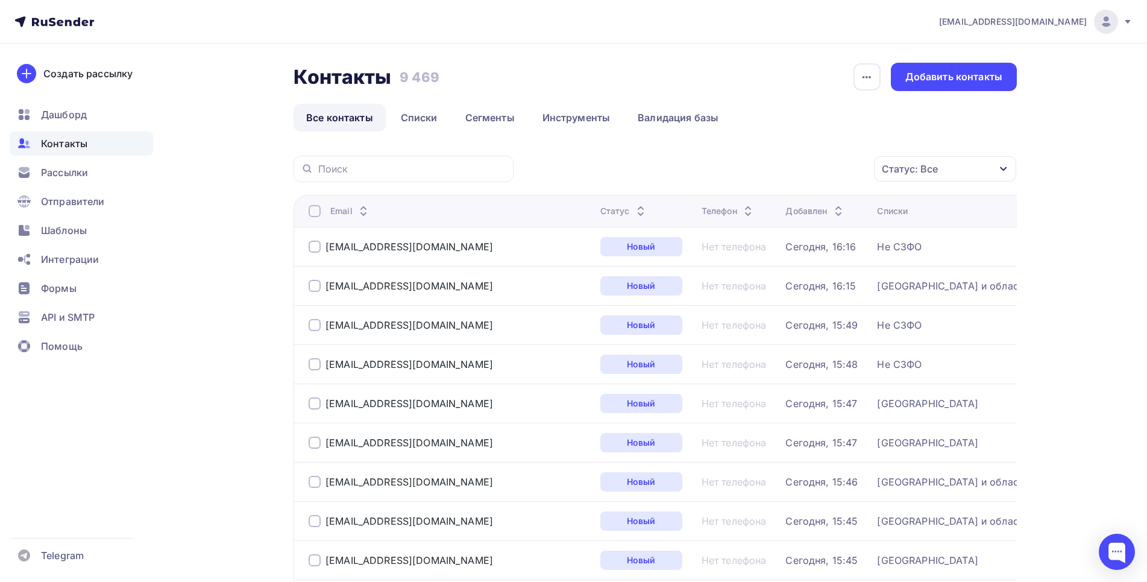
paste input "[EMAIL_ADDRESS][DOMAIN_NAME]"
type input "[EMAIL_ADDRESS][DOMAIN_NAME]"
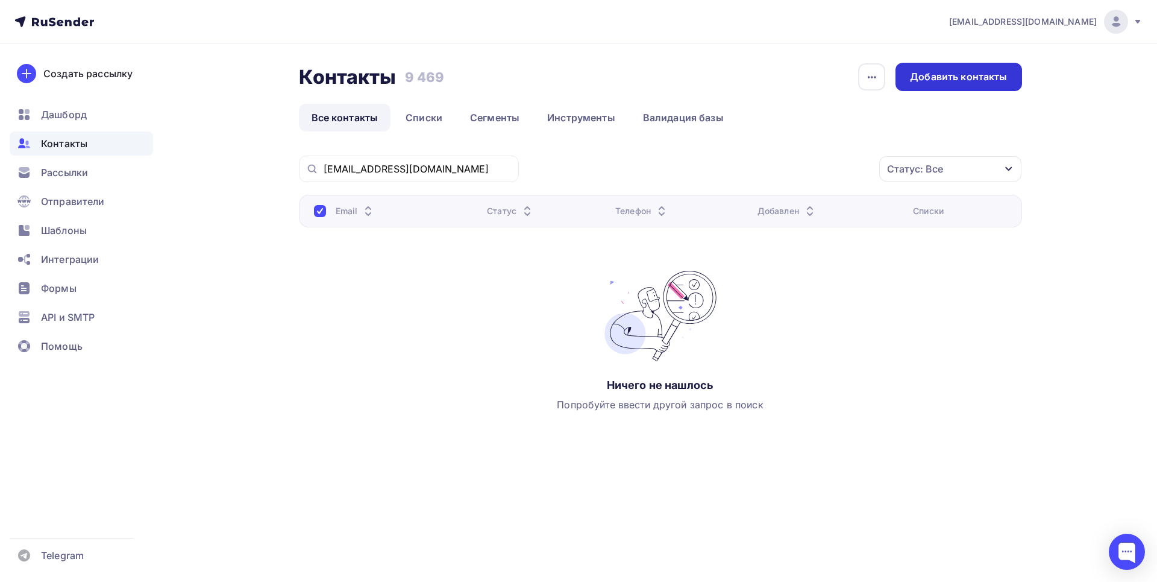
click at [927, 83] on div "Добавить контакты" at bounding box center [958, 77] width 97 height 14
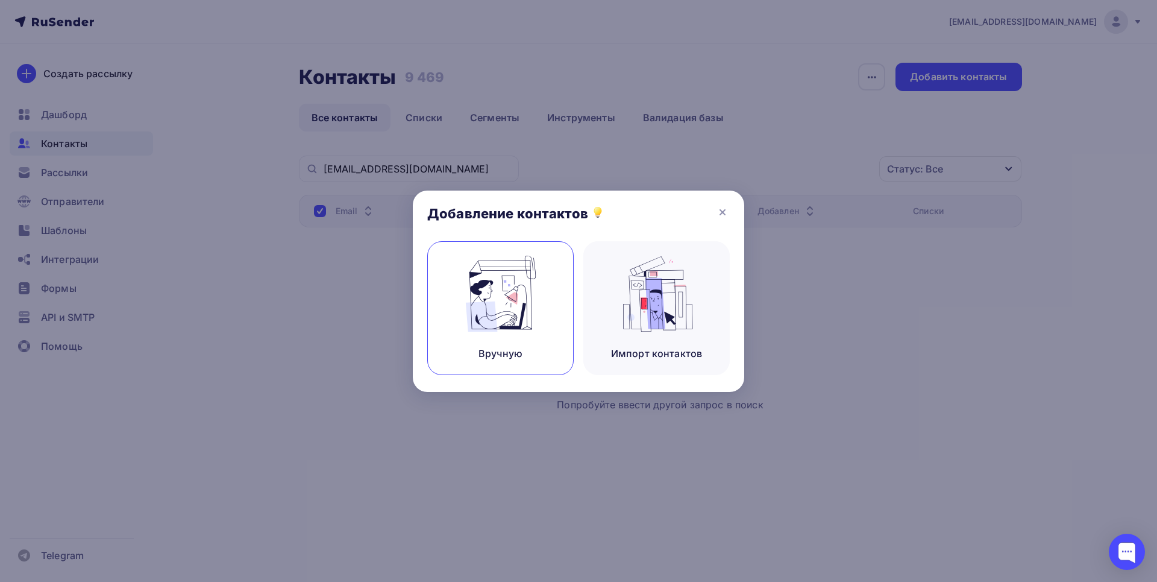
click at [449, 312] on div "Вручную" at bounding box center [500, 308] width 146 height 134
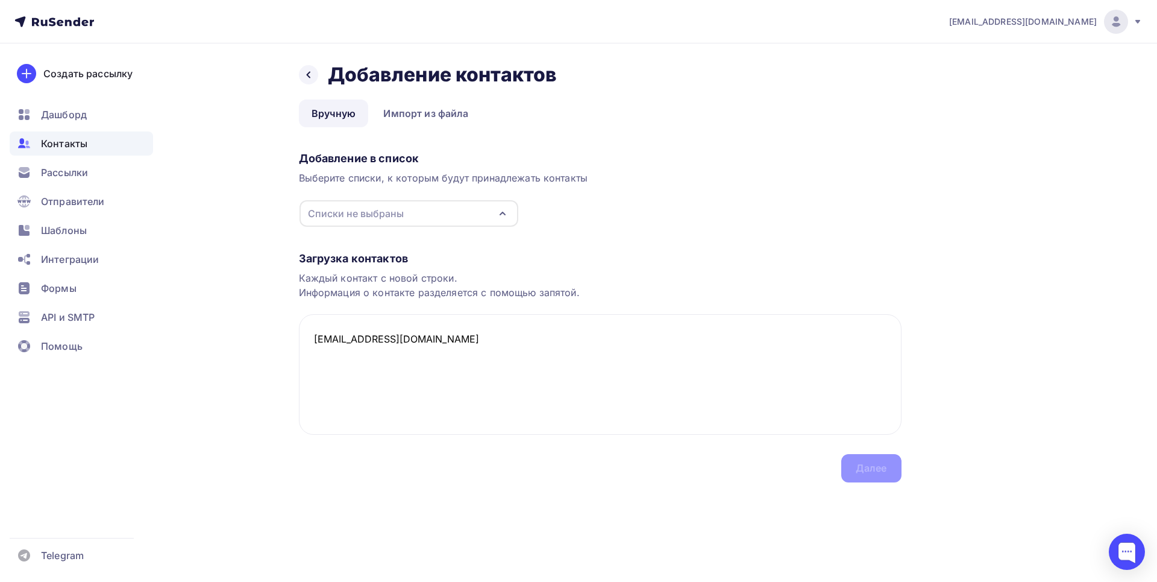
click at [344, 215] on div "Списки не выбраны" at bounding box center [356, 213] width 96 height 14
type textarea "[EMAIL_ADDRESS][DOMAIN_NAME]"
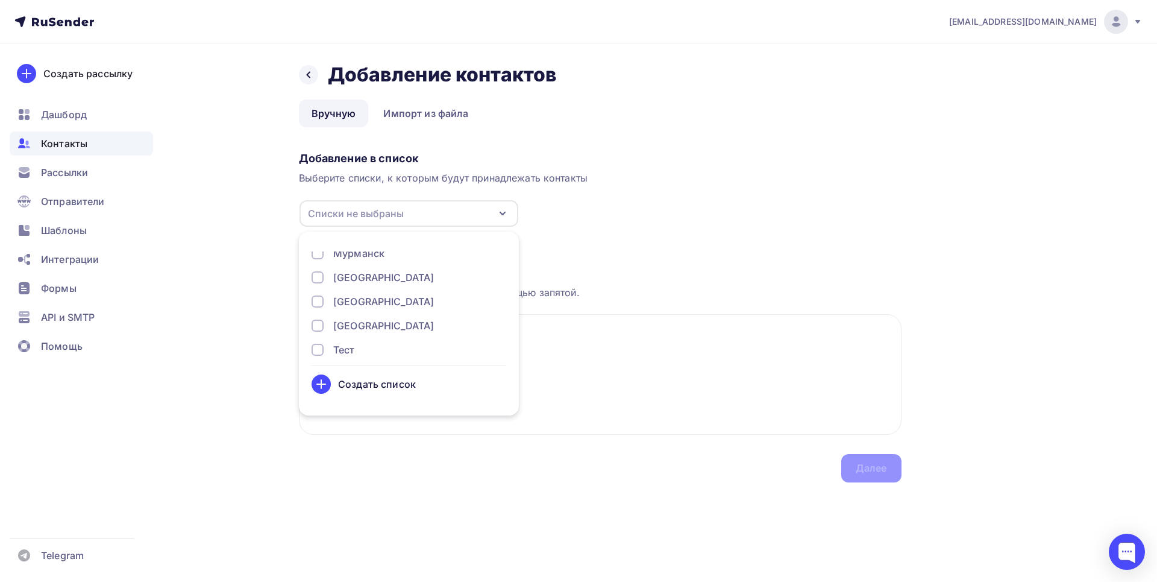
scroll to position [369, 0]
click at [59, 424] on div "Создать рассылку [GEOGRAPHIC_DATA] Контакты Рассылки Отправители Шаблоны Интегр…" at bounding box center [81, 312] width 163 height 538
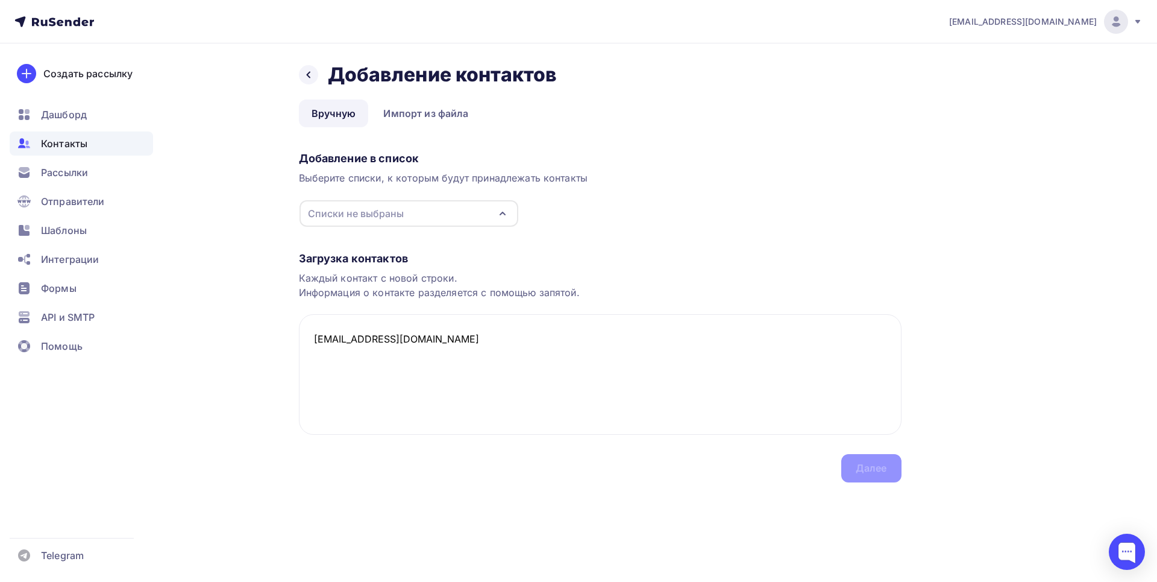
click at [338, 210] on div "Списки не выбраны" at bounding box center [356, 213] width 96 height 14
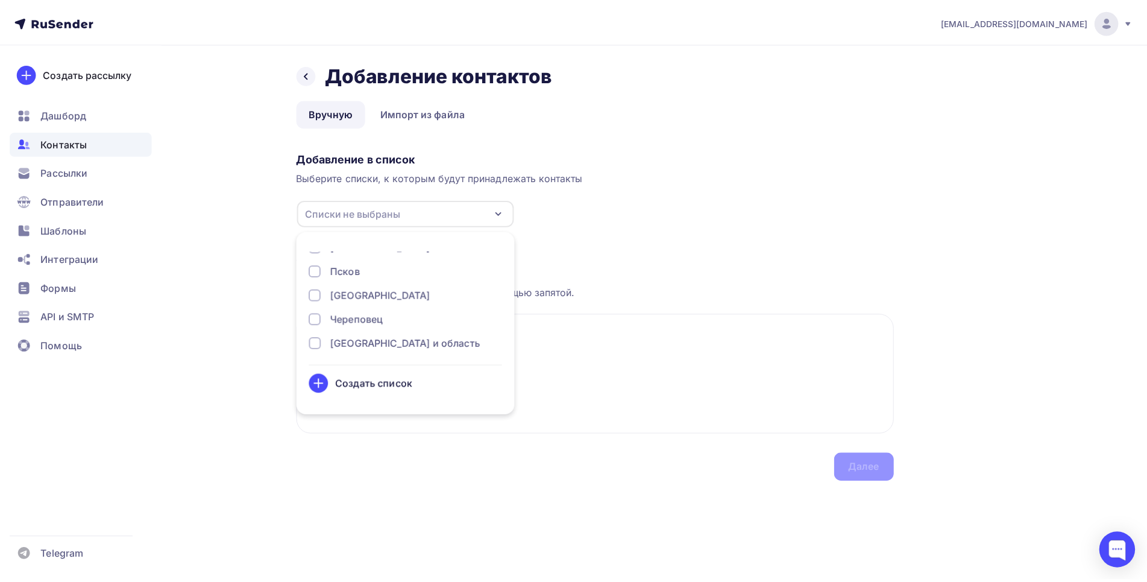
scroll to position [246, 0]
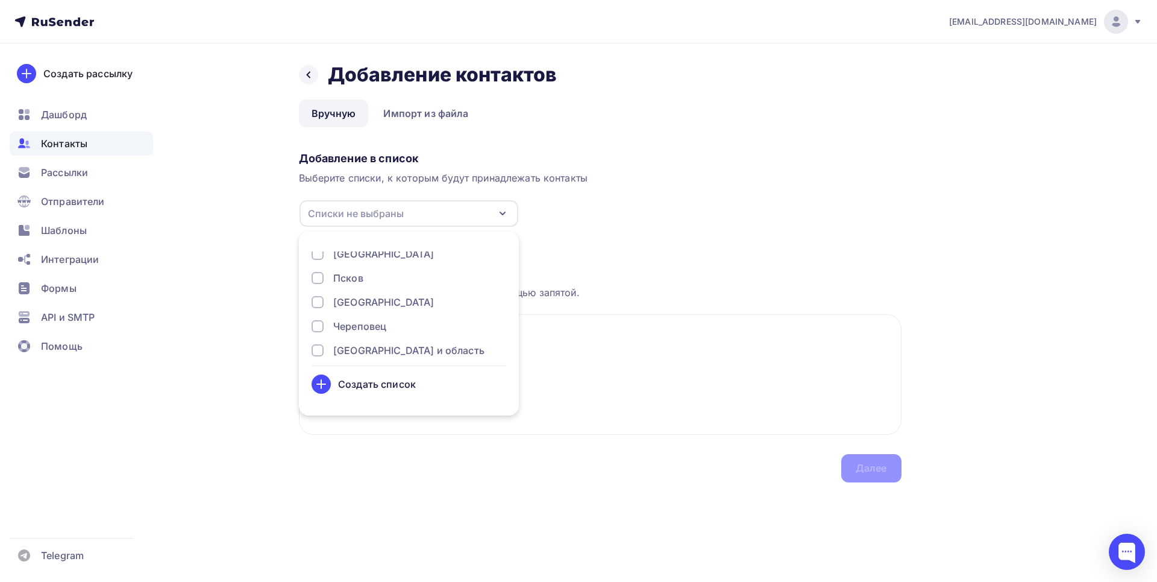
click at [320, 256] on div at bounding box center [318, 254] width 12 height 12
click at [862, 467] on div "Далее" at bounding box center [871, 468] width 31 height 14
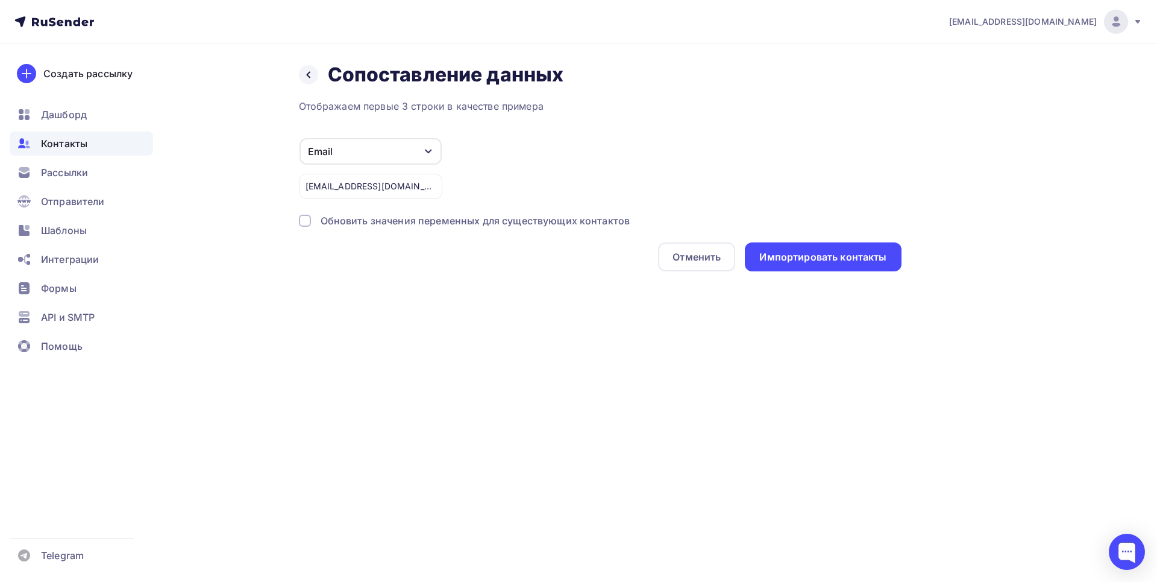
click at [309, 217] on div at bounding box center [305, 221] width 12 height 12
click at [805, 254] on div "Импортировать контакты" at bounding box center [823, 257] width 127 height 14
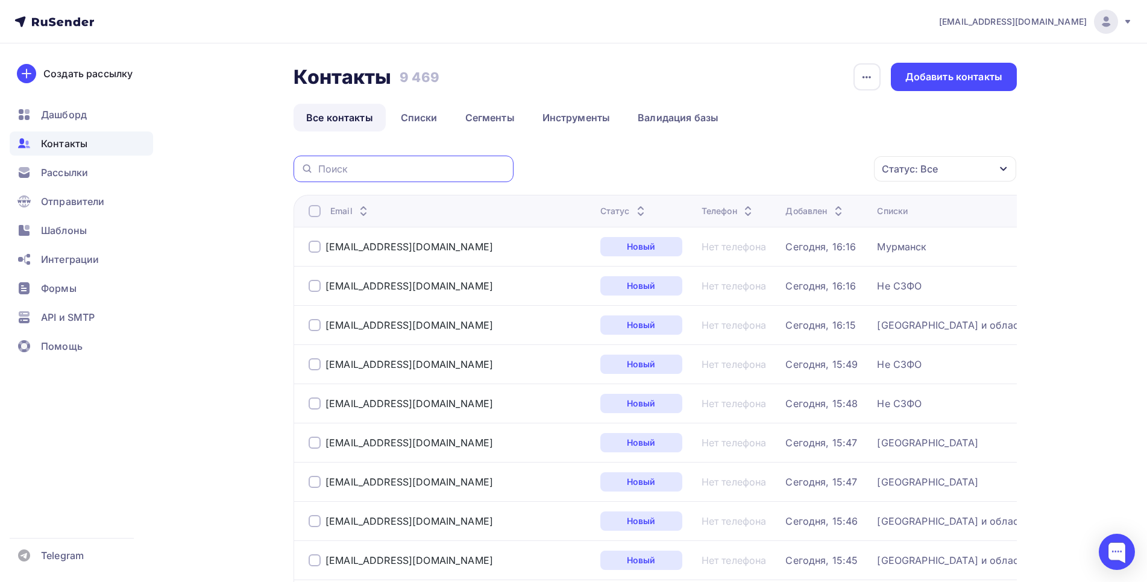
paste input "[EMAIL_ADDRESS][DOMAIN_NAME]"
type input "[EMAIL_ADDRESS][DOMAIN_NAME]"
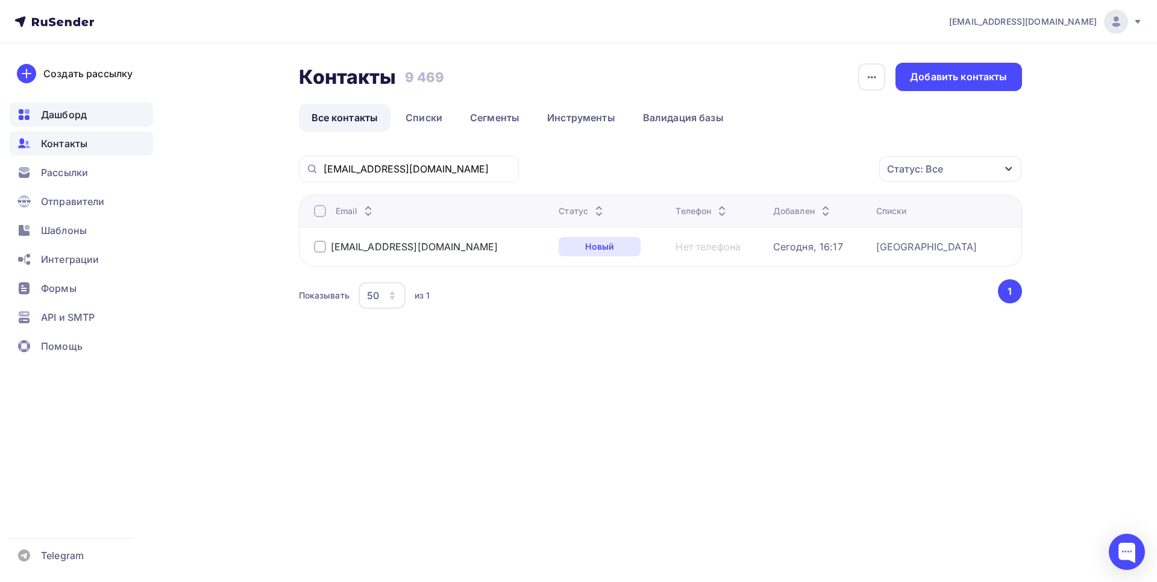
click at [61, 120] on span "Дашборд" at bounding box center [64, 114] width 46 height 14
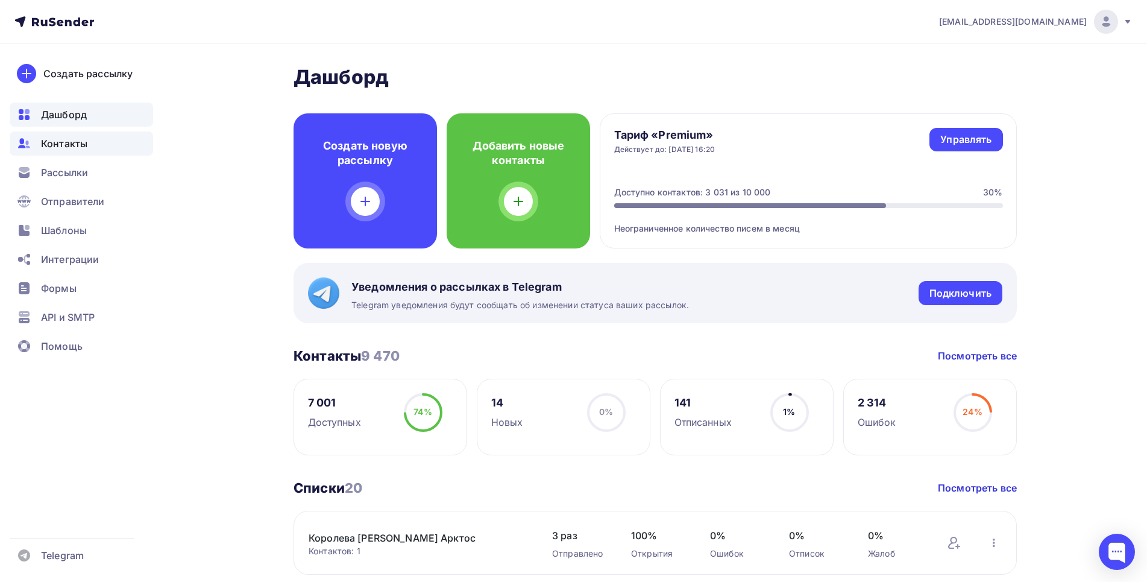
click at [64, 143] on span "Контакты" at bounding box center [64, 143] width 46 height 14
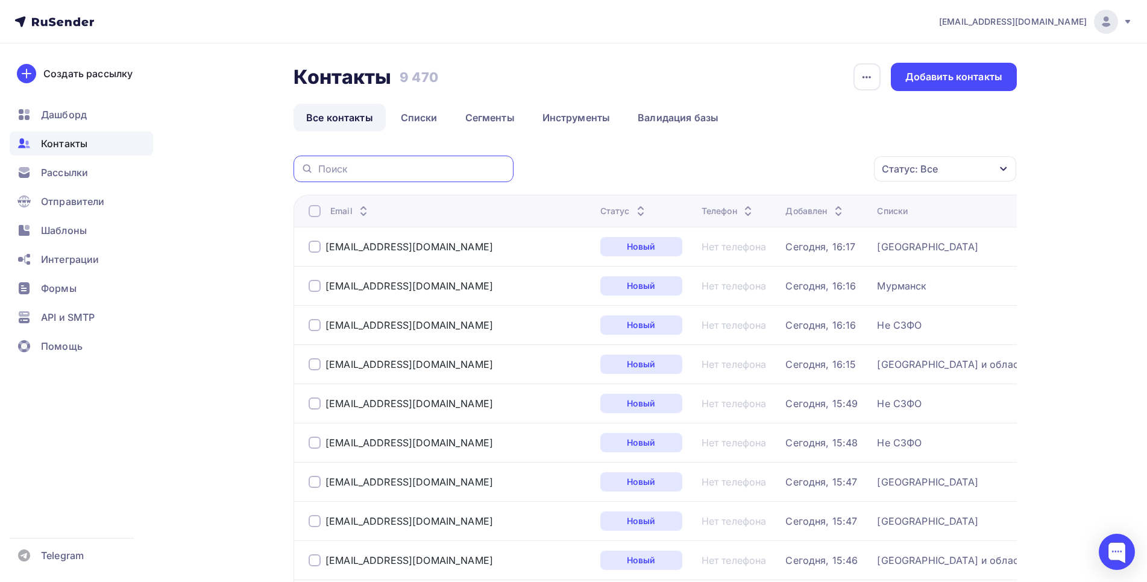
paste input "[EMAIL_ADDRESS][DOMAIN_NAME]"
type input "[EMAIL_ADDRESS][DOMAIN_NAME]"
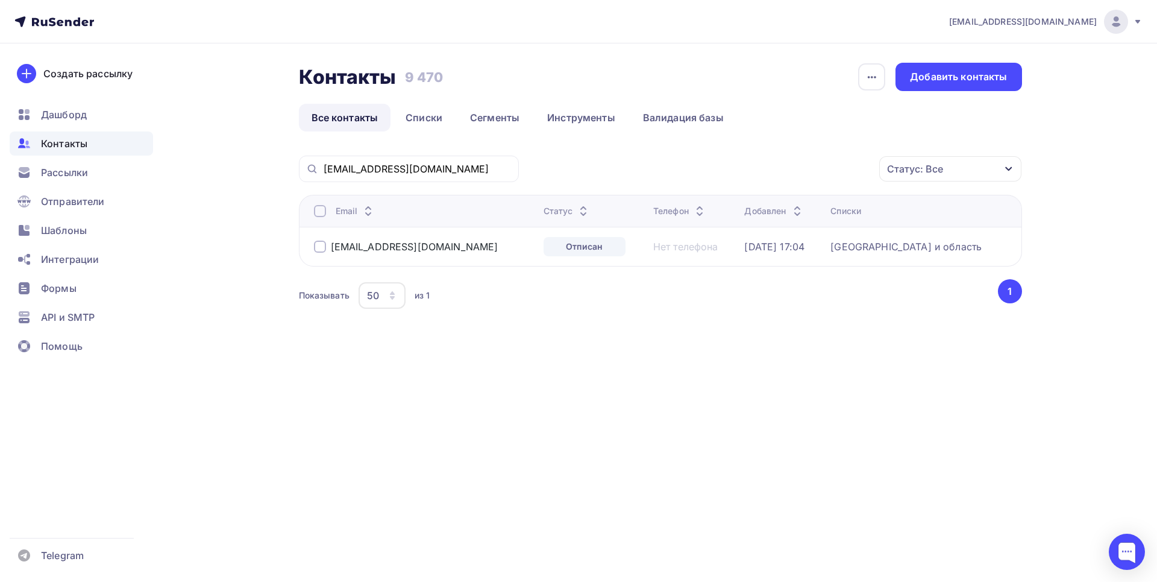
click at [432, 244] on div "[EMAIL_ADDRESS][DOMAIN_NAME]" at bounding box center [424, 246] width 220 height 19
click at [552, 244] on div "Отписан" at bounding box center [585, 246] width 82 height 19
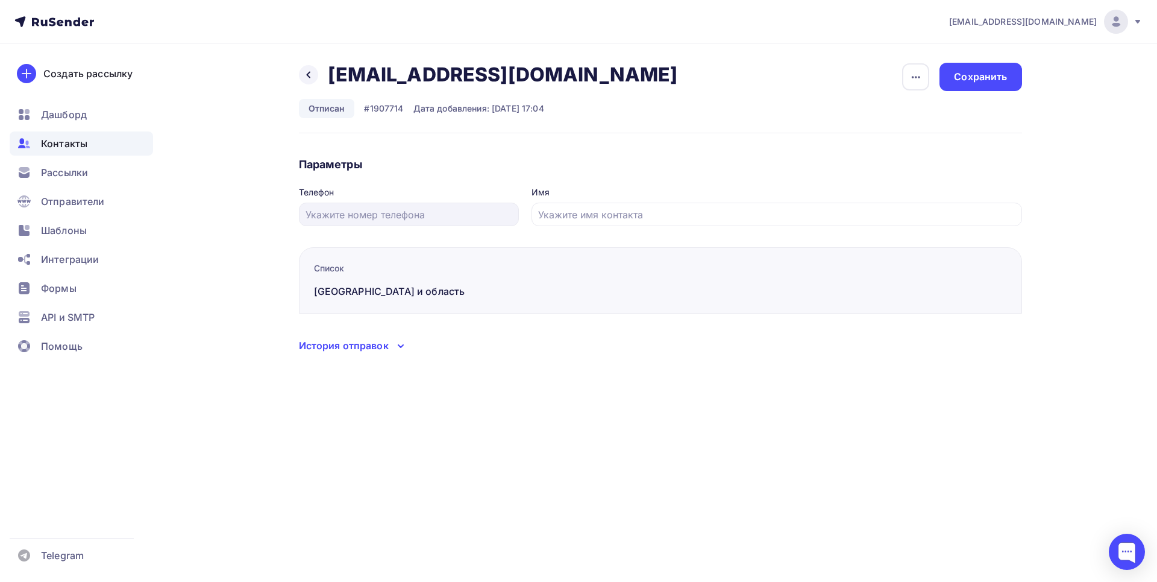
click at [361, 344] on div "История отправок" at bounding box center [344, 345] width 90 height 14
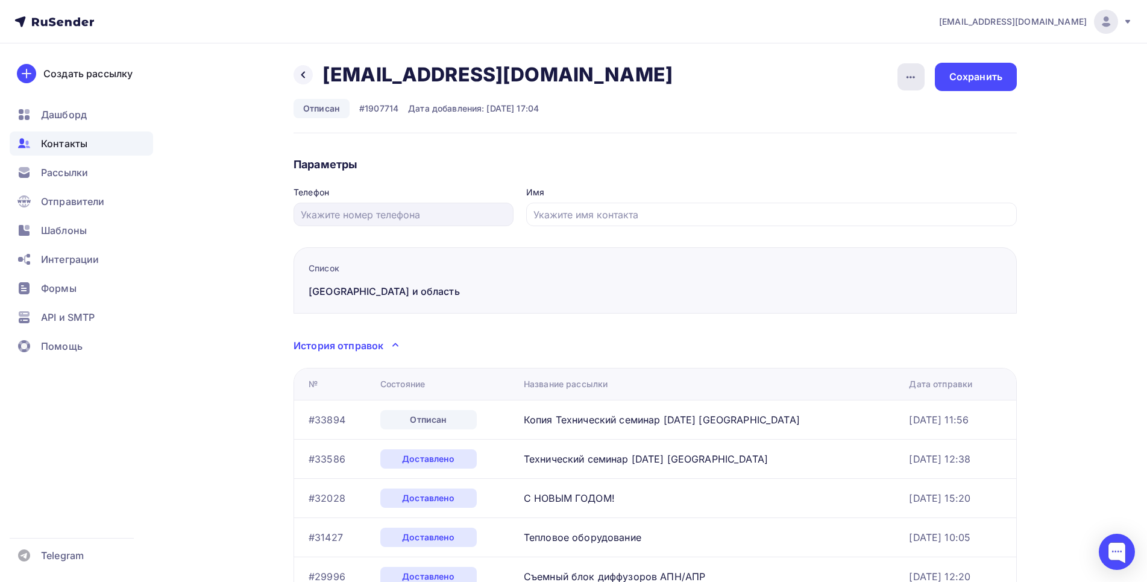
click at [912, 69] on div "button" at bounding box center [911, 76] width 27 height 27
click at [828, 114] on div "Удалить" at bounding box center [865, 114] width 116 height 14
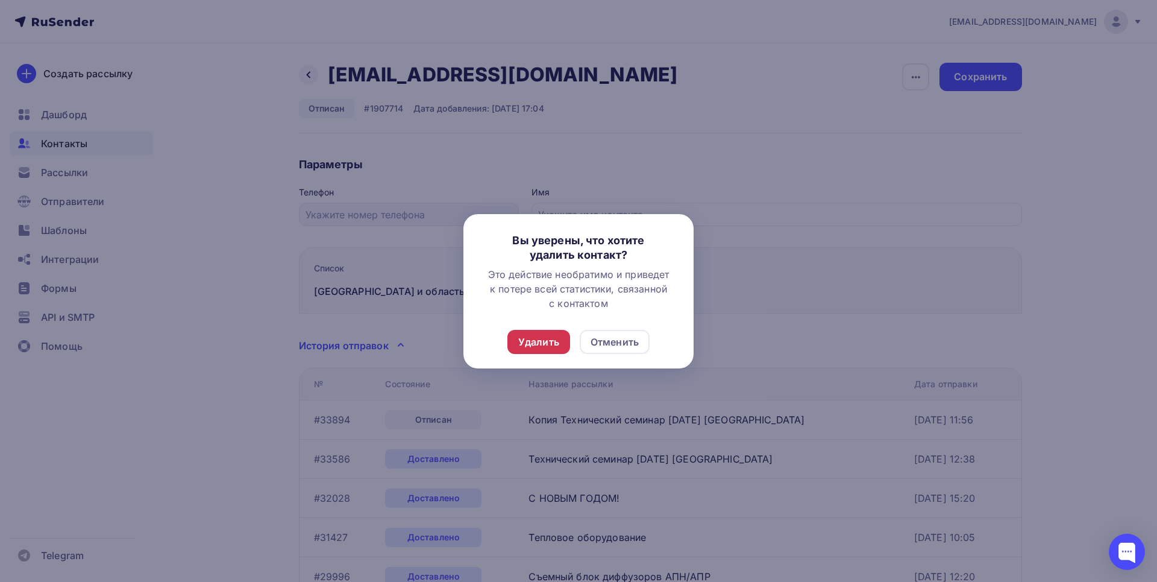
click at [545, 341] on div "Удалить" at bounding box center [538, 342] width 41 height 14
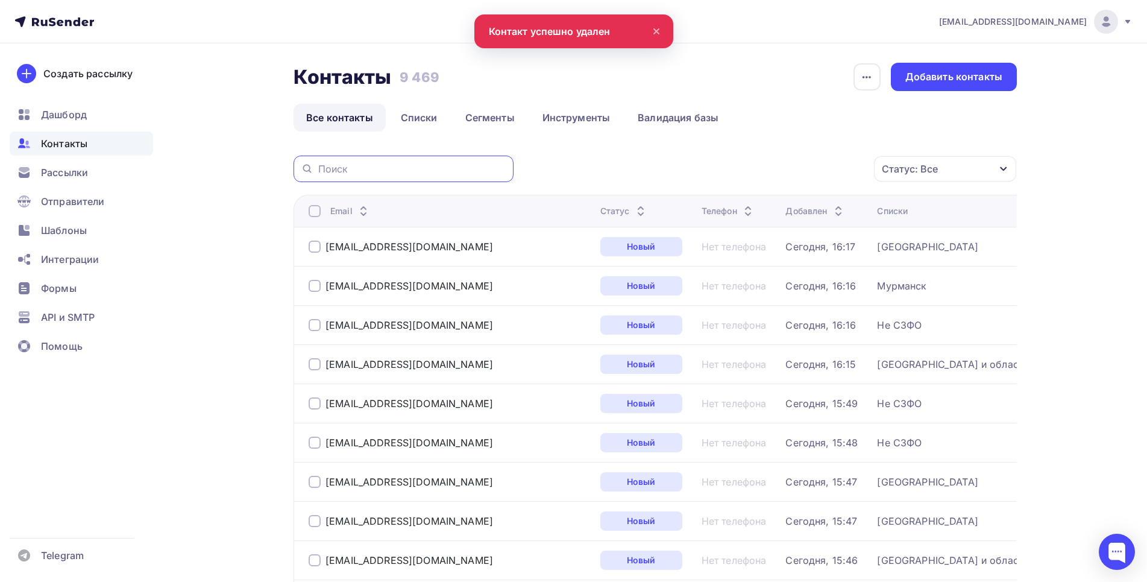
paste input "[DOMAIN_NAME][EMAIL_ADDRESS][DOMAIN_NAME]"
type input "[DOMAIN_NAME][EMAIL_ADDRESS][DOMAIN_NAME]"
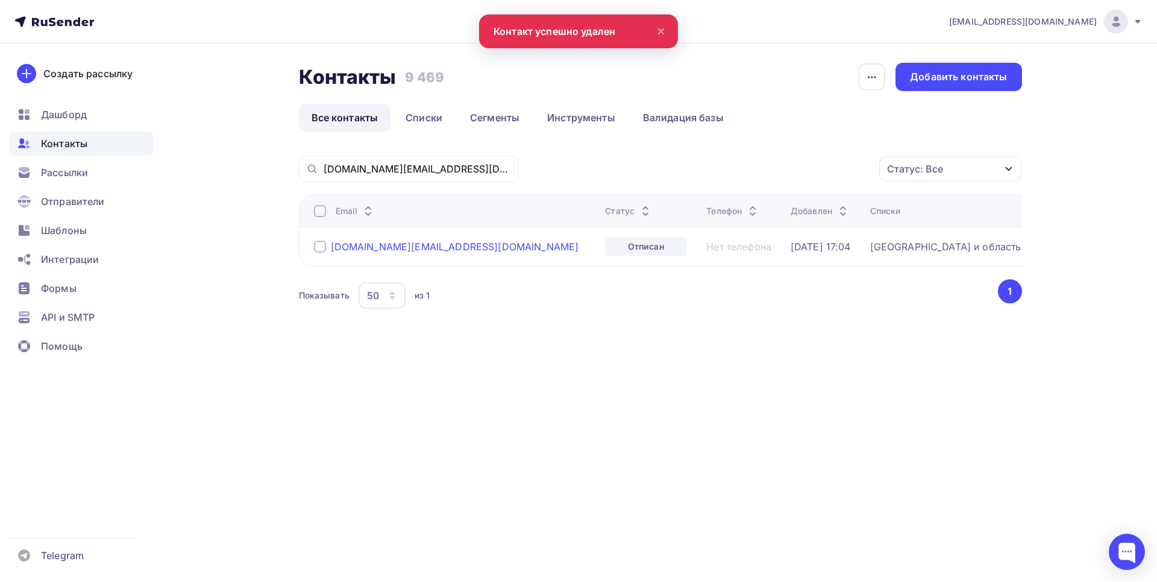
click at [391, 244] on div "[DOMAIN_NAME][EMAIL_ADDRESS][DOMAIN_NAME]" at bounding box center [455, 247] width 248 height 12
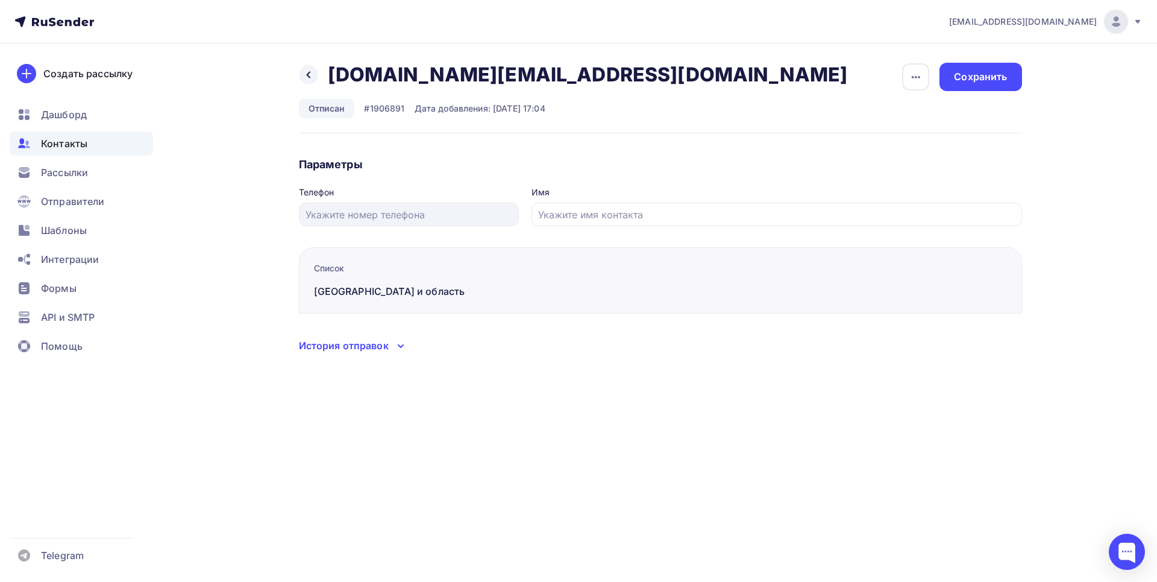
click at [385, 347] on div "История отправок" at bounding box center [344, 345] width 90 height 14
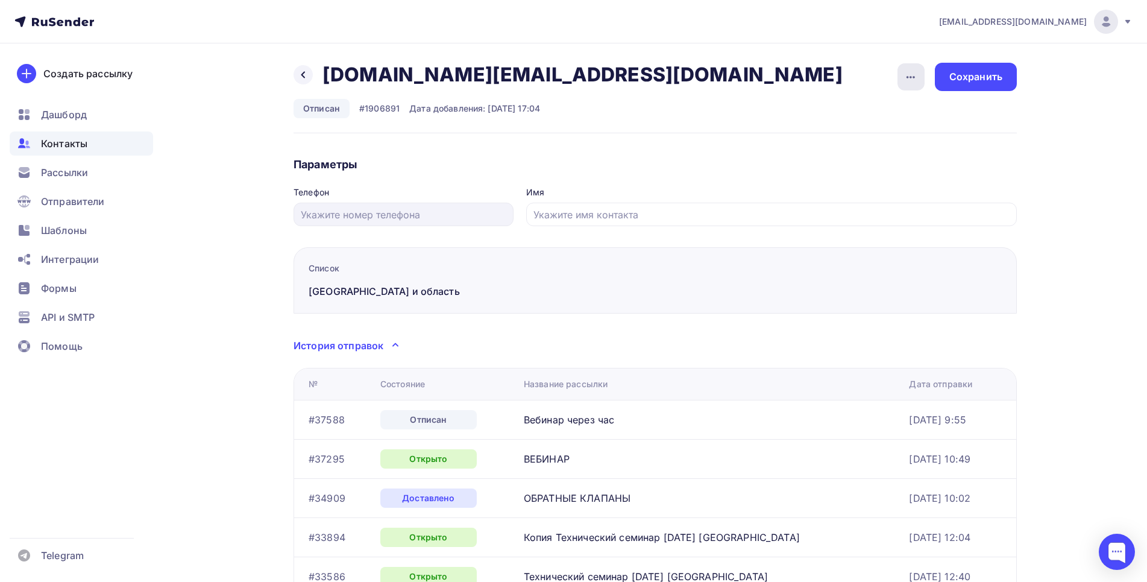
click at [907, 78] on icon "button" at bounding box center [911, 77] width 14 height 14
click at [852, 116] on div "Удалить" at bounding box center [865, 114] width 116 height 14
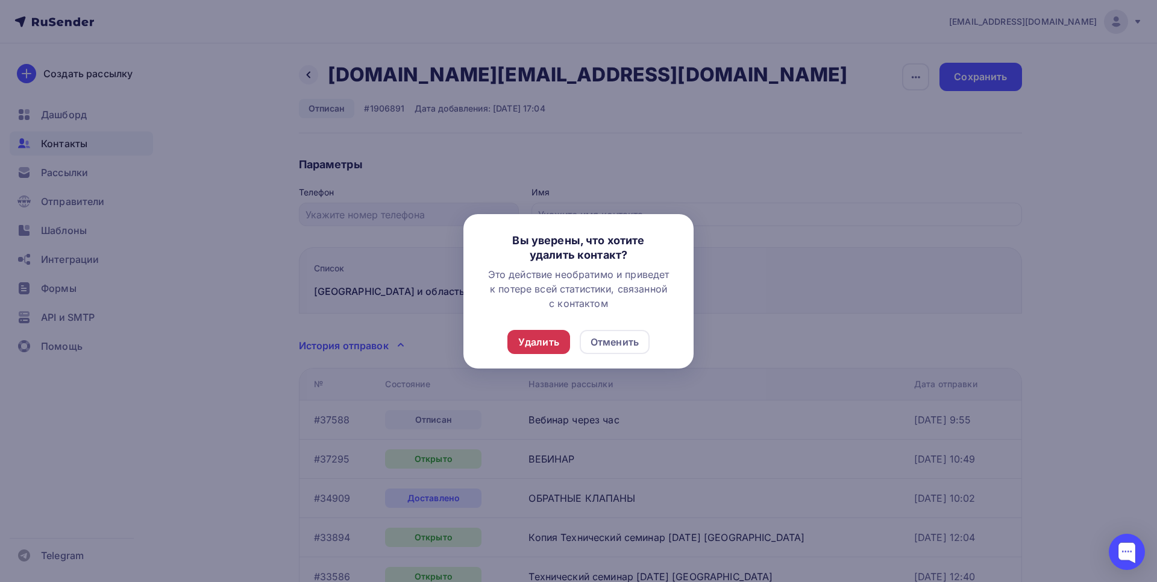
click at [526, 349] on div "Удалить" at bounding box center [539, 342] width 63 height 24
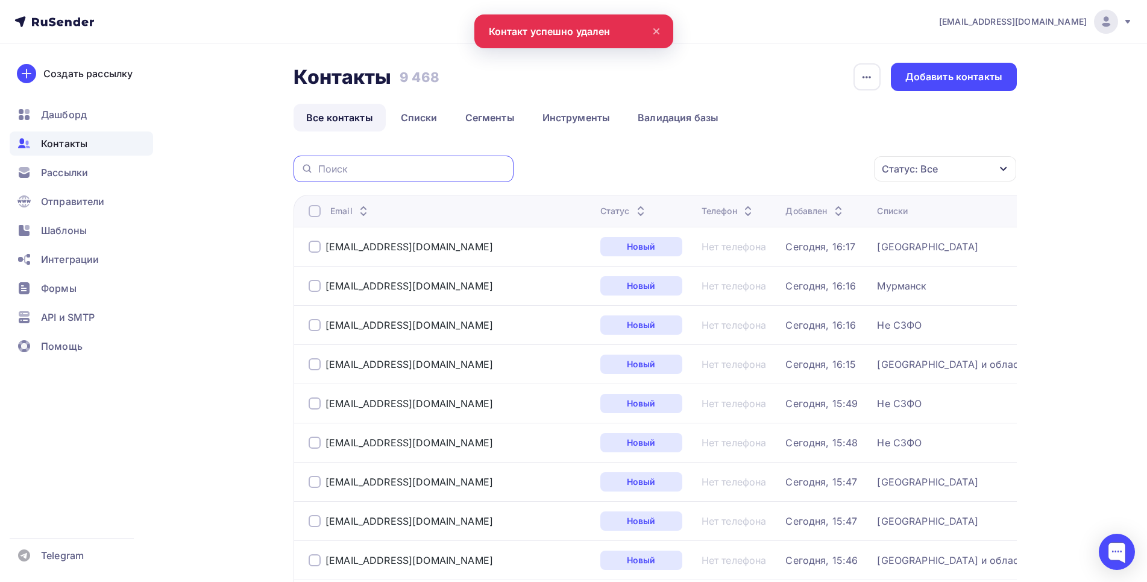
paste input "[EMAIL_ADDRESS][DOMAIN_NAME]"
type input "[EMAIL_ADDRESS][DOMAIN_NAME]"
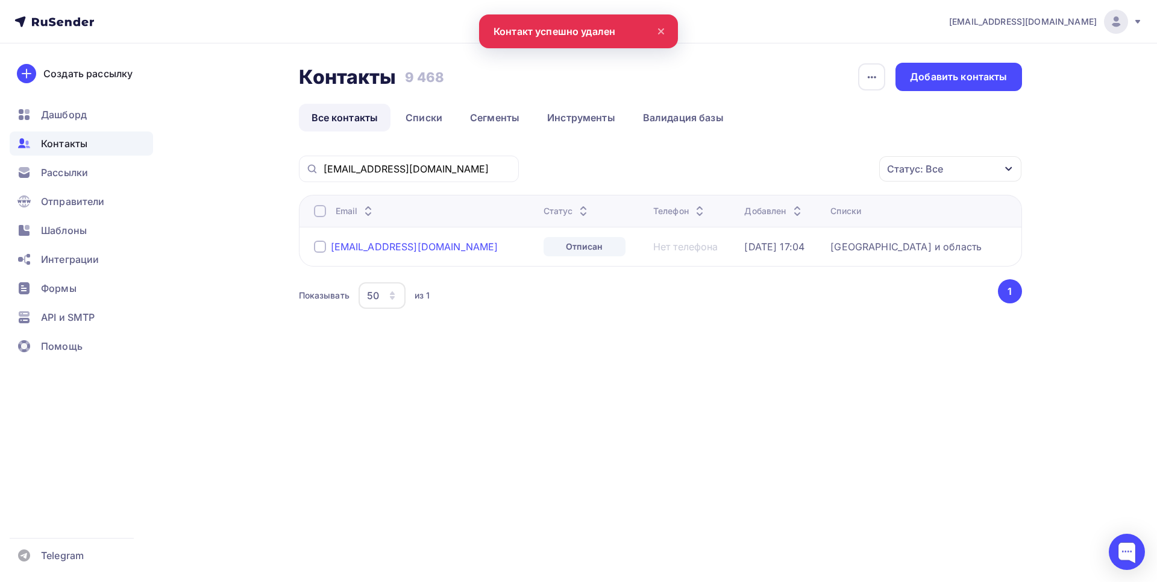
click at [386, 251] on div "[EMAIL_ADDRESS][DOMAIN_NAME]" at bounding box center [415, 247] width 168 height 12
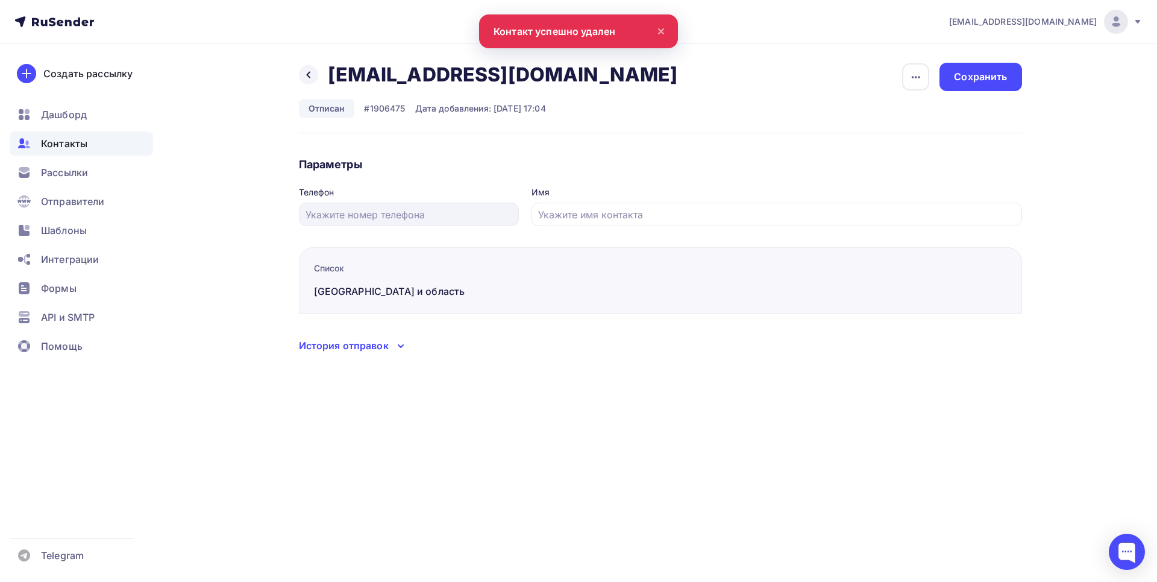
click at [371, 345] on div "История отправок" at bounding box center [344, 345] width 90 height 14
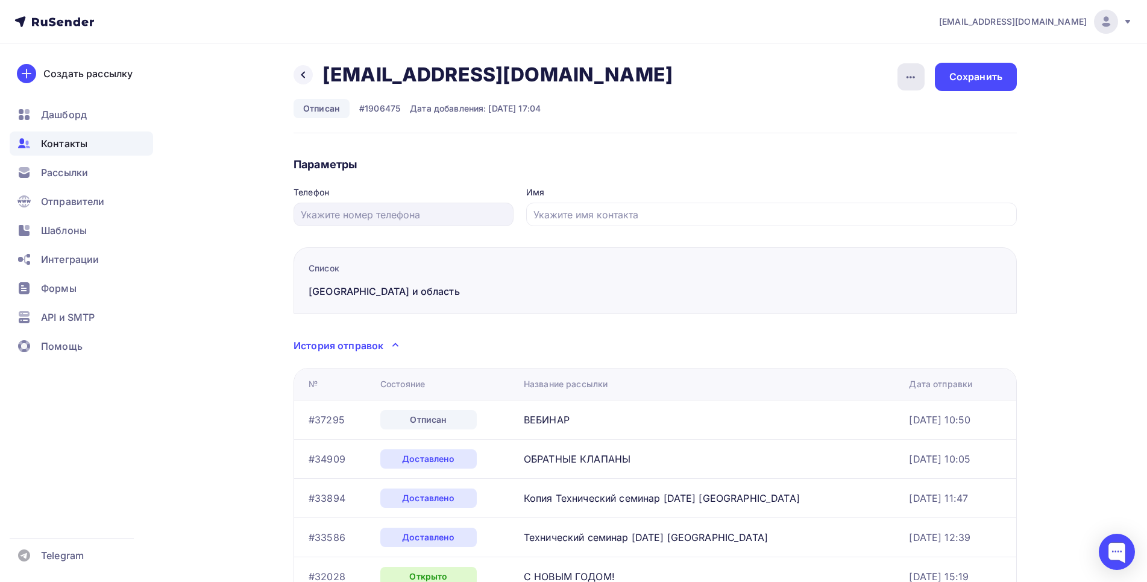
click at [913, 72] on icon "button" at bounding box center [911, 77] width 14 height 14
click at [846, 107] on link "Удалить" at bounding box center [865, 114] width 130 height 24
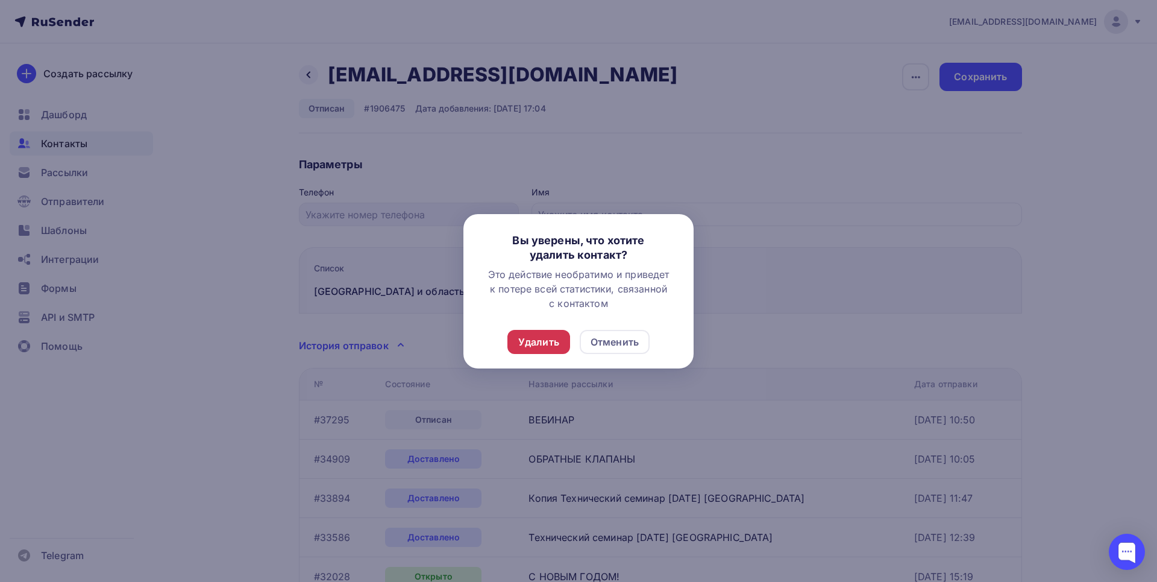
click at [544, 341] on div "Удалить" at bounding box center [538, 342] width 41 height 14
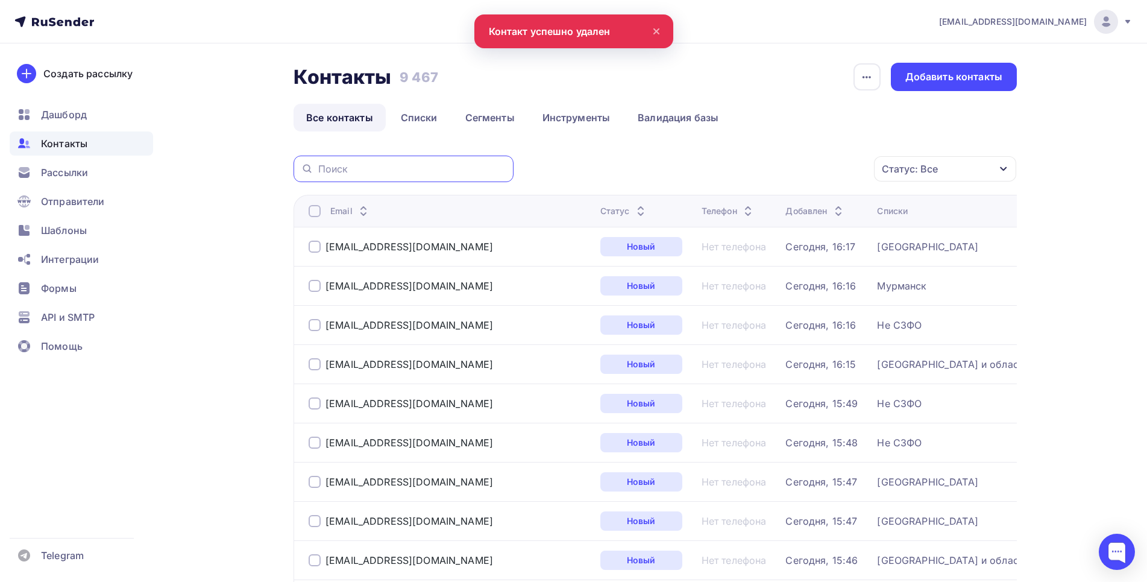
paste input "[EMAIL_ADDRESS][DOMAIN_NAME]"
type input "[EMAIL_ADDRESS]@[DOMAIN_NAME]"
drag, startPoint x: 489, startPoint y: 166, endPoint x: 262, endPoint y: 163, distance: 227.3
click at [318, 166] on input "[EMAIL_ADDRESS]@[DOMAIN_NAME]" at bounding box center [412, 168] width 188 height 13
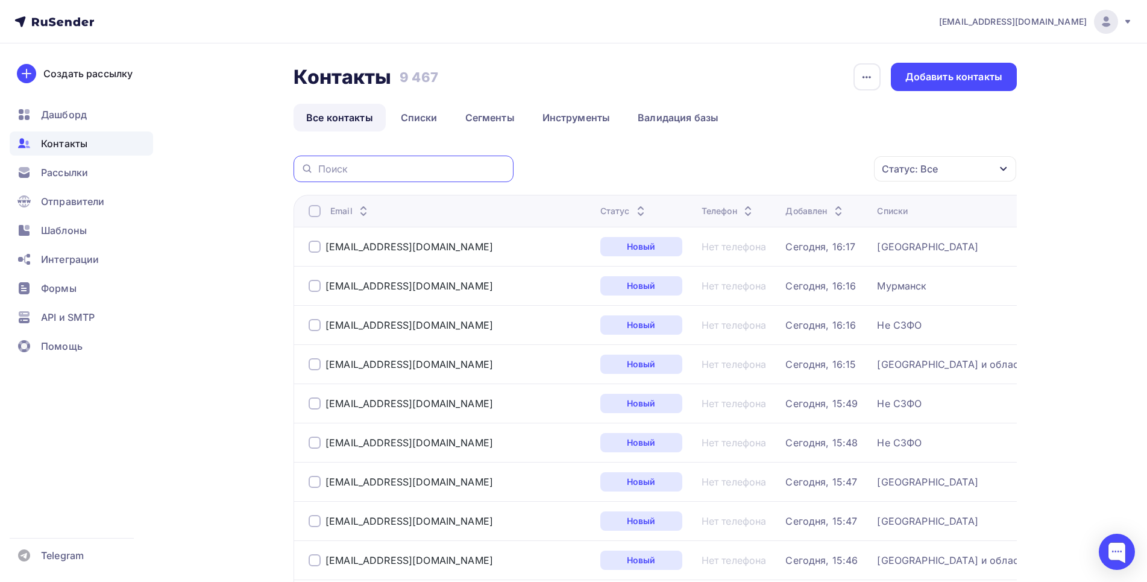
paste input "[EMAIL_ADDRESS][DOMAIN_NAME]"
type input "[EMAIL_ADDRESS][DOMAIN_NAME]"
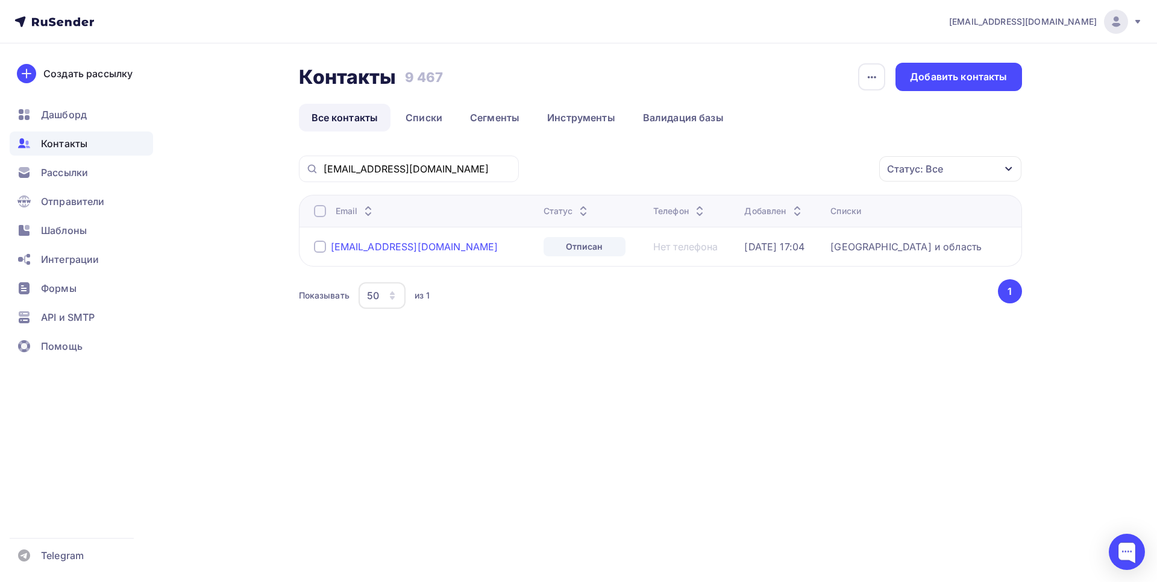
click at [393, 248] on div "[EMAIL_ADDRESS][DOMAIN_NAME]" at bounding box center [415, 247] width 168 height 12
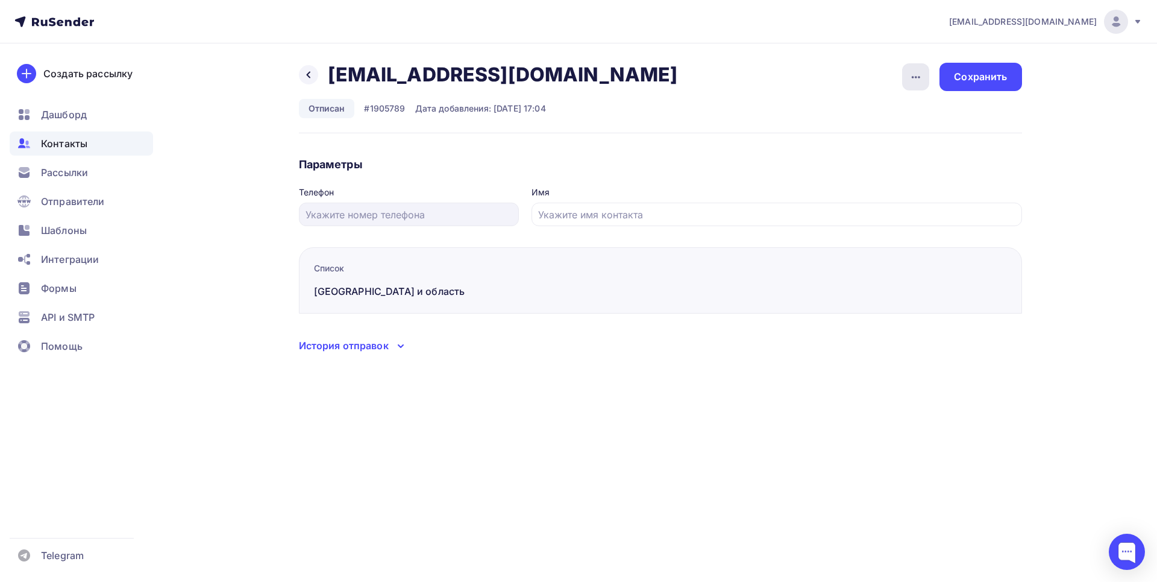
click at [915, 77] on icon "button" at bounding box center [916, 77] width 14 height 14
click at [839, 122] on link "Удалить" at bounding box center [870, 114] width 130 height 24
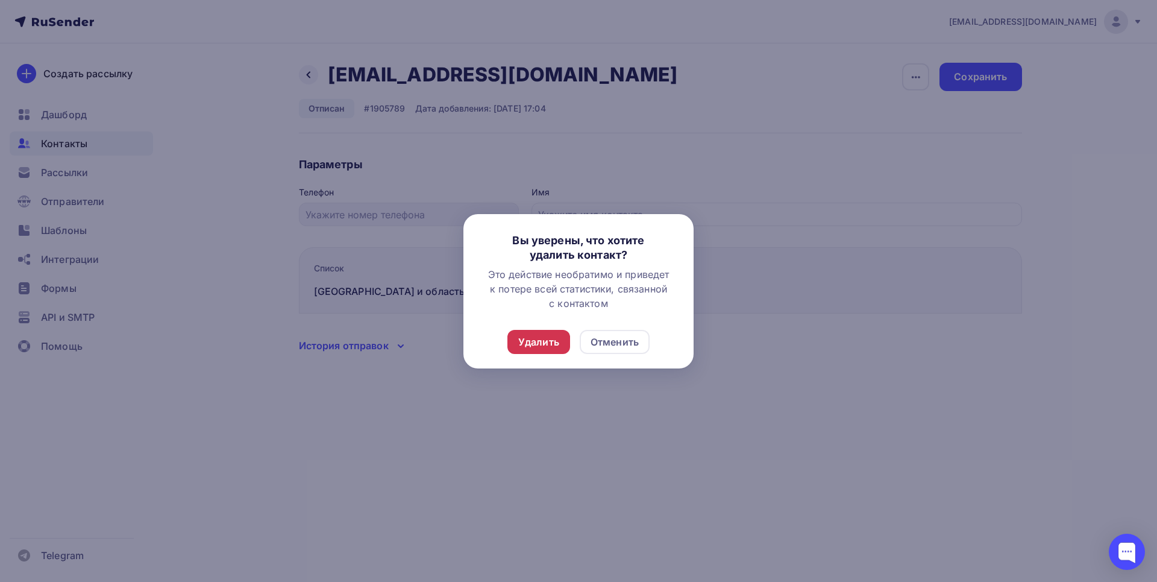
click at [537, 341] on div "Удалить" at bounding box center [538, 342] width 41 height 14
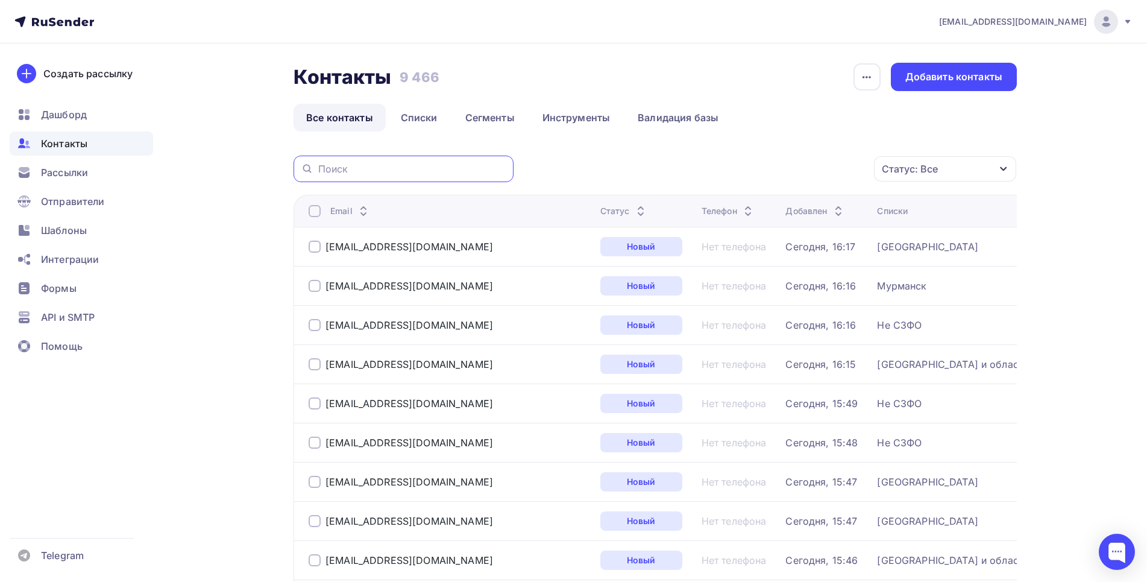
paste input "[PERSON_NAME][EMAIL_ADDRESS][DOMAIN_NAME]"
type input "[PERSON_NAME][EMAIL_ADDRESS][DOMAIN_NAME]"
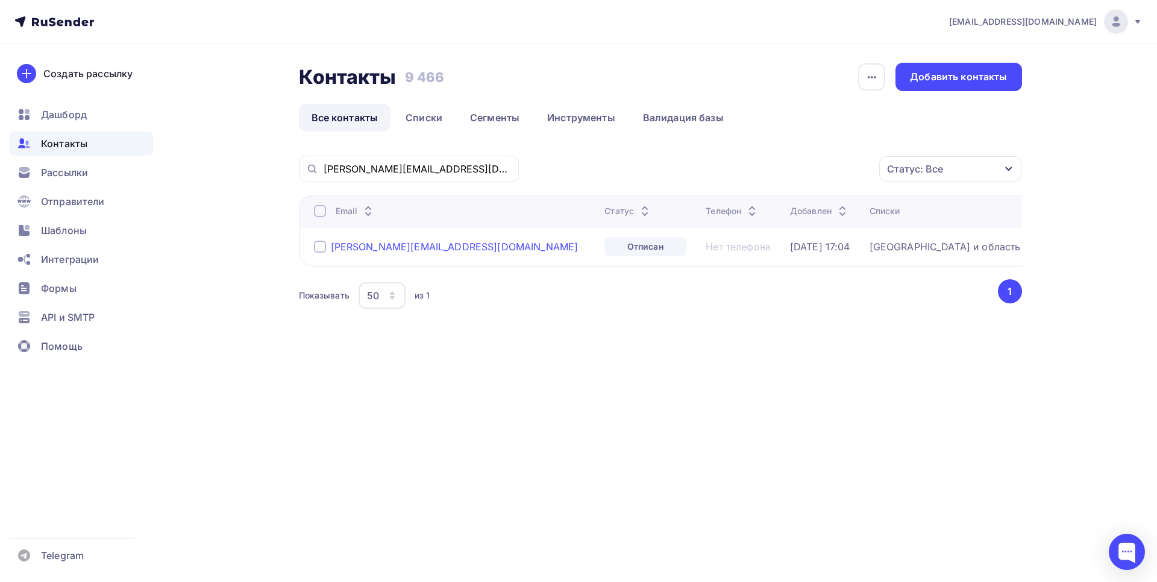
click at [402, 252] on div "[PERSON_NAME][EMAIL_ADDRESS][DOMAIN_NAME]" at bounding box center [455, 247] width 248 height 12
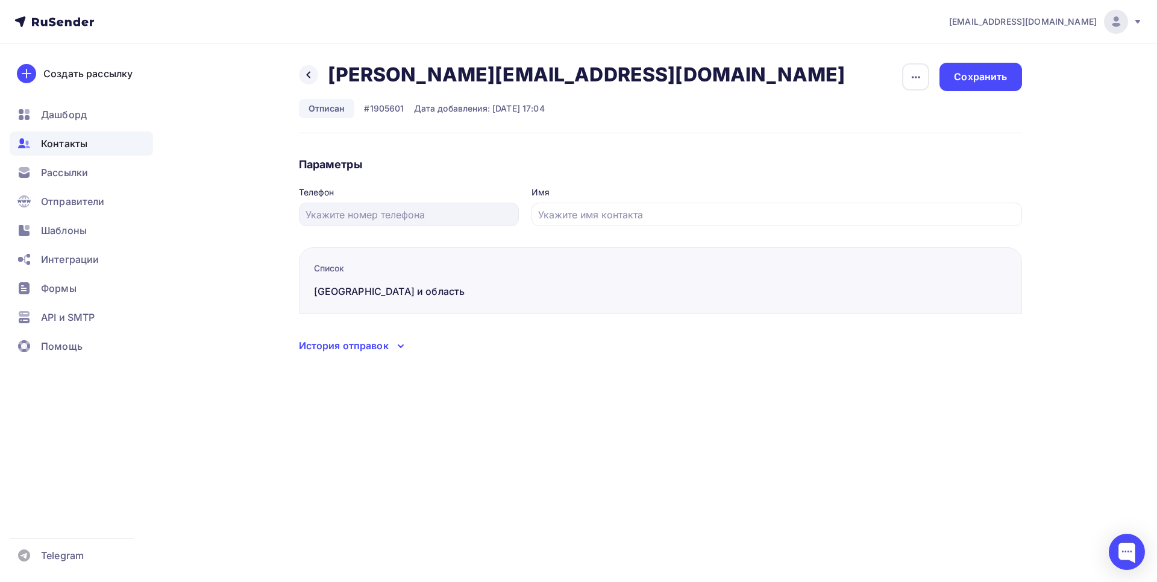
click at [364, 352] on div "История отправок" at bounding box center [344, 345] width 90 height 14
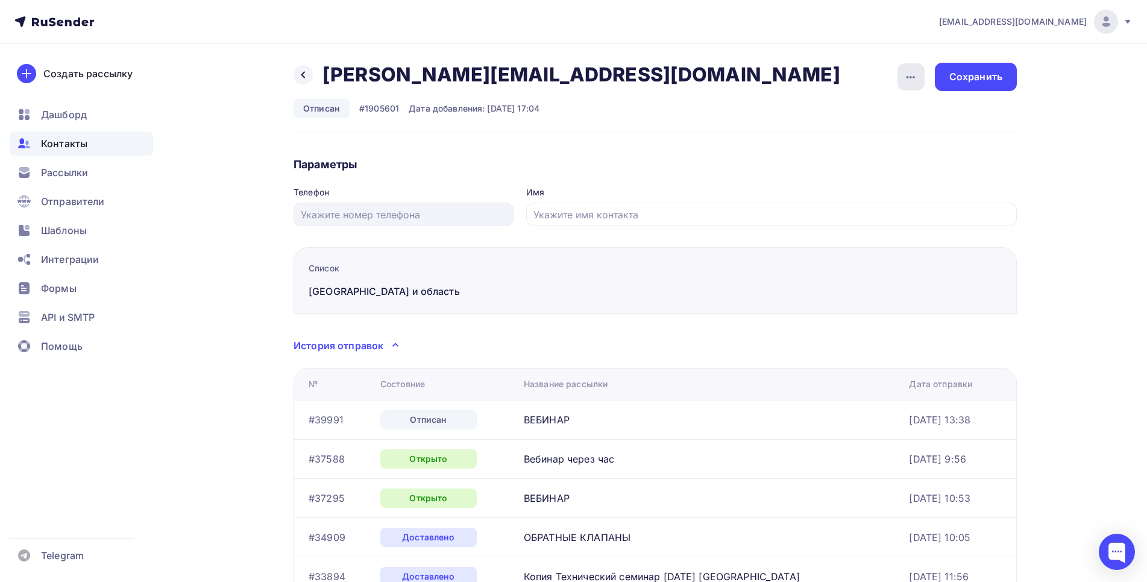
click at [903, 68] on div "button" at bounding box center [911, 76] width 27 height 27
click at [828, 126] on link "Удалить" at bounding box center [865, 114] width 130 height 24
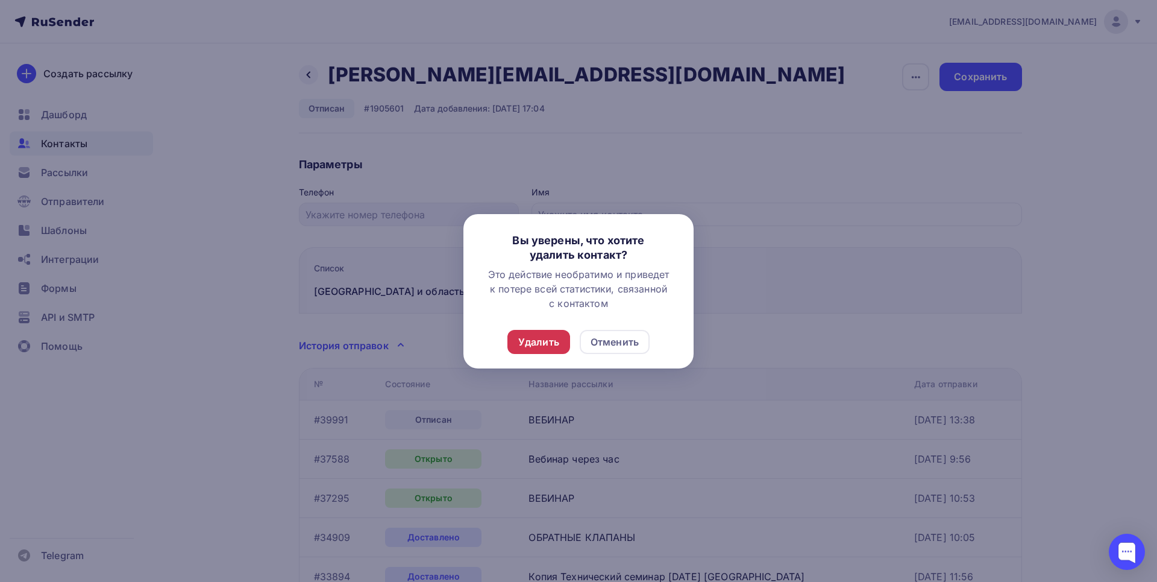
click at [544, 348] on div "Удалить" at bounding box center [538, 342] width 41 height 14
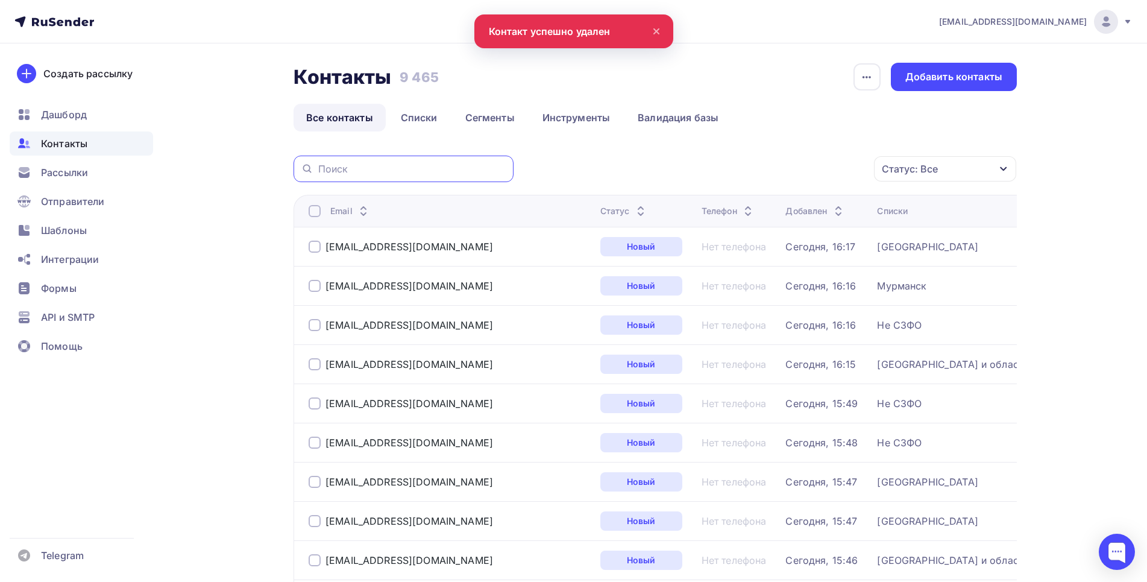
paste input "[EMAIL_ADDRESS][DOMAIN_NAME]"
type input "[EMAIL_ADDRESS][DOMAIN_NAME]"
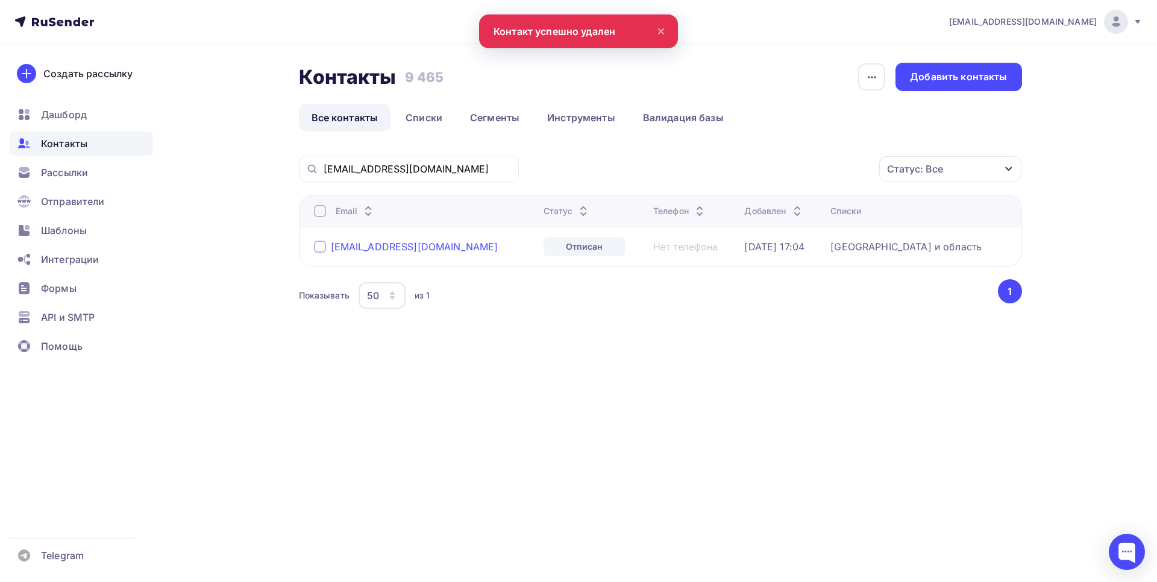
click at [384, 250] on div "[EMAIL_ADDRESS][DOMAIN_NAME]" at bounding box center [415, 247] width 168 height 12
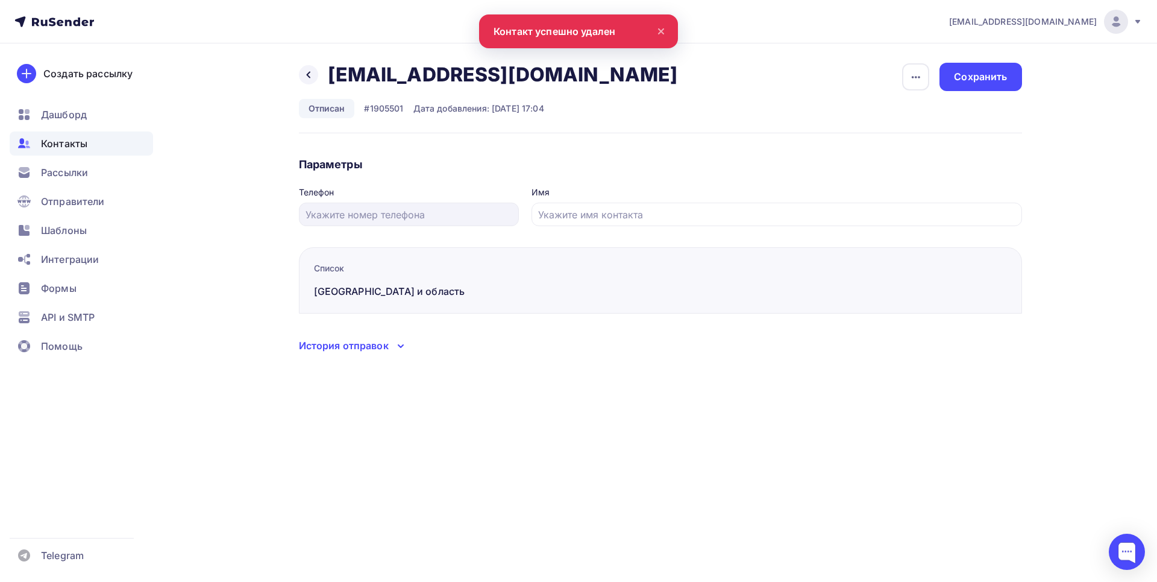
click at [367, 350] on div "История отправок" at bounding box center [344, 345] width 90 height 14
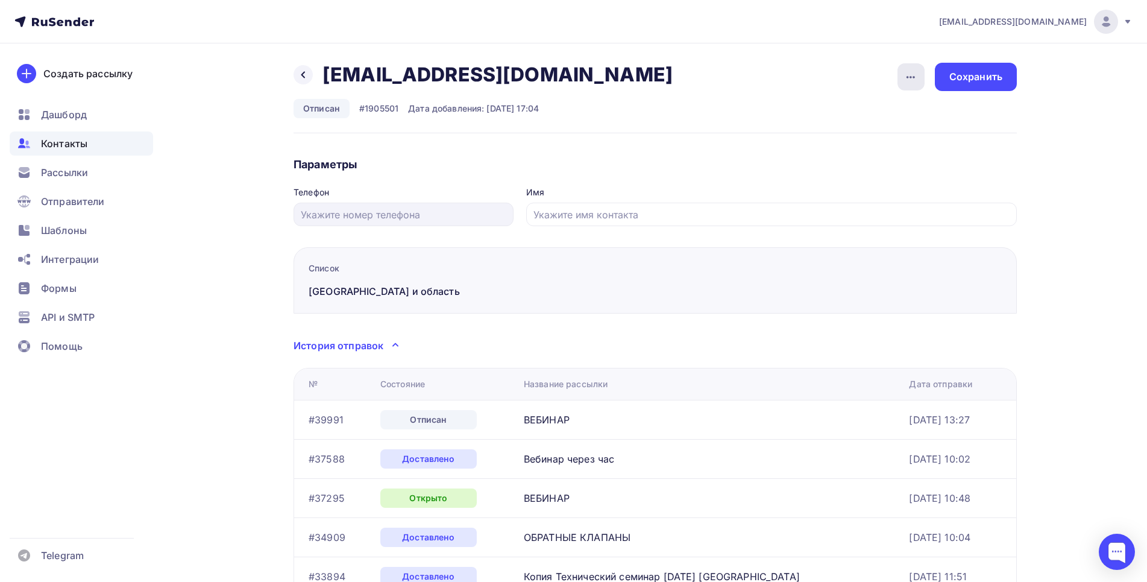
click at [919, 75] on div "button" at bounding box center [911, 76] width 27 height 27
click at [847, 114] on div "Удалить" at bounding box center [865, 114] width 116 height 14
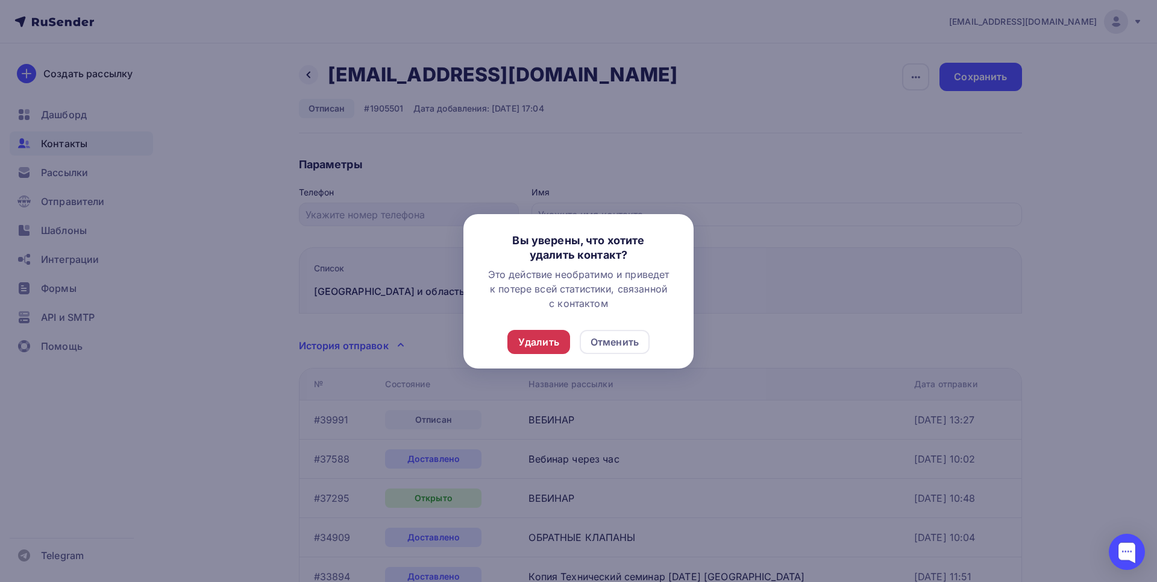
click at [538, 340] on div "Удалить" at bounding box center [538, 342] width 41 height 14
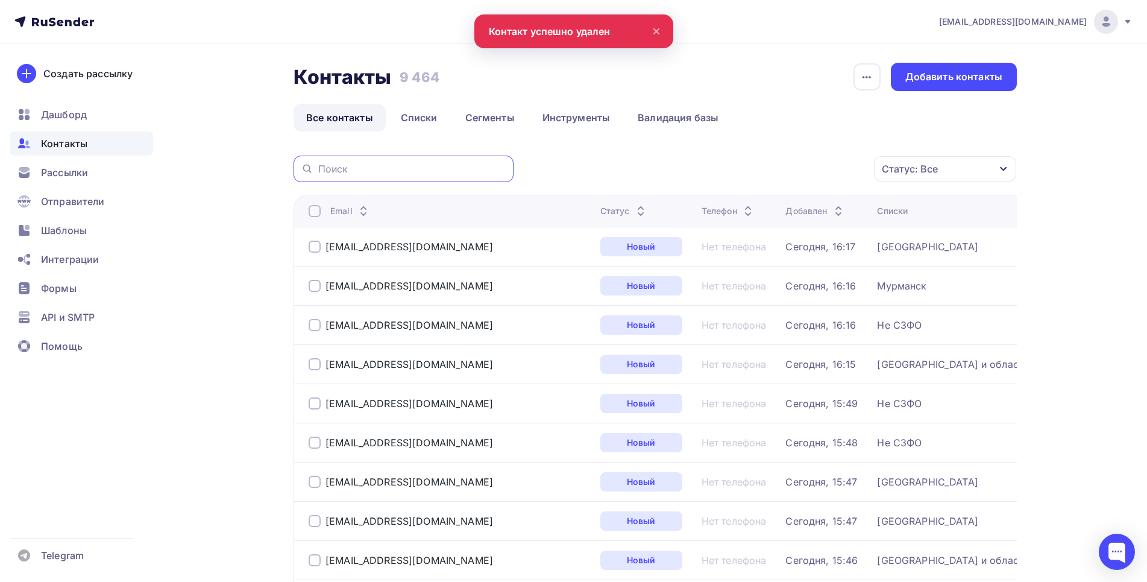
paste input "[EMAIL_ADDRESS][DOMAIN_NAME]"
type input "[EMAIL_ADDRESS][DOMAIN_NAME]"
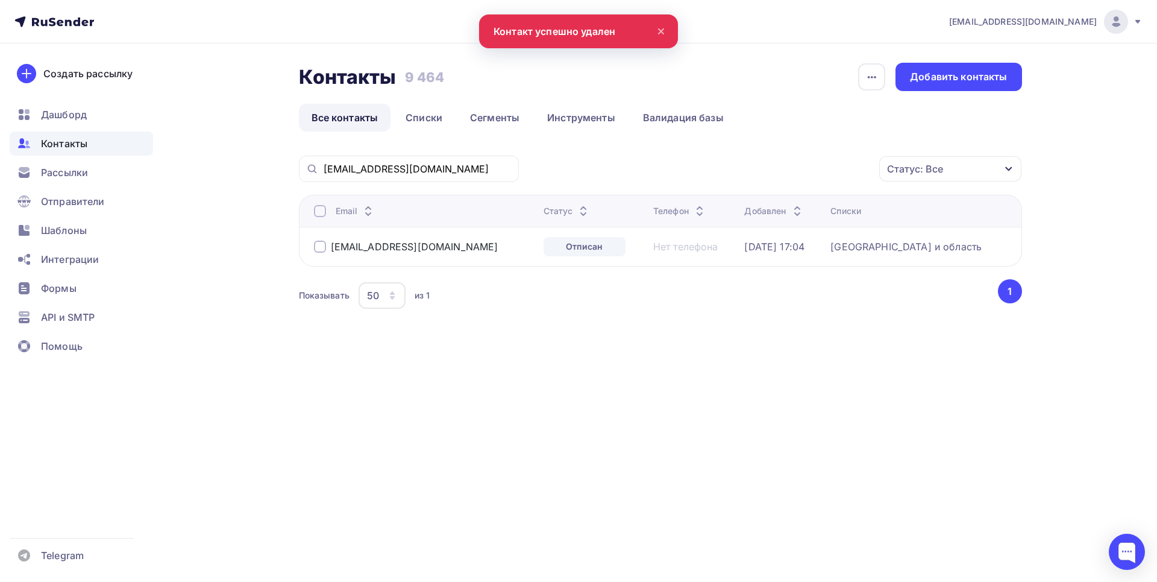
click at [403, 239] on div "[EMAIL_ADDRESS][DOMAIN_NAME]" at bounding box center [424, 246] width 220 height 19
click at [402, 253] on div "[EMAIL_ADDRESS][DOMAIN_NAME]" at bounding box center [424, 246] width 220 height 19
click at [399, 244] on div "[EMAIL_ADDRESS][DOMAIN_NAME]" at bounding box center [415, 247] width 168 height 12
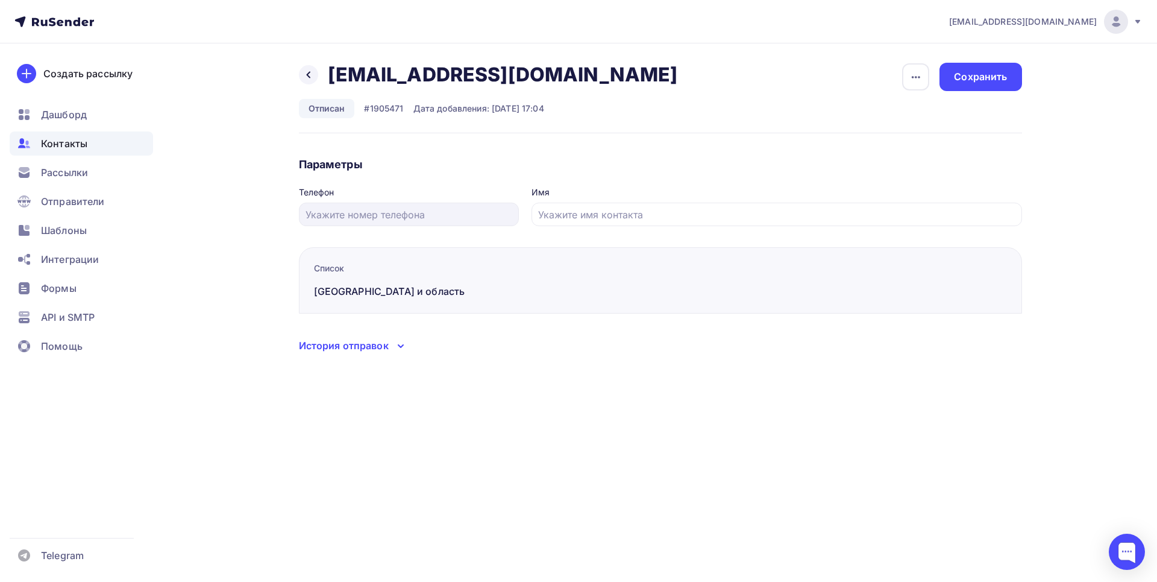
click at [377, 341] on div "История отправок" at bounding box center [344, 345] width 90 height 14
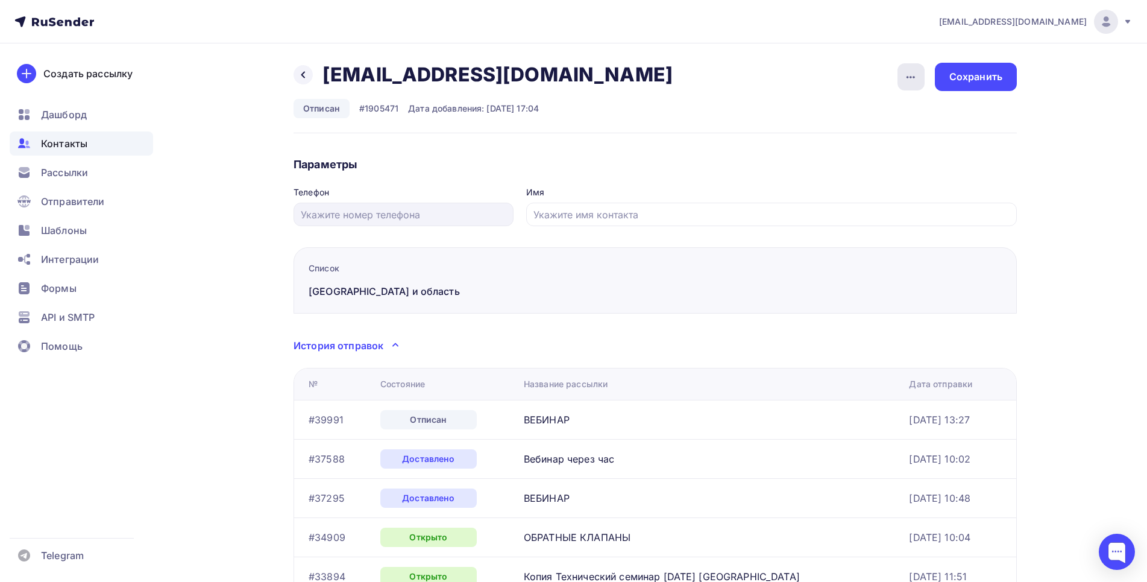
click at [912, 73] on icon "button" at bounding box center [911, 77] width 14 height 14
click at [836, 105] on link "Удалить" at bounding box center [865, 114] width 130 height 24
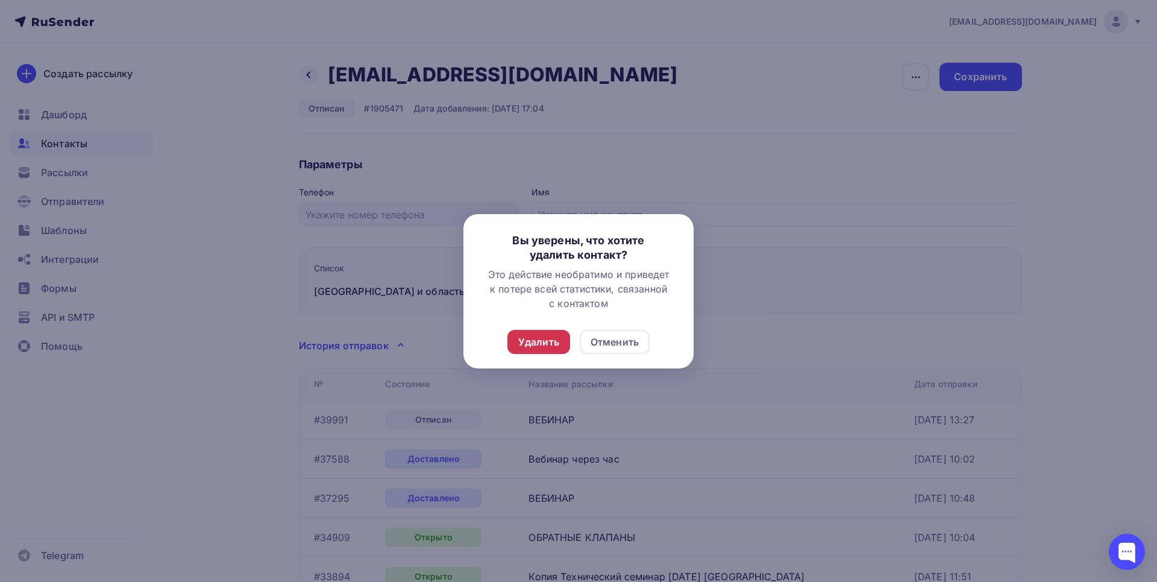
click at [553, 338] on div "Удалить" at bounding box center [538, 342] width 41 height 14
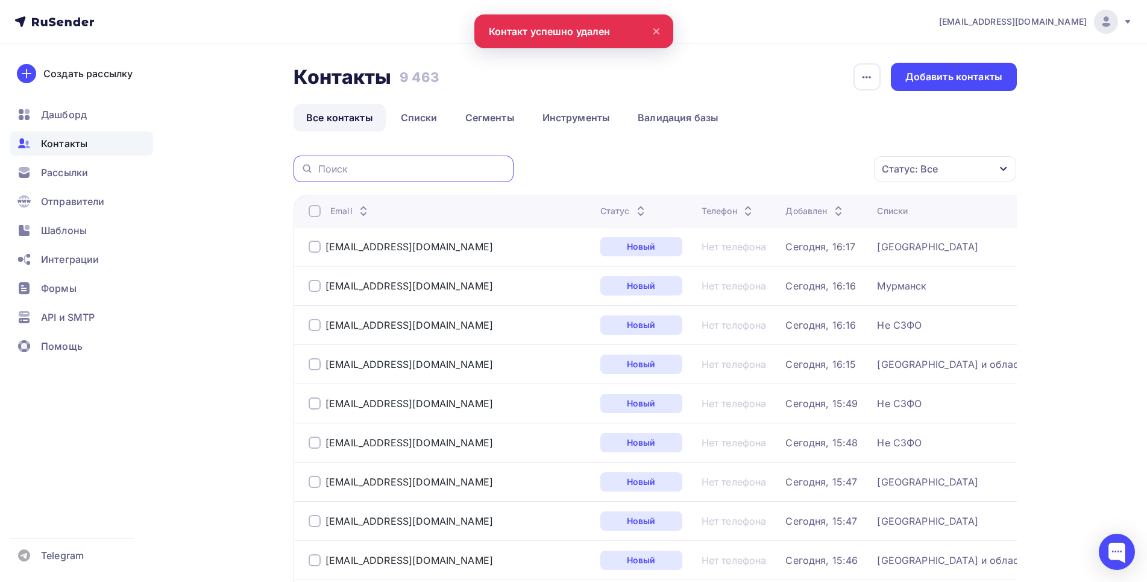
paste input "[EMAIL_ADDRESS][DOMAIN_NAME]"
type input "[EMAIL_ADDRESS][DOMAIN_NAME]"
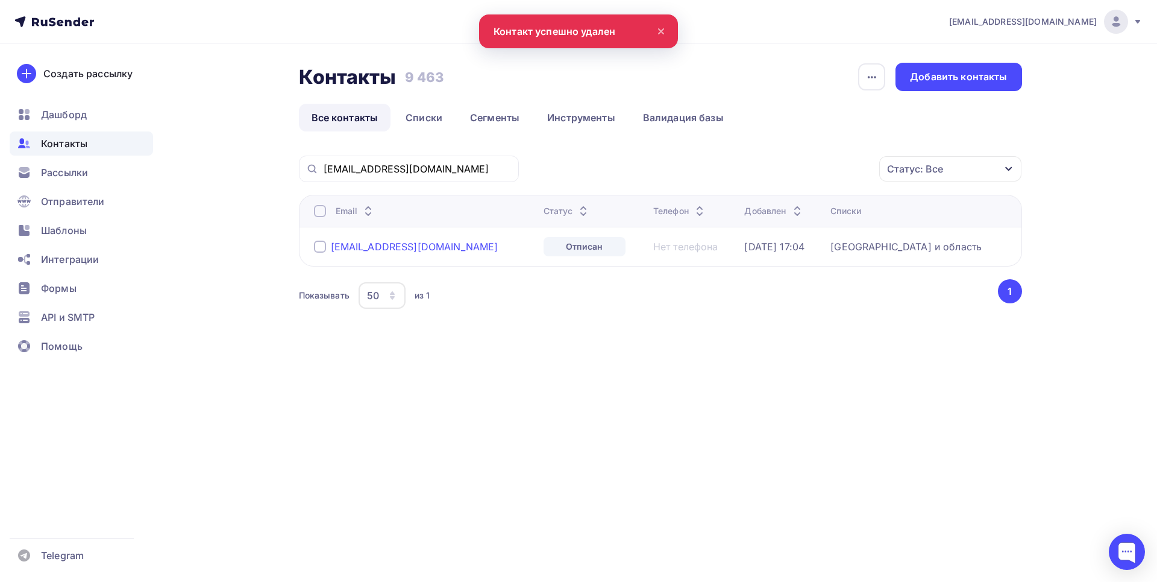
click at [383, 243] on div "[EMAIL_ADDRESS][DOMAIN_NAME]" at bounding box center [415, 247] width 168 height 12
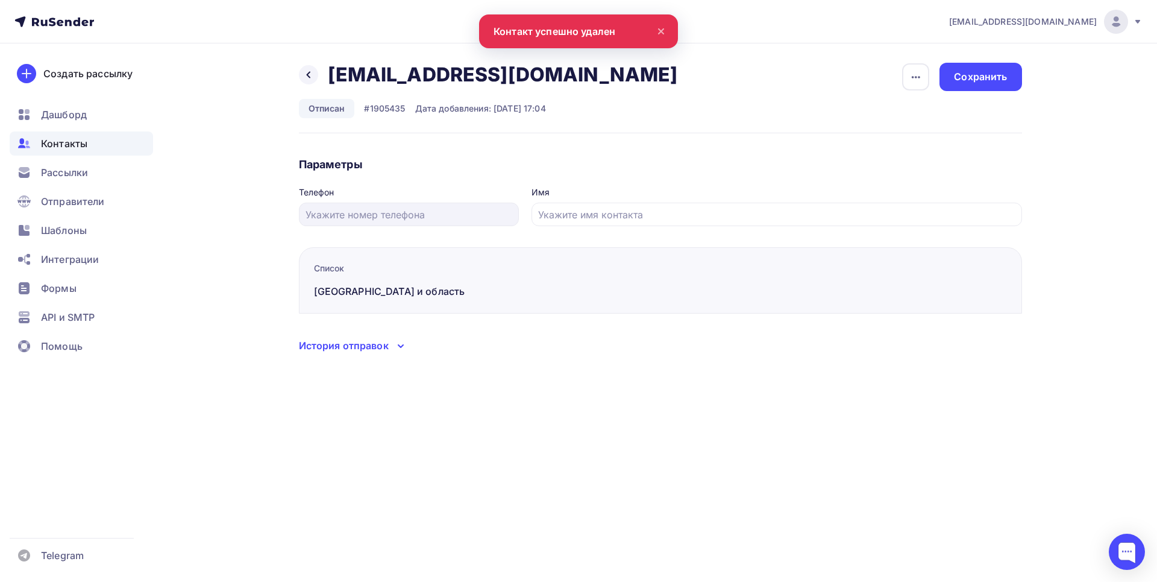
click at [367, 351] on div "История отправок" at bounding box center [344, 345] width 90 height 14
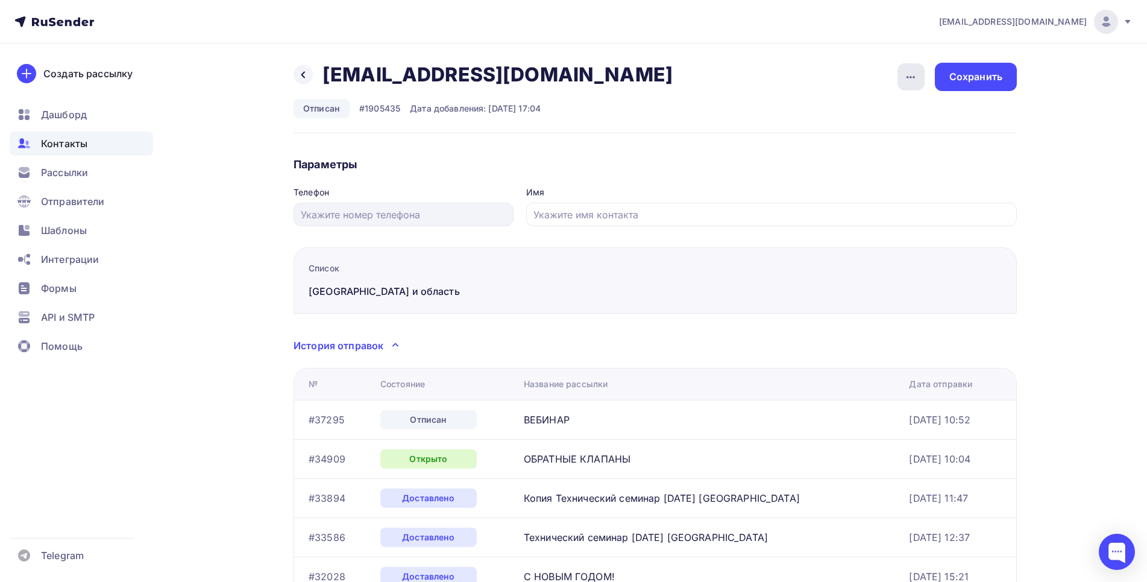
click at [908, 75] on icon "button" at bounding box center [911, 77] width 14 height 14
click at [827, 115] on div "Удалить" at bounding box center [865, 114] width 116 height 14
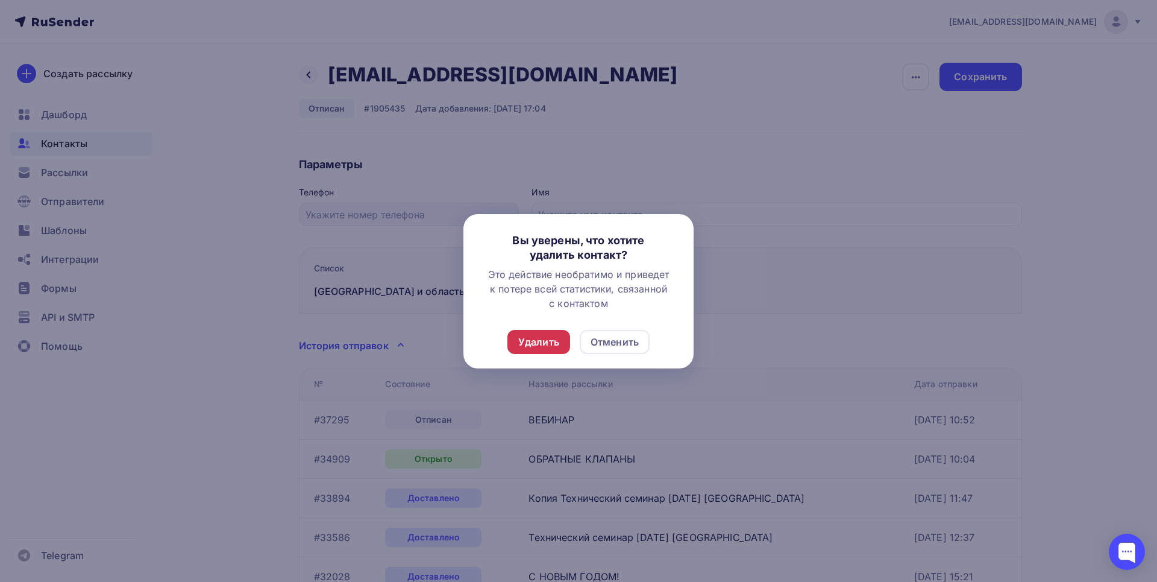
click at [559, 336] on div "Удалить" at bounding box center [538, 342] width 41 height 14
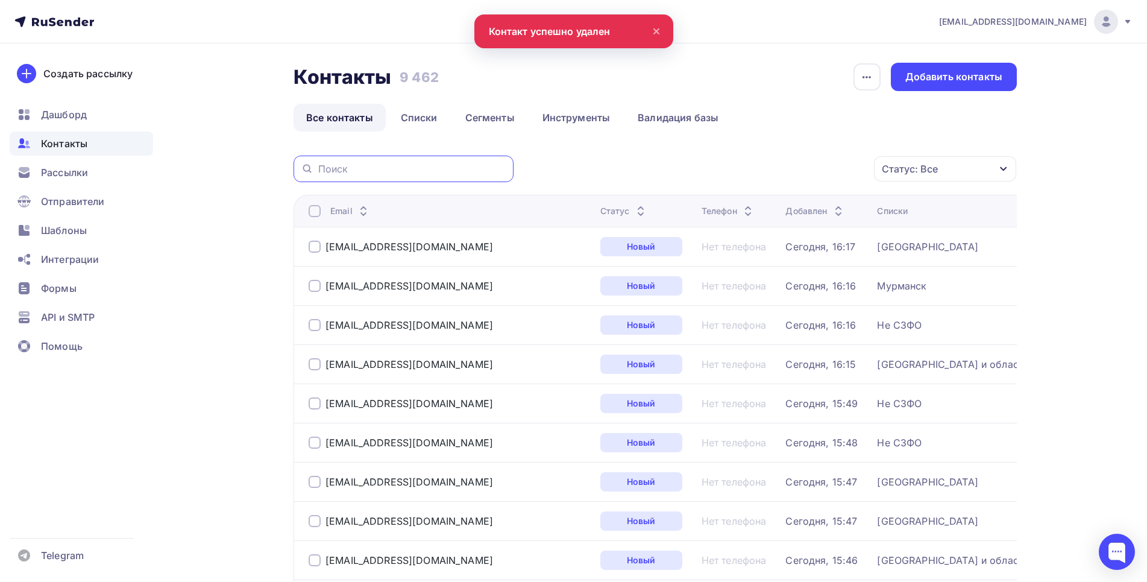
paste input "[EMAIL_ADDRESS][DOMAIN_NAME]"
type input "[EMAIL_ADDRESS][DOMAIN_NAME]"
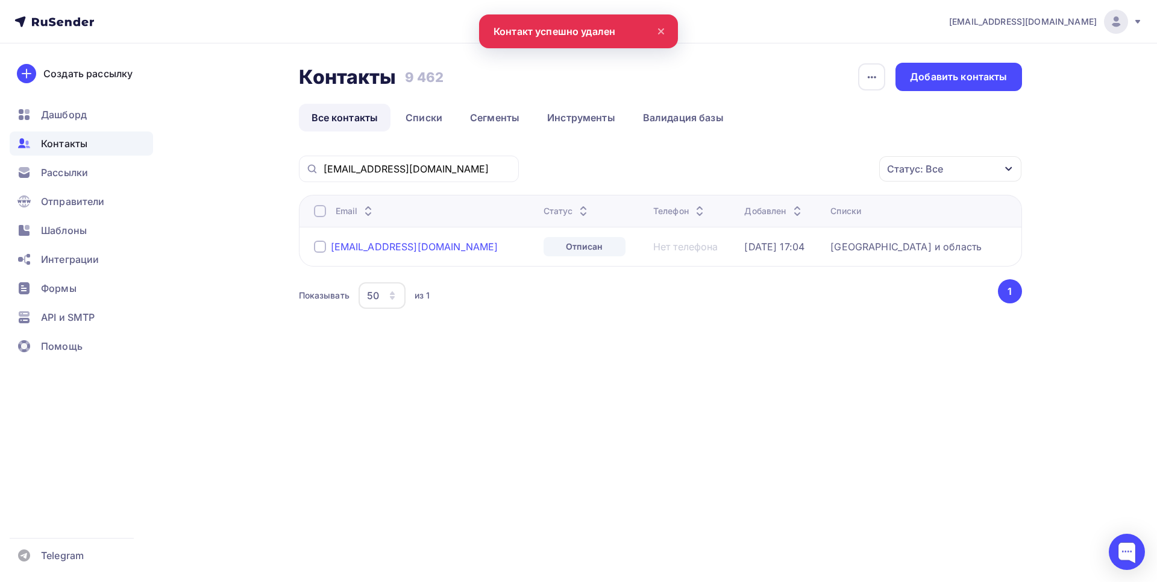
click at [359, 245] on div "[EMAIL_ADDRESS][DOMAIN_NAME]" at bounding box center [415, 247] width 168 height 12
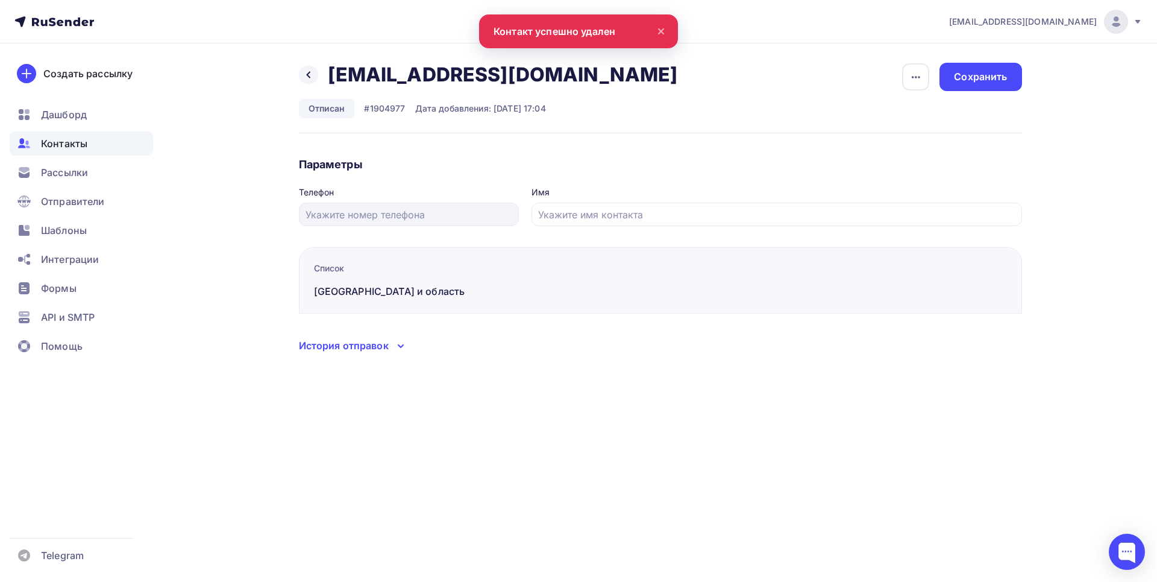
click at [363, 344] on div "История отправок" at bounding box center [344, 345] width 90 height 14
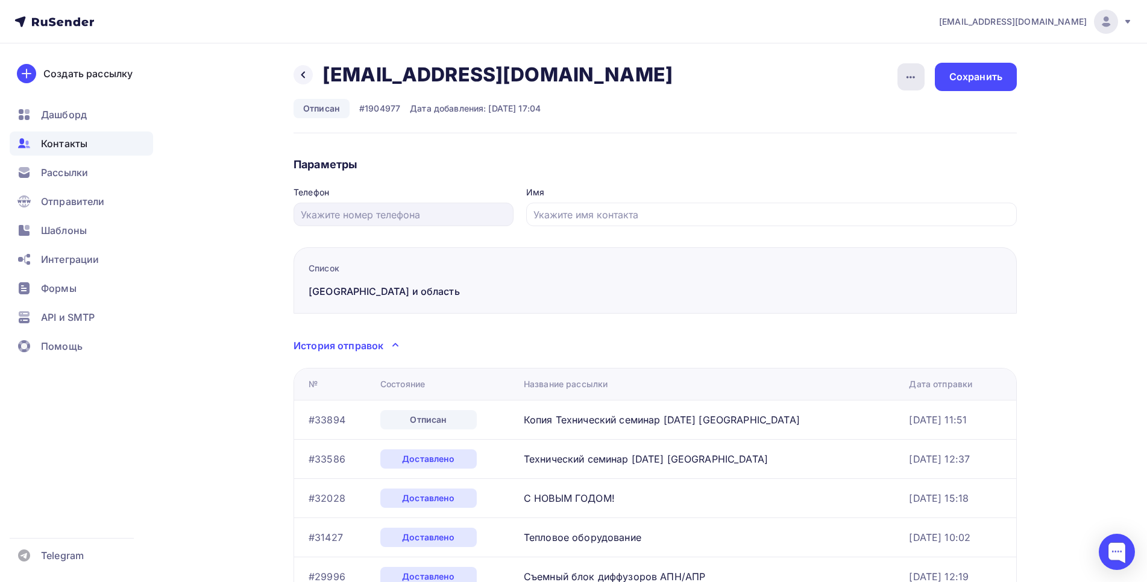
click at [912, 69] on div "button" at bounding box center [911, 76] width 27 height 27
click at [825, 120] on div "Удалить" at bounding box center [865, 114] width 116 height 14
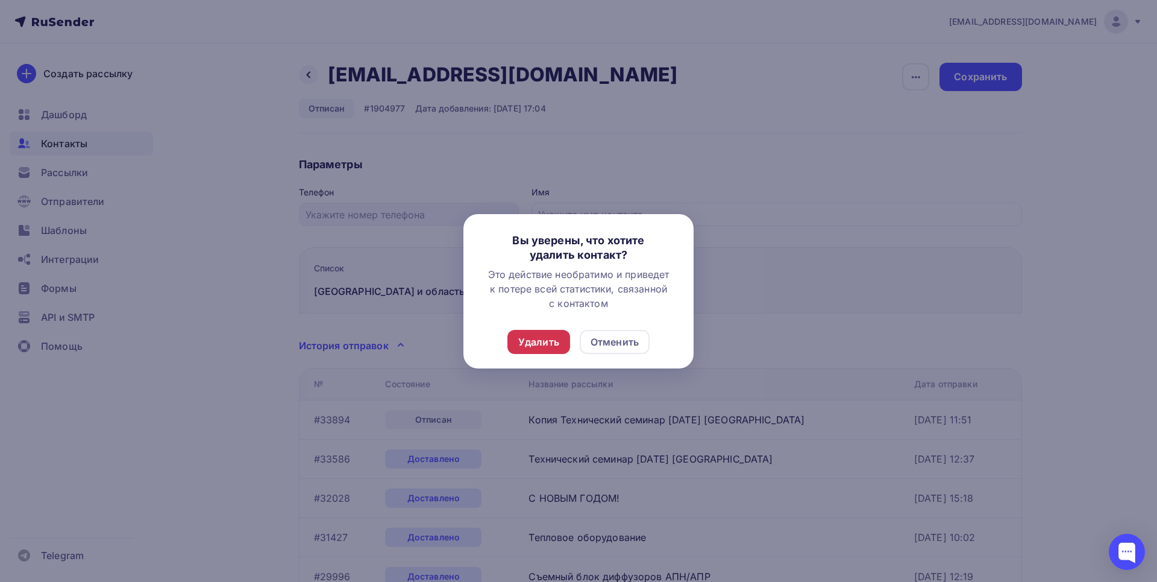
click at [547, 340] on div "Удалить" at bounding box center [538, 342] width 41 height 14
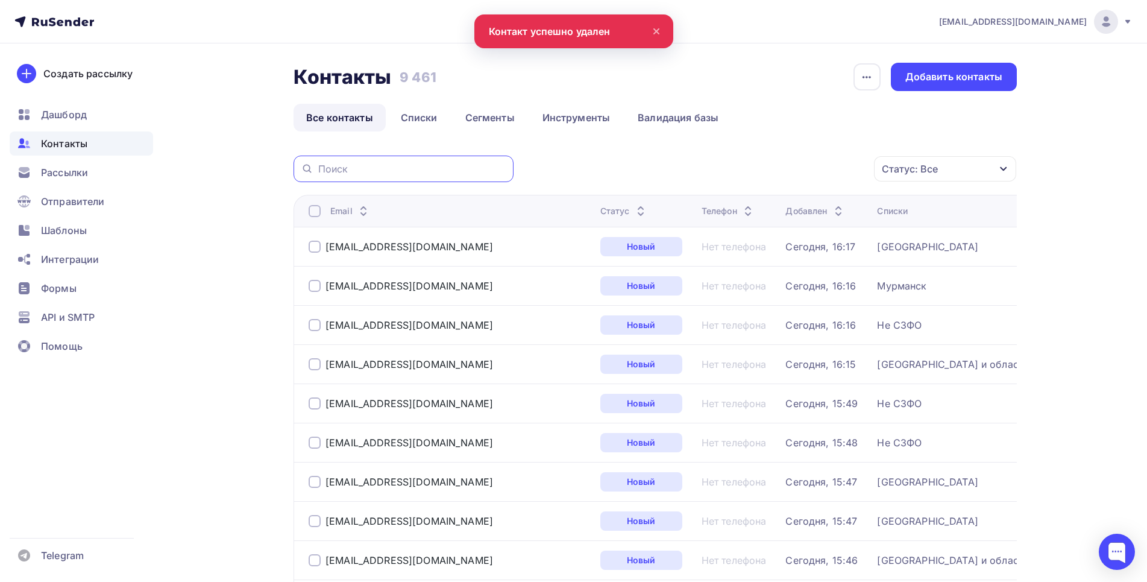
paste input "[EMAIL_ADDRESS][DOMAIN_NAME]"
type input "[EMAIL_ADDRESS][DOMAIN_NAME]"
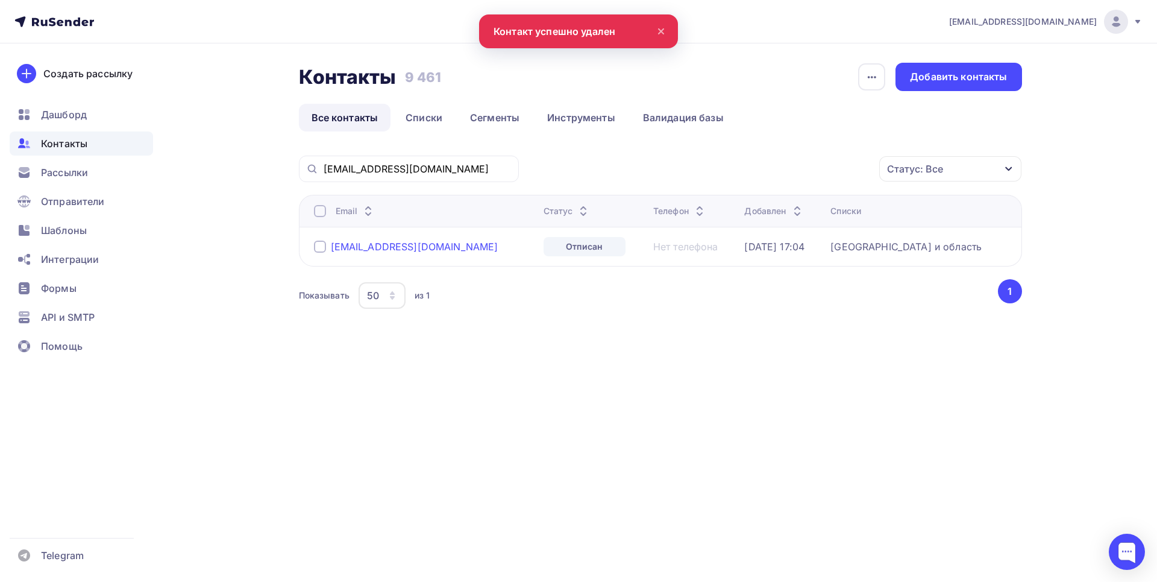
click at [420, 244] on div "[EMAIL_ADDRESS][DOMAIN_NAME]" at bounding box center [415, 247] width 168 height 12
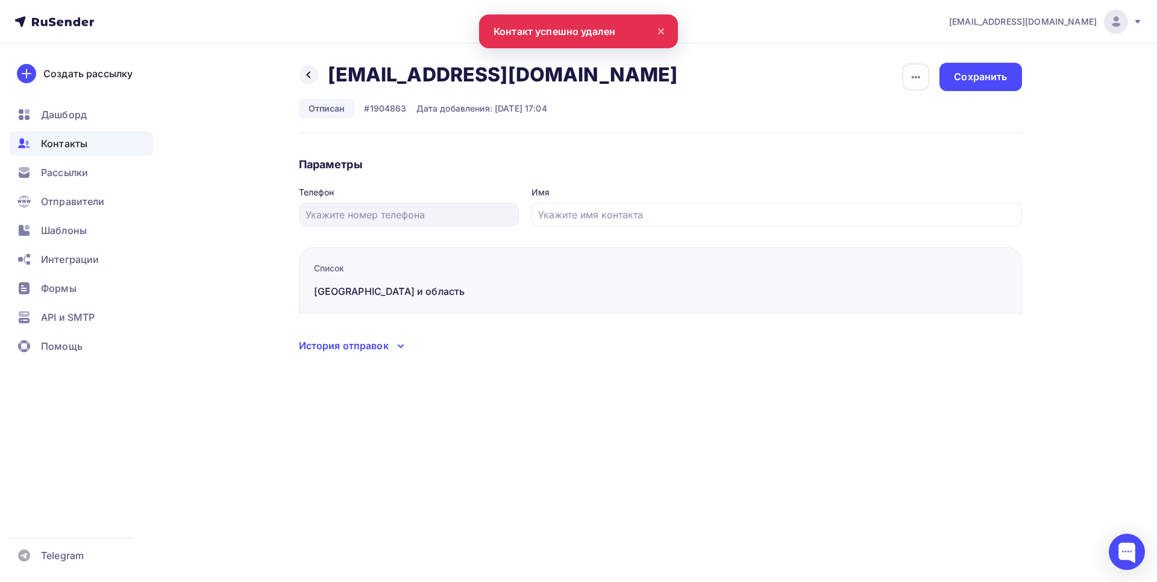
click at [387, 346] on div "История отправок" at bounding box center [344, 345] width 90 height 14
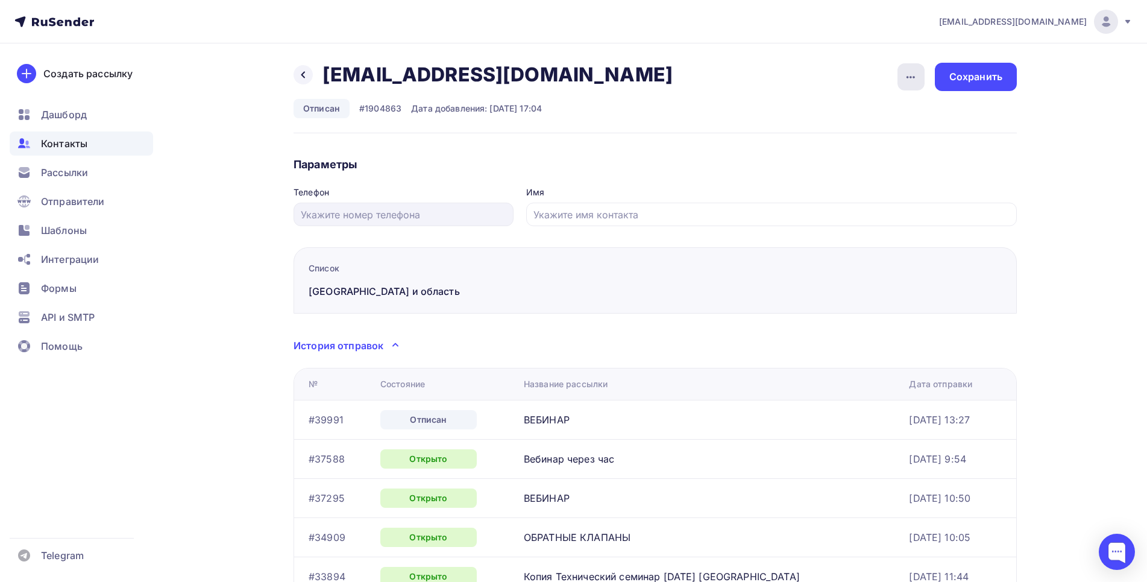
click at [925, 72] on div "button" at bounding box center [911, 76] width 27 height 27
click at [831, 122] on link "Удалить" at bounding box center [865, 114] width 130 height 24
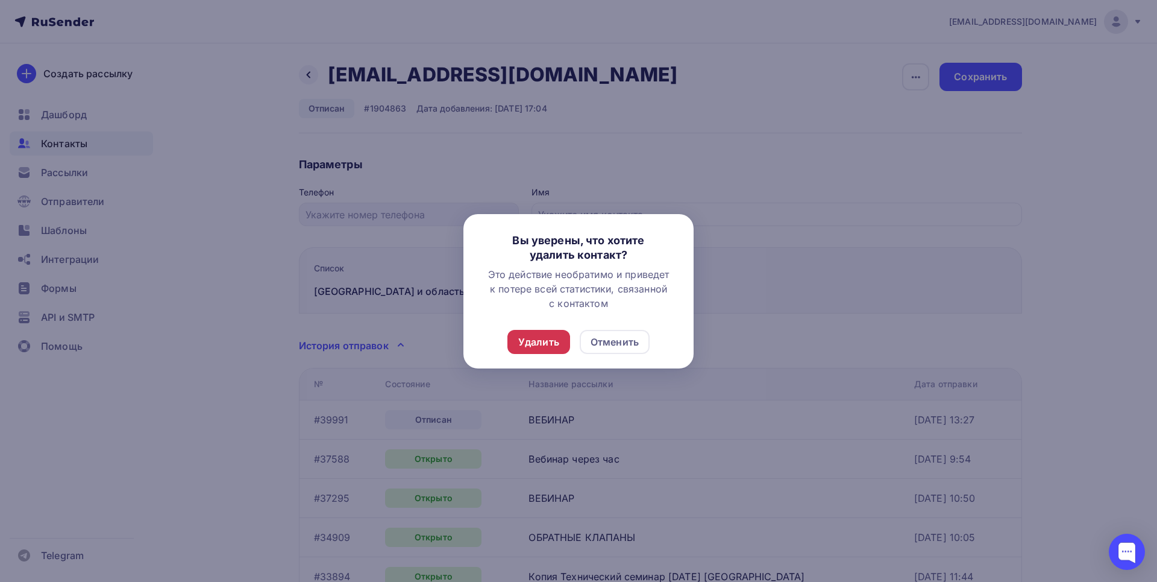
click at [540, 332] on div "Удалить" at bounding box center [539, 342] width 63 height 24
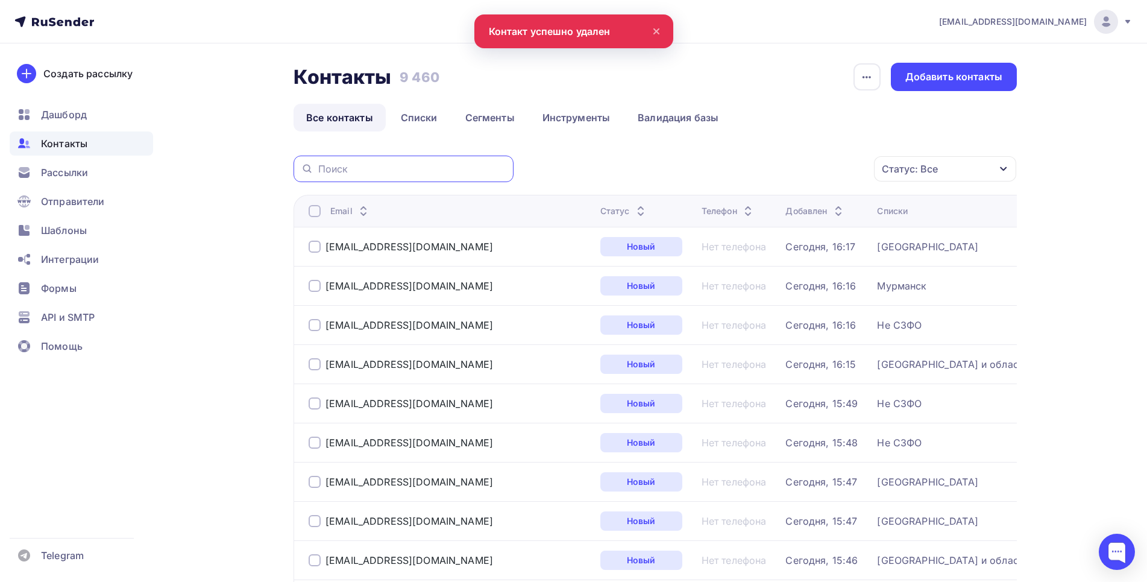
drag, startPoint x: 352, startPoint y: 170, endPoint x: 365, endPoint y: 166, distance: 13.7
paste input "[EMAIL_ADDRESS][DOMAIN_NAME]"
type input "[EMAIL_ADDRESS][DOMAIN_NAME]"
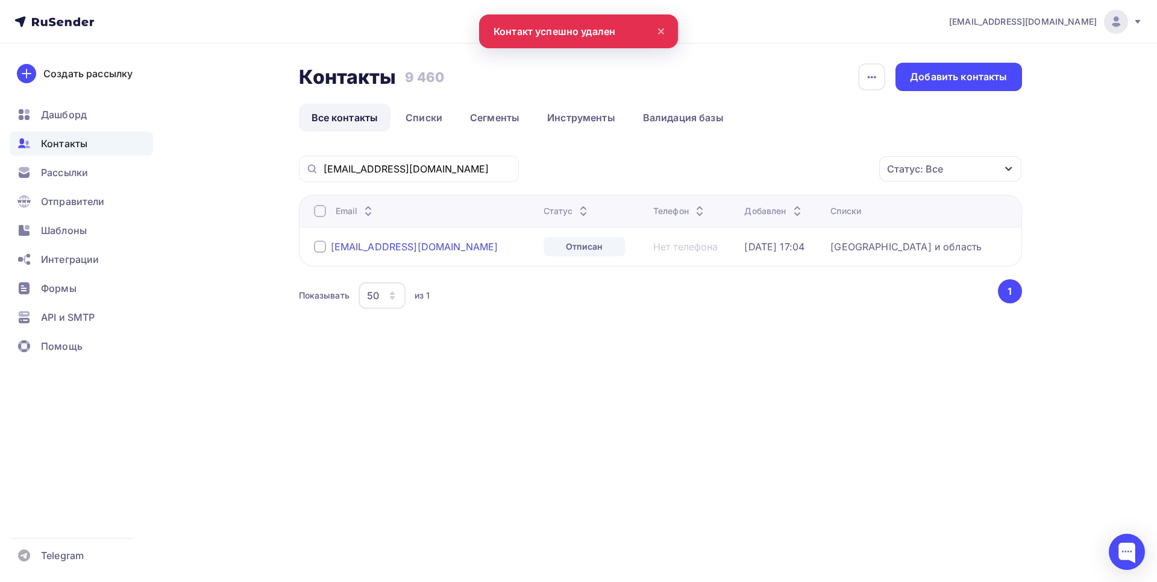
click at [402, 250] on div "[EMAIL_ADDRESS][DOMAIN_NAME]" at bounding box center [415, 247] width 168 height 12
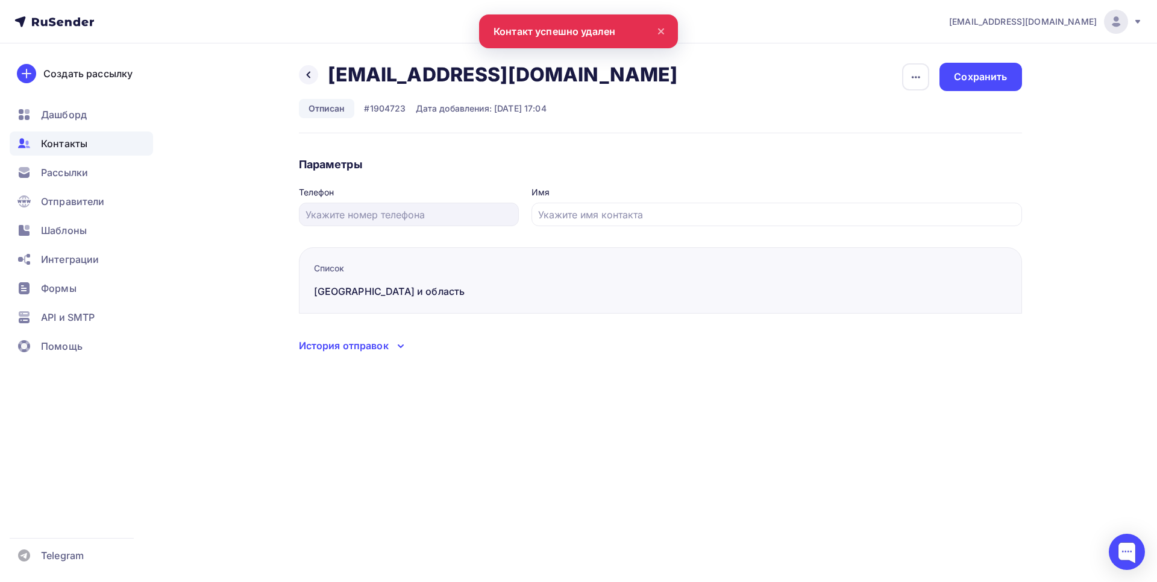
click at [370, 345] on div "История отправок" at bounding box center [344, 345] width 90 height 14
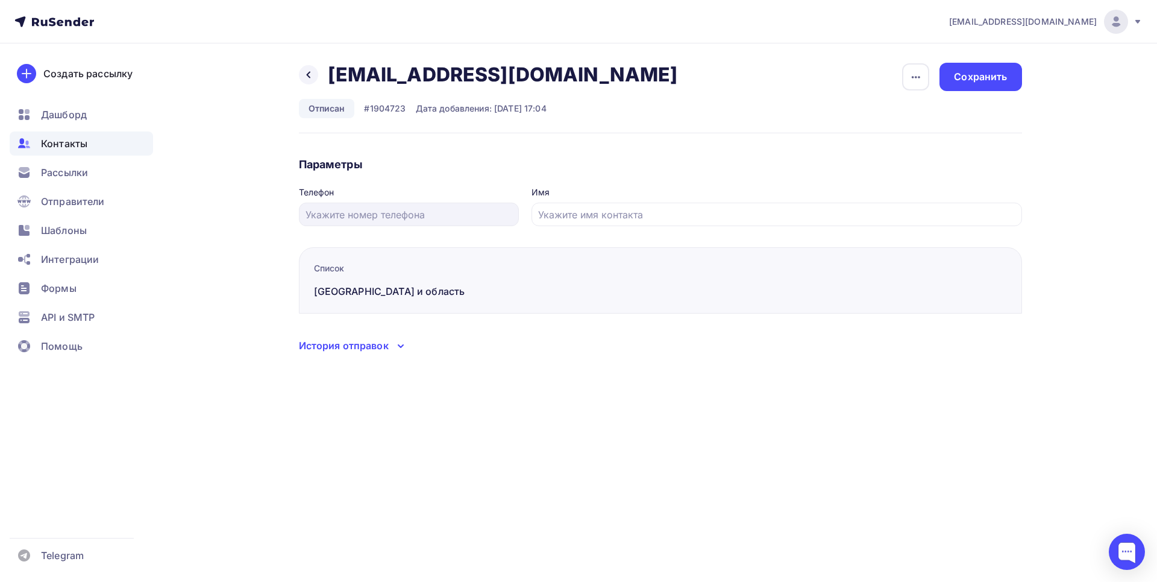
click at [371, 347] on div "История отправок" at bounding box center [344, 345] width 90 height 14
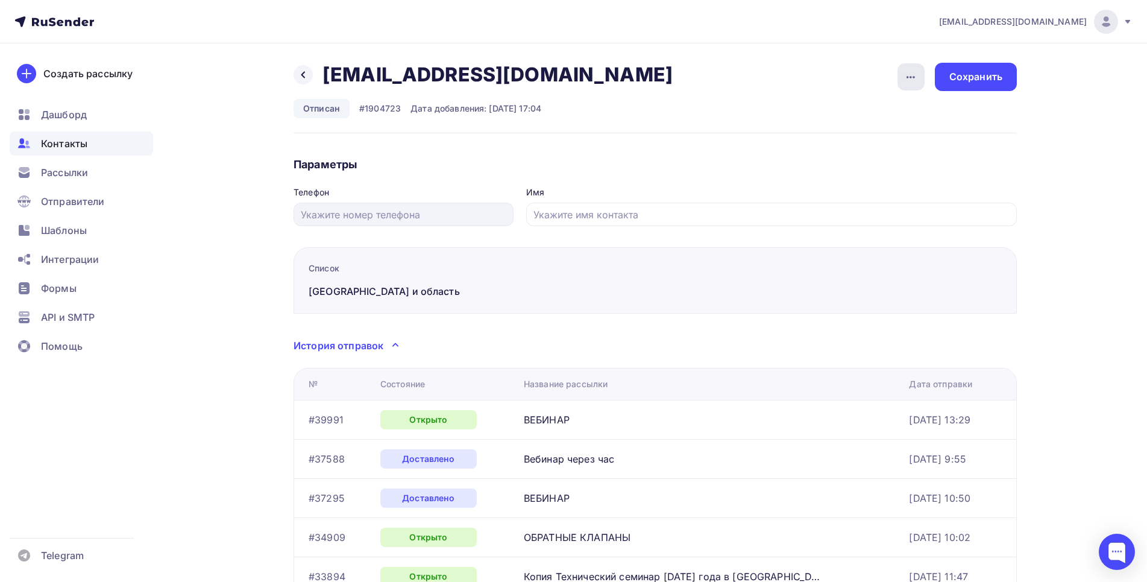
click at [910, 77] on icon "button" at bounding box center [911, 77] width 14 height 14
click at [838, 121] on div "Удалить" at bounding box center [865, 114] width 116 height 14
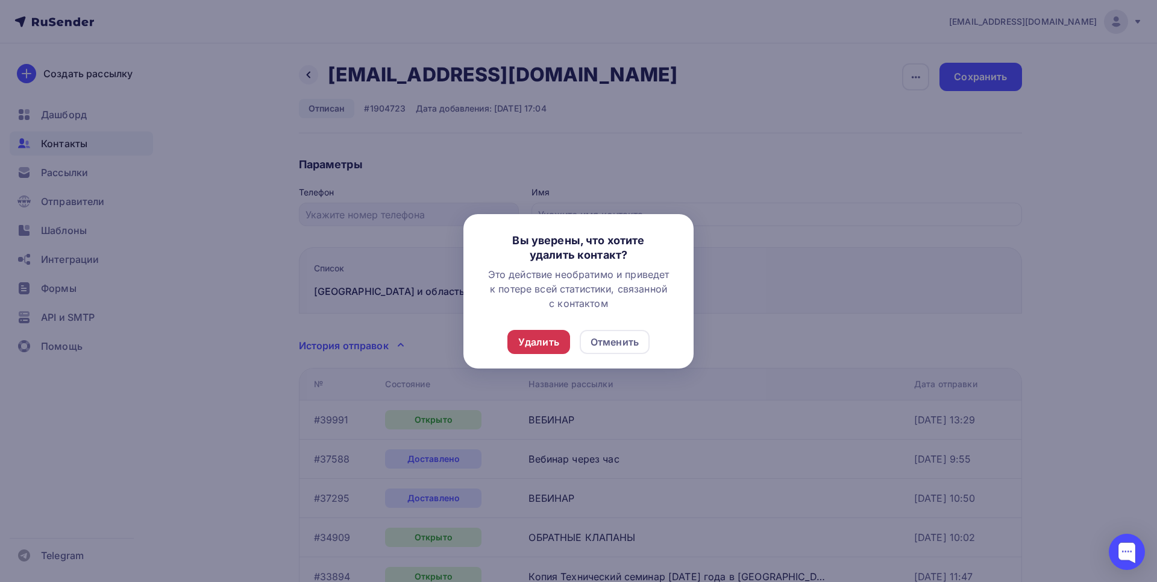
click at [547, 336] on div "Удалить" at bounding box center [538, 342] width 41 height 14
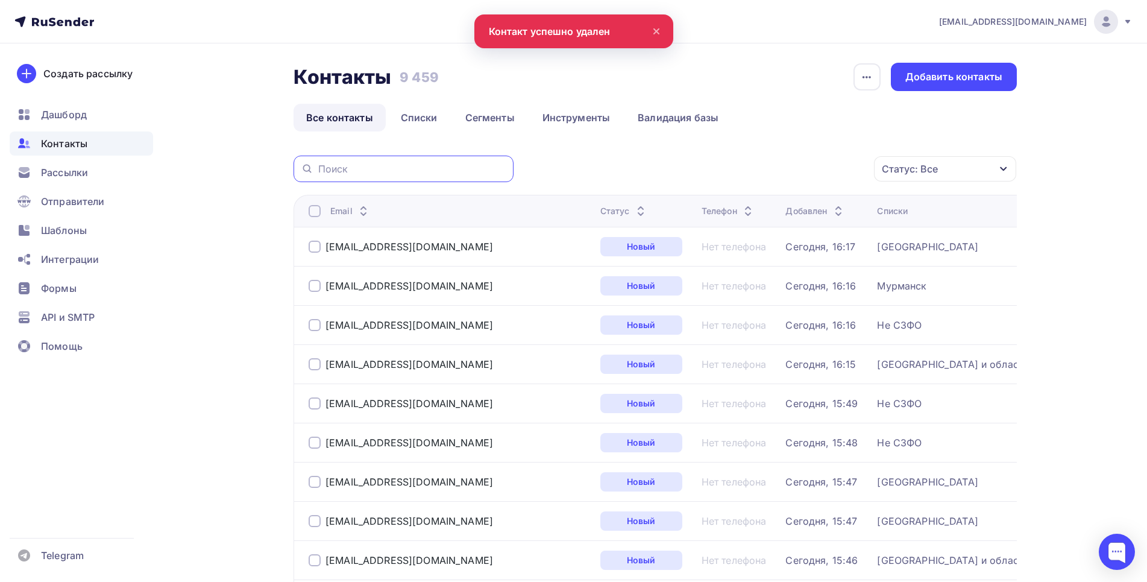
paste input "artemyeva.v@gradographika.ru"
type input "artemyeva.v@gradographika.ru"
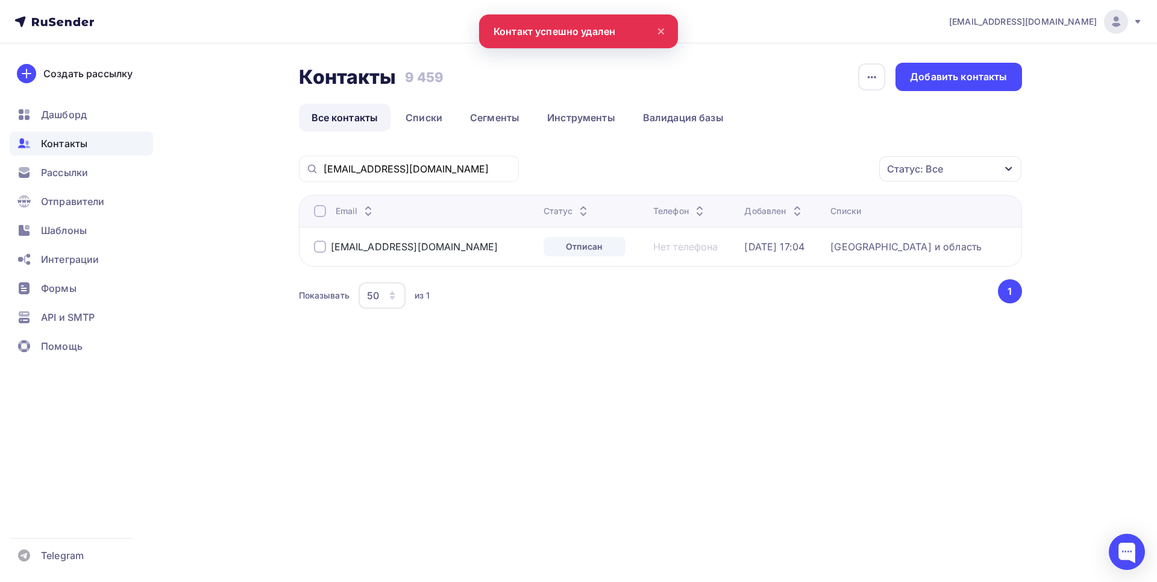
click at [389, 235] on td "artemyeva.v@gradographika.ru" at bounding box center [419, 246] width 240 height 39
click at [395, 245] on div "artemyeva.v@gradographika.ru" at bounding box center [415, 247] width 168 height 12
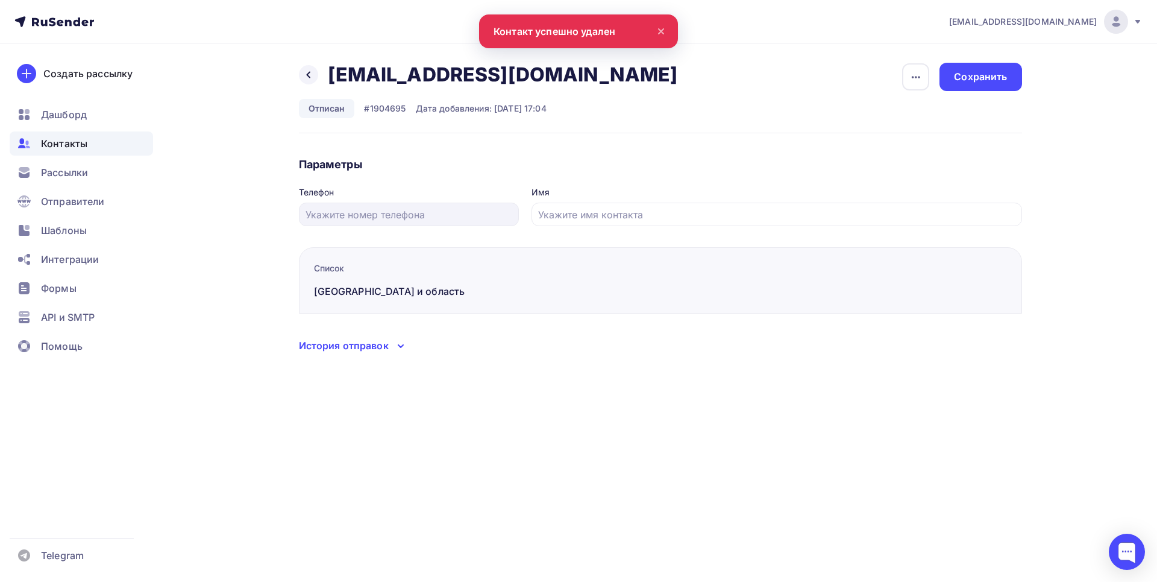
click at [371, 348] on div "История отправок" at bounding box center [344, 345] width 90 height 14
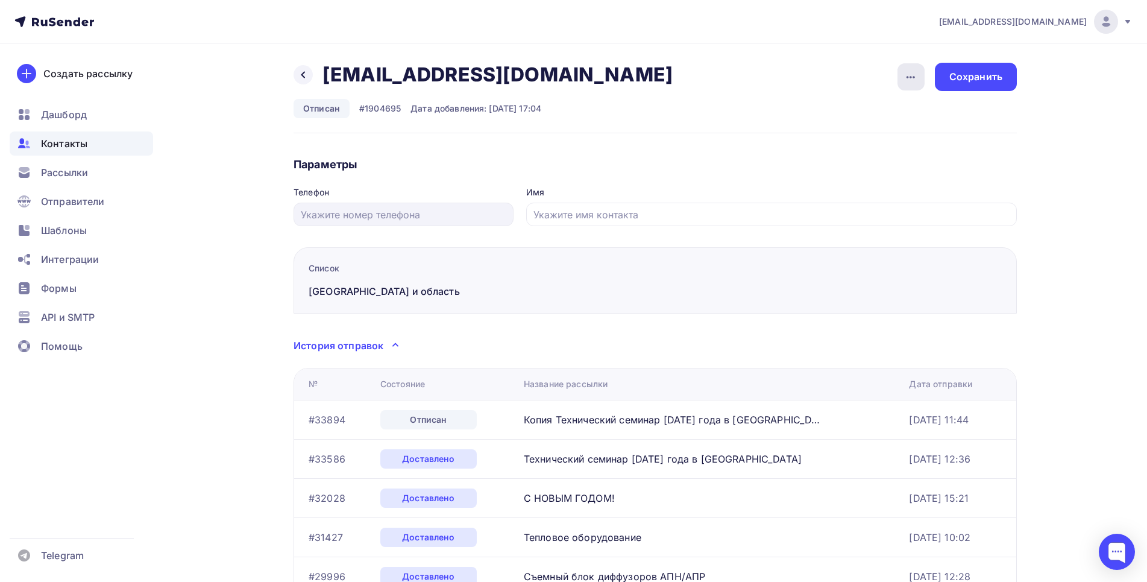
click at [911, 78] on icon "button" at bounding box center [911, 77] width 8 height 2
click at [836, 114] on div "Удалить" at bounding box center [865, 114] width 116 height 14
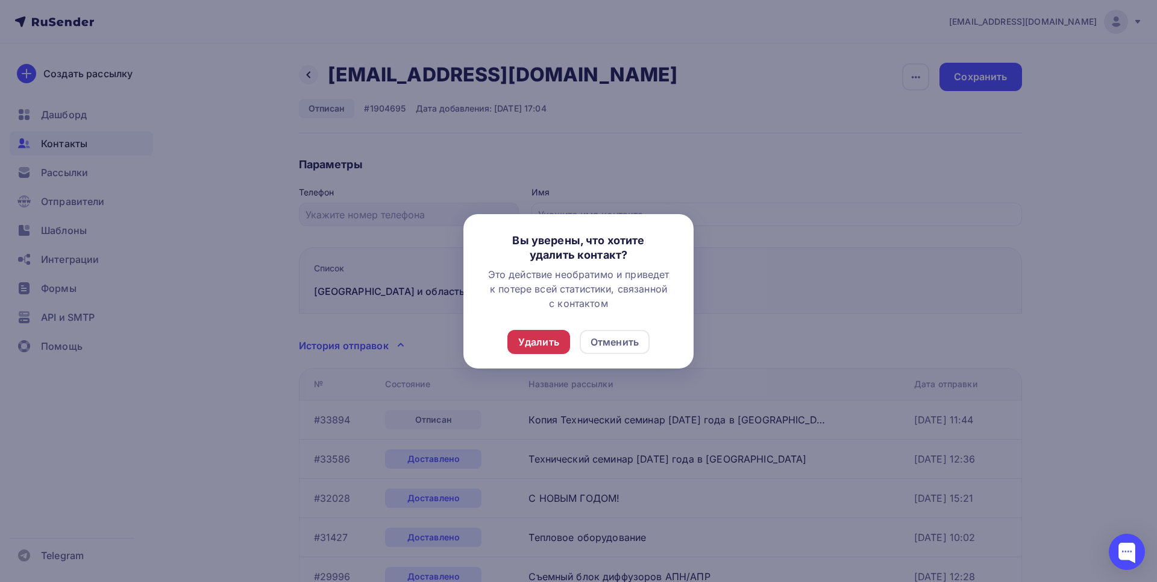
click at [543, 335] on div "Удалить" at bounding box center [539, 342] width 63 height 24
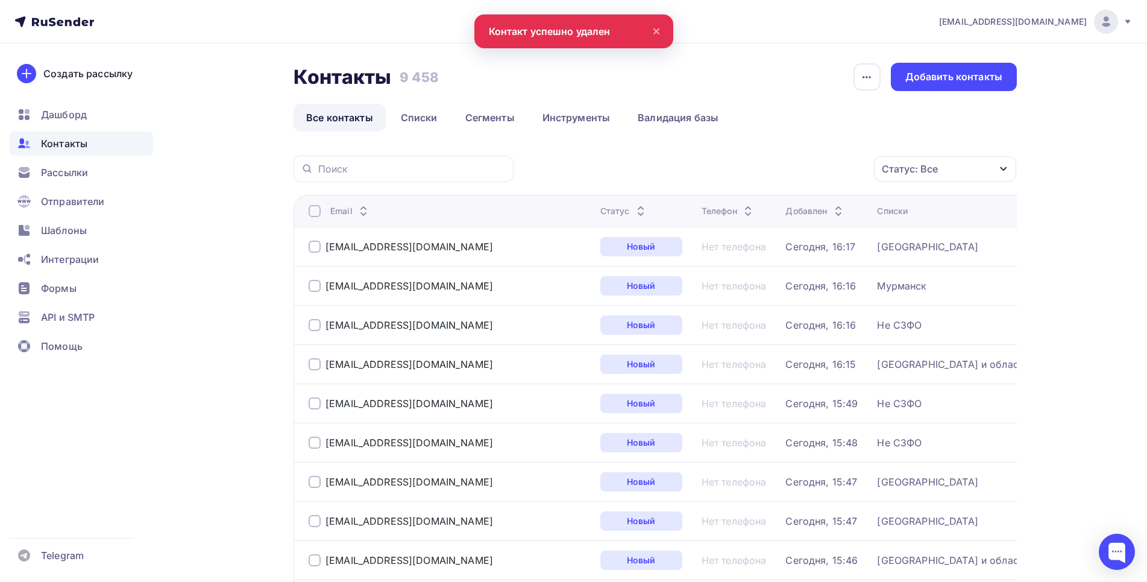
drag, startPoint x: 367, startPoint y: 179, endPoint x: 373, endPoint y: 171, distance: 9.5
paste input "alangvjj@rambler.ru"
type input "alangvjj@rambler.ru"
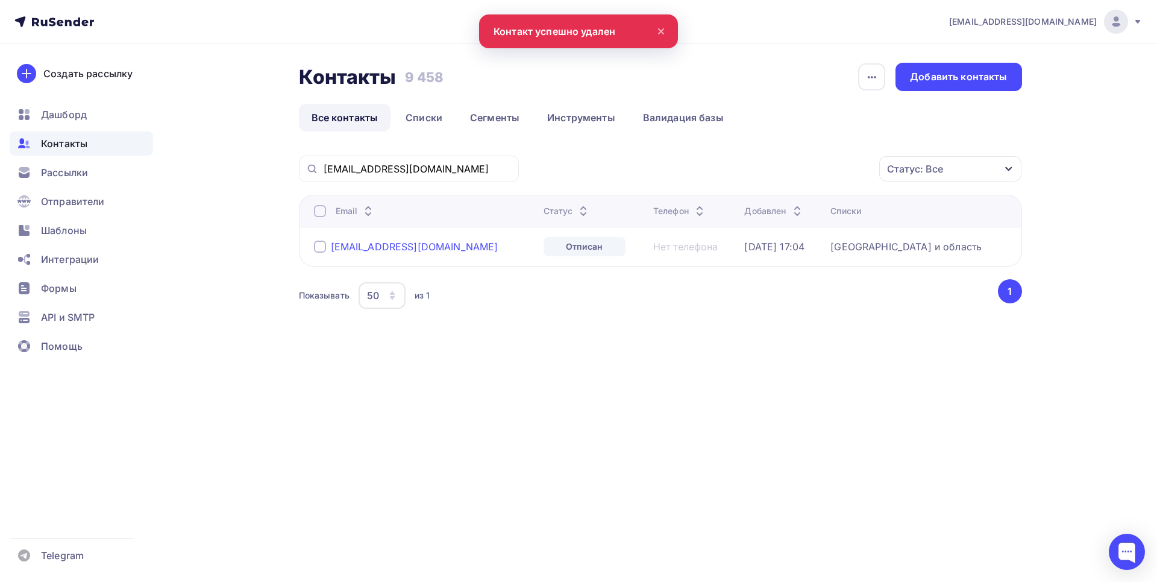
click at [416, 245] on div "alangvjj@rambler.ru" at bounding box center [415, 247] width 168 height 12
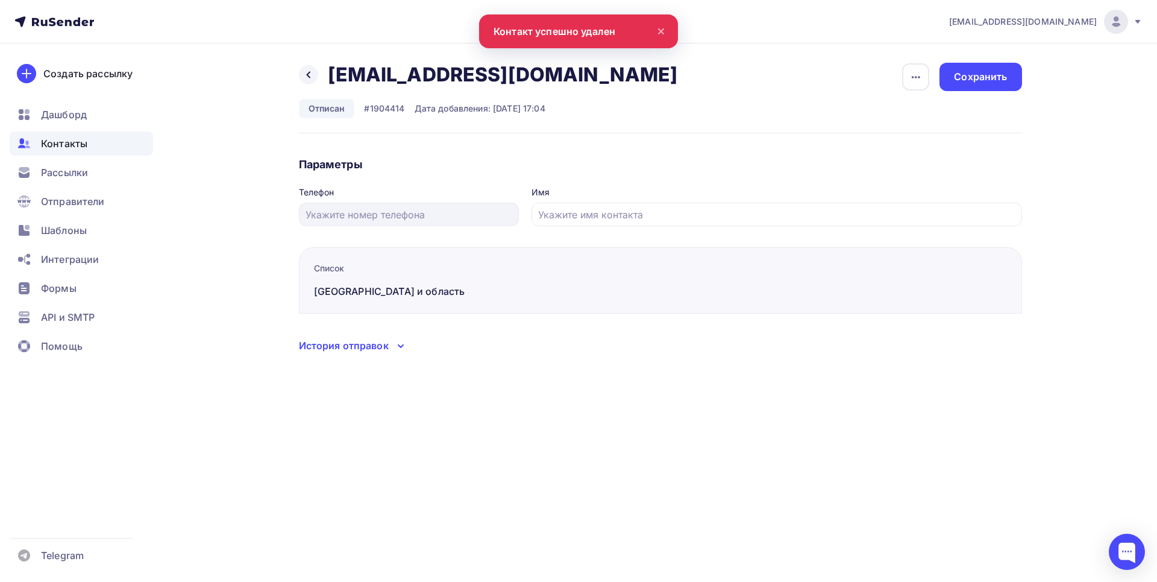
click at [383, 343] on div "История отправок" at bounding box center [344, 345] width 90 height 14
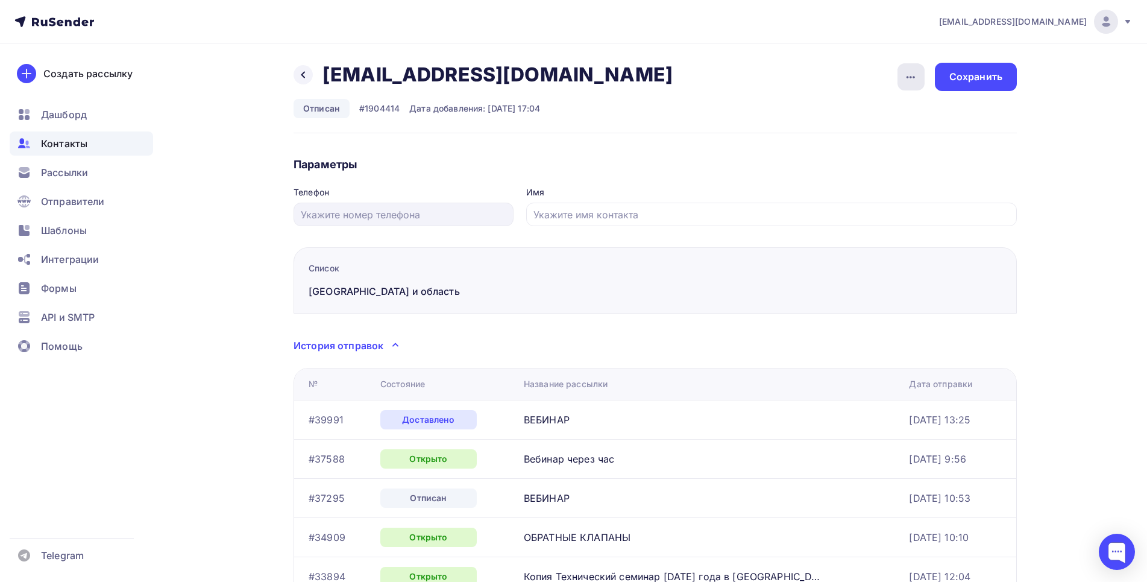
click at [904, 76] on icon "button" at bounding box center [911, 77] width 14 height 14
click at [849, 109] on div "Удалить" at bounding box center [865, 114] width 116 height 14
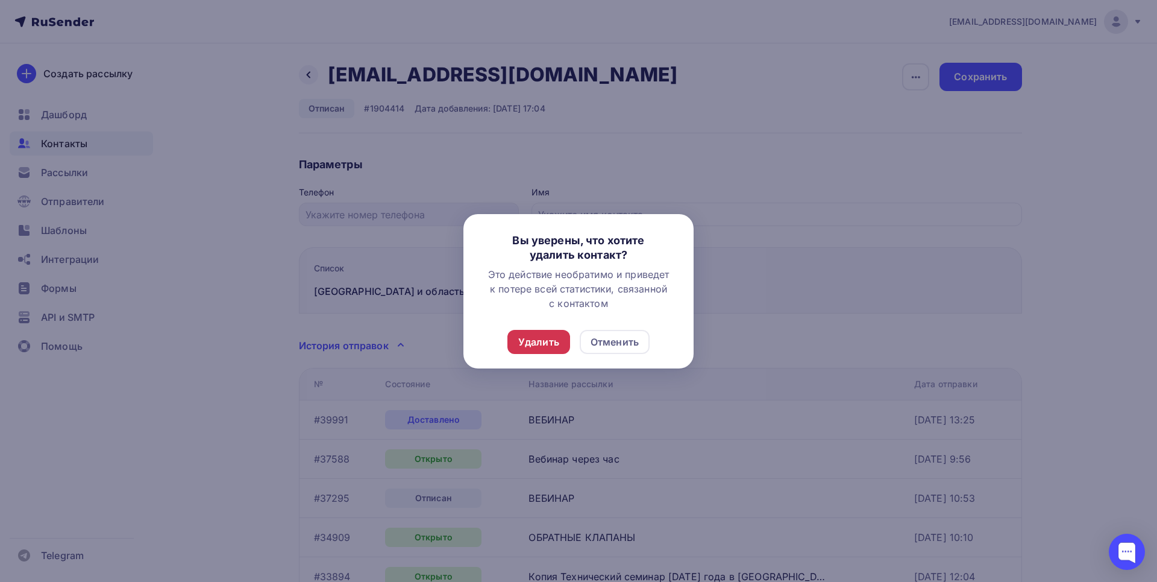
click at [536, 338] on div "Удалить" at bounding box center [538, 342] width 41 height 14
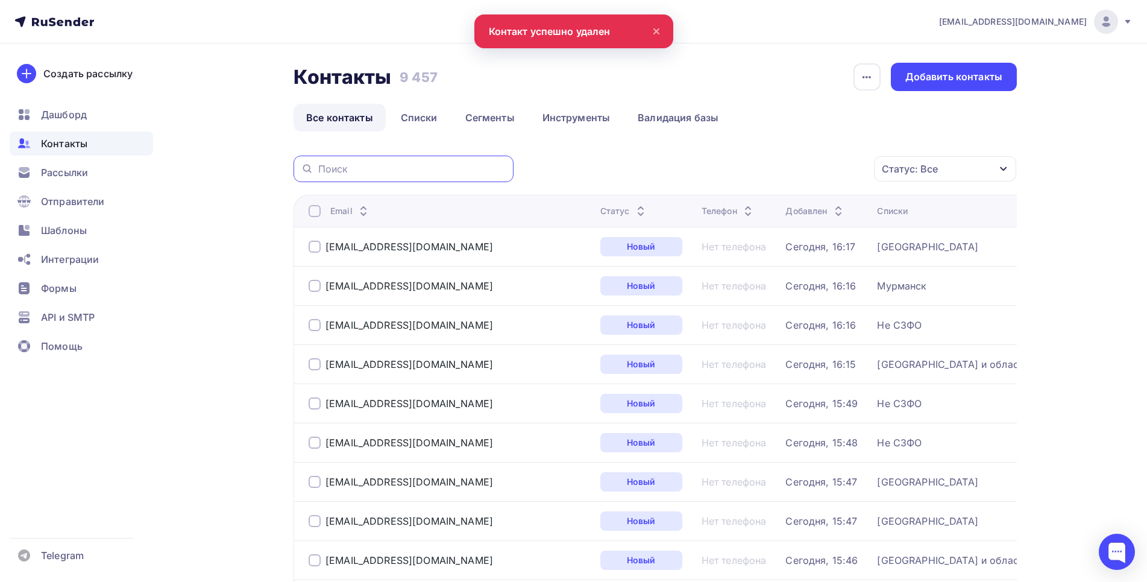
paste input "a.reshetnikova@gmail.com"
type input "a.reshetnikova@gmail.com"
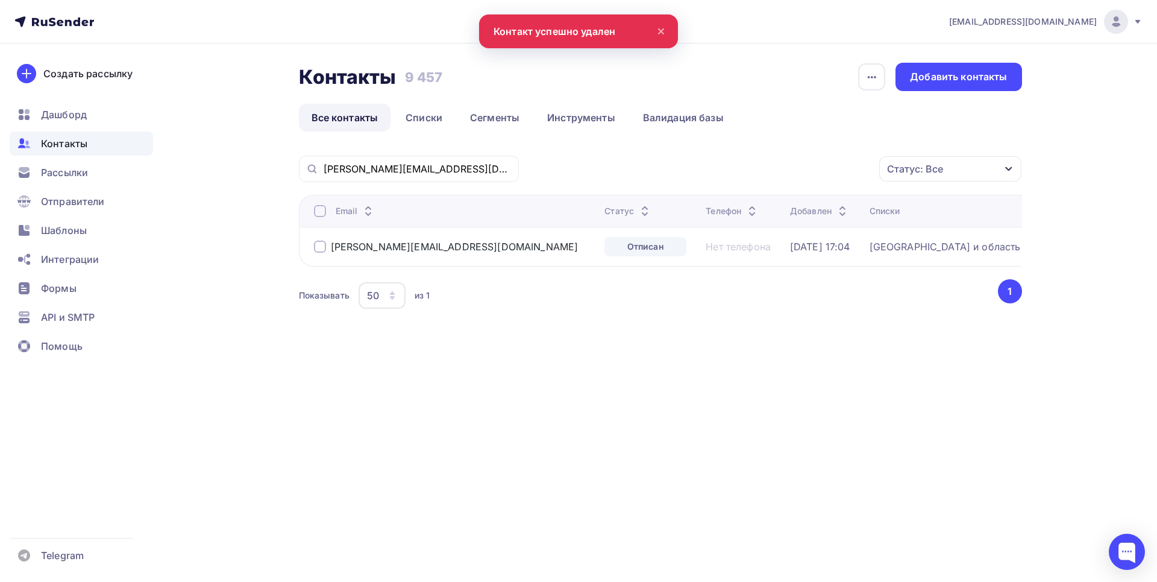
drag, startPoint x: 421, startPoint y: 245, endPoint x: 433, endPoint y: 282, distance: 38.7
click at [421, 245] on div "a.reshetnikova@gmail.com" at bounding box center [455, 247] width 248 height 12
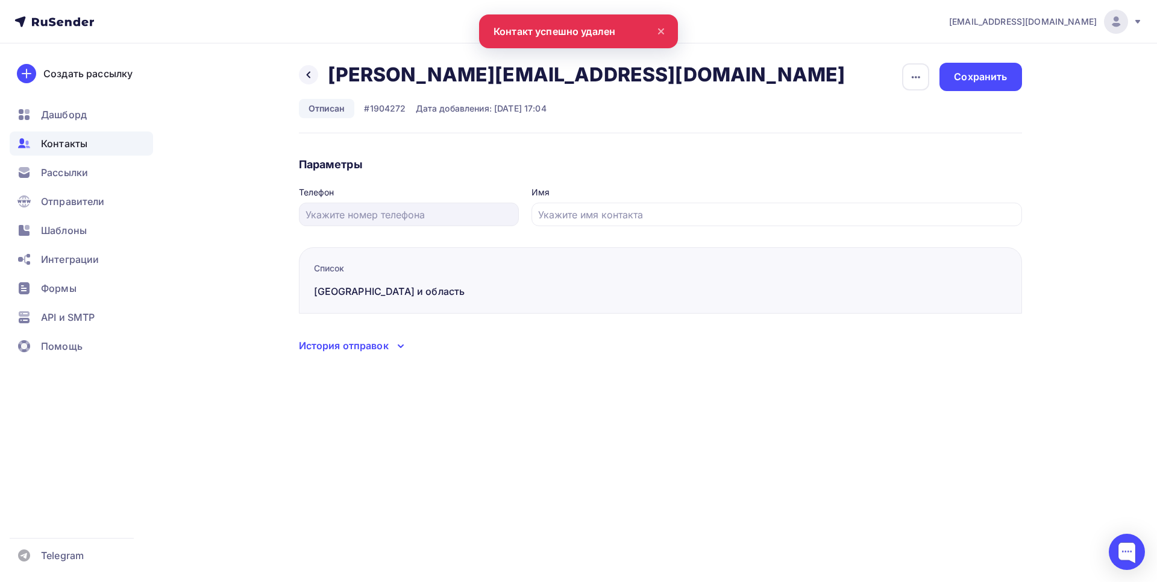
click at [375, 345] on div "История отправок" at bounding box center [344, 345] width 90 height 14
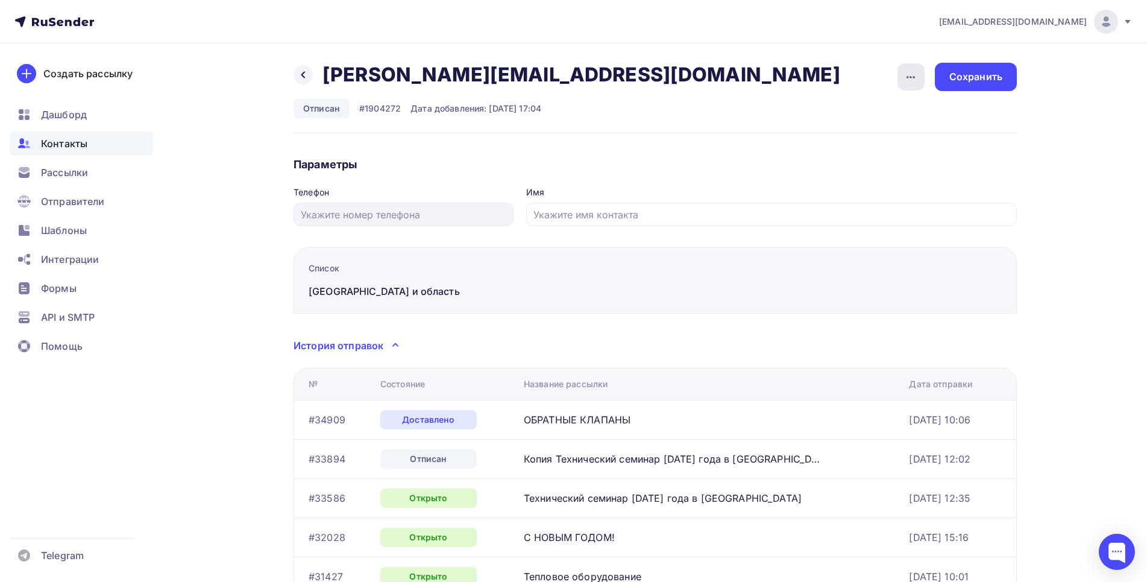
click at [913, 71] on icon "button" at bounding box center [911, 77] width 14 height 14
click at [842, 112] on div "Удалить" at bounding box center [865, 114] width 116 height 14
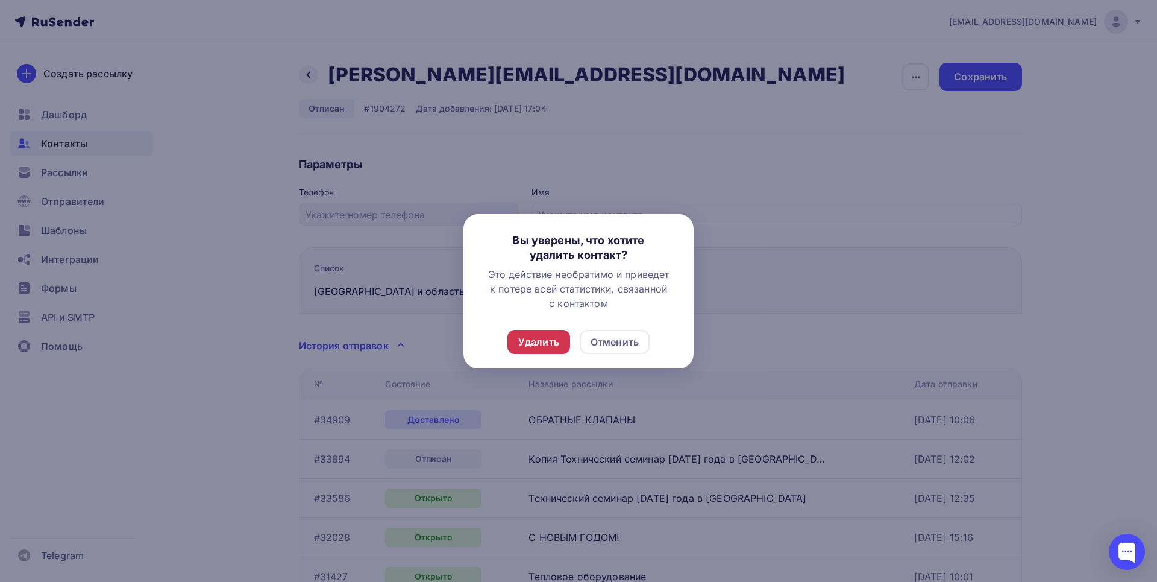
click at [532, 348] on div "Удалить" at bounding box center [538, 342] width 41 height 14
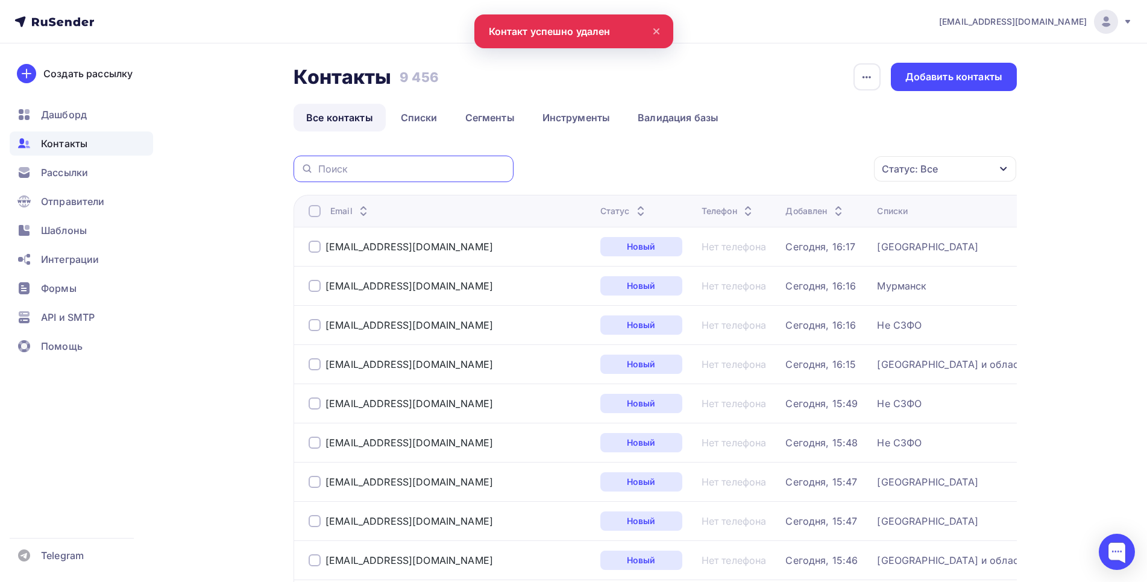
paste input "9218654299@mail.ru"
type input "9218654299@mail.ru"
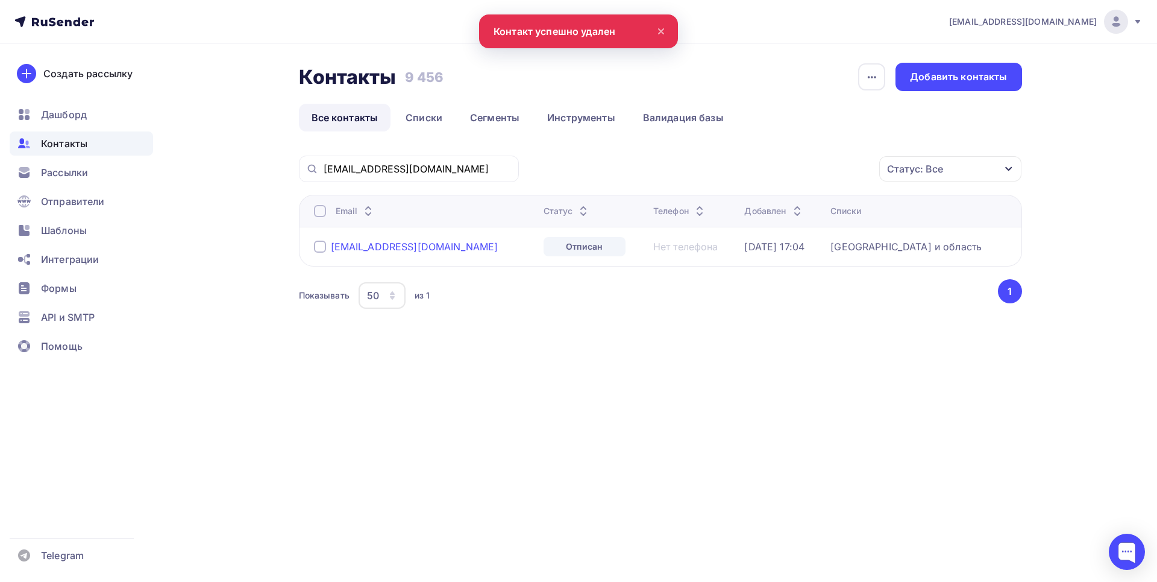
click at [415, 248] on div "9218654299@mail.ru" at bounding box center [415, 247] width 168 height 12
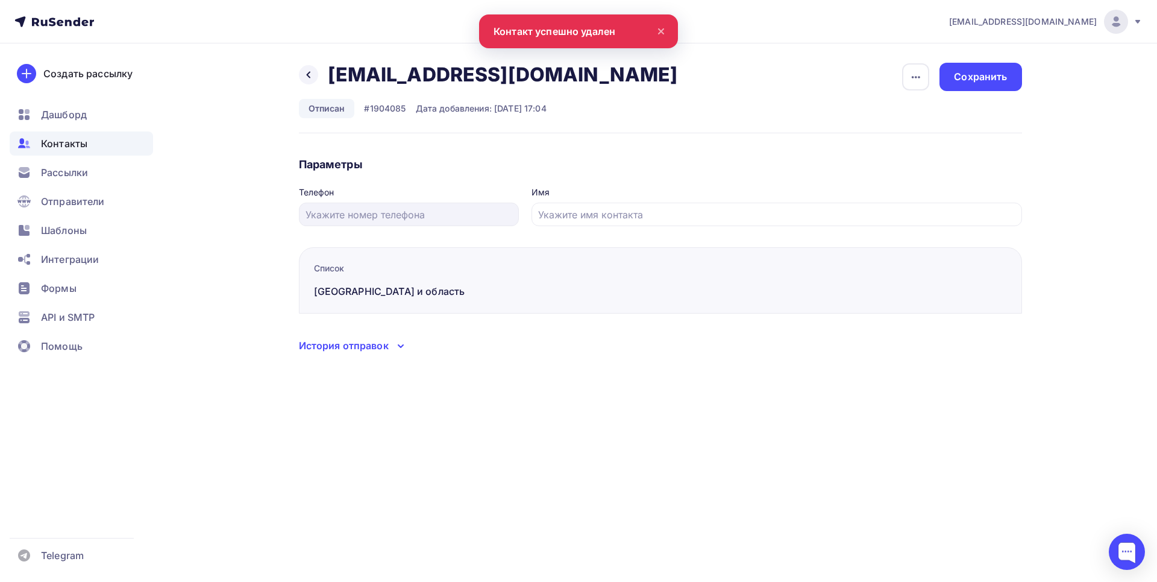
click at [371, 344] on div "История отправок" at bounding box center [344, 345] width 90 height 14
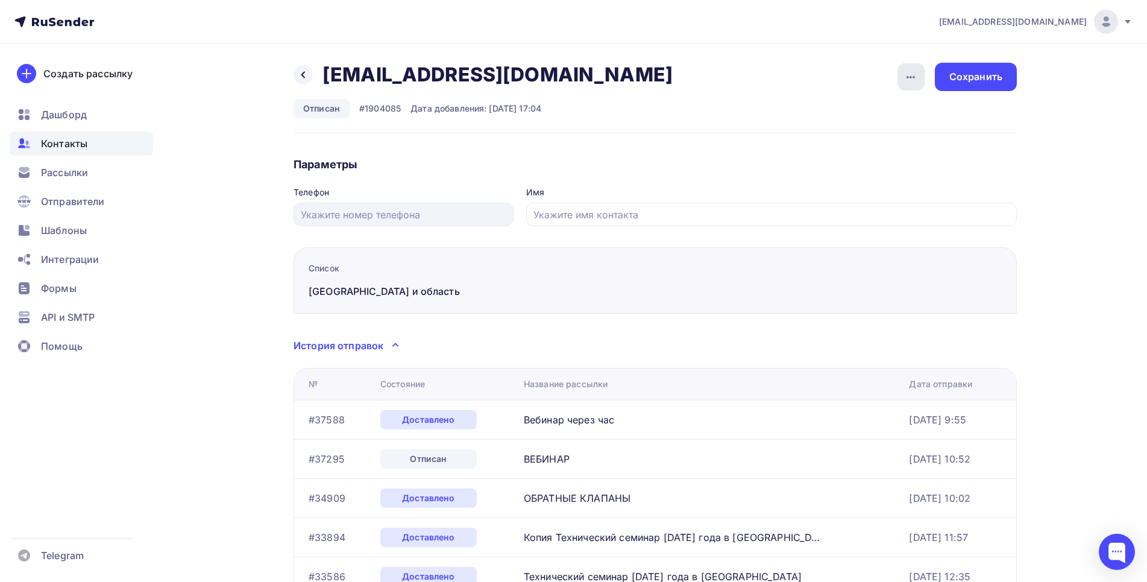
click at [902, 72] on div "button" at bounding box center [911, 76] width 27 height 27
click at [836, 109] on div "Удалить" at bounding box center [865, 114] width 116 height 14
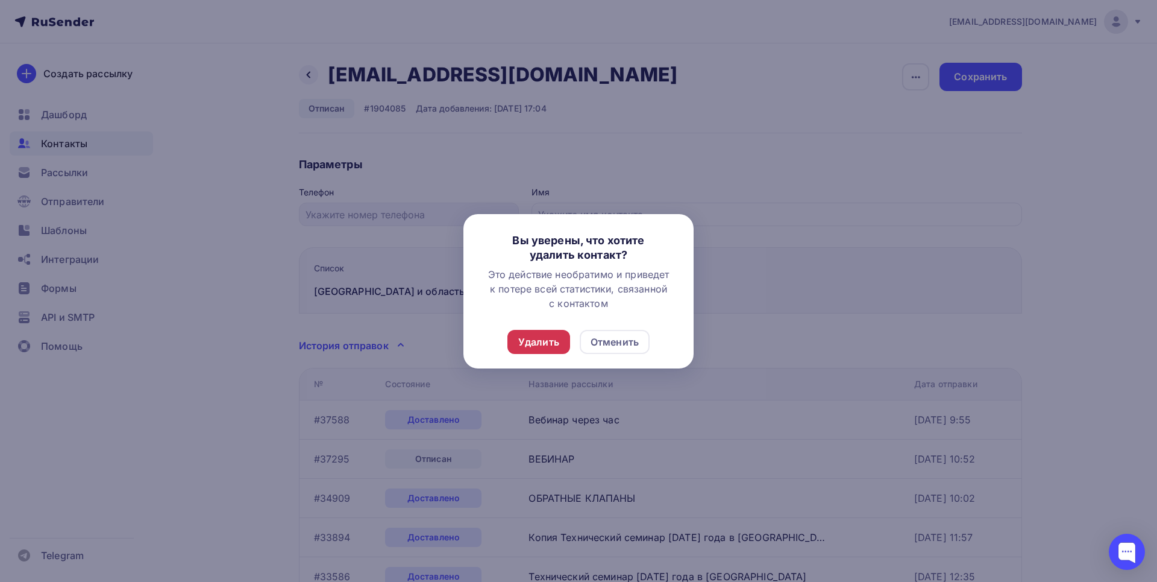
click at [553, 339] on div "Удалить" at bounding box center [538, 342] width 41 height 14
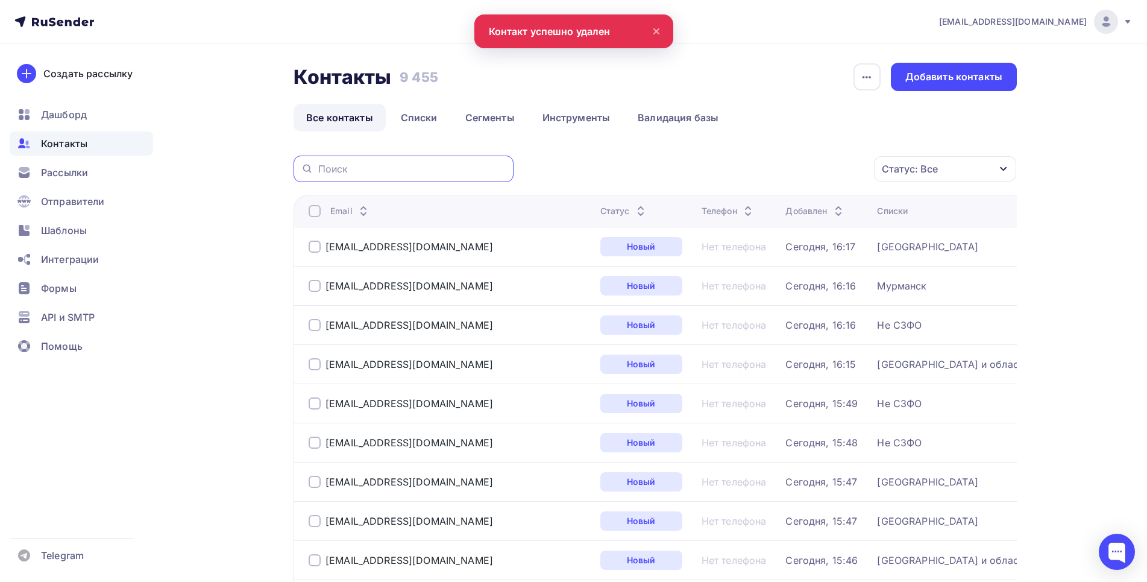
paste input "7117000@mail.ru"
type input "7117000@mail.ru"
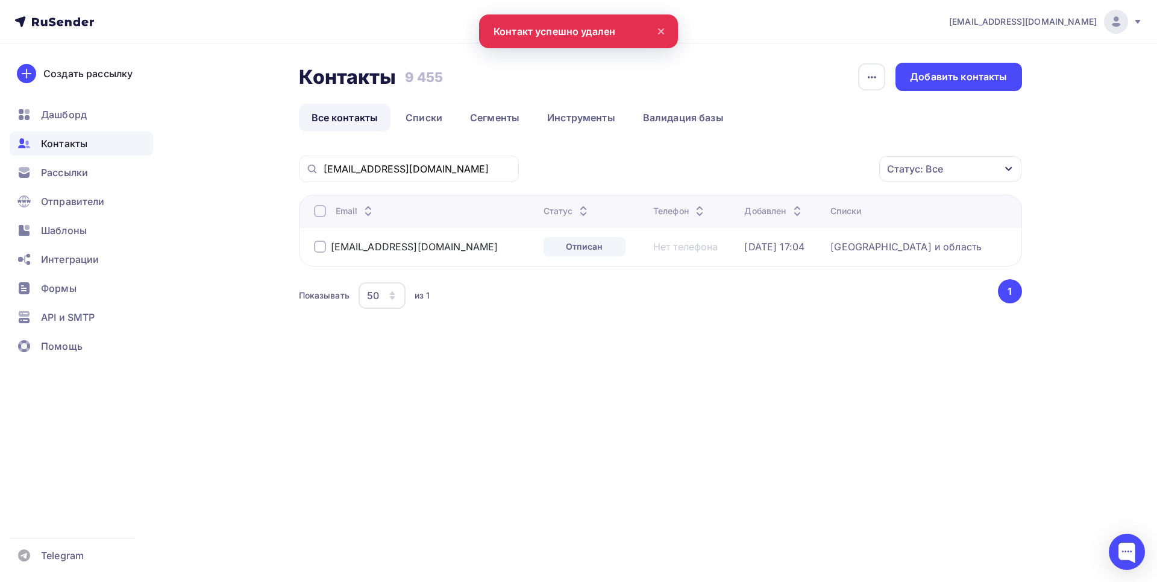
click at [410, 243] on div "7117000@mail.ru" at bounding box center [424, 246] width 220 height 19
click at [399, 247] on div "7117000@mail.ru" at bounding box center [415, 247] width 168 height 12
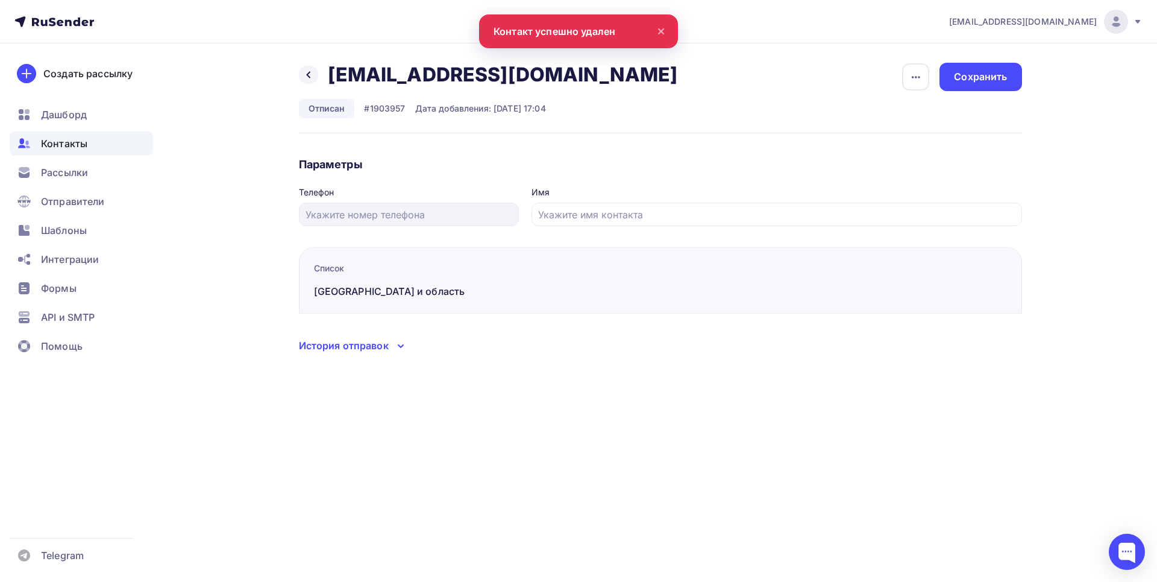
click at [376, 344] on div "История отправок" at bounding box center [344, 345] width 90 height 14
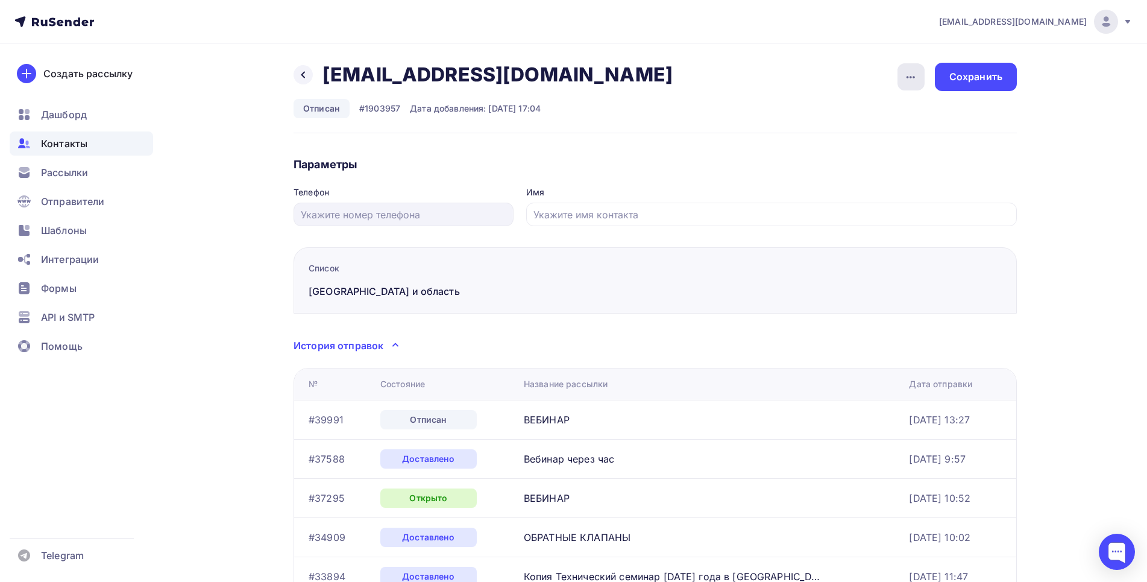
click at [922, 78] on div "button" at bounding box center [911, 76] width 27 height 27
click at [828, 116] on div "Удалить" at bounding box center [865, 114] width 116 height 14
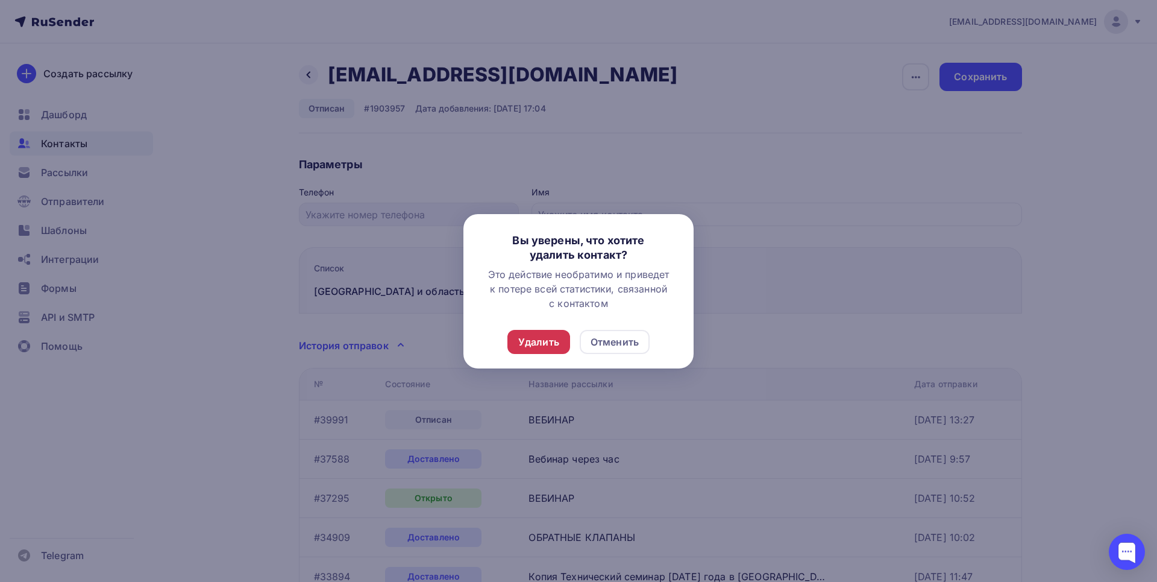
click at [539, 338] on div "Удалить" at bounding box center [538, 342] width 41 height 14
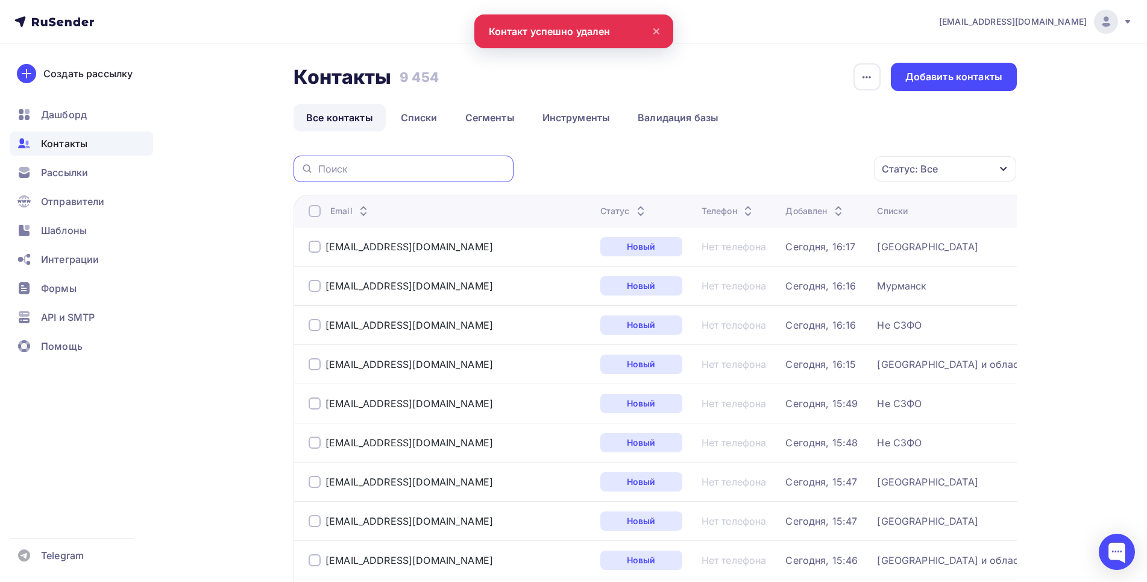
paste input "6664787@gmail.com"
type input "6664787@gmail.com"
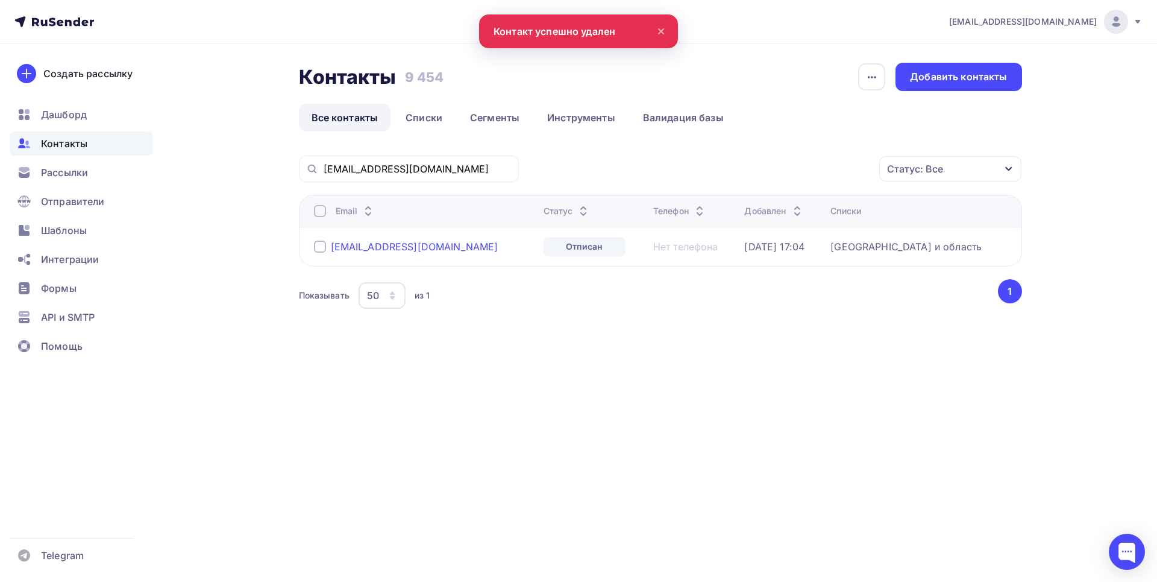
click at [384, 247] on div "6664787@gmail.com" at bounding box center [415, 247] width 168 height 12
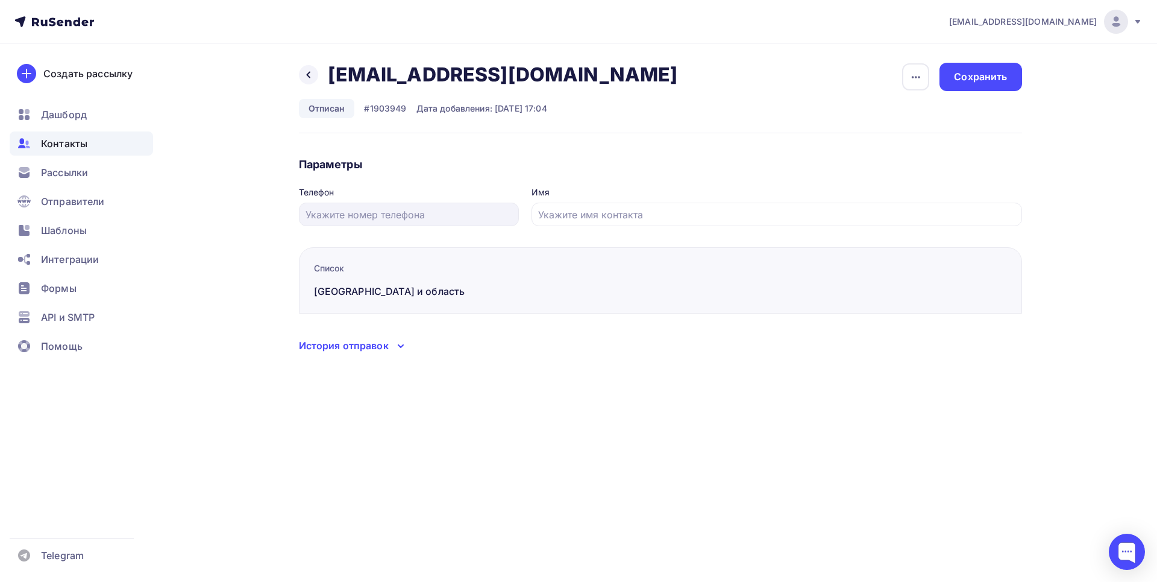
click at [354, 342] on div "История отправок" at bounding box center [344, 345] width 90 height 14
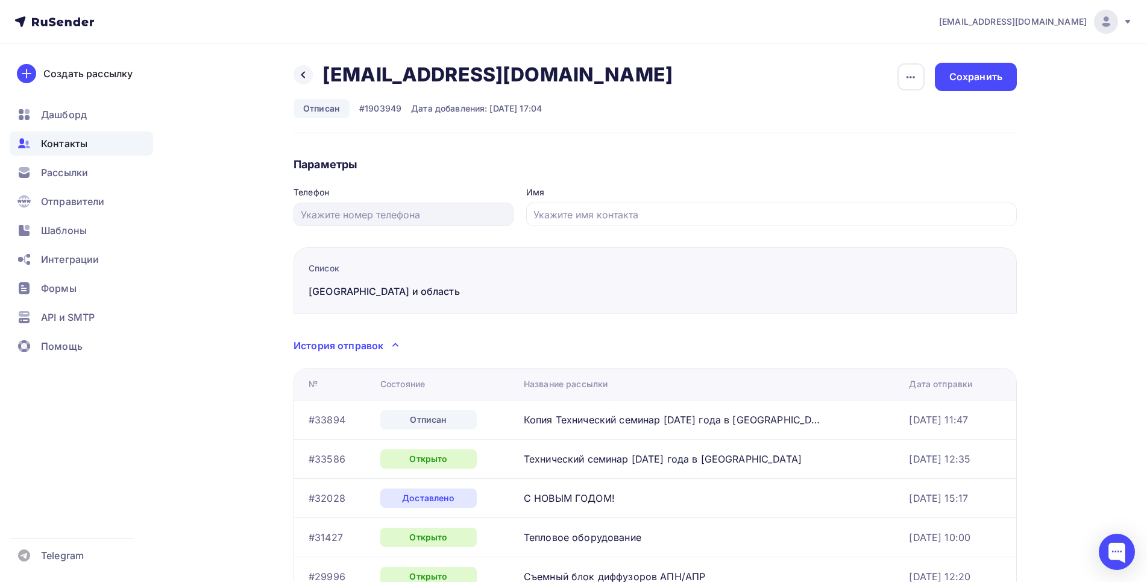
drag, startPoint x: 921, startPoint y: 77, endPoint x: 878, endPoint y: 89, distance: 44.1
click at [920, 77] on div "button" at bounding box center [911, 76] width 27 height 27
click at [824, 116] on div "Удалить" at bounding box center [865, 114] width 116 height 14
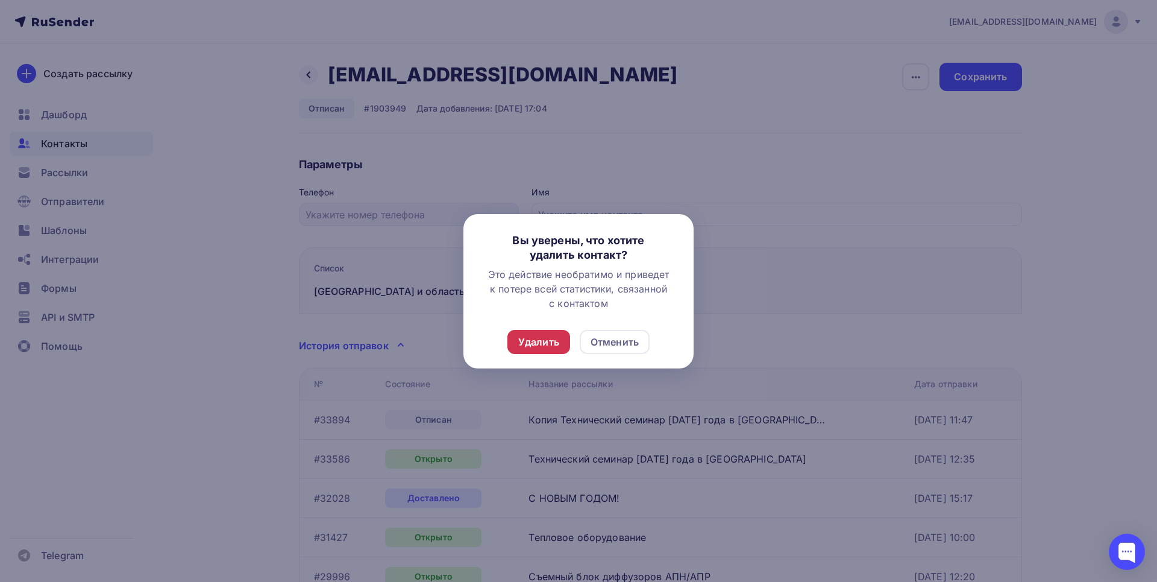
click at [529, 339] on div "Удалить" at bounding box center [538, 342] width 41 height 14
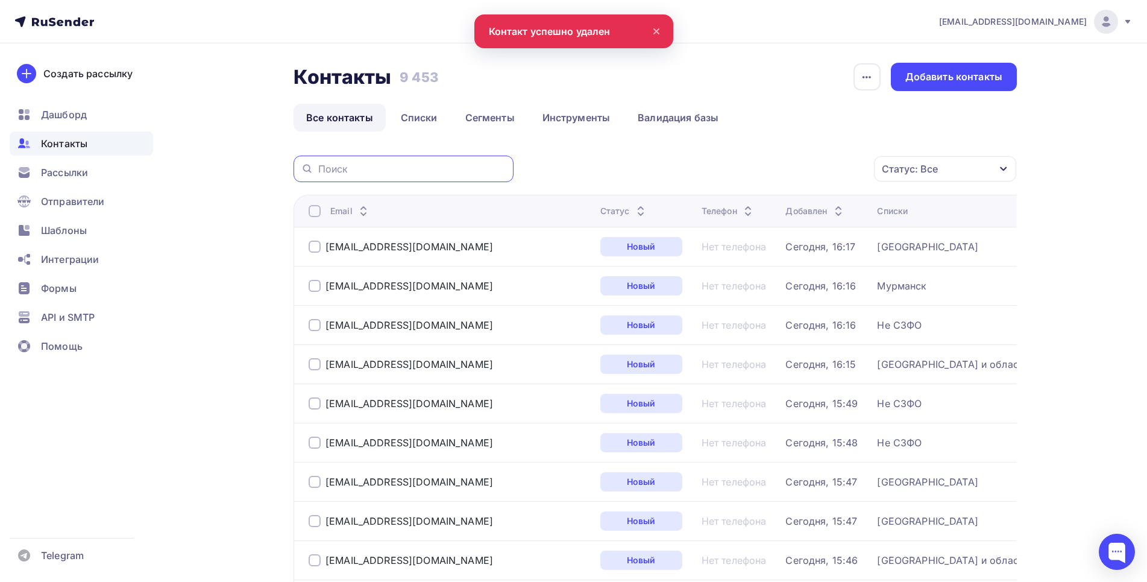
paste input "3122457@mail.ru"
type input "3122457@mail.ru"
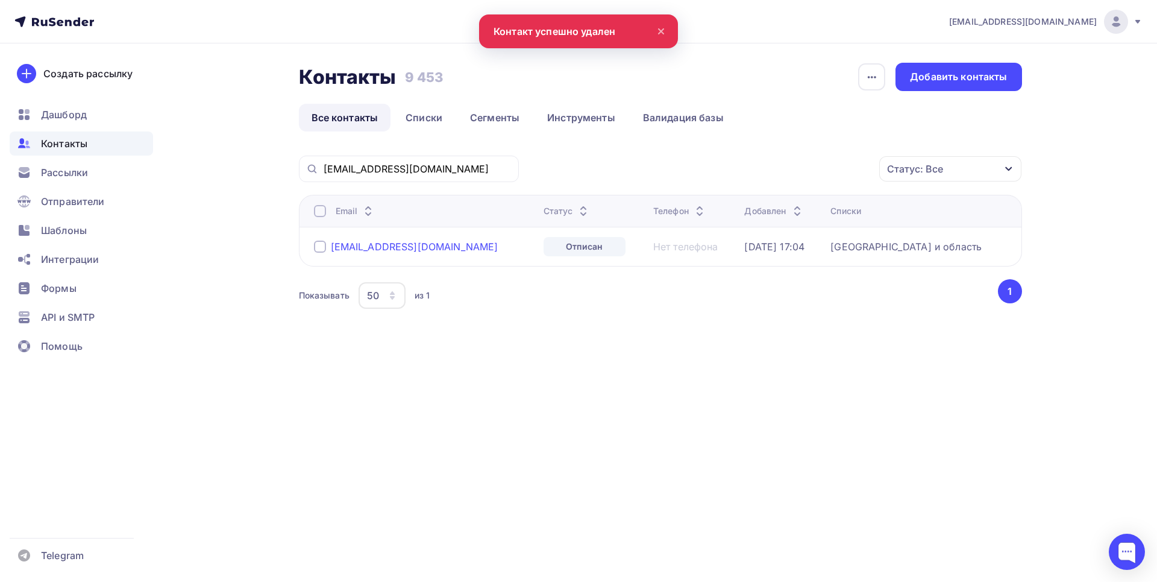
click at [383, 244] on div "3122457@mail.ru" at bounding box center [415, 247] width 168 height 12
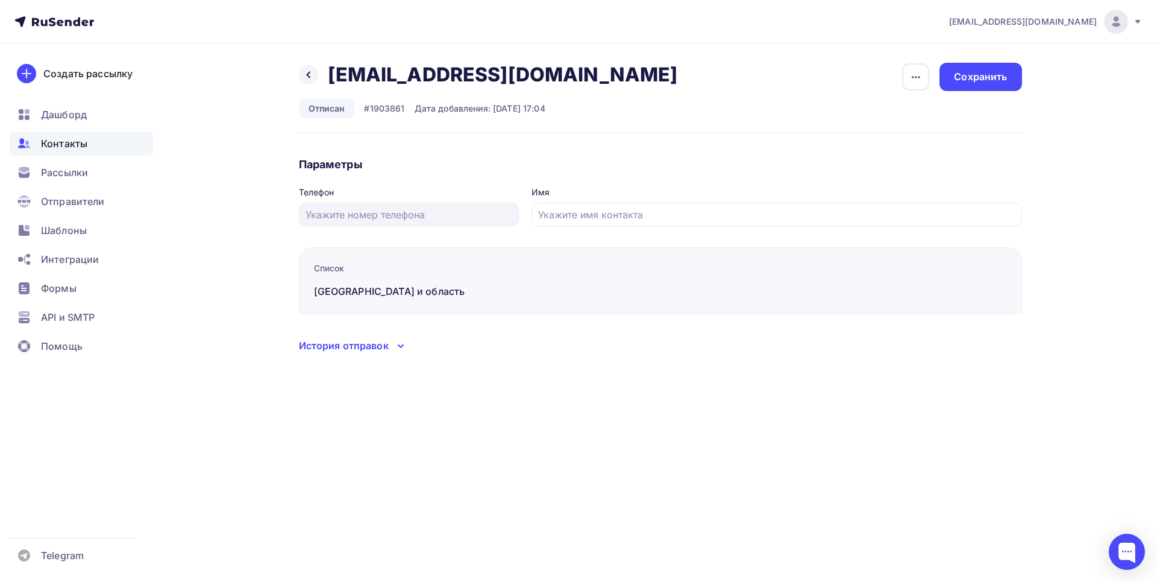
click at [362, 351] on div "История отправок" at bounding box center [344, 345] width 90 height 14
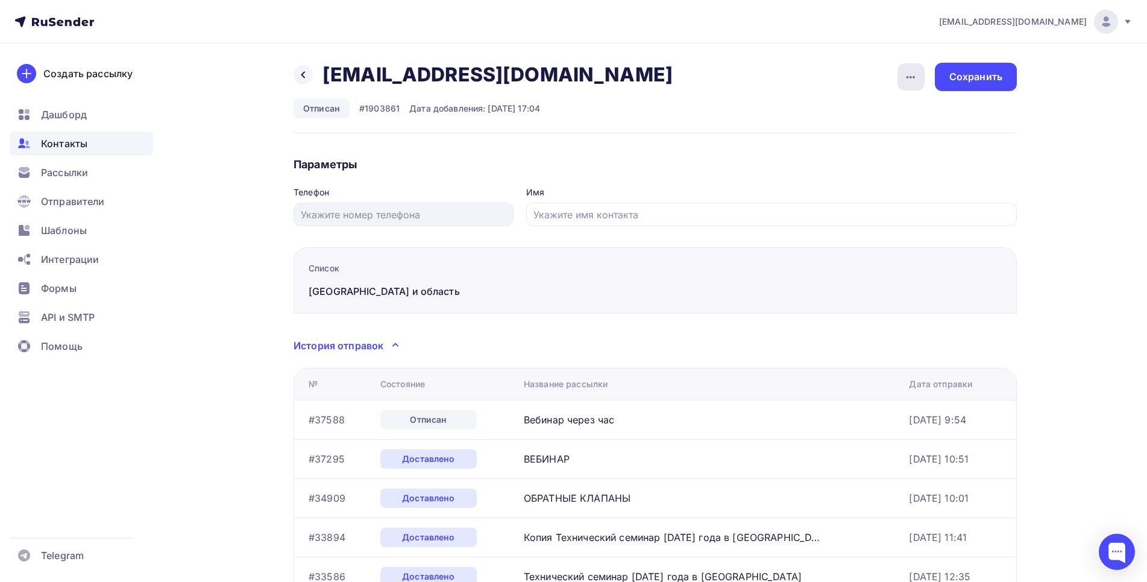
click at [908, 70] on icon "button" at bounding box center [911, 77] width 14 height 14
click at [830, 118] on div "Удалить" at bounding box center [865, 114] width 116 height 14
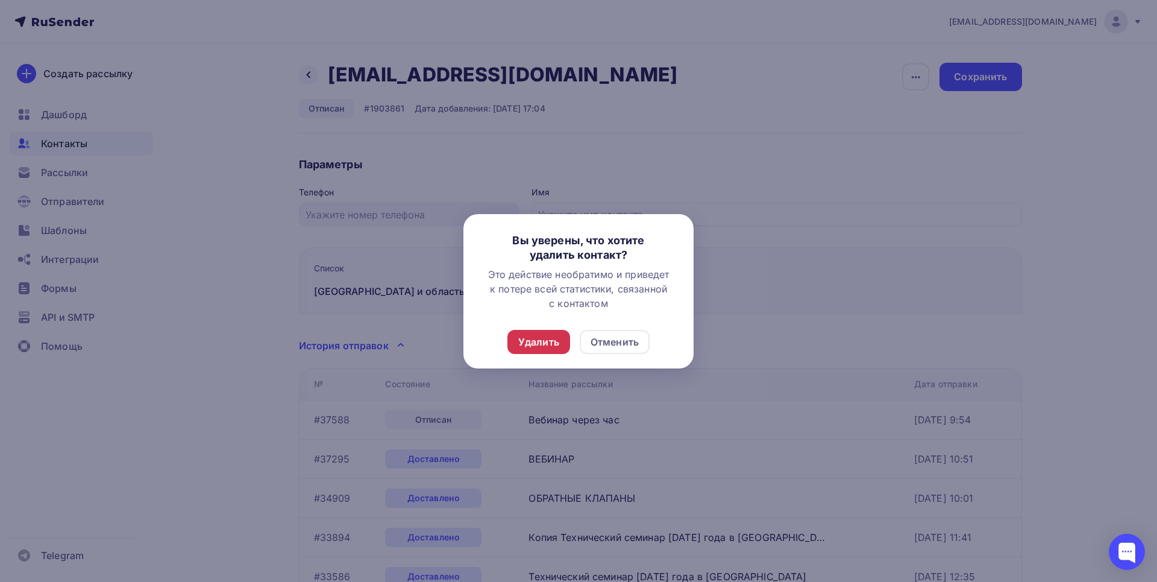
click at [530, 348] on div "Удалить" at bounding box center [538, 342] width 41 height 14
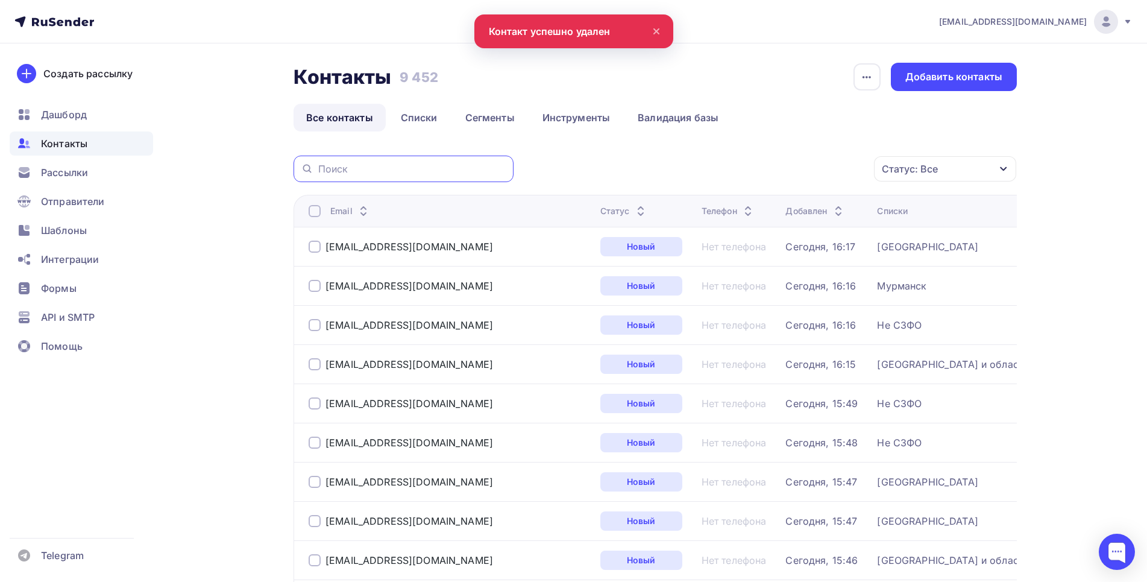
paste input "akvatechnica@mail.ru"
type input "akvatechnica@mail.ru"
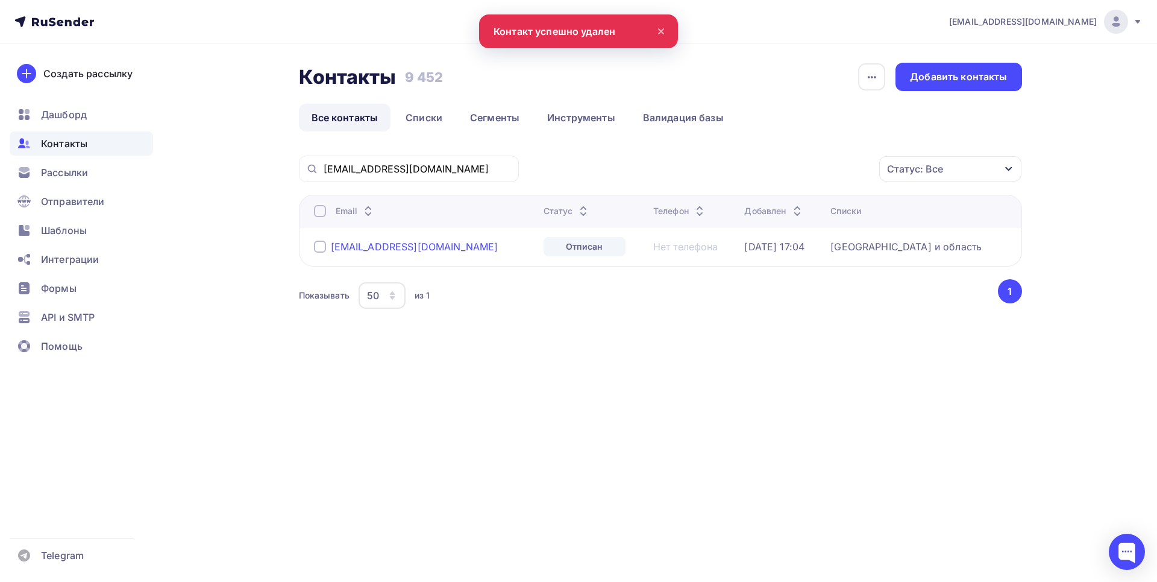
click at [392, 248] on div "akvatechnica@mail.ru" at bounding box center [415, 247] width 168 height 12
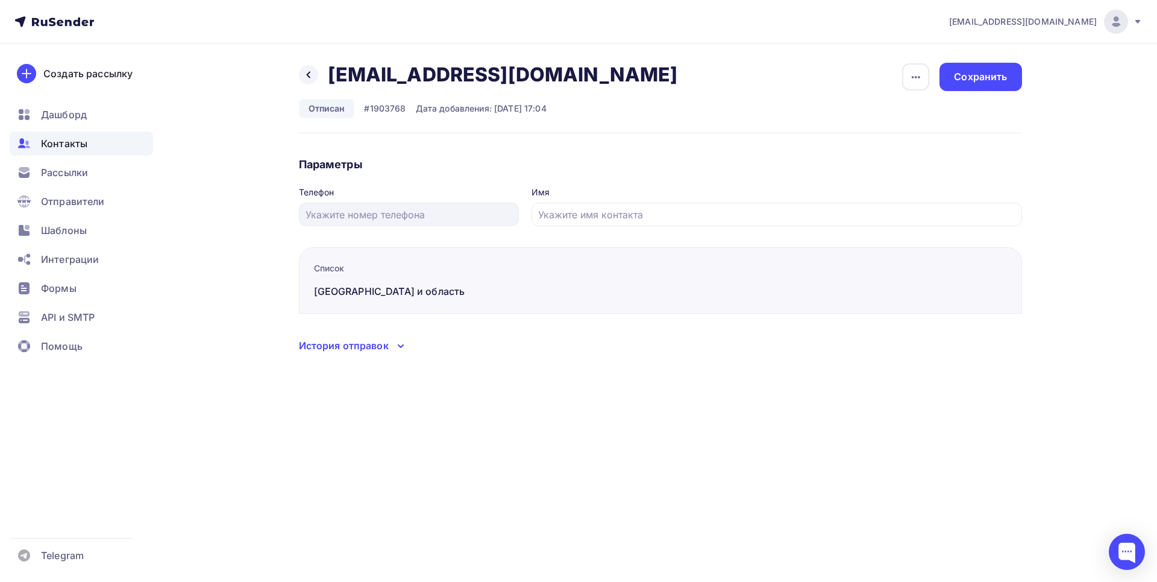
click at [356, 348] on div "История отправок" at bounding box center [344, 345] width 90 height 14
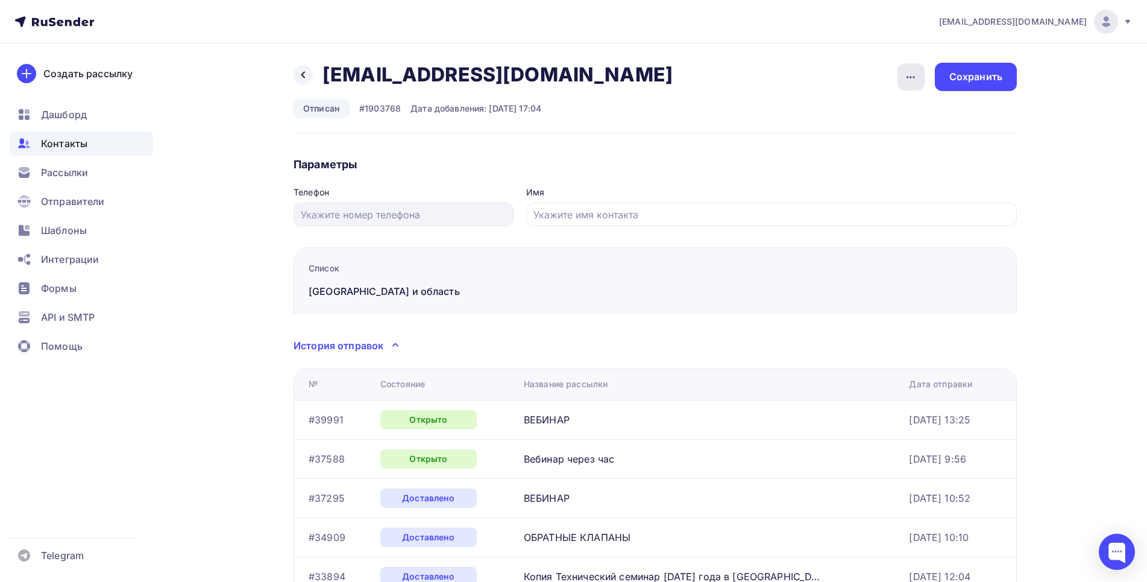
click at [909, 78] on icon "button" at bounding box center [911, 77] width 14 height 14
click at [853, 112] on div "Удалить" at bounding box center [865, 114] width 116 height 14
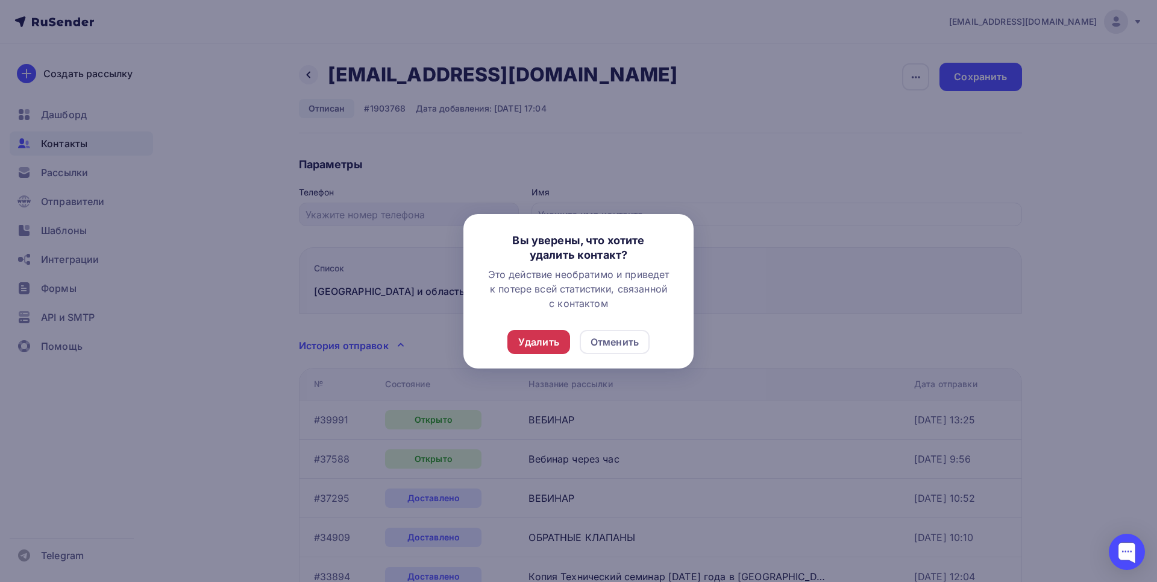
click at [537, 346] on div "Удалить" at bounding box center [538, 342] width 41 height 14
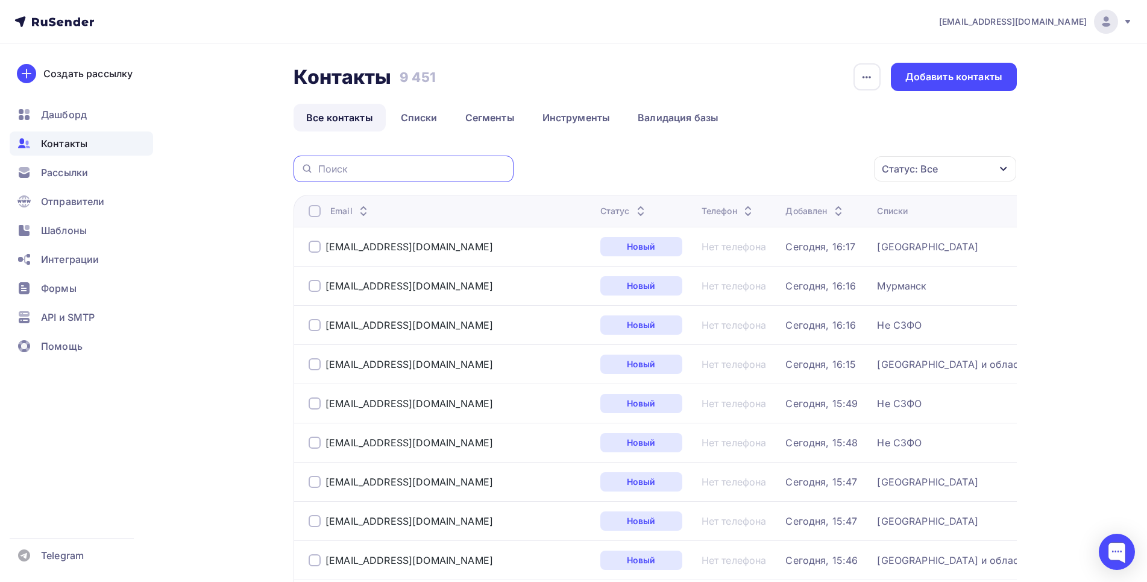
paste input "pelikanstroy@mail.ru"
type input "pelikanstroy@mail.ru"
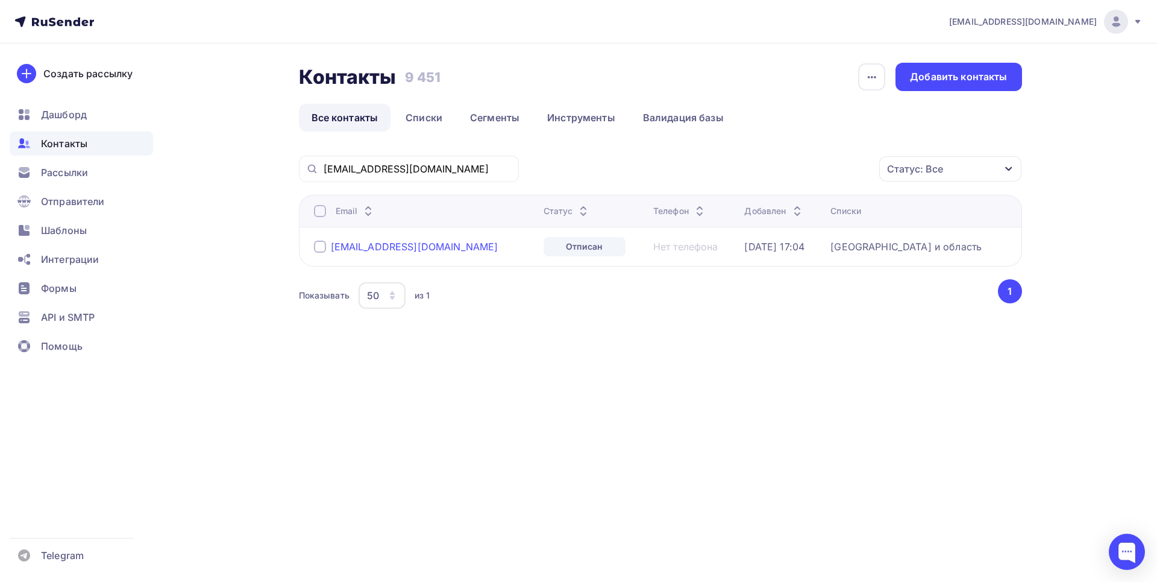
click at [405, 242] on div "pelikanstroy@mail.ru" at bounding box center [415, 247] width 168 height 12
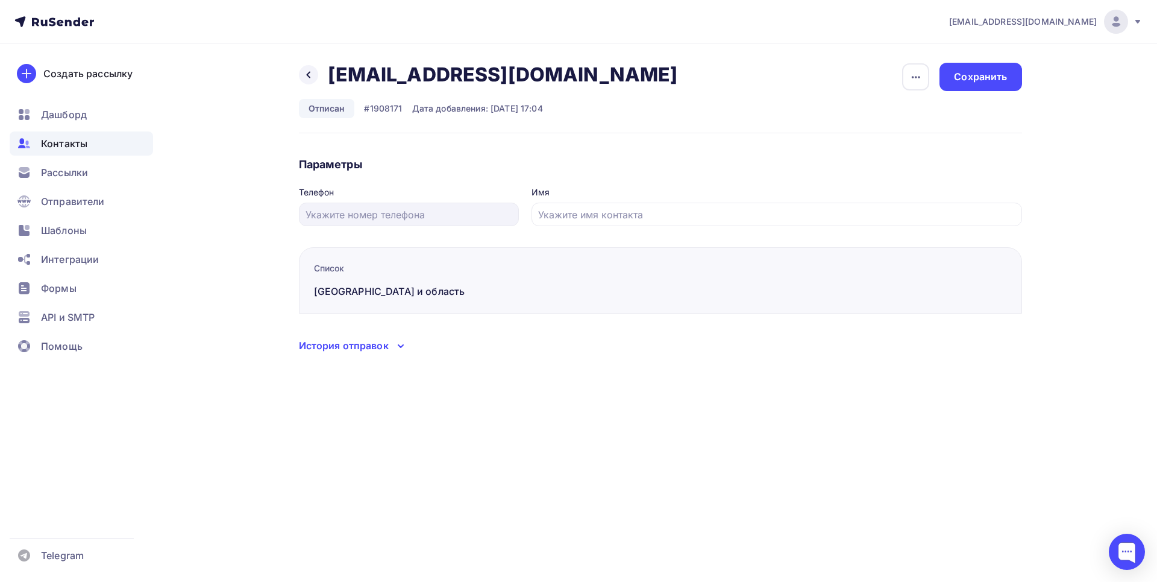
click at [361, 351] on div "История отправок" at bounding box center [344, 345] width 90 height 14
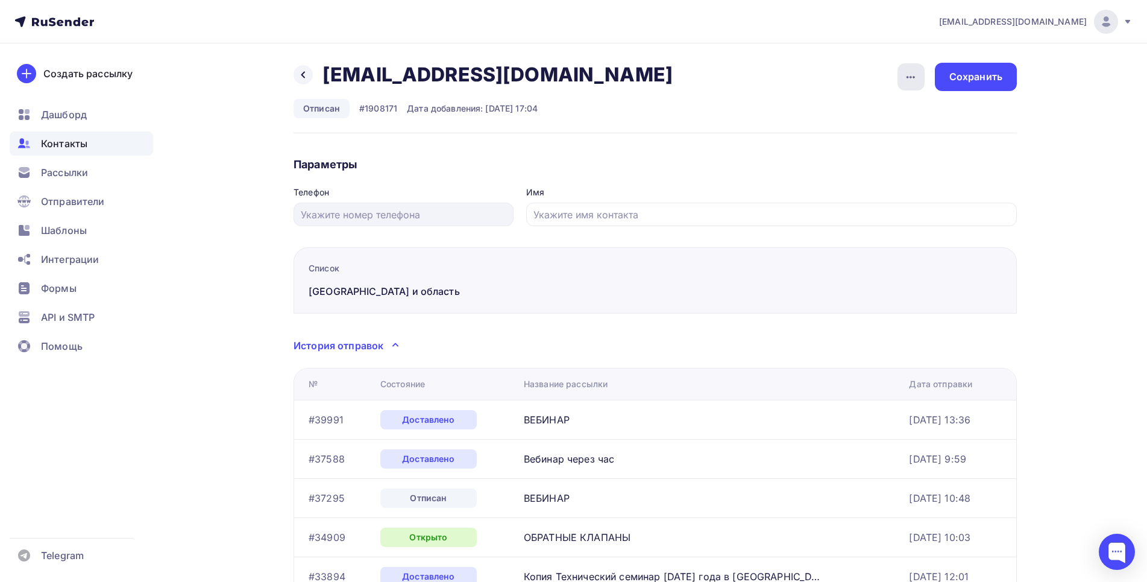
click at [902, 77] on div "button" at bounding box center [911, 76] width 27 height 27
click at [827, 121] on div "Удалить" at bounding box center [865, 114] width 116 height 14
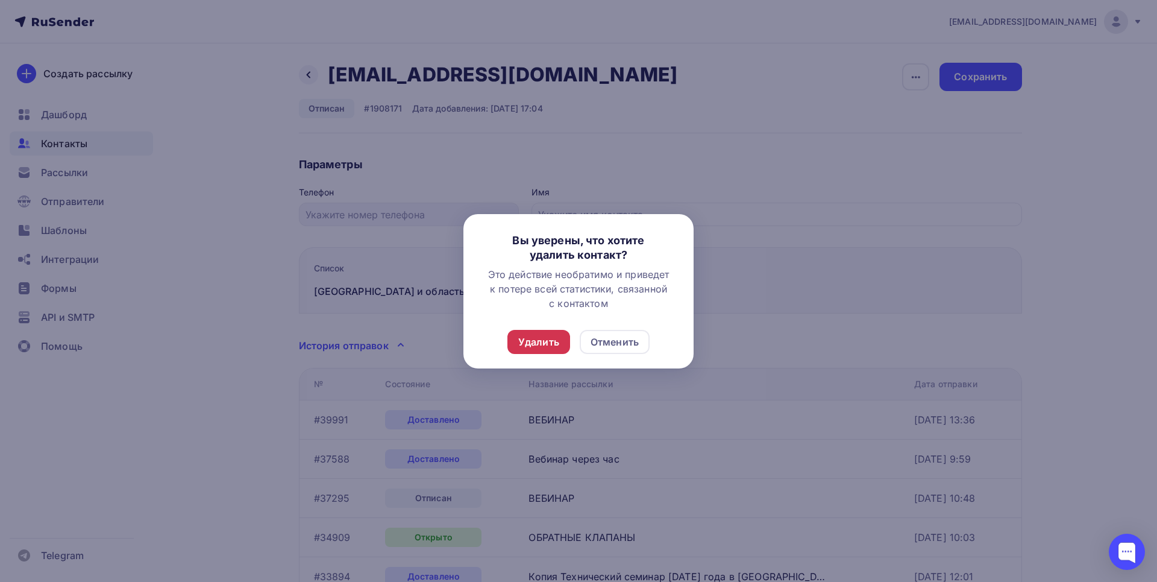
click at [541, 345] on div "Удалить" at bounding box center [538, 342] width 41 height 14
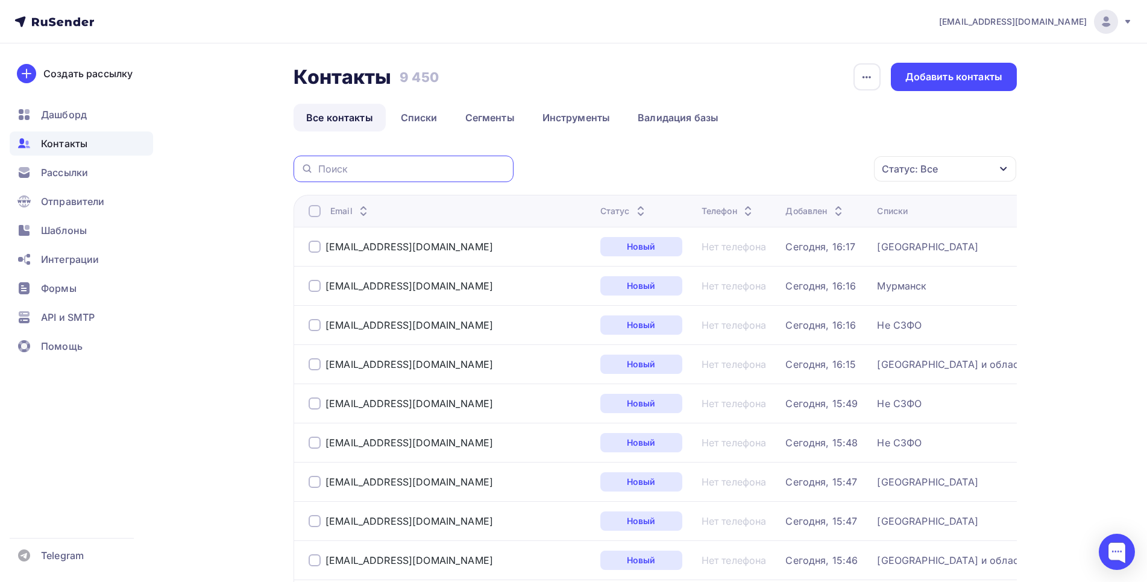
paste input "spbpromstroy@mail.ru"
type input "spbpromstroy@mail.ru"
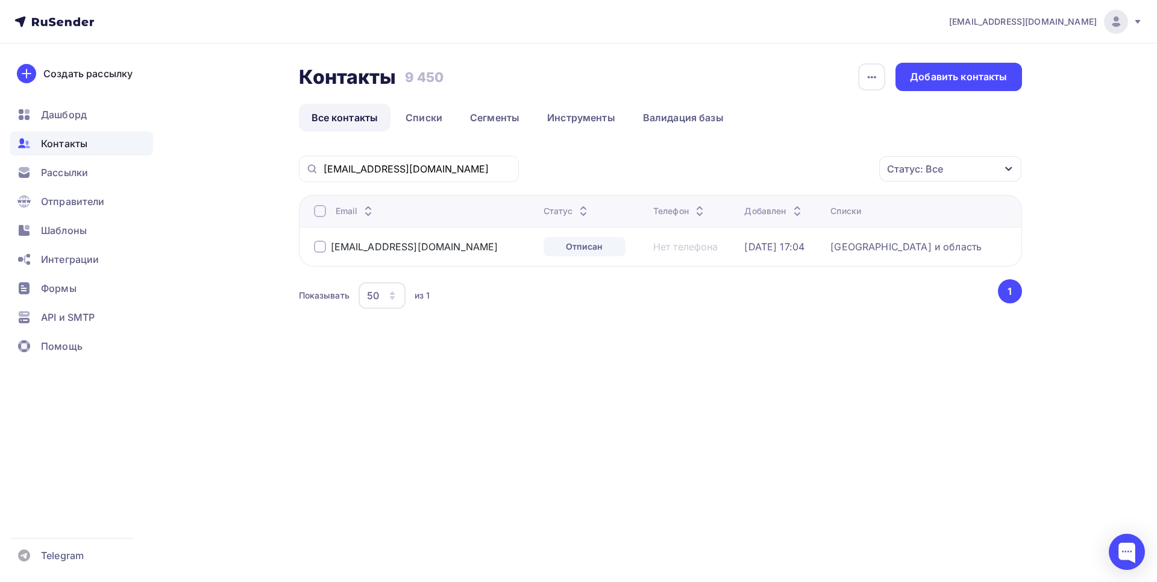
click at [371, 256] on div "spbpromstroy@mail.ru" at bounding box center [424, 246] width 220 height 19
click at [380, 245] on div "spbpromstroy@mail.ru" at bounding box center [415, 247] width 168 height 12
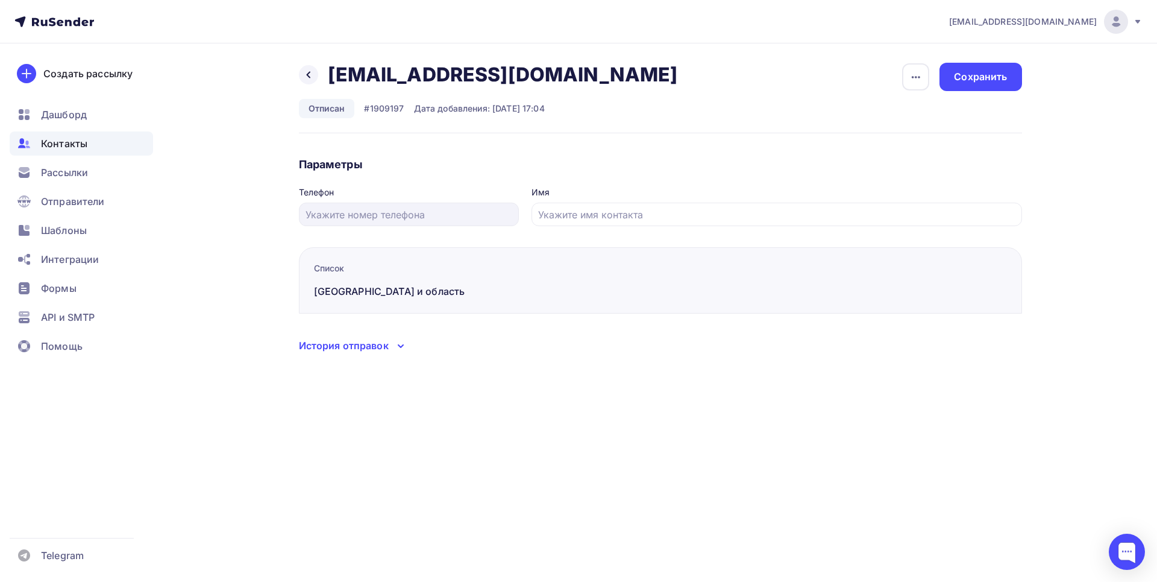
click at [380, 350] on div "История отправок" at bounding box center [344, 345] width 90 height 14
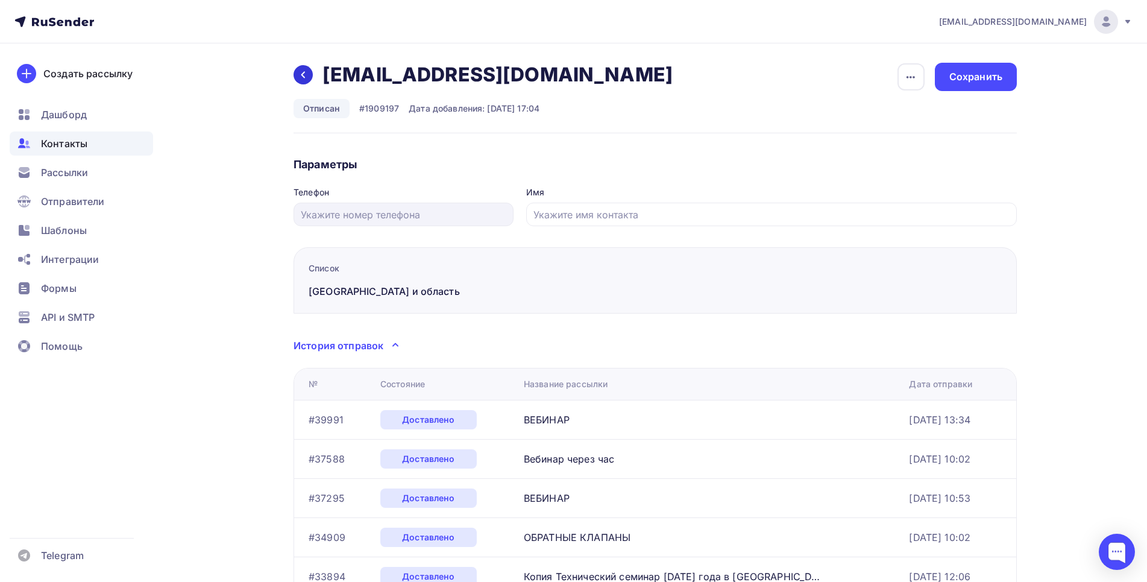
click at [300, 71] on icon at bounding box center [303, 75] width 10 height 10
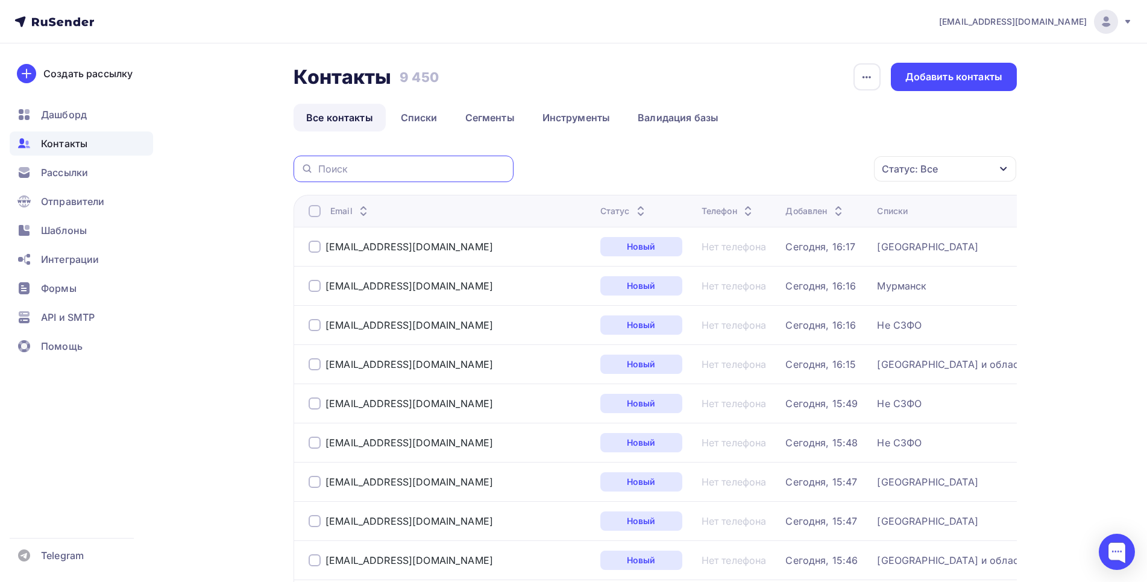
paste input "vk-air@mail.ru"
type input "vk-air@mail.ru"
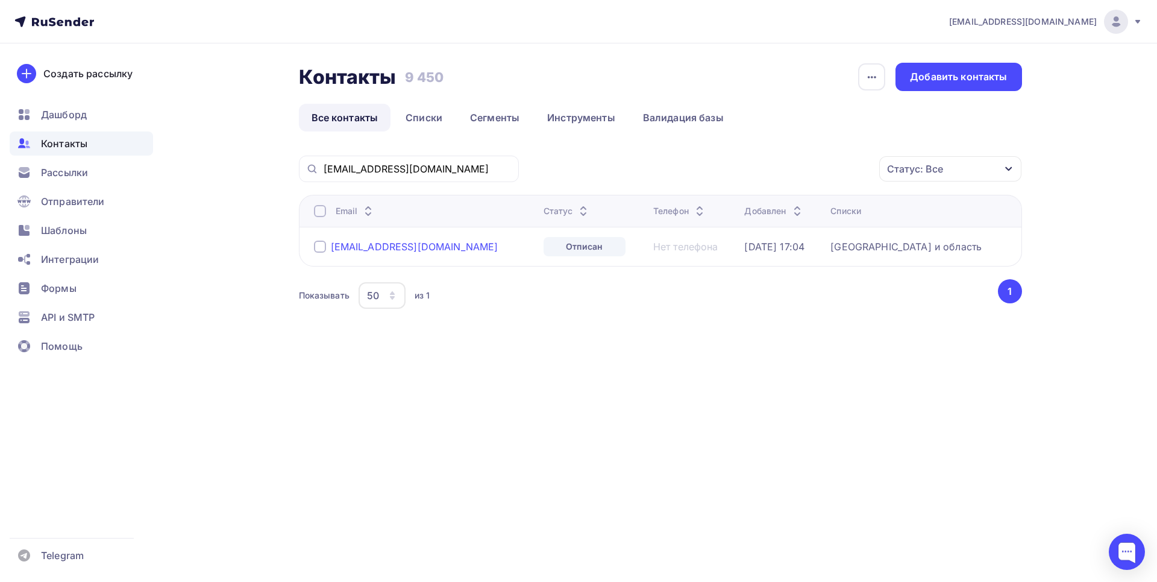
click at [379, 244] on div "vk-air@mail.ru" at bounding box center [415, 247] width 168 height 12
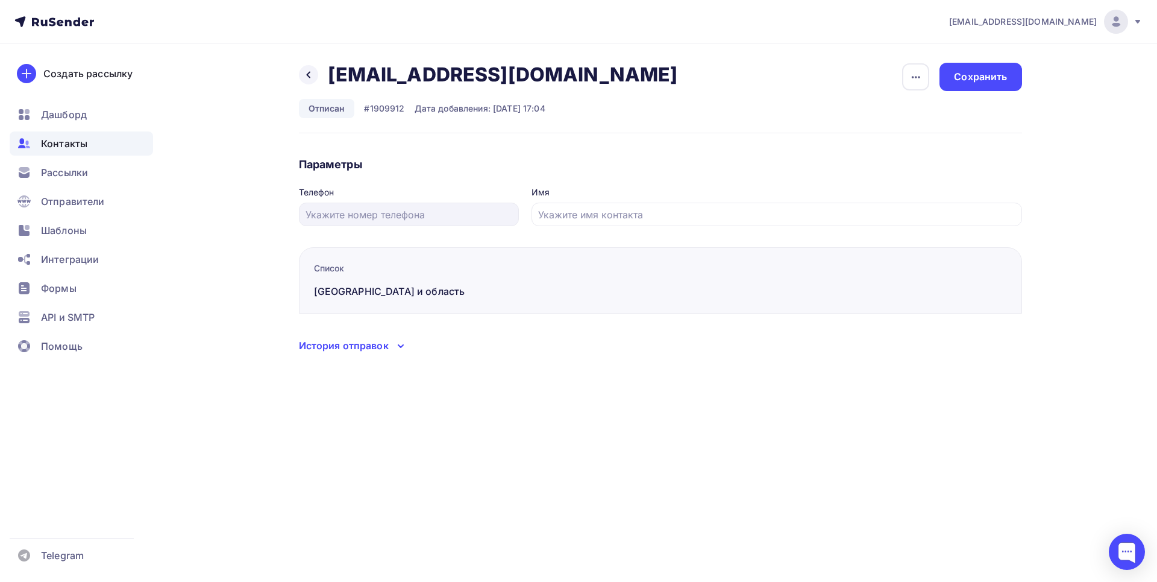
click at [377, 341] on div "История отправок" at bounding box center [344, 345] width 90 height 14
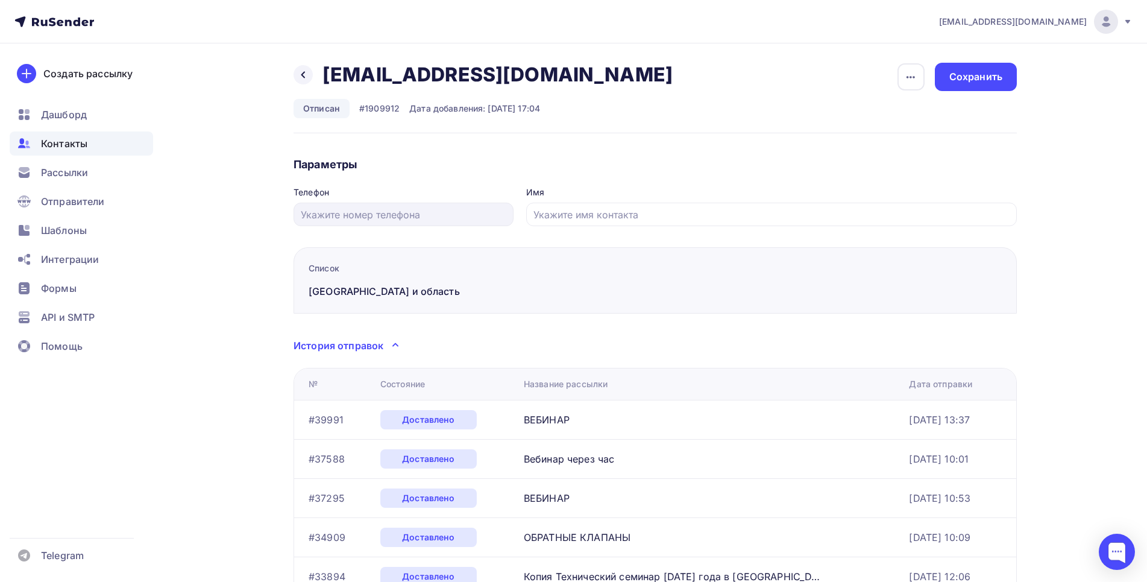
drag, startPoint x: 305, startPoint y: 76, endPoint x: 365, endPoint y: 174, distance: 114.5
click at [304, 77] on icon at bounding box center [303, 75] width 10 height 10
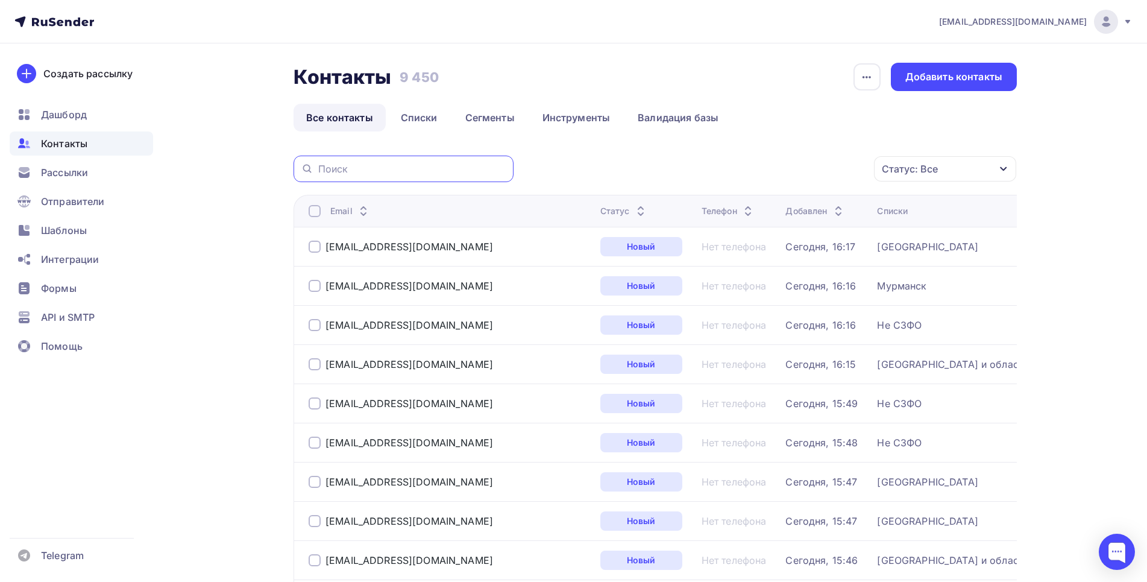
paste input "wellcool@bk.ru"
type input "wellcool@bk.ru"
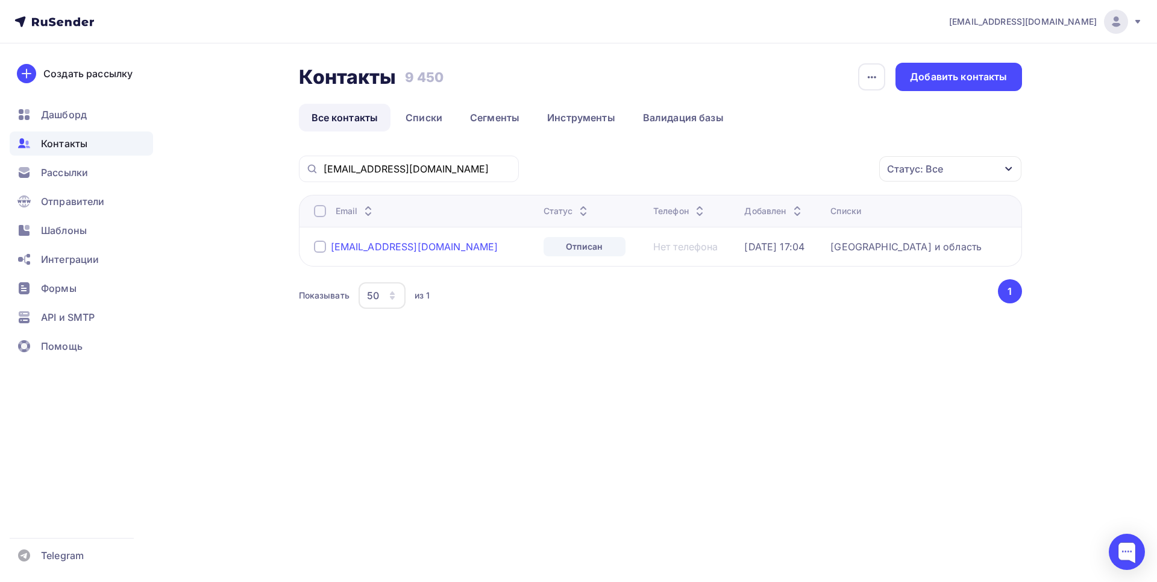
click at [392, 247] on div "wellcool@bk.ru" at bounding box center [415, 247] width 168 height 12
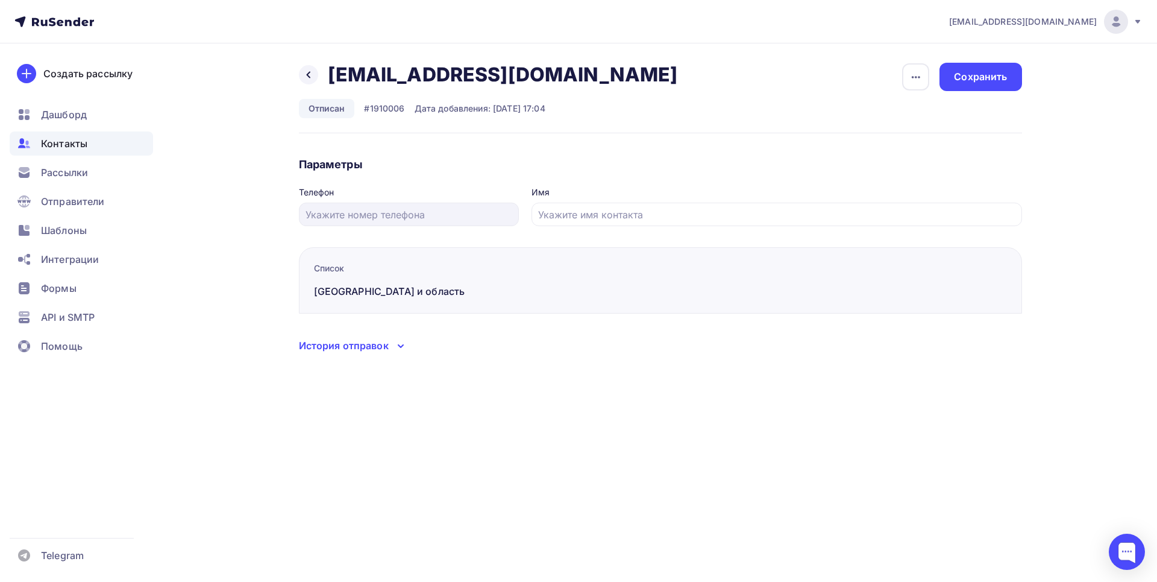
click at [380, 345] on div "История отправок" at bounding box center [344, 345] width 90 height 14
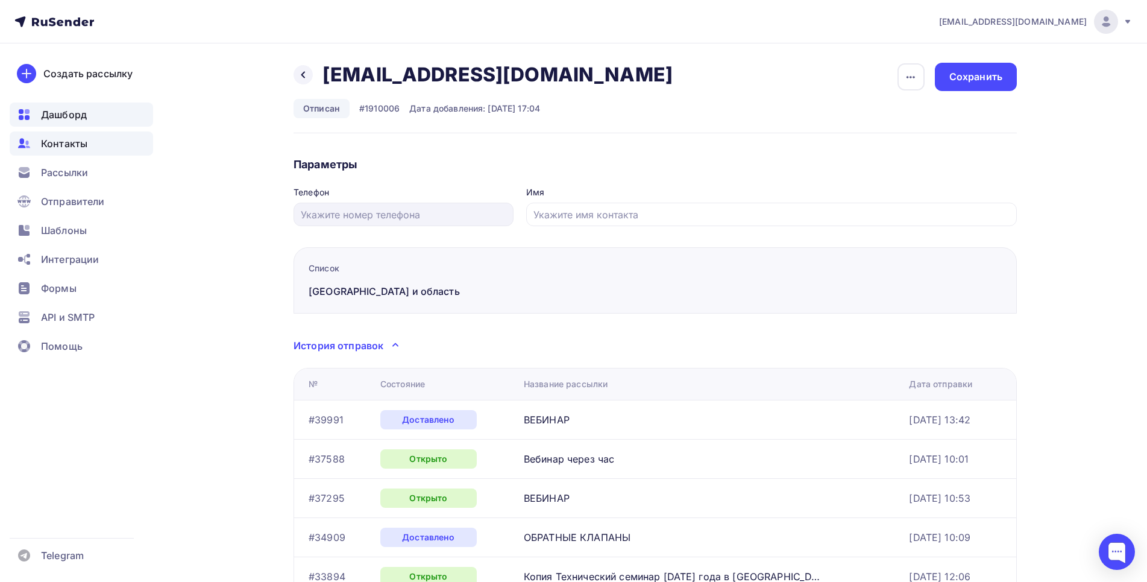
click at [50, 118] on span "Дашборд" at bounding box center [64, 114] width 46 height 14
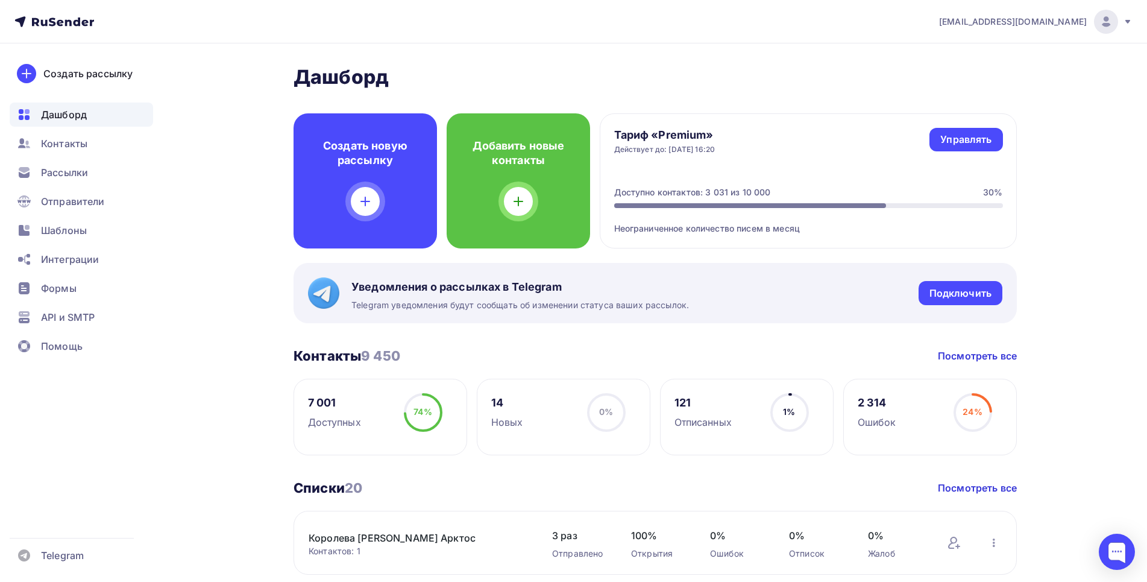
scroll to position [61, 0]
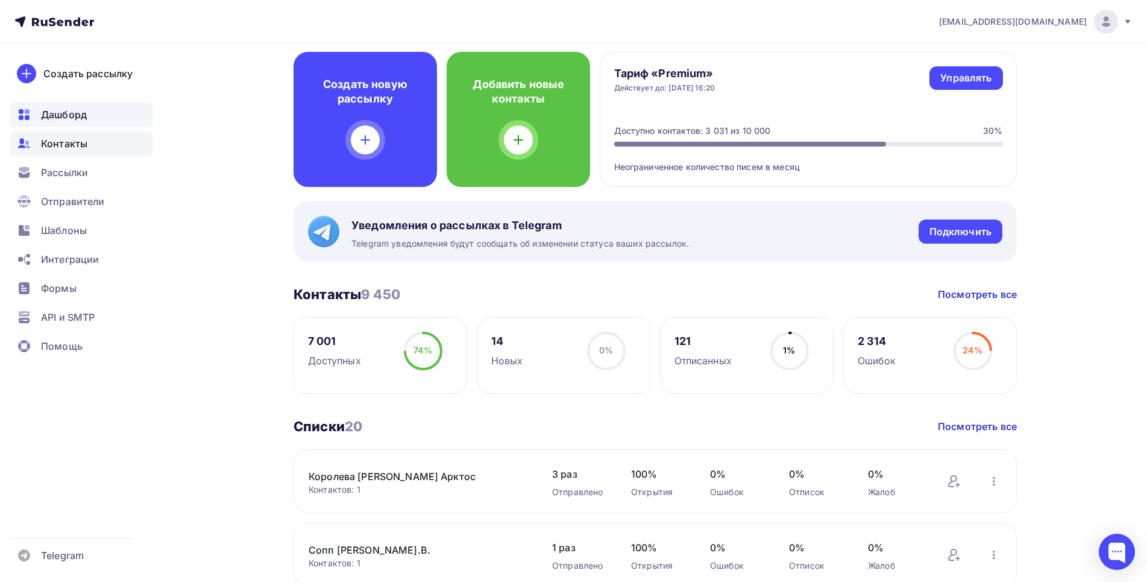
click at [74, 148] on span "Контакты" at bounding box center [64, 143] width 46 height 14
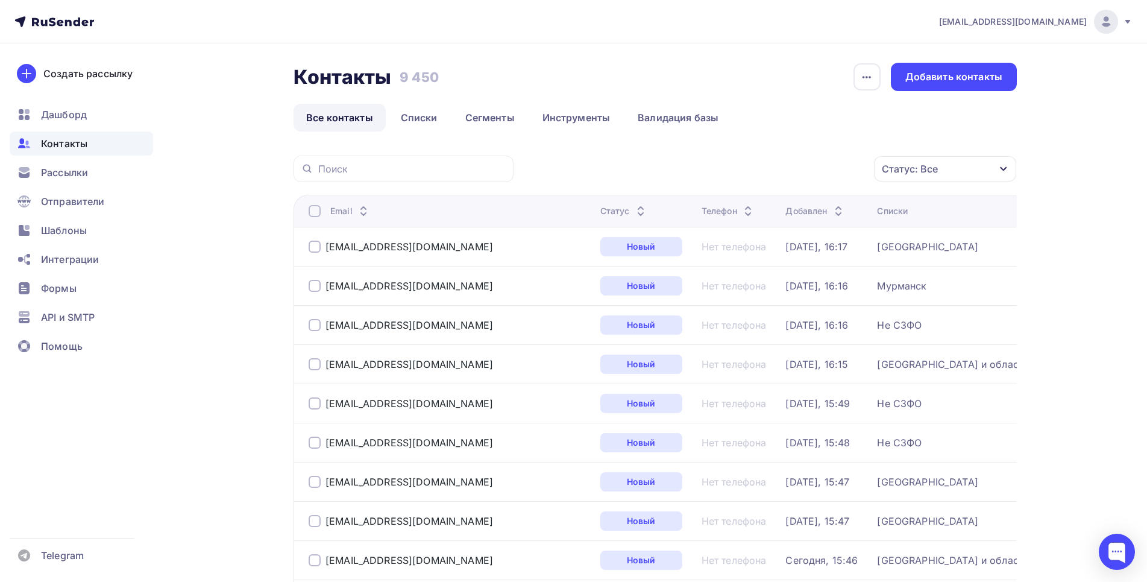
click at [1005, 168] on icon "button" at bounding box center [1003, 169] width 7 height 4
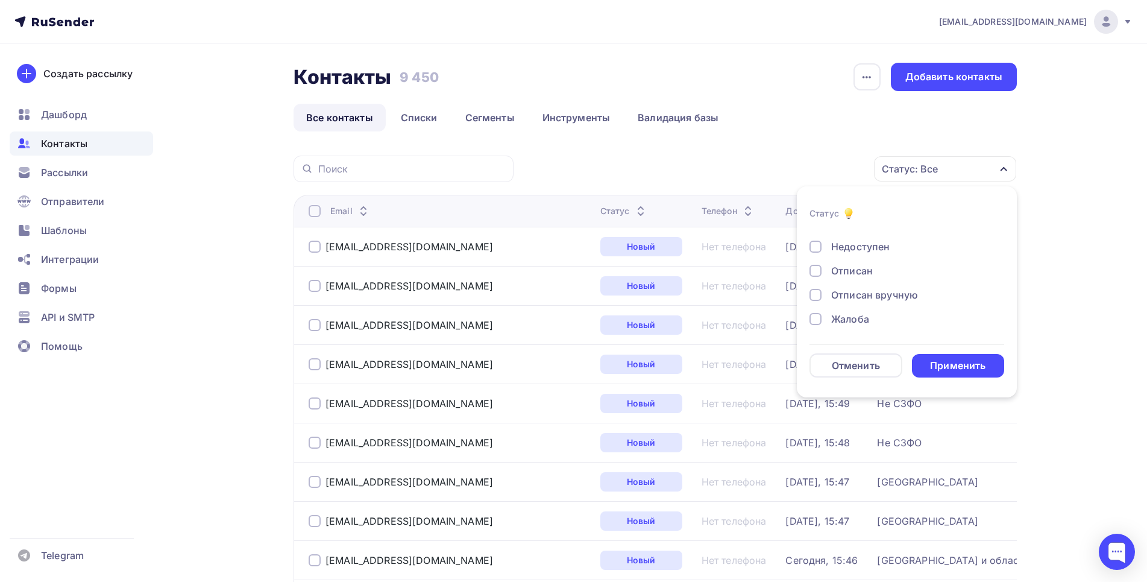
click at [813, 269] on div at bounding box center [816, 271] width 12 height 12
click at [960, 365] on div "Применить" at bounding box center [957, 366] width 55 height 14
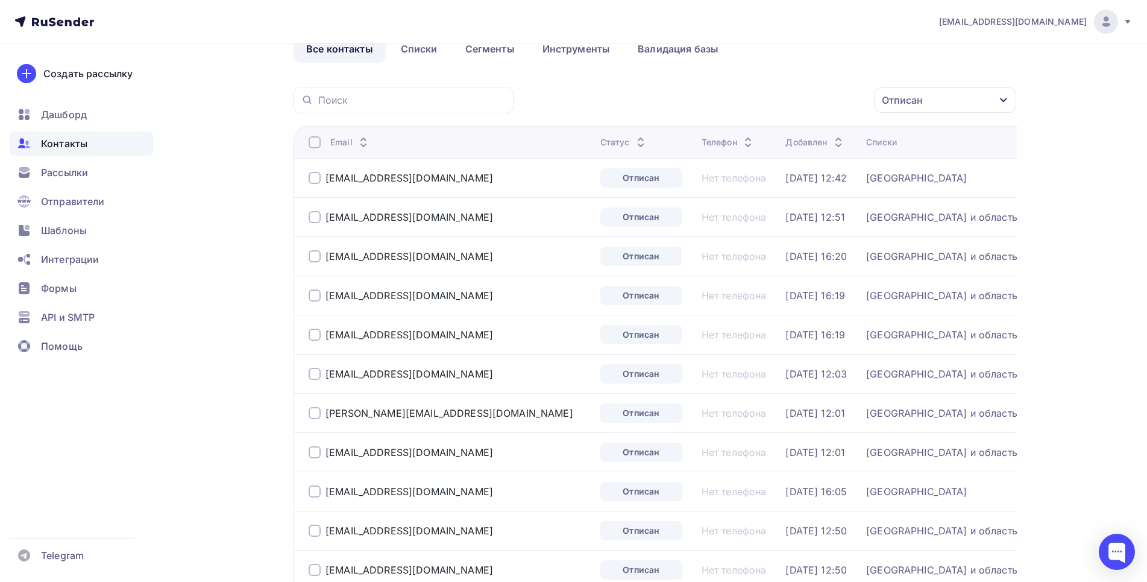
scroll to position [123, 0]
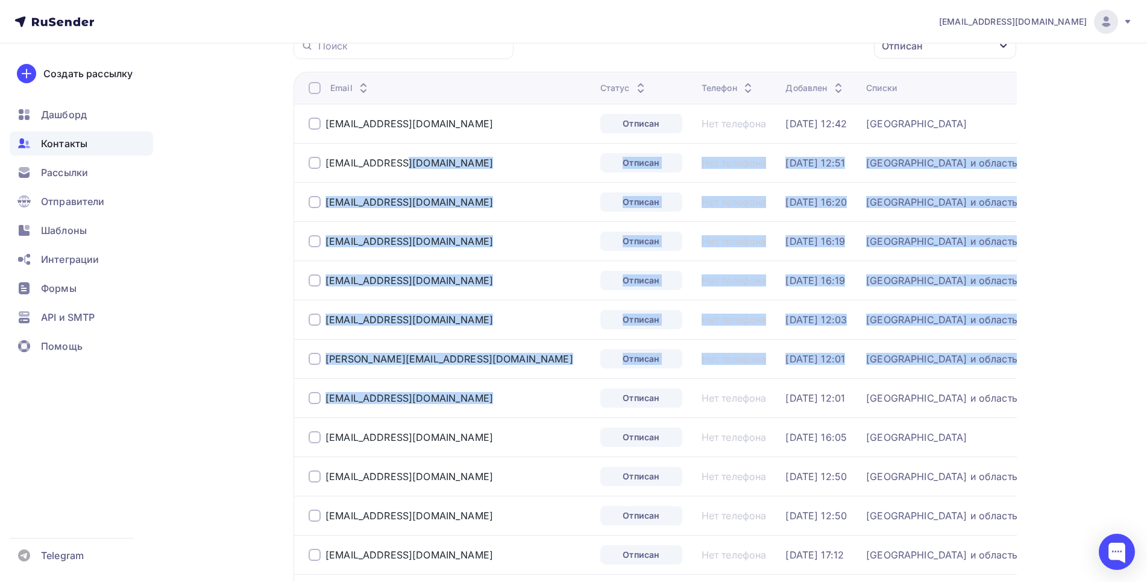
drag, startPoint x: 327, startPoint y: 274, endPoint x: 493, endPoint y: 396, distance: 205.7
copy tbody "nfo@yandar-group.com Отписан Нет телефона 30.04.2025, 12:51 СПб и область serge…"
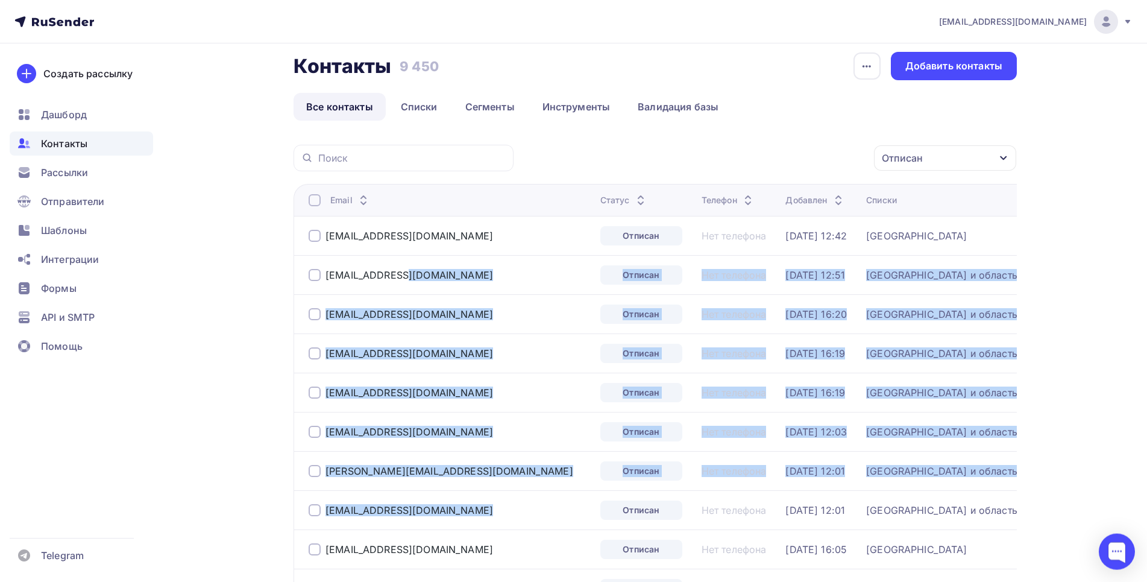
scroll to position [0, 0]
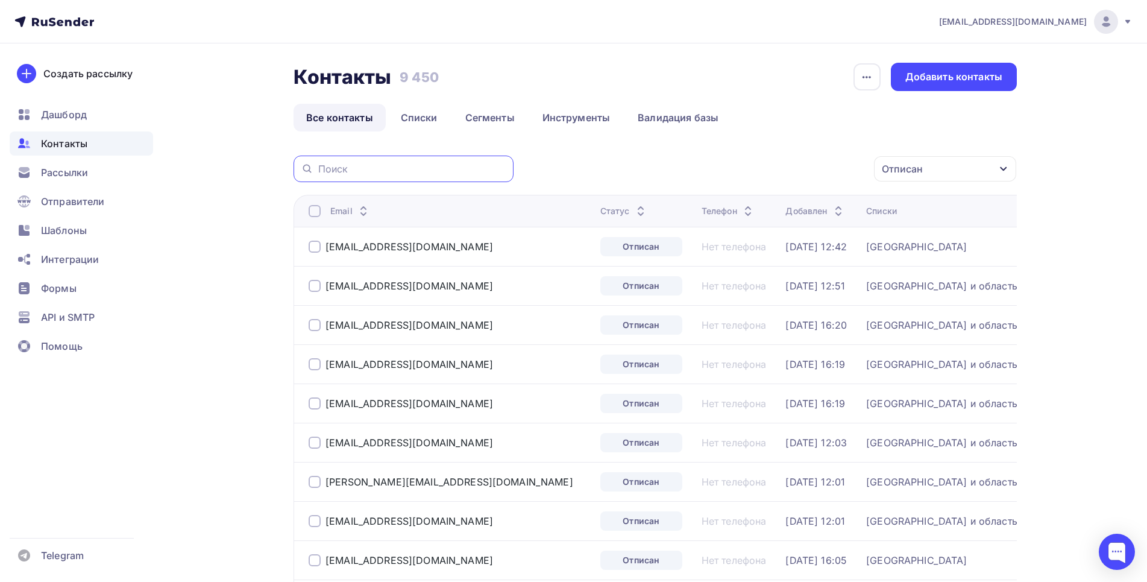
paste input "nfo@yandar-group.com"
type input "nfo@yandar-group.com"
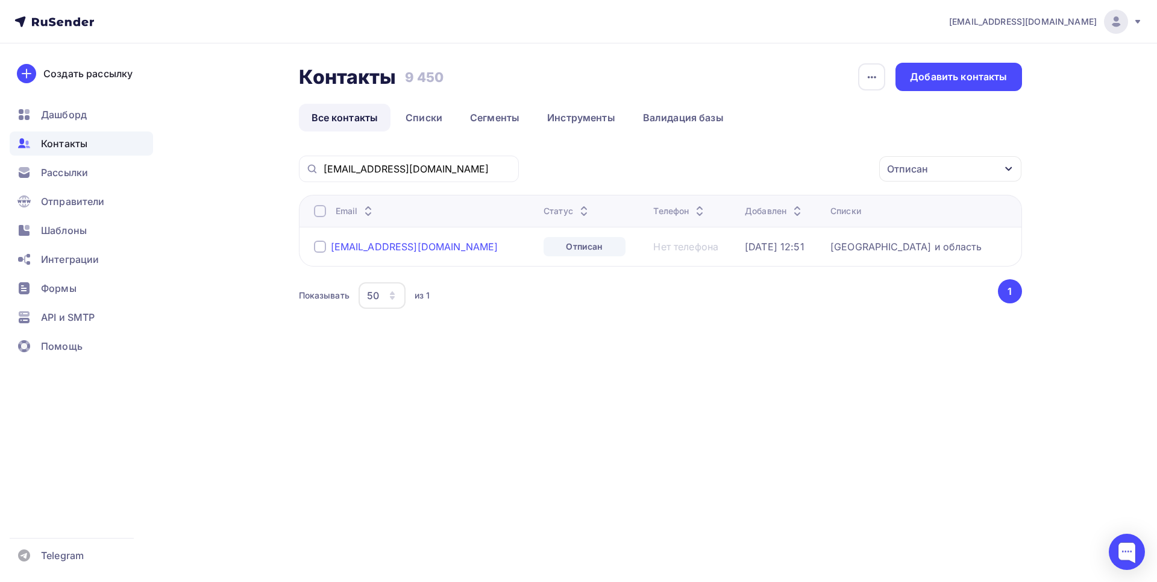
click at [387, 247] on div "[EMAIL_ADDRESS][DOMAIN_NAME]" at bounding box center [415, 247] width 168 height 12
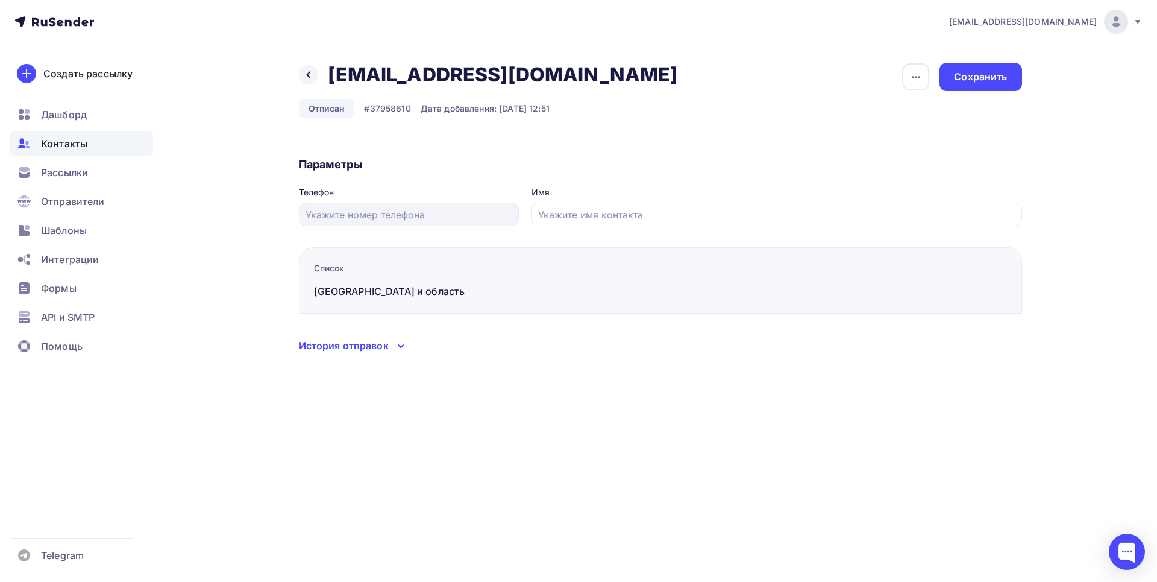
click at [380, 345] on div "История отправок" at bounding box center [344, 345] width 90 height 14
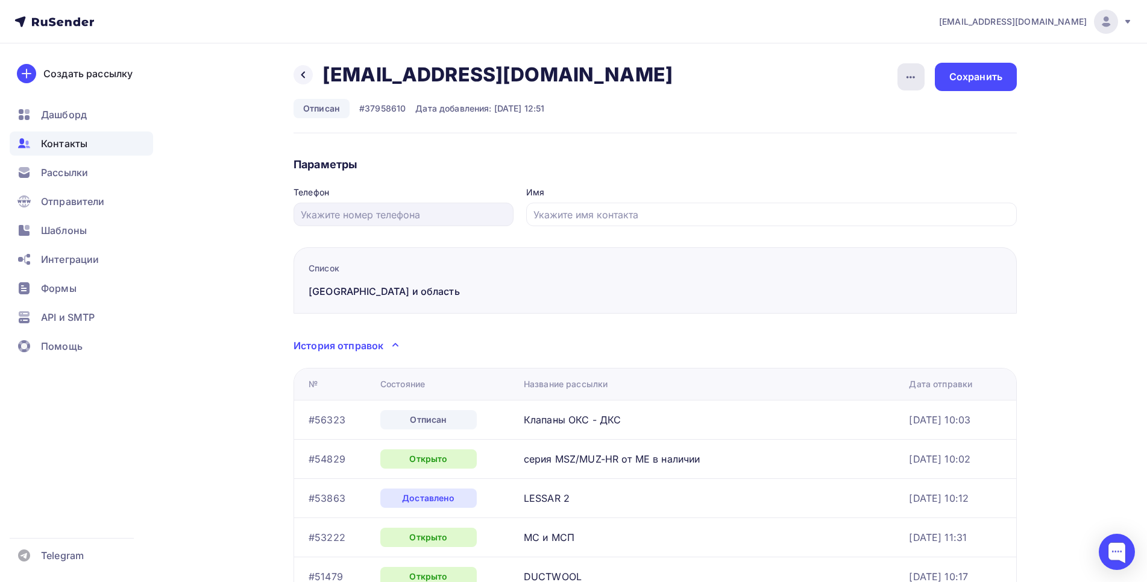
click at [916, 78] on icon "button" at bounding box center [911, 77] width 14 height 14
click at [824, 115] on div "Удалить" at bounding box center [865, 114] width 116 height 14
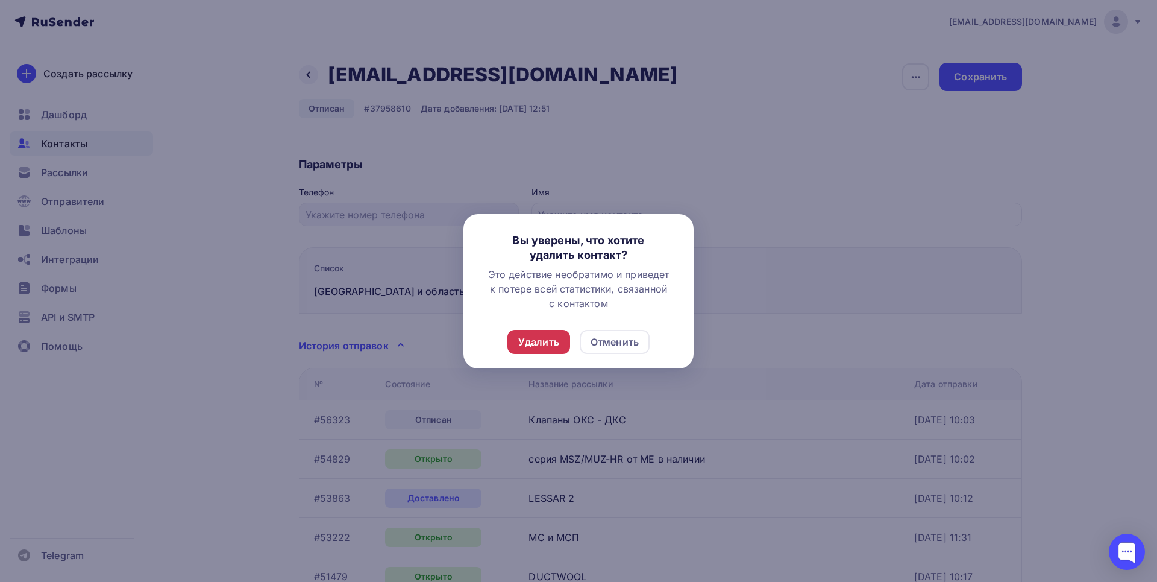
click at [538, 343] on div "Удалить" at bounding box center [538, 342] width 41 height 14
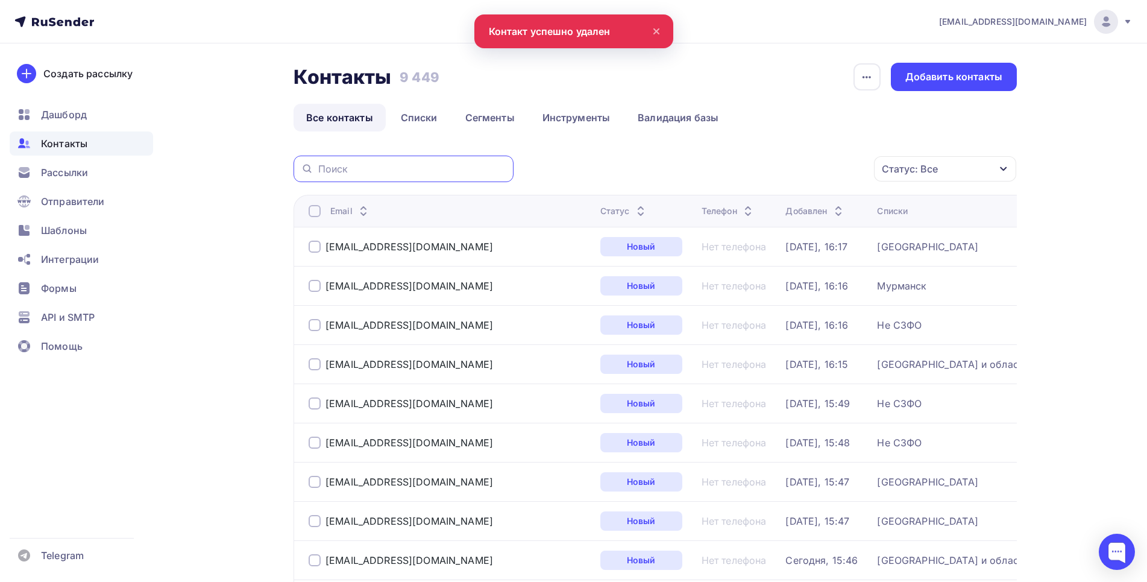
drag, startPoint x: 318, startPoint y: 166, endPoint x: 345, endPoint y: 164, distance: 27.2
paste input "sergej_fimin@mail.ru"
type input "sergej_fimin@mail.ru"
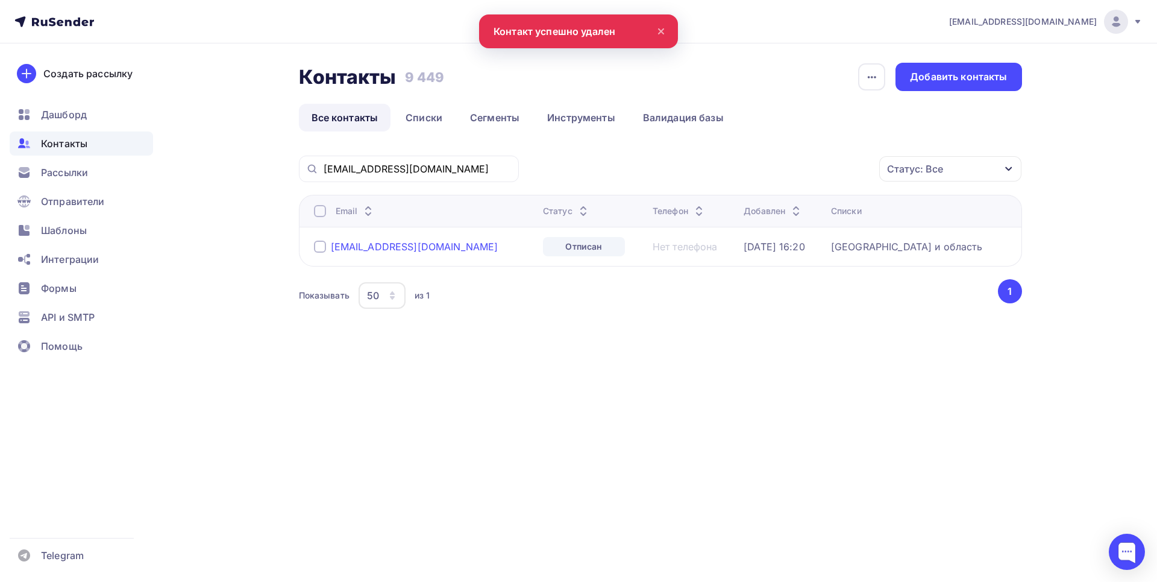
click at [387, 245] on div "sergej_fimin@mail.ru" at bounding box center [415, 247] width 168 height 12
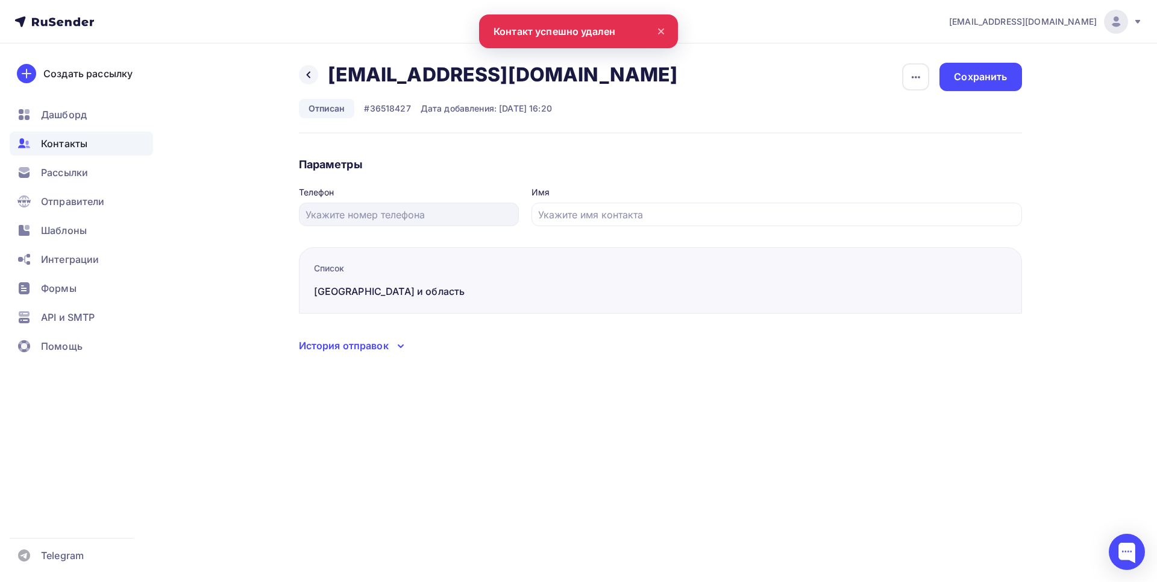
drag, startPoint x: 354, startPoint y: 357, endPoint x: 359, endPoint y: 351, distance: 7.4
click at [355, 357] on div "Назад sergej_fimin@mail.ru sergej_fimin@mail.ru Удалить Отписан #36518427 Дата …" at bounding box center [579, 222] width 988 height 358
click at [359, 348] on div "История отправок" at bounding box center [344, 345] width 90 height 14
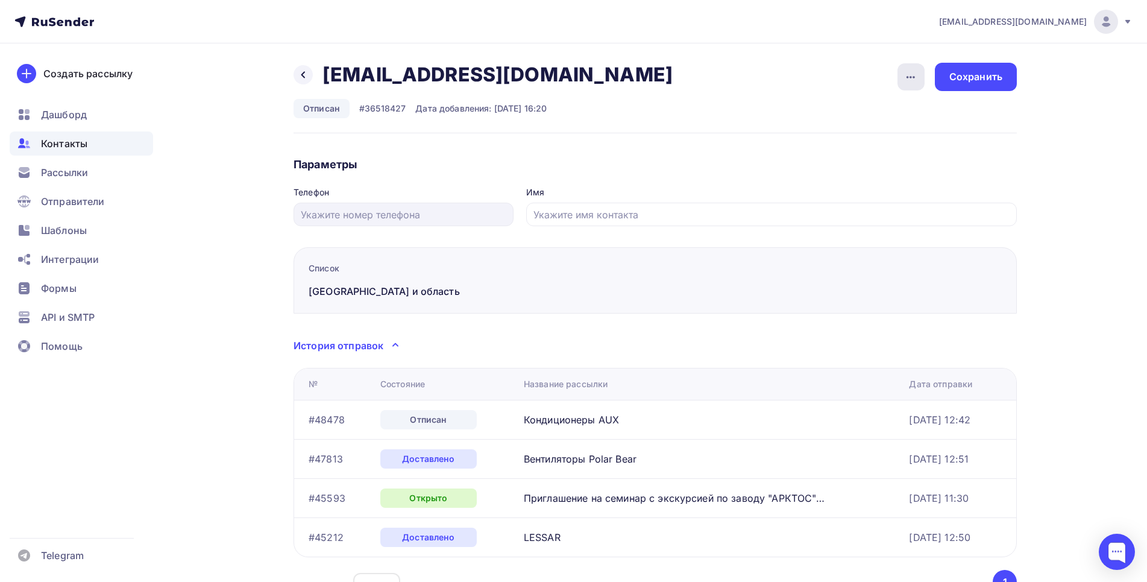
click at [916, 69] on div "button" at bounding box center [911, 76] width 27 height 27
click at [857, 114] on div "Удалить" at bounding box center [865, 114] width 116 height 14
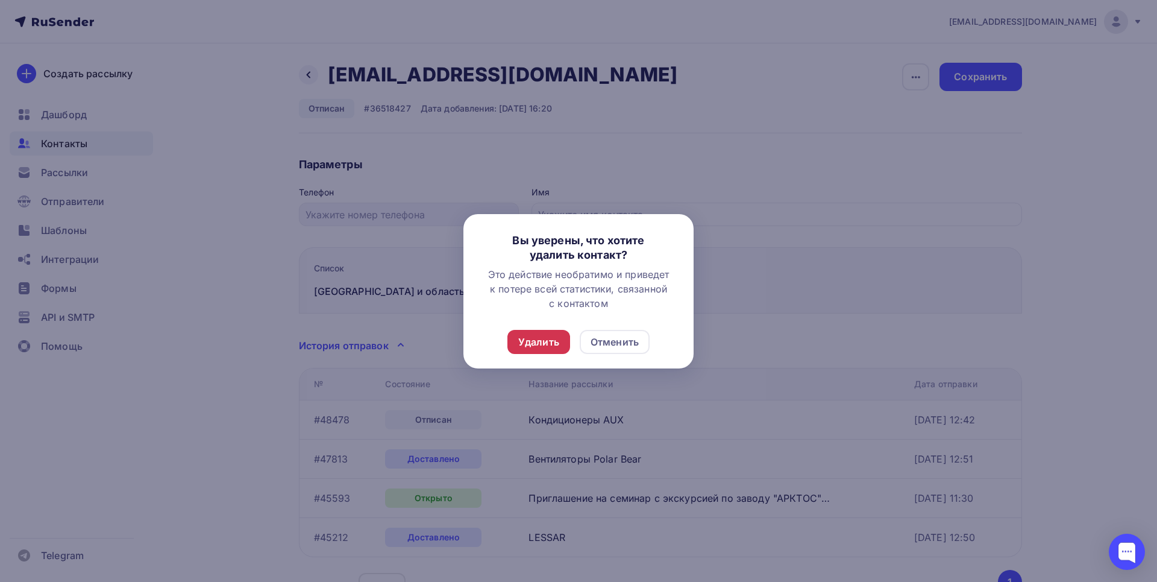
click at [524, 342] on div "Удалить" at bounding box center [538, 342] width 41 height 14
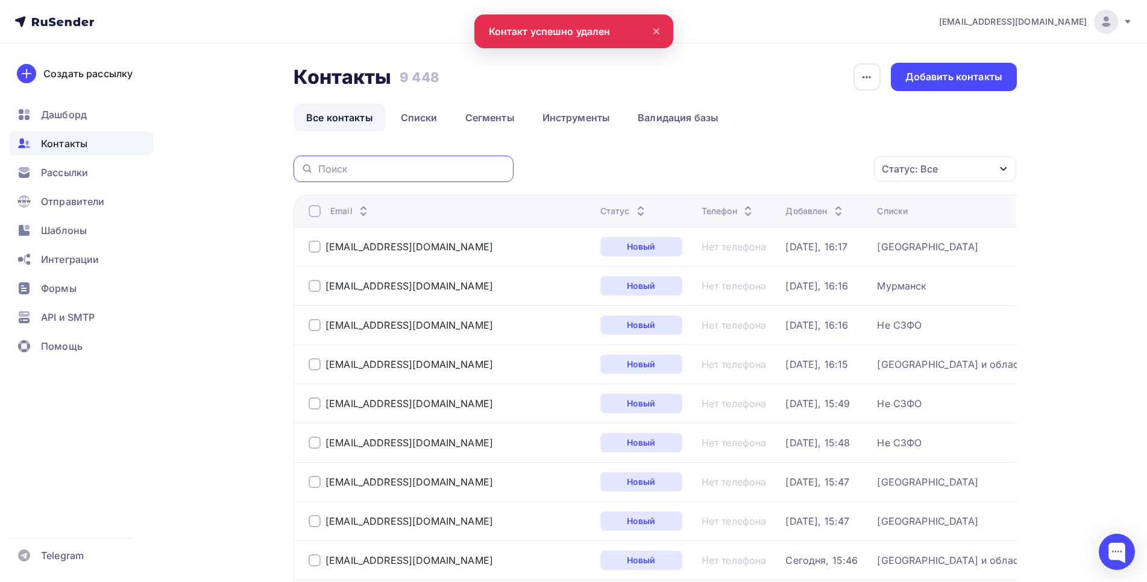
paste input "pryadkin.alexey@yandex.ru"
type input "pryadkin.alexey@yandex.ru"
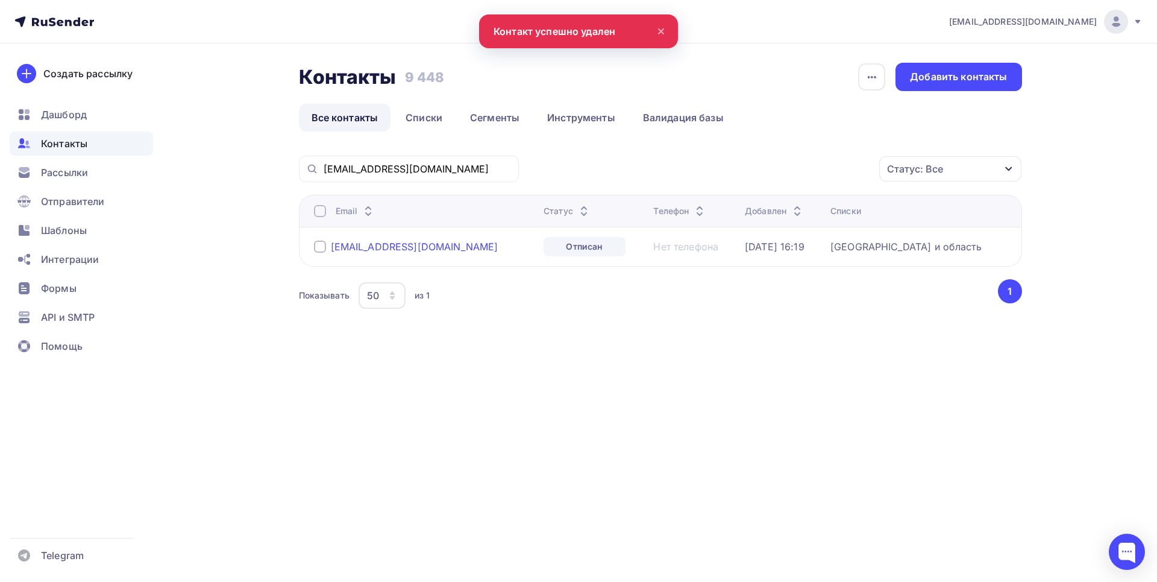
click at [380, 243] on div "pryadkin.alexey@yandex.ru" at bounding box center [415, 247] width 168 height 12
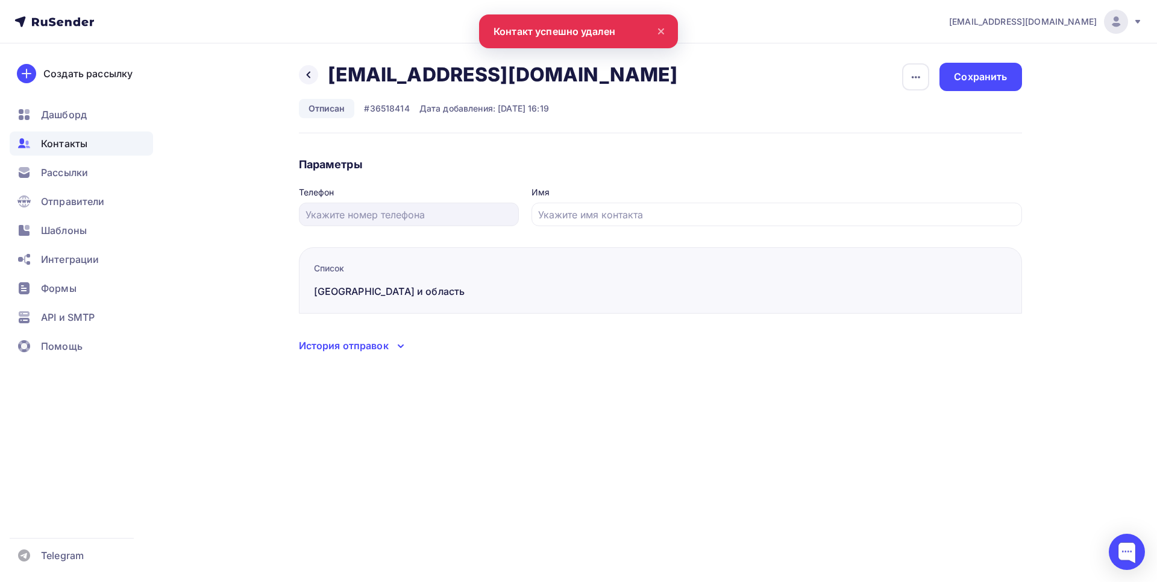
click at [370, 349] on div "История отправок" at bounding box center [344, 345] width 90 height 14
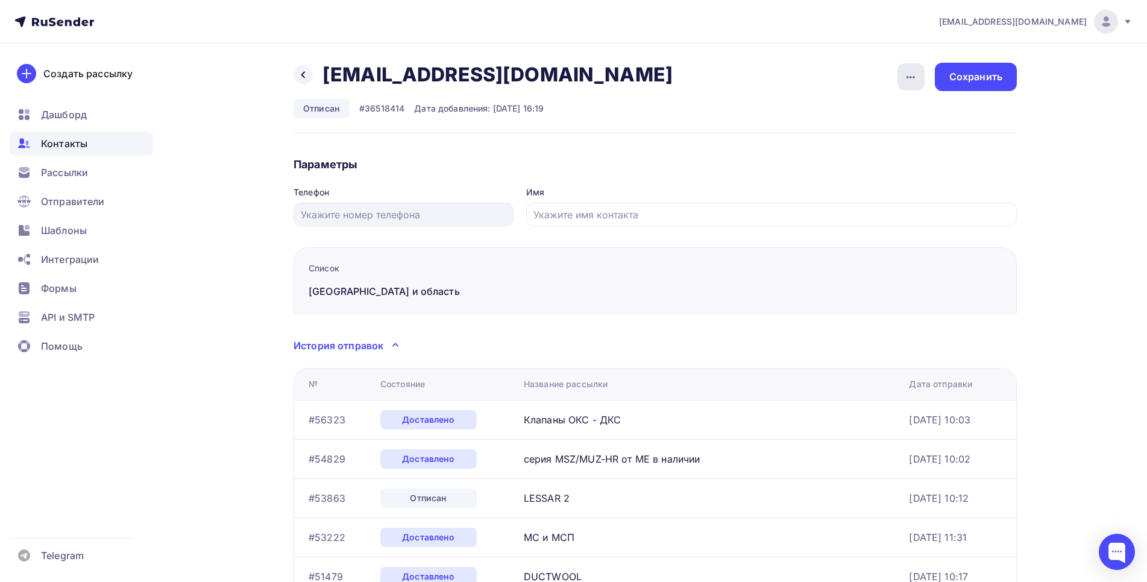
click at [908, 76] on icon "button" at bounding box center [911, 77] width 14 height 14
click at [849, 108] on div "Удалить" at bounding box center [865, 114] width 116 height 14
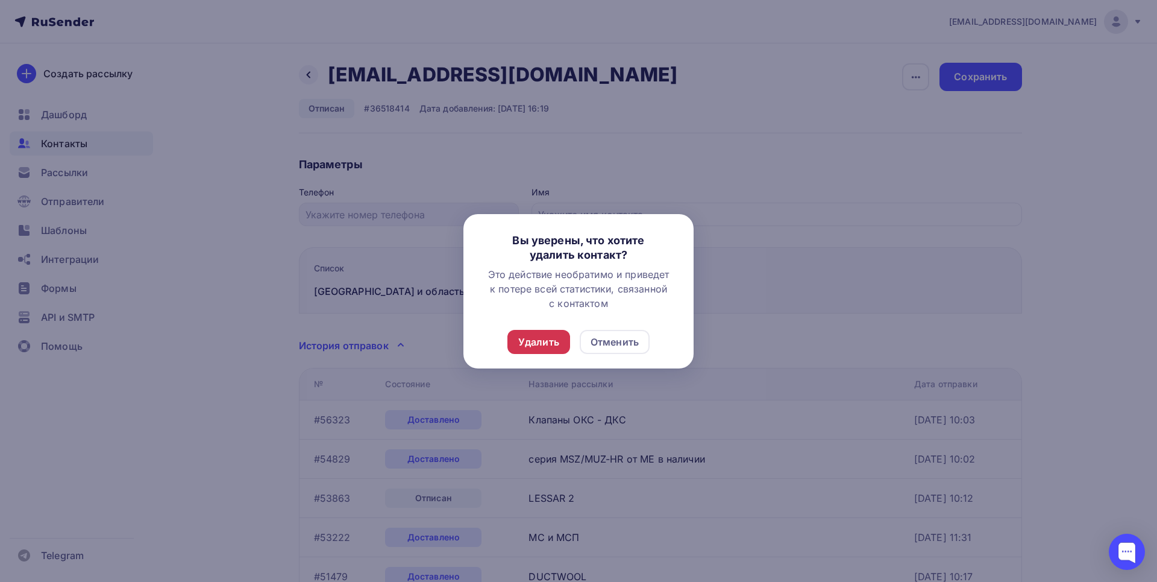
click at [541, 338] on div "Удалить" at bounding box center [538, 342] width 41 height 14
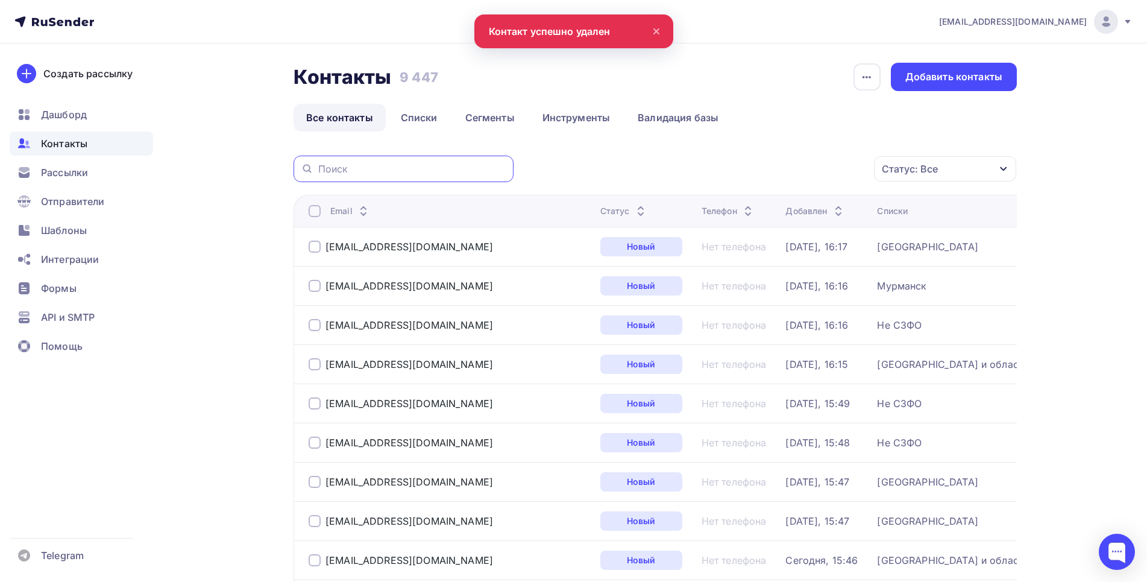
paste input "akaraborcheva@mail.ru"
type input "akaraborcheva@mail.ru"
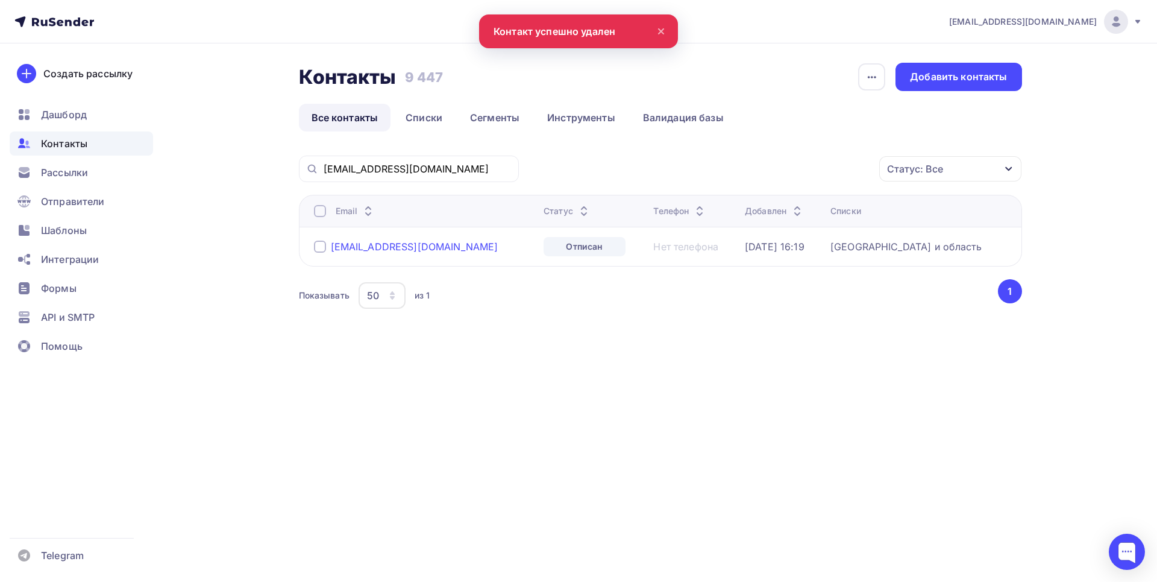
click at [398, 245] on div "akaraborcheva@mail.ru" at bounding box center [415, 247] width 168 height 12
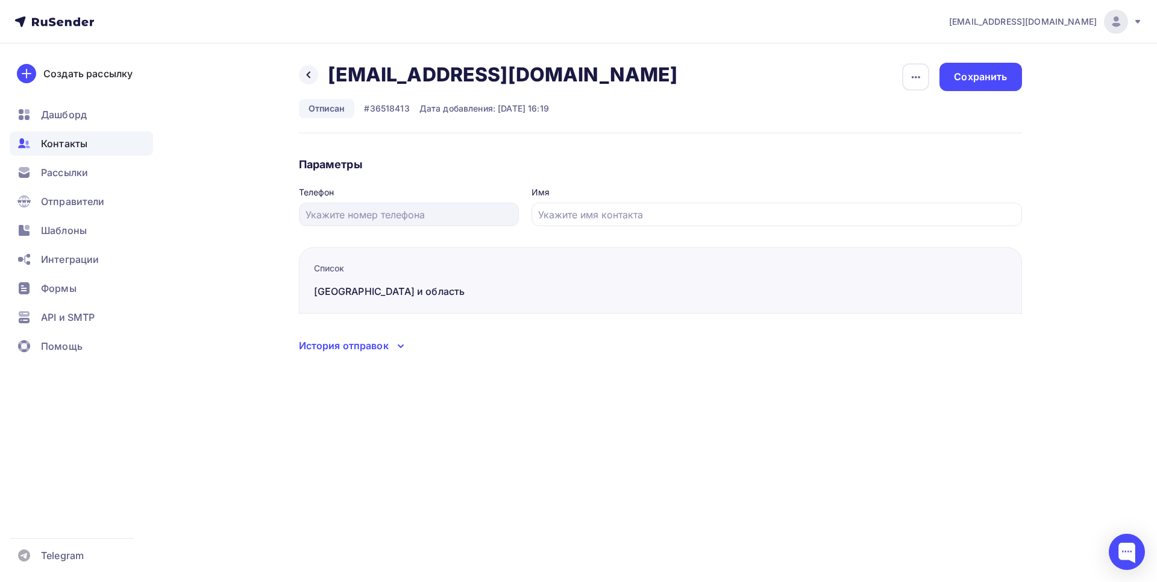
click at [356, 341] on div "История отправок" at bounding box center [344, 345] width 90 height 14
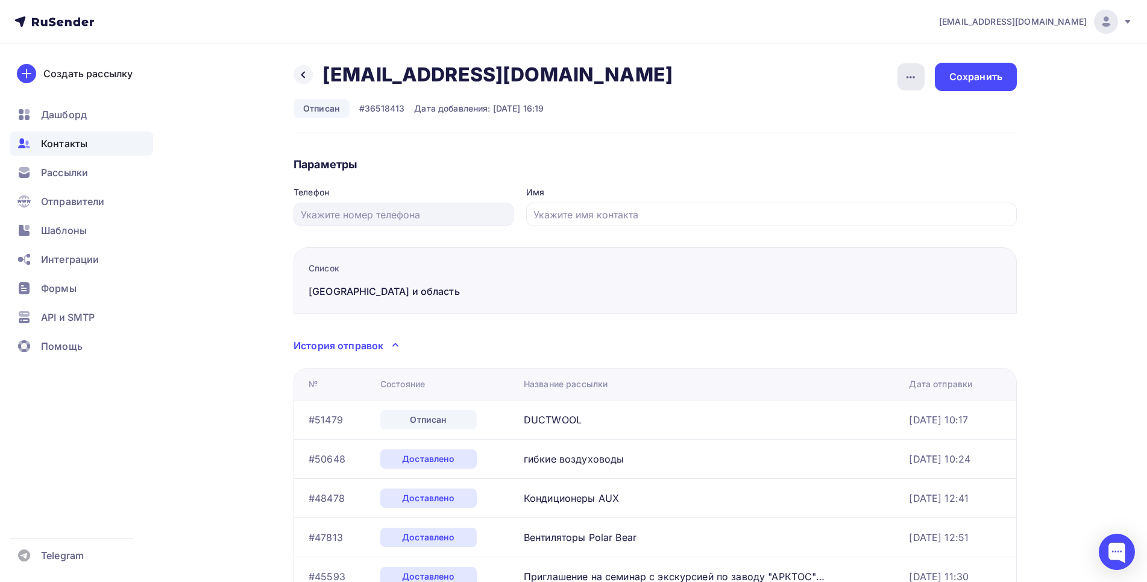
click at [906, 74] on icon "button" at bounding box center [911, 77] width 14 height 14
click at [846, 107] on link "Удалить" at bounding box center [865, 114] width 130 height 24
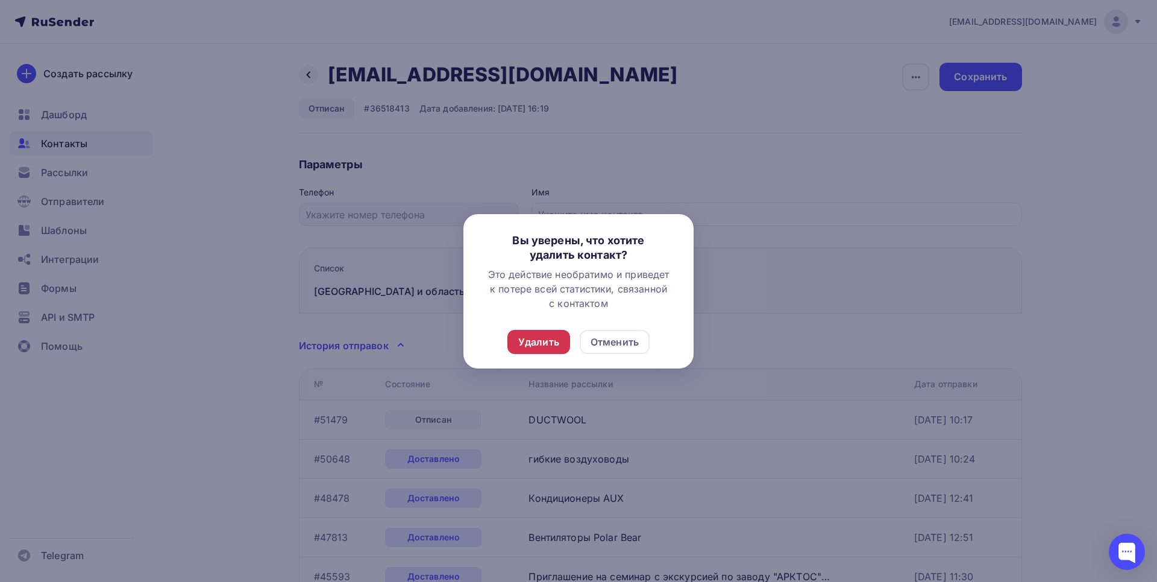
click at [547, 341] on div "Удалить" at bounding box center [538, 342] width 41 height 14
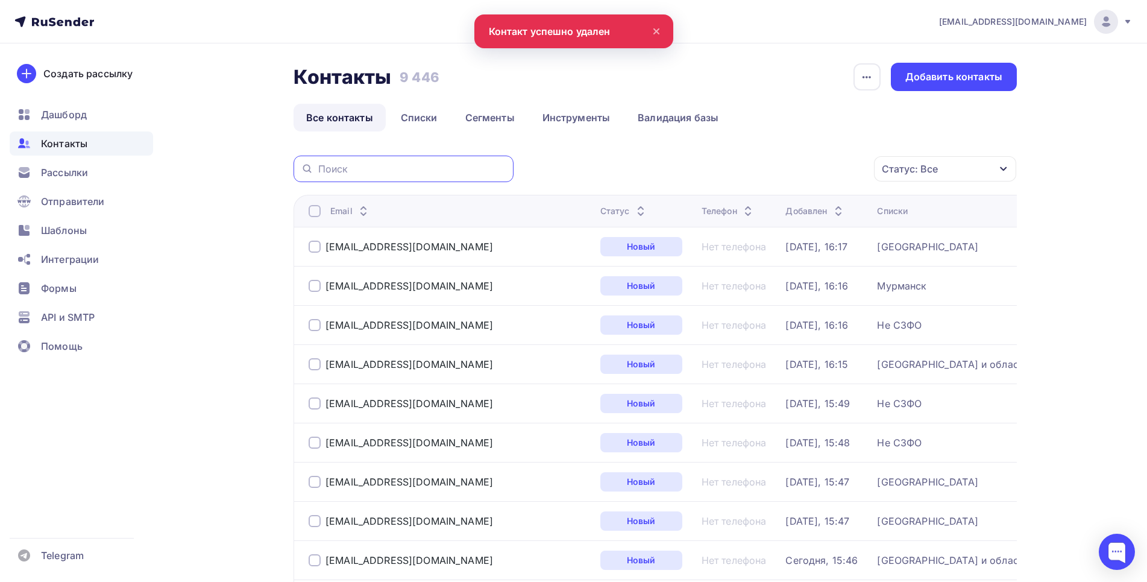
paste input "uamva@mail.ru"
type input "uamva@mail.ru"
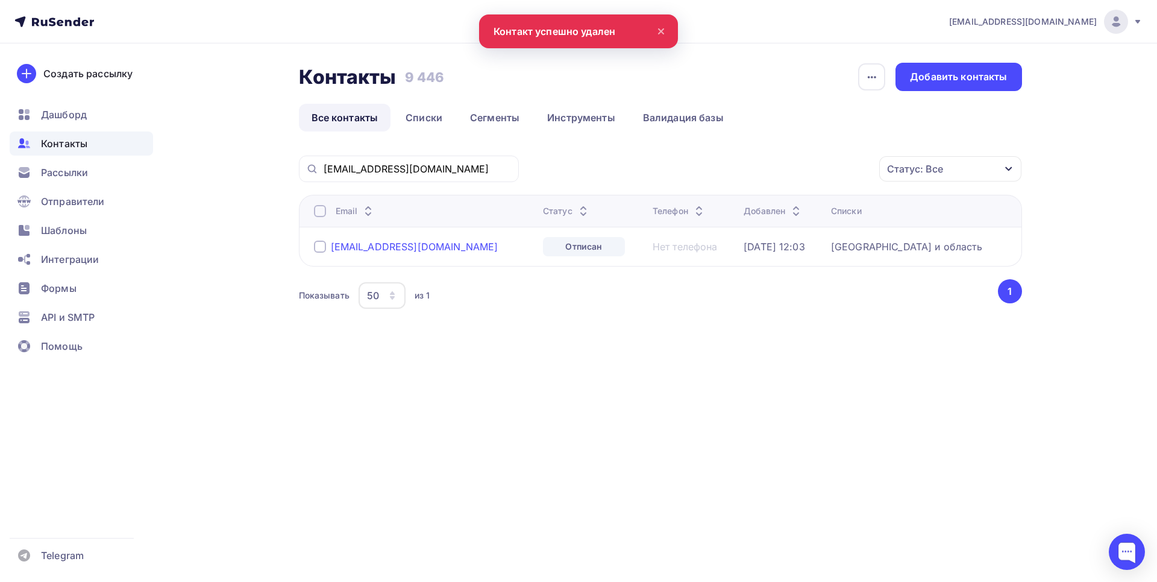
click at [377, 242] on div "uamva@mail.ru" at bounding box center [415, 247] width 168 height 12
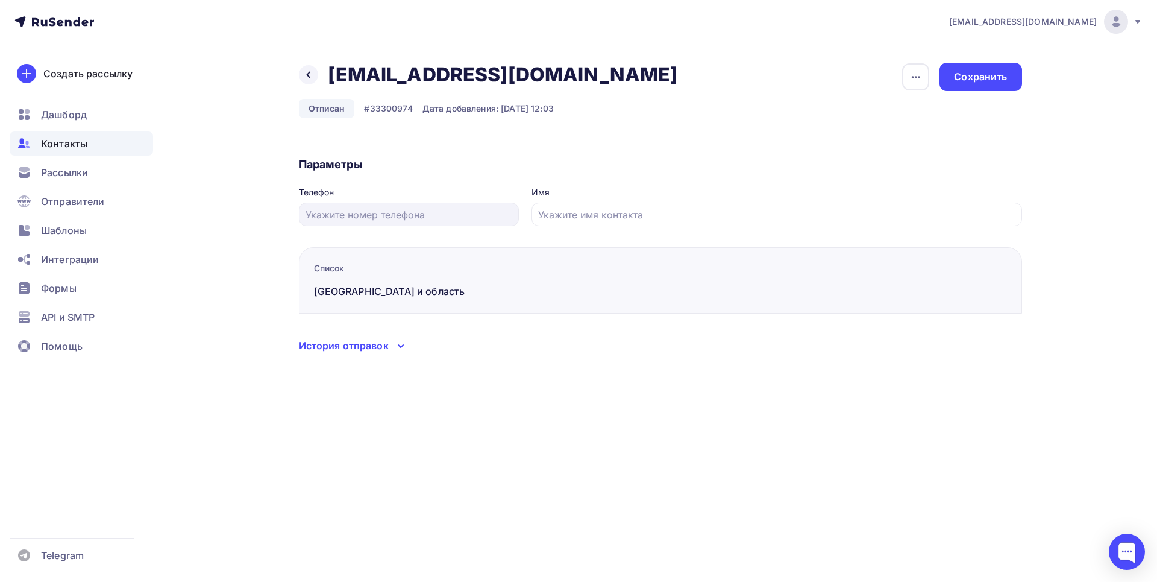
click at [370, 346] on div "История отправок" at bounding box center [344, 345] width 90 height 14
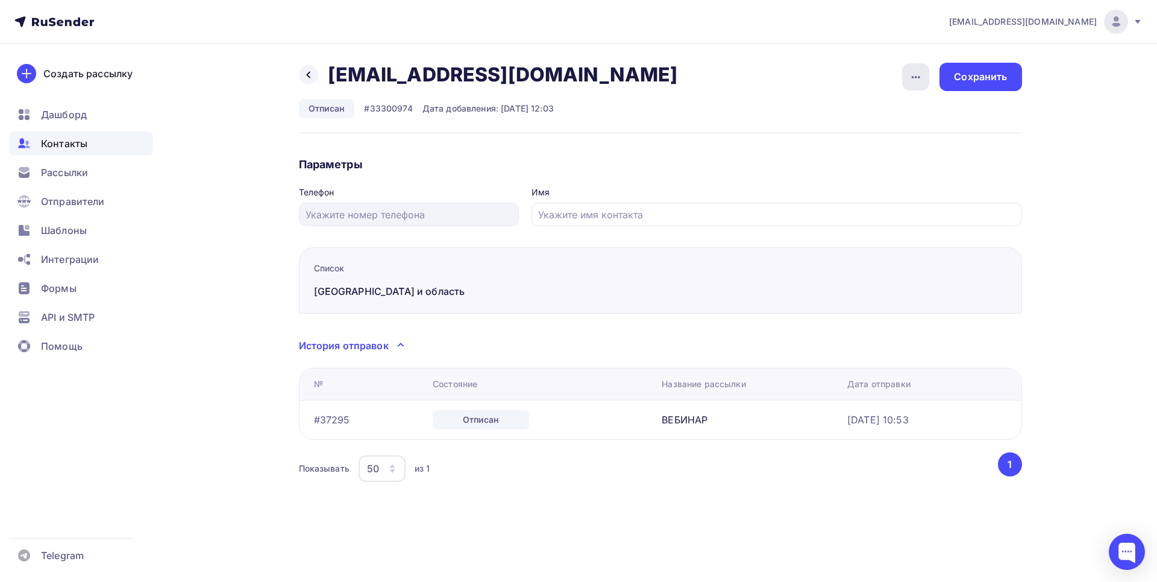
click at [925, 80] on div "button" at bounding box center [915, 76] width 27 height 27
click at [854, 113] on div "Удалить" at bounding box center [870, 114] width 116 height 14
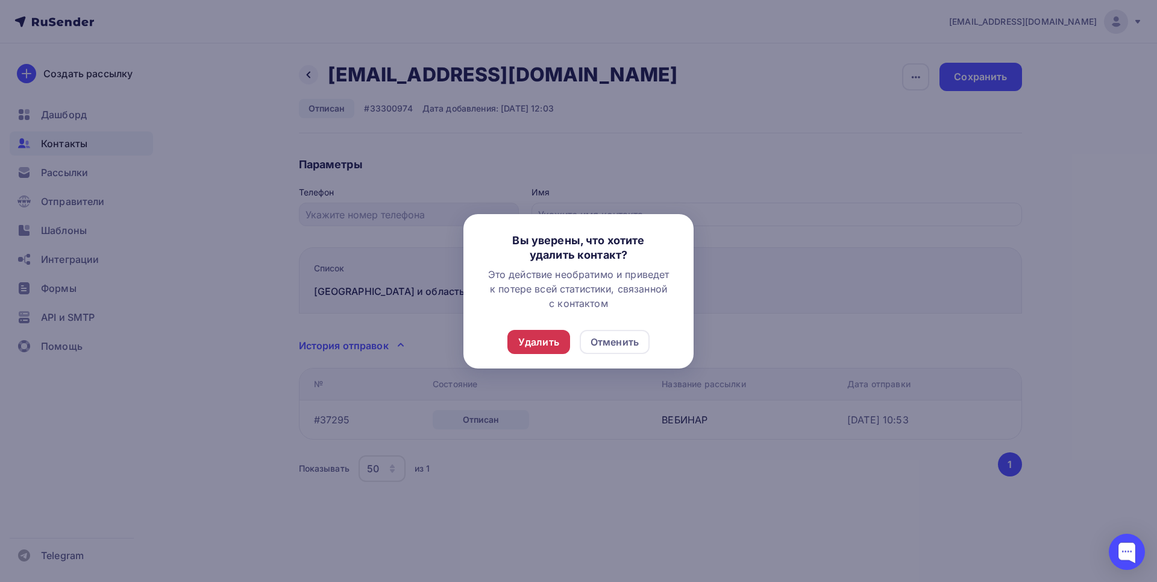
click at [553, 344] on div "Удалить" at bounding box center [538, 342] width 41 height 14
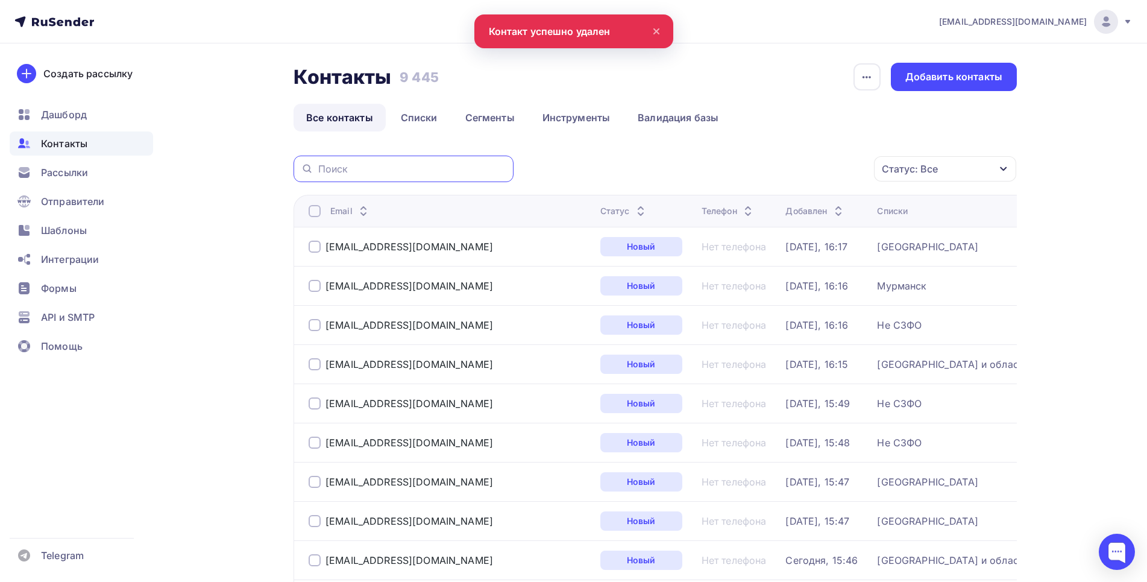
paste input "alexandr.talonpoyka96@gmail.com"
type input "alexandr.talonpoyka96@gmail.com"
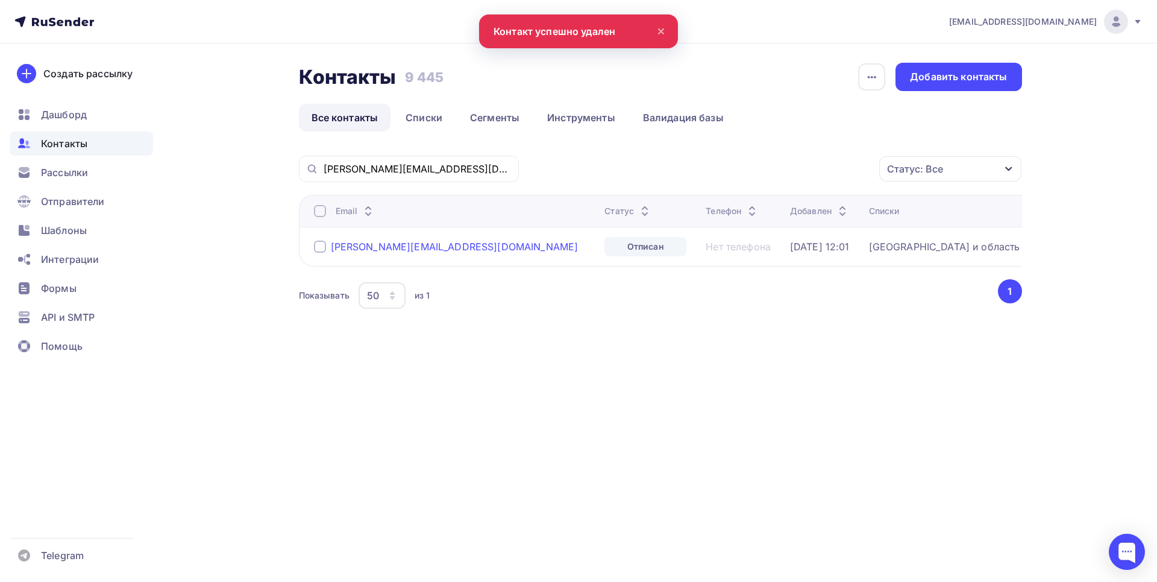
click at [368, 245] on div "alexandr.talonpoyka96@gmail.com" at bounding box center [455, 247] width 248 height 12
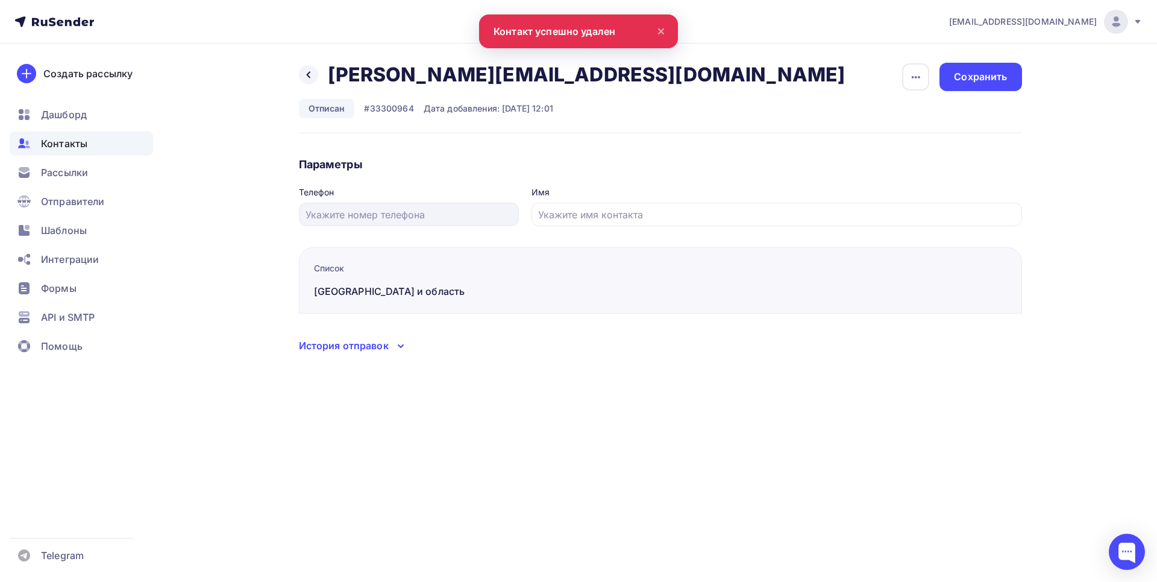
click at [363, 350] on div "История отправок" at bounding box center [344, 345] width 90 height 14
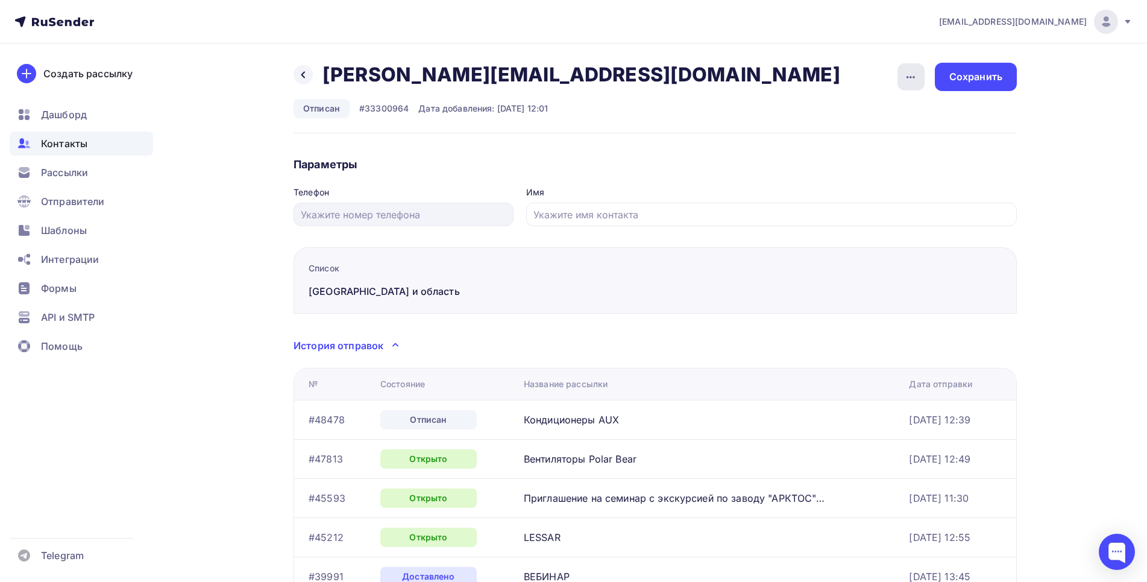
click at [908, 80] on icon "button" at bounding box center [911, 77] width 14 height 14
click at [860, 110] on div "Удалить" at bounding box center [865, 114] width 116 height 14
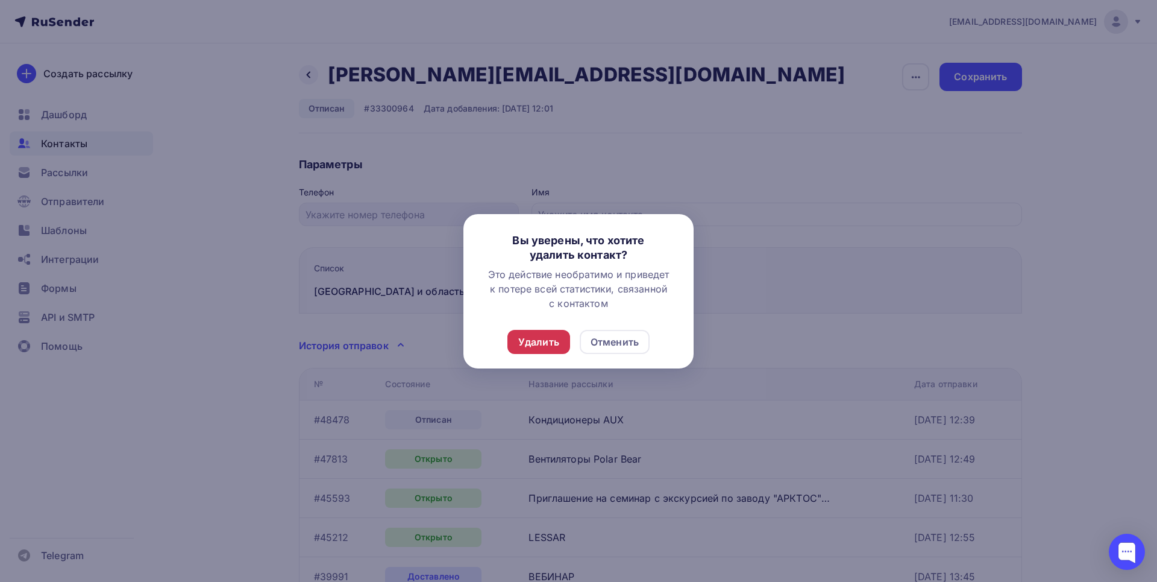
click at [537, 341] on div "Удалить" at bounding box center [538, 342] width 41 height 14
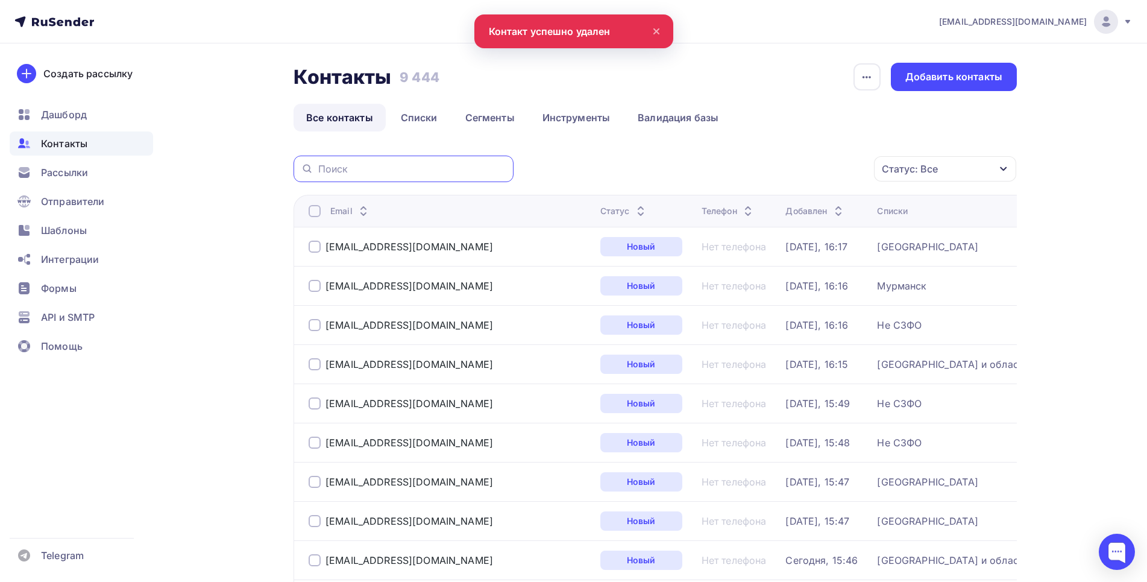
paste input "burlov7575@gmail.com"
type input "burlov7575@gmail.com"
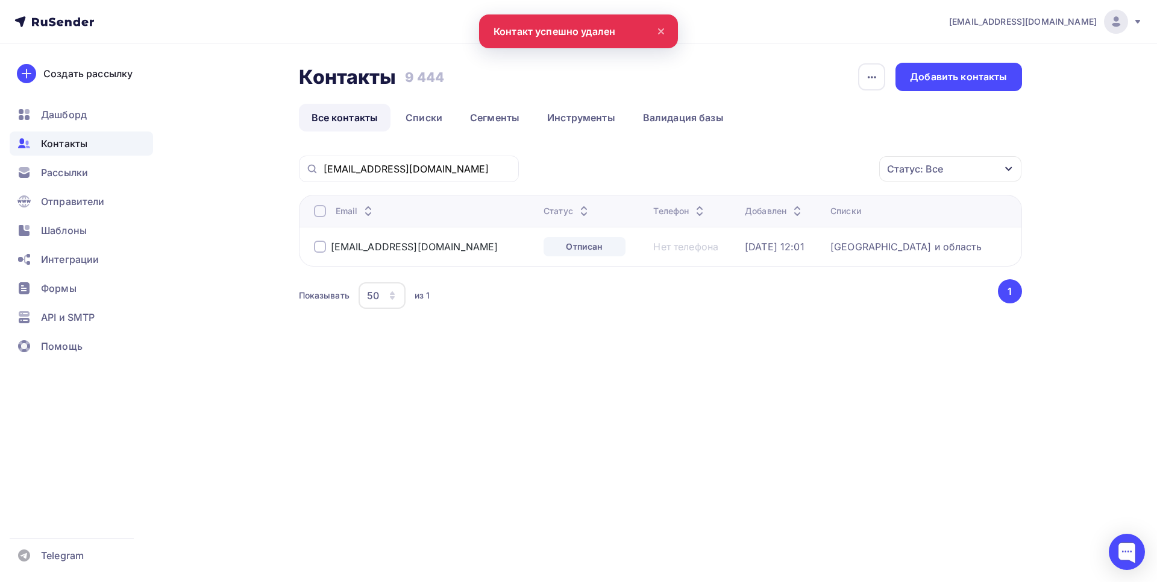
click at [384, 240] on div "burlov7575@gmail.com" at bounding box center [424, 246] width 220 height 19
click at [385, 240] on div "burlov7575@gmail.com" at bounding box center [424, 246] width 220 height 19
click at [363, 251] on div "burlov7575@gmail.com" at bounding box center [415, 247] width 168 height 12
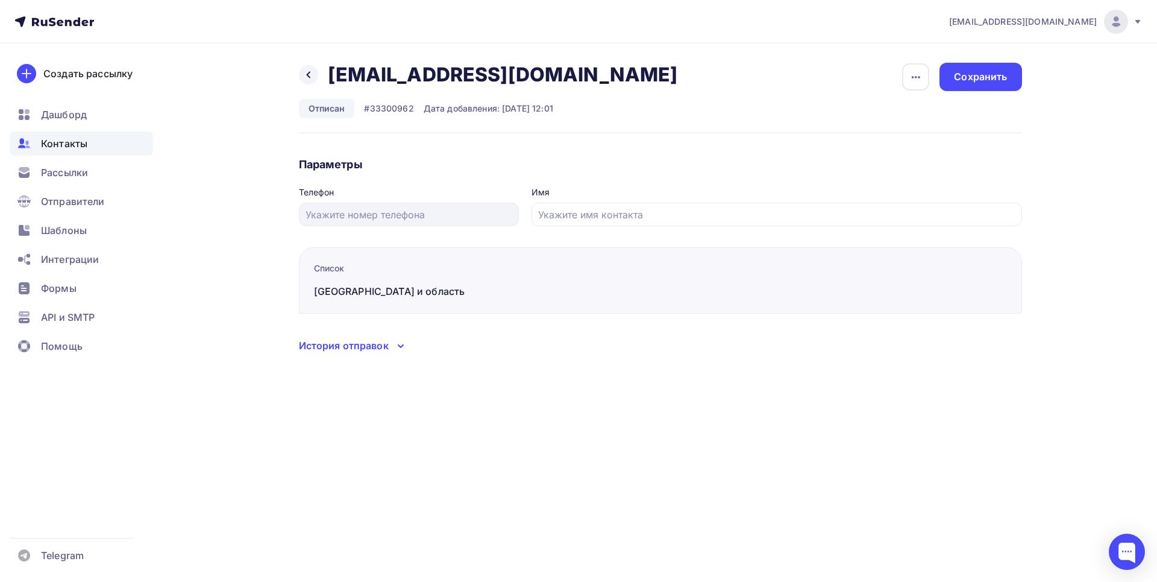
click at [379, 350] on div "История отправок" at bounding box center [344, 345] width 90 height 14
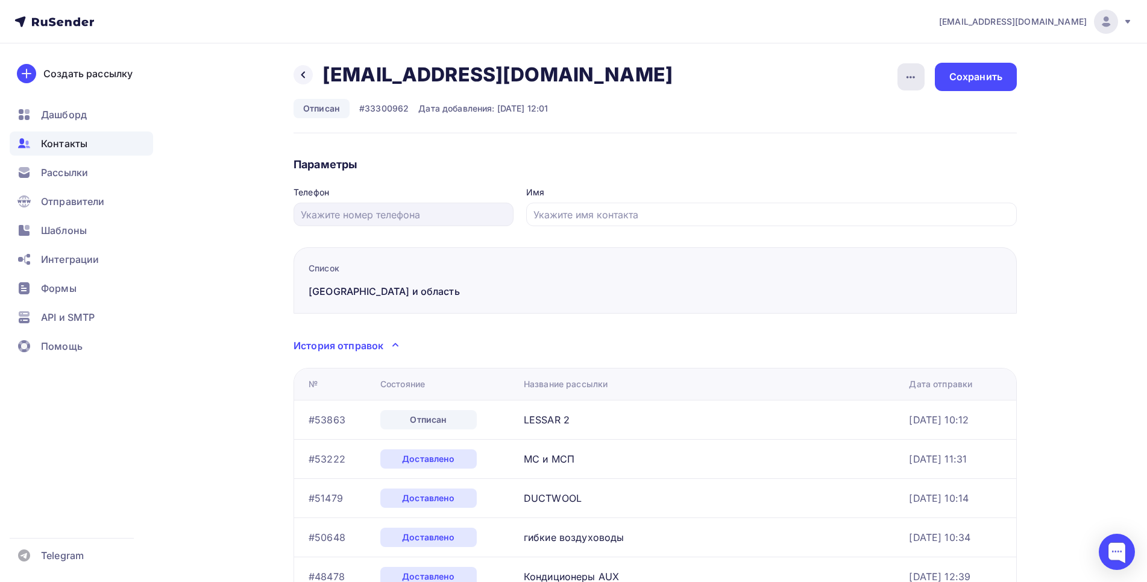
click at [902, 83] on div "button" at bounding box center [911, 76] width 27 height 27
click at [853, 118] on div "Удалить" at bounding box center [865, 114] width 116 height 14
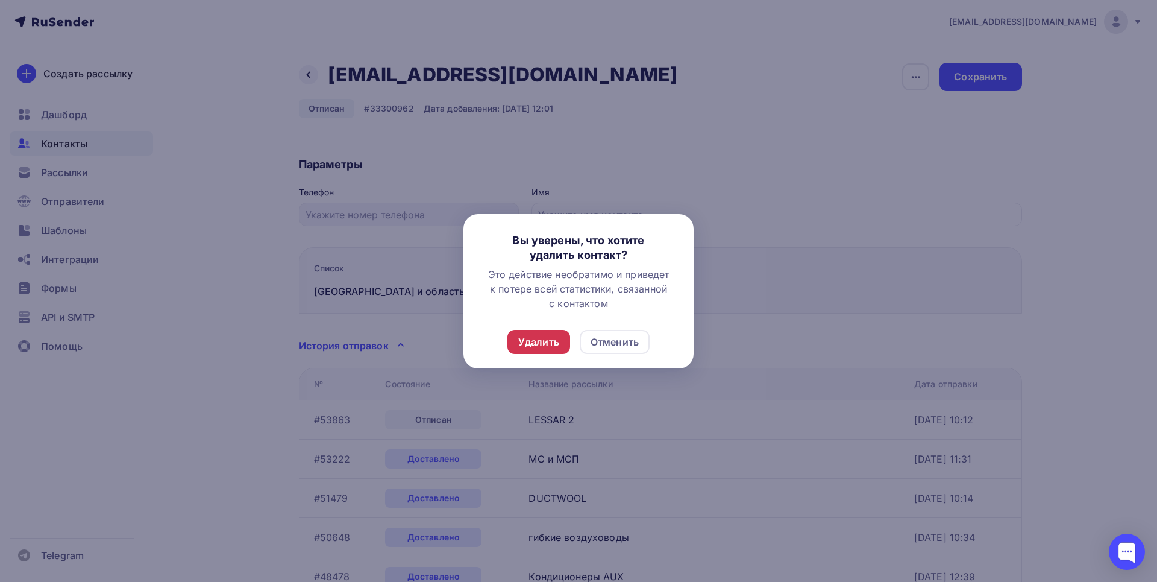
click at [535, 336] on div "Удалить" at bounding box center [538, 342] width 41 height 14
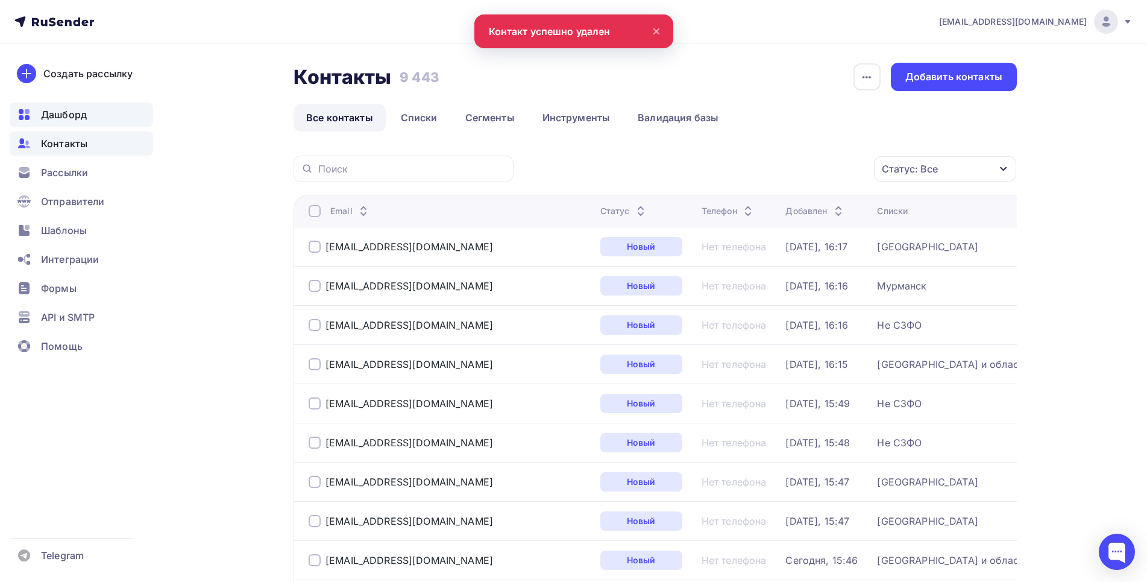
click at [81, 111] on span "Дашборд" at bounding box center [64, 114] width 46 height 14
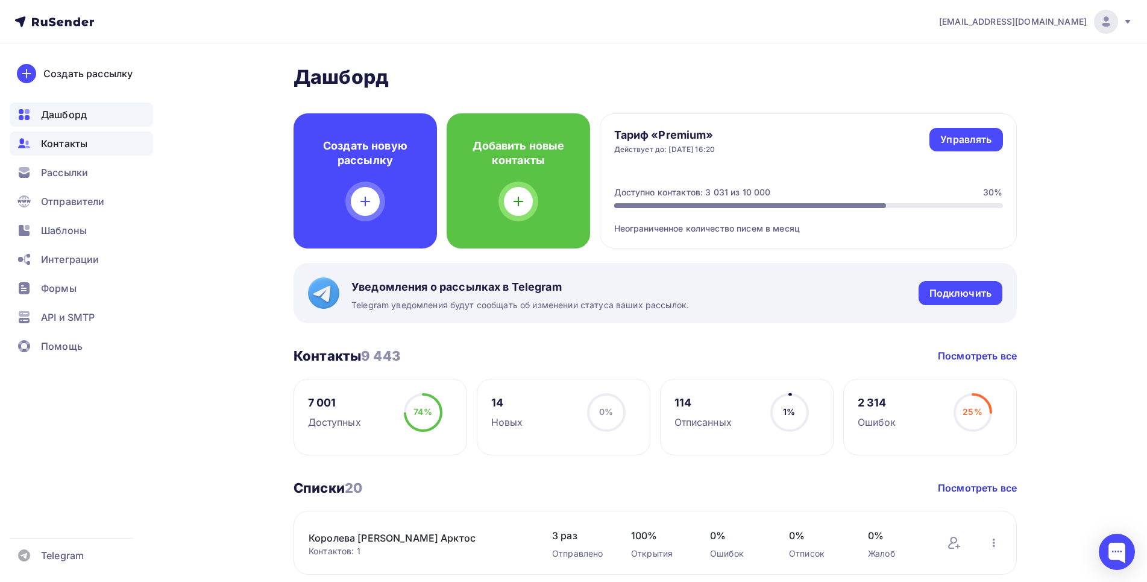
click at [81, 150] on span "Контакты" at bounding box center [64, 143] width 46 height 14
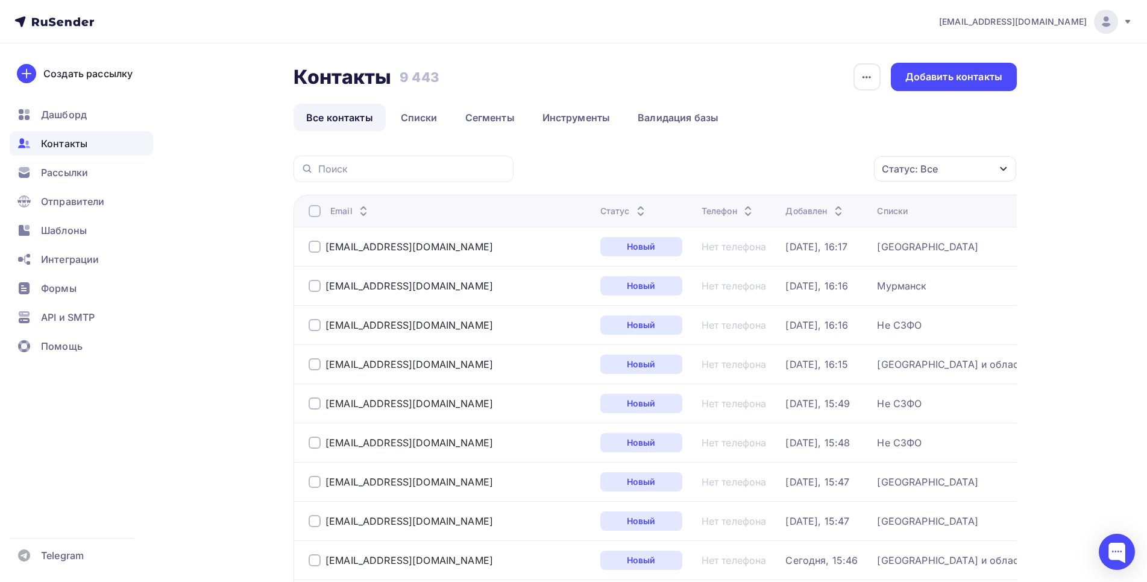
click at [937, 164] on div "Статус: Все" at bounding box center [910, 169] width 56 height 14
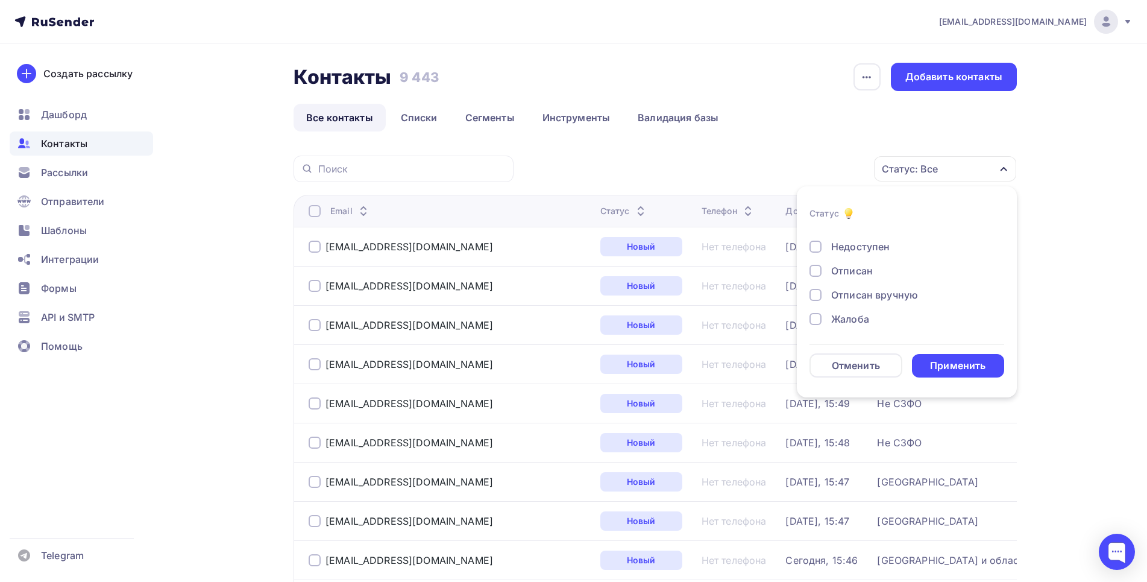
click at [817, 272] on div at bounding box center [816, 271] width 12 height 12
click at [947, 377] on li "Статус Новый Активный Не существует Переполнен Недоступен Отписан Отписан вручн…" at bounding box center [907, 292] width 220 height 197
click at [943, 365] on div "Применить" at bounding box center [957, 366] width 55 height 14
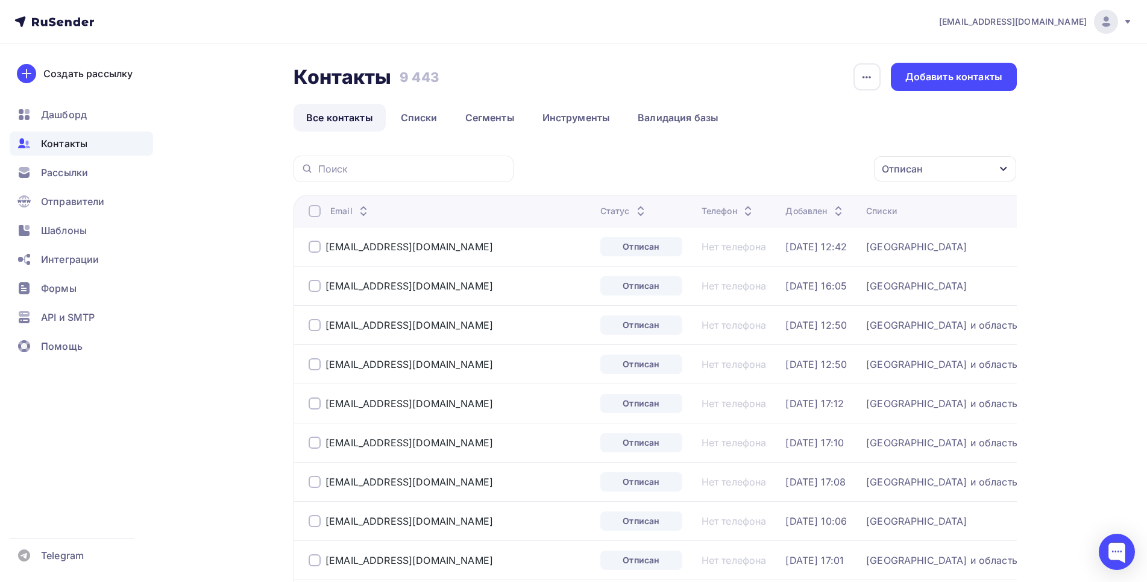
drag, startPoint x: 304, startPoint y: 313, endPoint x: 846, endPoint y: 488, distance: 568.9
copy tbody "shamilova_2002@mail.ru Отписан Нет телефона 16.01.2025, 12:50 СПб и область hdi…"
